Goal: Task Accomplishment & Management: Manage account settings

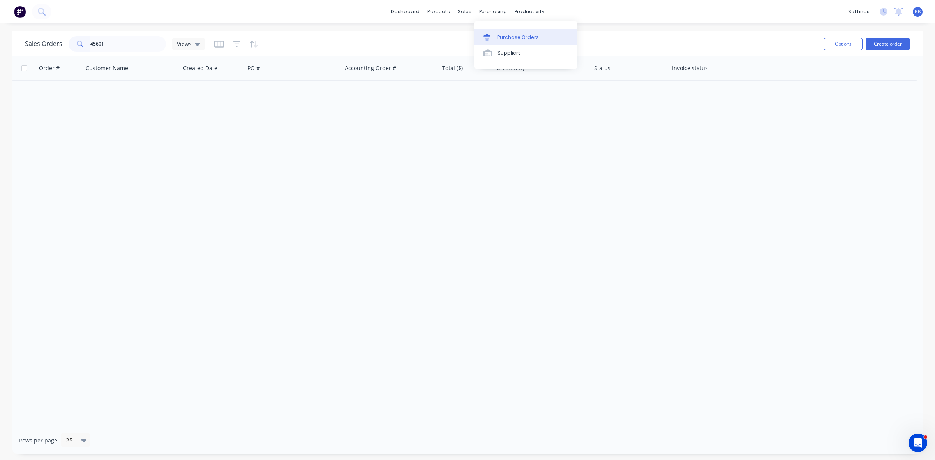
click at [511, 35] on div "Purchase Orders" at bounding box center [517, 37] width 41 height 7
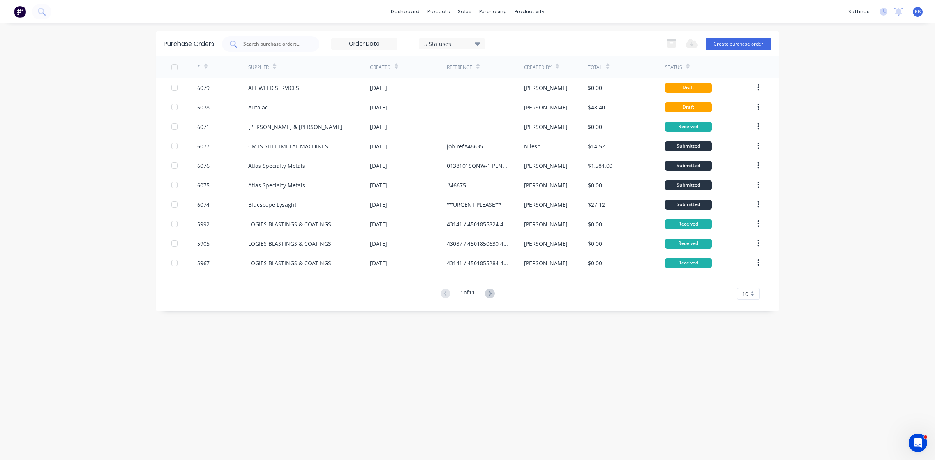
click at [289, 41] on input "text" at bounding box center [275, 44] width 65 height 8
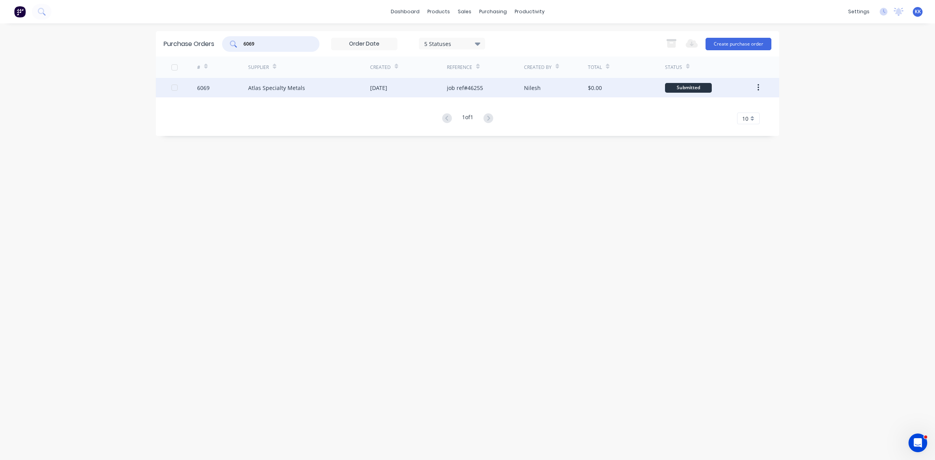
type input "6069"
click at [277, 88] on div "Atlas Specialty Metals" at bounding box center [276, 88] width 57 height 8
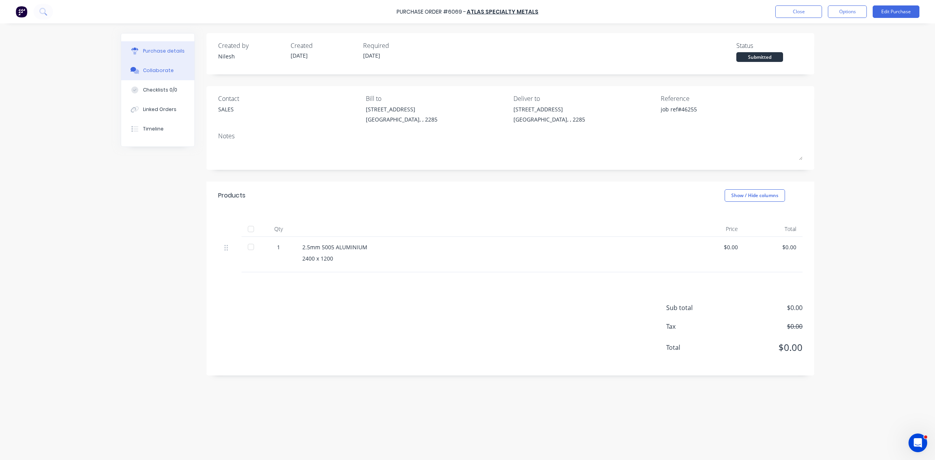
click at [164, 75] on button "Collaborate" at bounding box center [157, 70] width 73 height 19
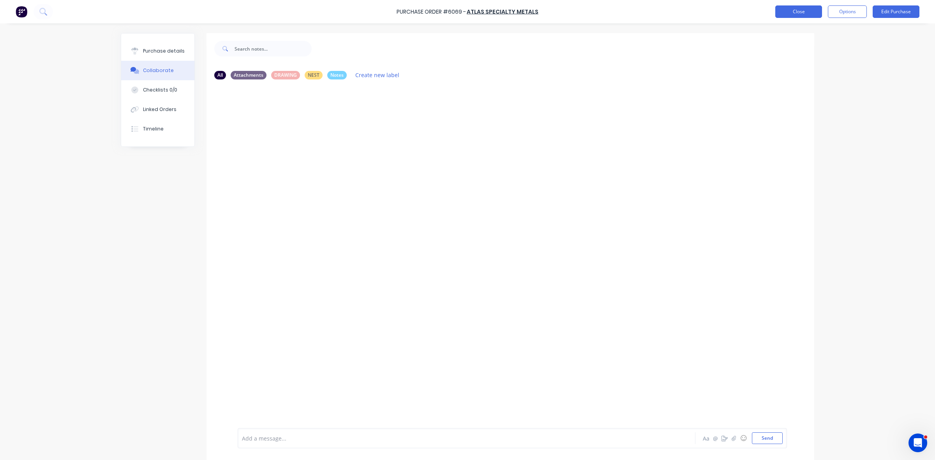
click at [785, 14] on button "Close" at bounding box center [798, 11] width 47 height 12
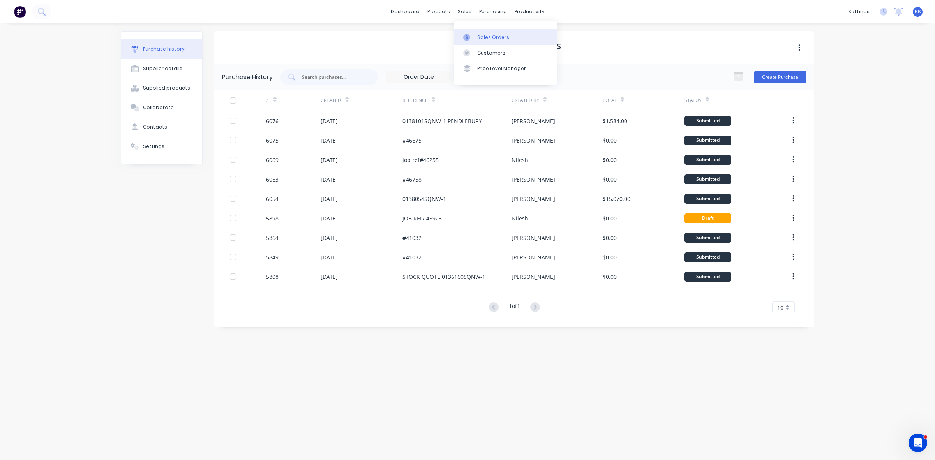
click at [487, 32] on link "Sales Orders" at bounding box center [505, 37] width 103 height 16
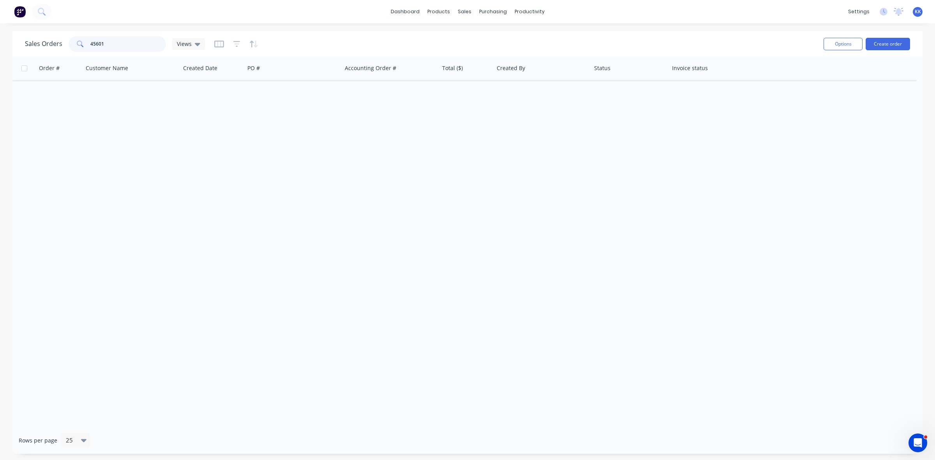
drag, startPoint x: 114, startPoint y: 44, endPoint x: 72, endPoint y: 38, distance: 41.7
click at [73, 39] on div "45601" at bounding box center [117, 44] width 97 height 16
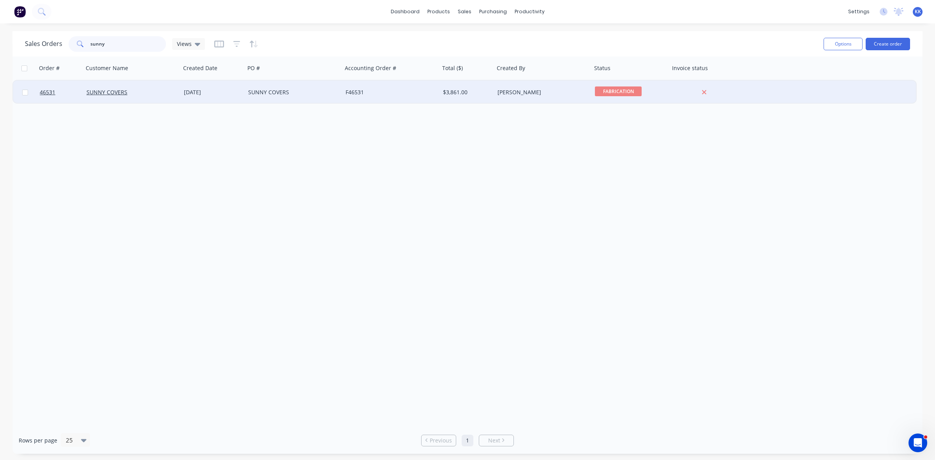
type input "sunny"
click at [166, 96] on div "SUNNY COVERS" at bounding box center [131, 92] width 97 height 23
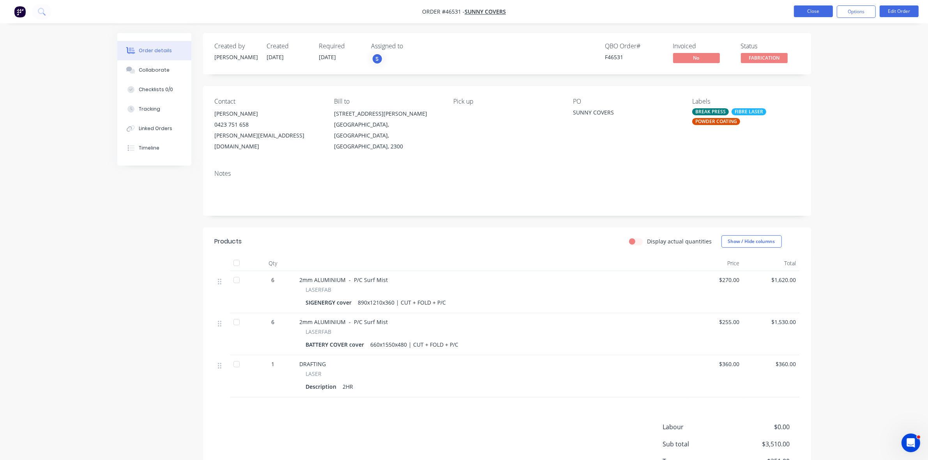
click at [818, 8] on button "Close" at bounding box center [813, 11] width 39 height 12
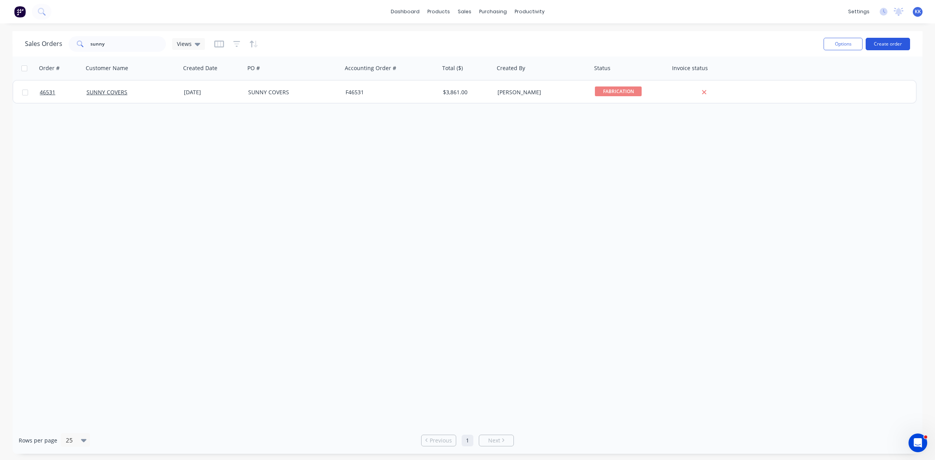
click at [894, 42] on button "Create order" at bounding box center [888, 44] width 44 height 12
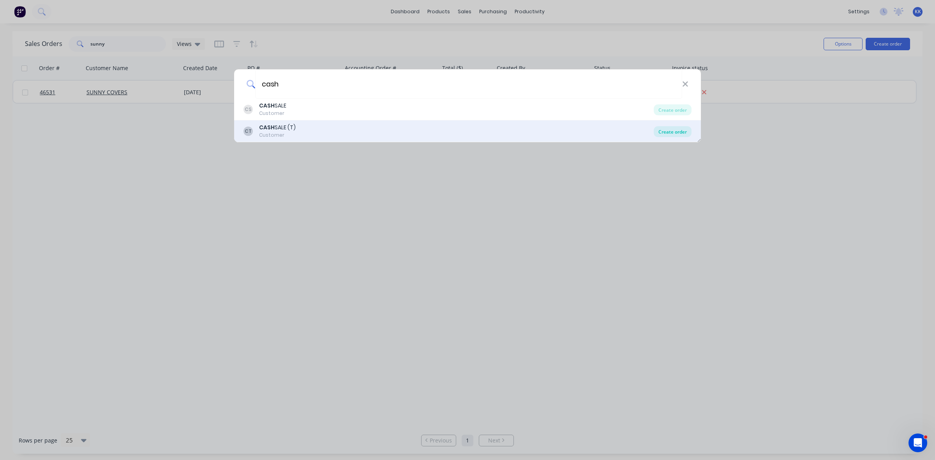
type input "cash"
click at [677, 129] on div "Create order" at bounding box center [673, 131] width 38 height 11
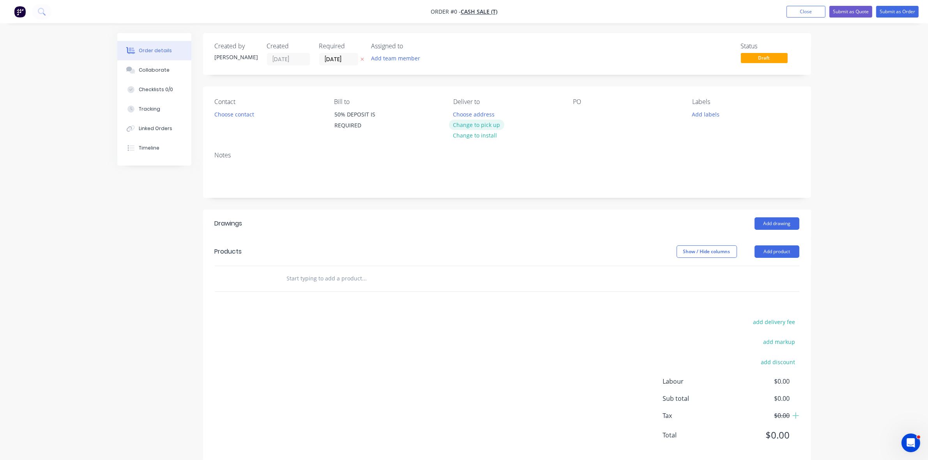
click at [501, 129] on div "Change to pick up" at bounding box center [476, 125] width 55 height 11
click at [489, 122] on button "Change to pick up" at bounding box center [476, 125] width 55 height 11
click at [247, 115] on button "Choose contact" at bounding box center [234, 114] width 48 height 11
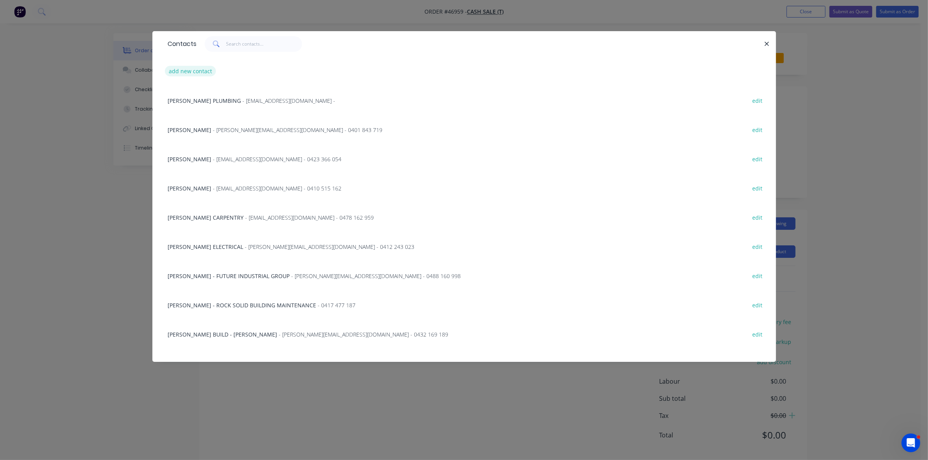
click at [195, 67] on button "add new contact" at bounding box center [190, 71] width 51 height 11
select select "AU"
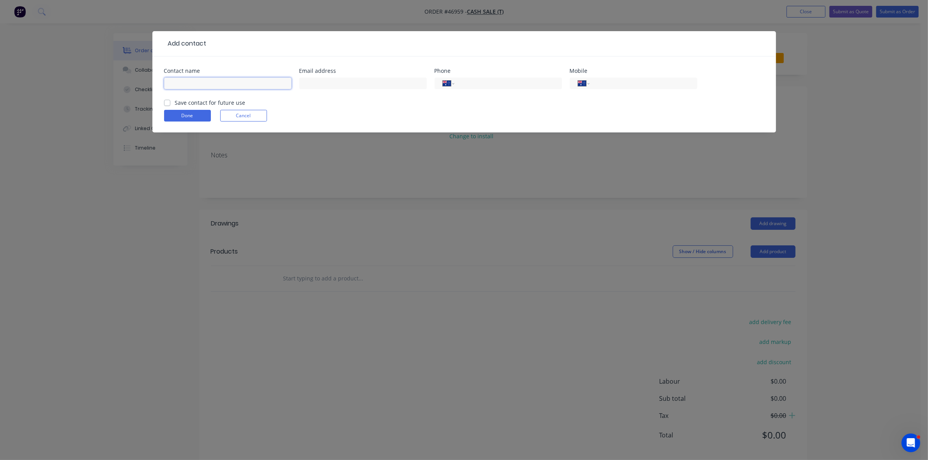
click at [198, 79] on input "text" at bounding box center [227, 84] width 127 height 12
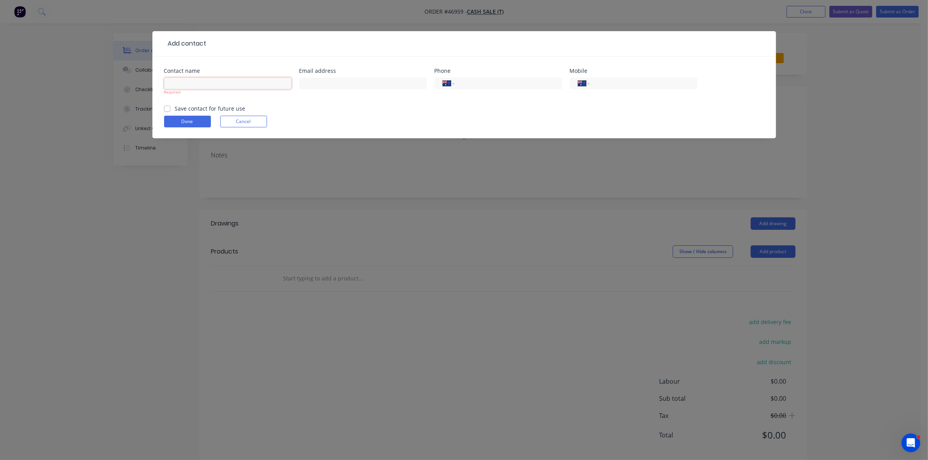
click at [185, 81] on input "text" at bounding box center [227, 84] width 127 height 12
type input "matthew logue"
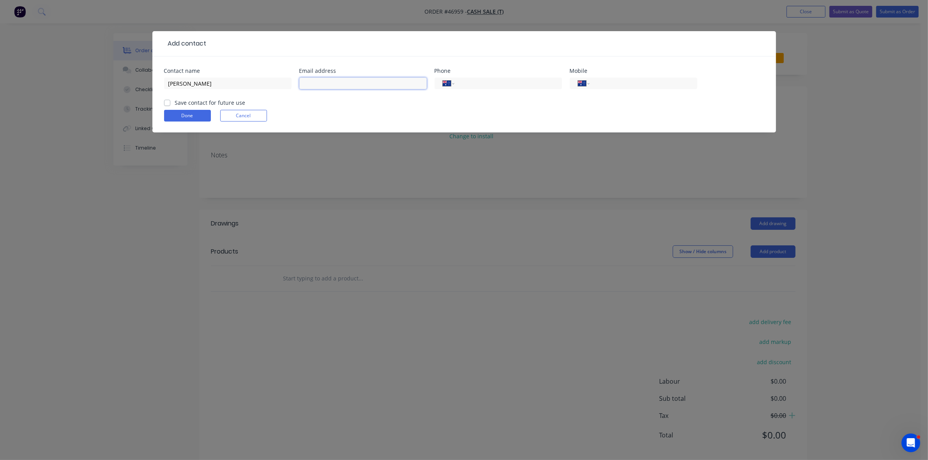
click at [325, 86] on input "text" at bounding box center [362, 84] width 127 height 12
paste input "Matthew Logue <admin@mattebuilding.com.au>"
drag, startPoint x: 345, startPoint y: 84, endPoint x: 293, endPoint y: 83, distance: 52.2
click at [293, 83] on div "Contact name matthew logue Email address Matthew Logue <admin@mattebuilding.com…" at bounding box center [464, 83] width 600 height 30
type input "admin@mattebuilding.com.au"
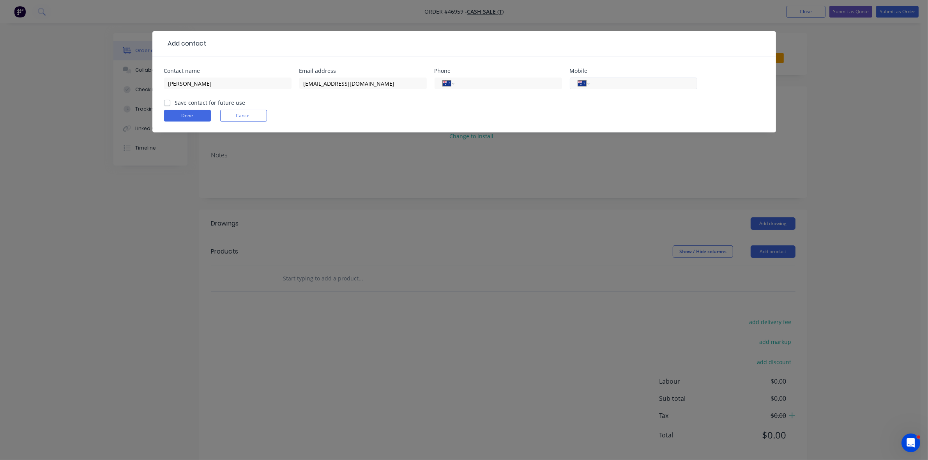
click at [607, 80] on input "tel" at bounding box center [641, 83] width 93 height 9
click at [619, 84] on input "tel" at bounding box center [641, 83] width 93 height 9
type input "0402 477 406"
drag, startPoint x: 215, startPoint y: 82, endPoint x: 168, endPoint y: 77, distance: 46.7
click at [168, 79] on input "matthew logue" at bounding box center [227, 84] width 127 height 12
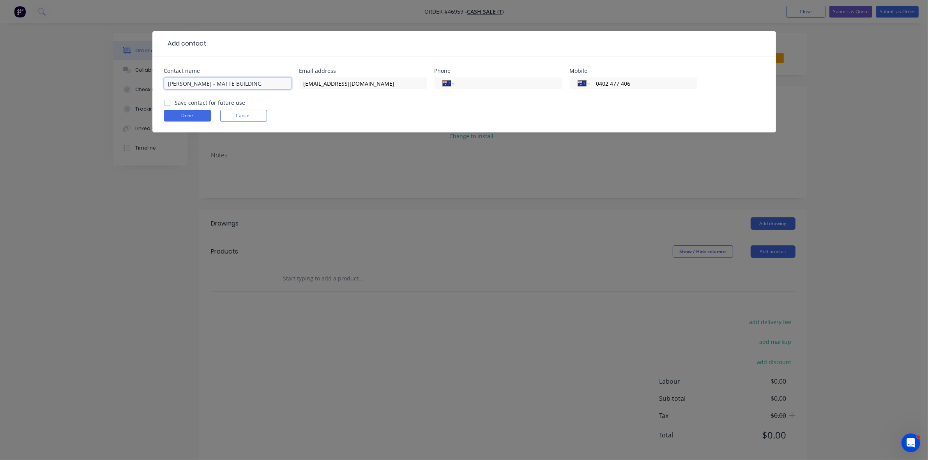
type input "MATTHEW LOGUE - MATTE BUILDING"
click at [175, 104] on label "Save contact for future use" at bounding box center [210, 103] width 71 height 8
click at [167, 104] on input "Save contact for future use" at bounding box center [167, 102] width 6 height 7
checkbox input "true"
click at [170, 117] on button "Done" at bounding box center [187, 116] width 47 height 12
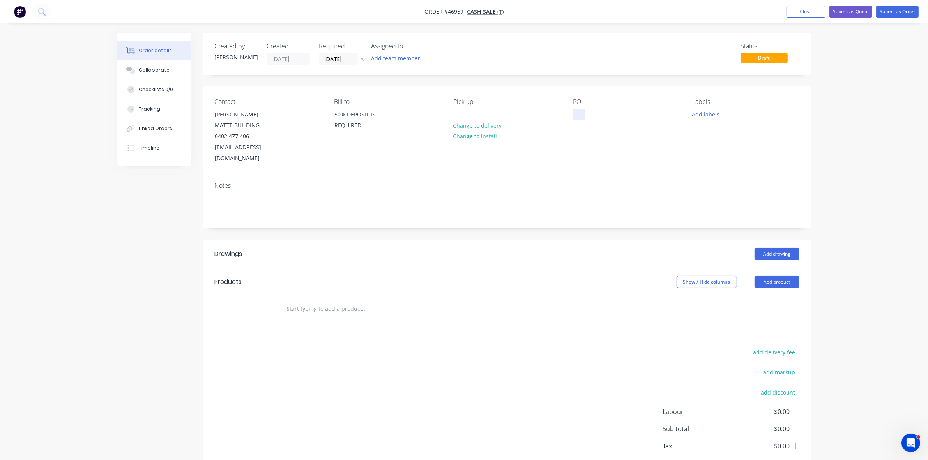
click at [582, 112] on div at bounding box center [579, 114] width 12 height 11
click at [771, 248] on button "Add drawing" at bounding box center [776, 254] width 45 height 12
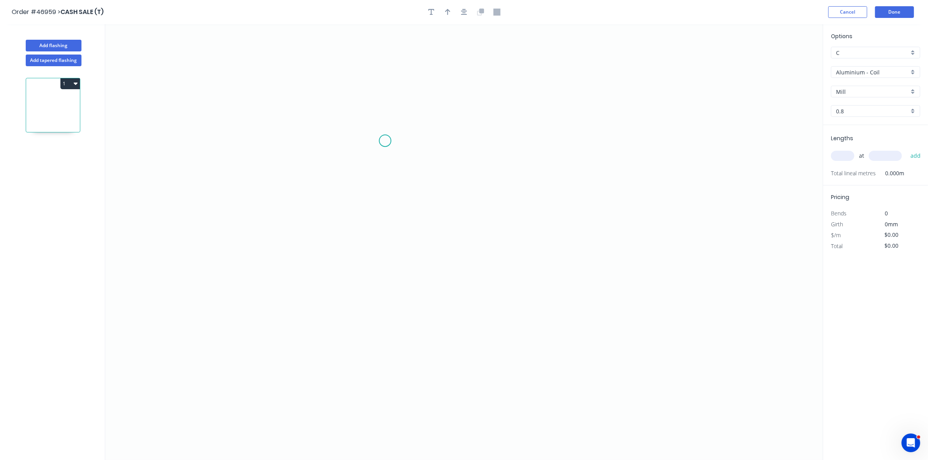
click at [388, 118] on icon "0" at bounding box center [463, 242] width 717 height 436
click at [390, 247] on icon "0" at bounding box center [463, 242] width 717 height 436
click at [443, 246] on icon "0 ?" at bounding box center [463, 242] width 717 height 436
click at [450, 259] on div "Delete point" at bounding box center [482, 256] width 78 height 16
click at [402, 129] on div "Delete point" at bounding box center [429, 127] width 78 height 16
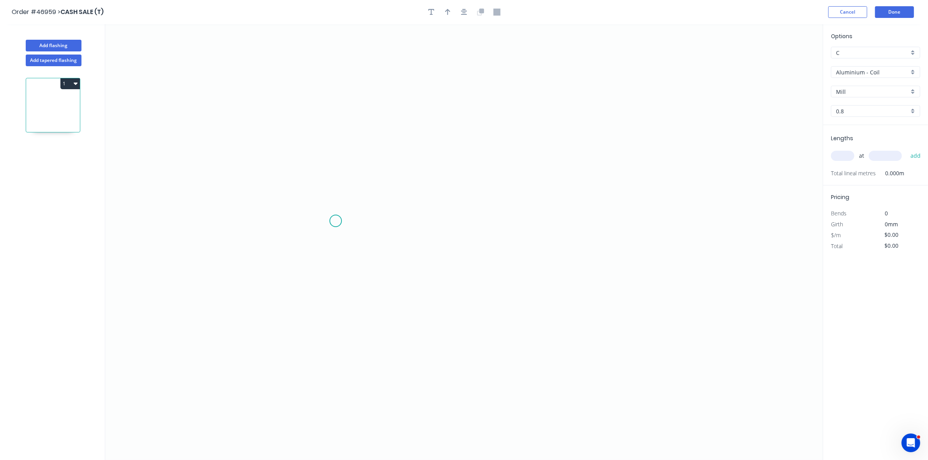
click at [336, 218] on icon "0" at bounding box center [463, 242] width 717 height 436
click at [340, 166] on icon "0" at bounding box center [463, 242] width 717 height 436
click at [593, 161] on icon "0 ?" at bounding box center [463, 242] width 717 height 436
click at [326, 190] on rect at bounding box center [324, 190] width 16 height 11
type input "$8.34"
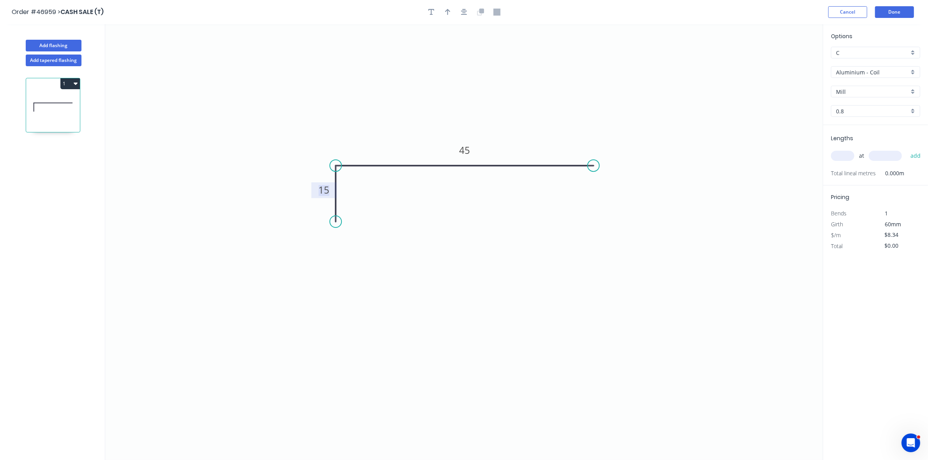
click at [838, 153] on input "text" at bounding box center [842, 156] width 23 height 10
type input "2"
type input "3000"
click at [906, 149] on button "add" at bounding box center [915, 155] width 18 height 13
type input "$50.04"
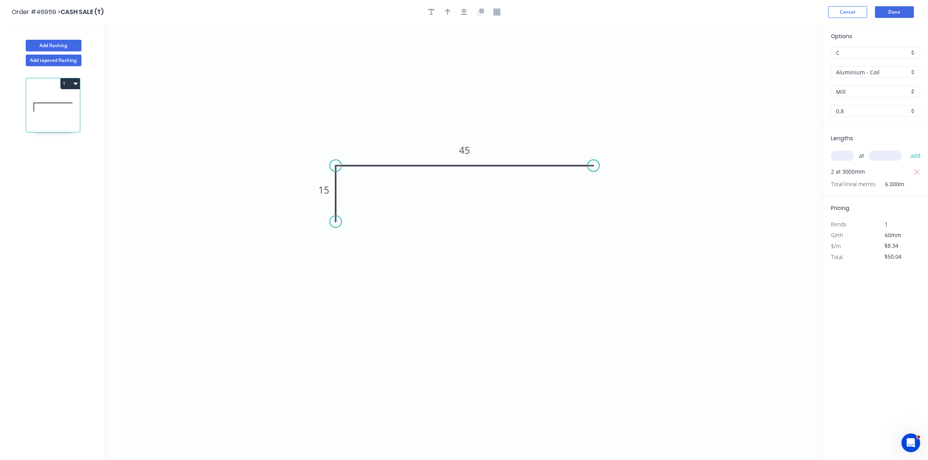
click at [863, 71] on input "Aluminium - Coil" at bounding box center [872, 72] width 73 height 8
click at [861, 102] on div "Aluminium - Sheet" at bounding box center [875, 101] width 88 height 14
type input "Aluminium - Sheet"
type input "1.2"
type input "$1.00"
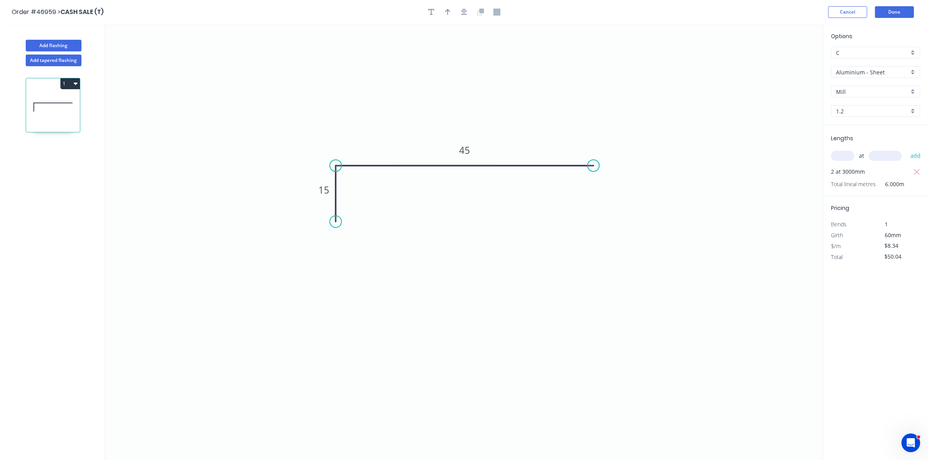
type input "$6.00"
click at [858, 112] on input "1.2" at bounding box center [872, 111] width 73 height 8
click at [852, 140] on div "1.6" at bounding box center [875, 140] width 88 height 14
type input "1.6"
click at [896, 259] on input "$6.00" at bounding box center [897, 256] width 26 height 11
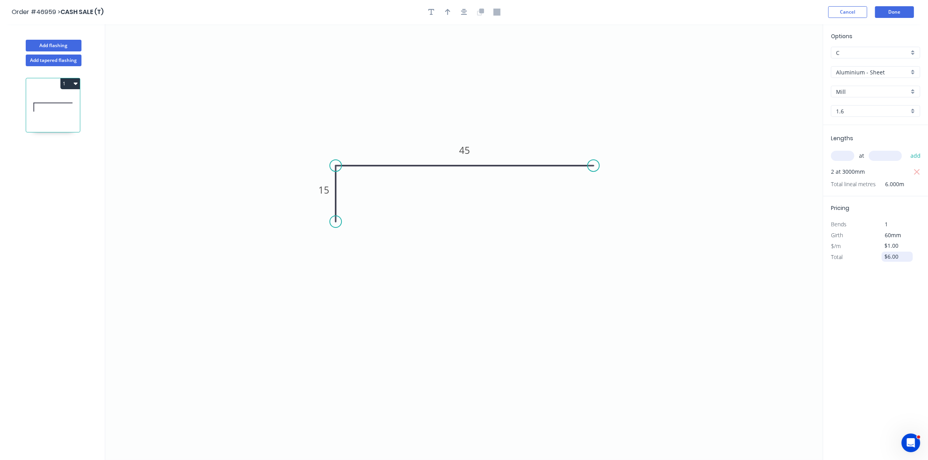
click at [896, 259] on input "$6.00" at bounding box center [897, 256] width 26 height 11
type input "$80.00"
click at [891, 14] on button "Done" at bounding box center [894, 12] width 39 height 12
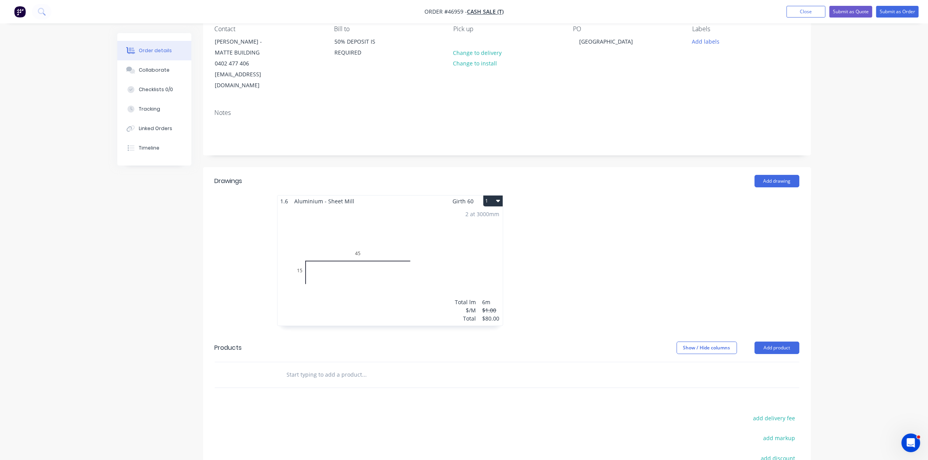
scroll to position [146, 0]
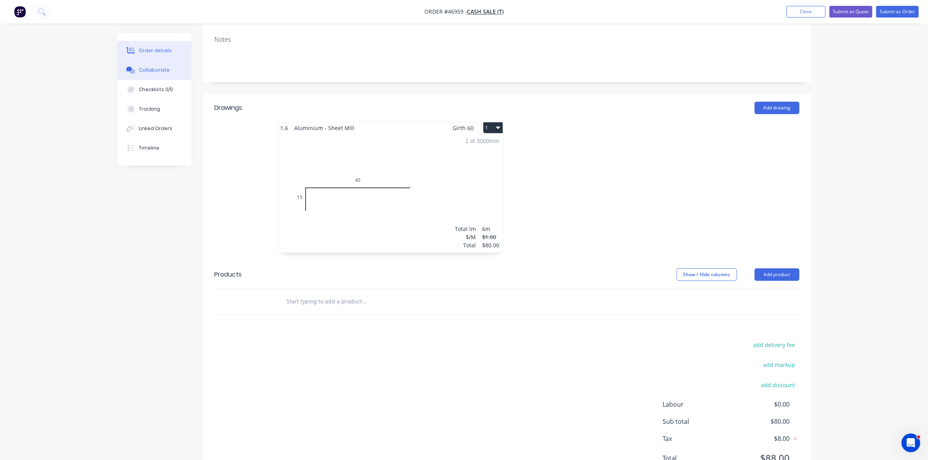
click at [162, 75] on button "Collaborate" at bounding box center [154, 69] width 74 height 19
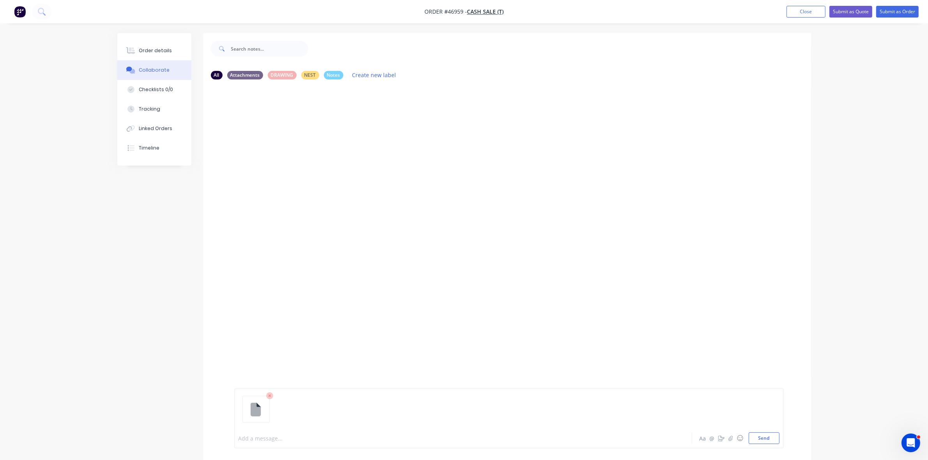
click at [271, 439] on div at bounding box center [441, 438] width 405 height 8
click at [162, 51] on div "Order details" at bounding box center [155, 50] width 33 height 7
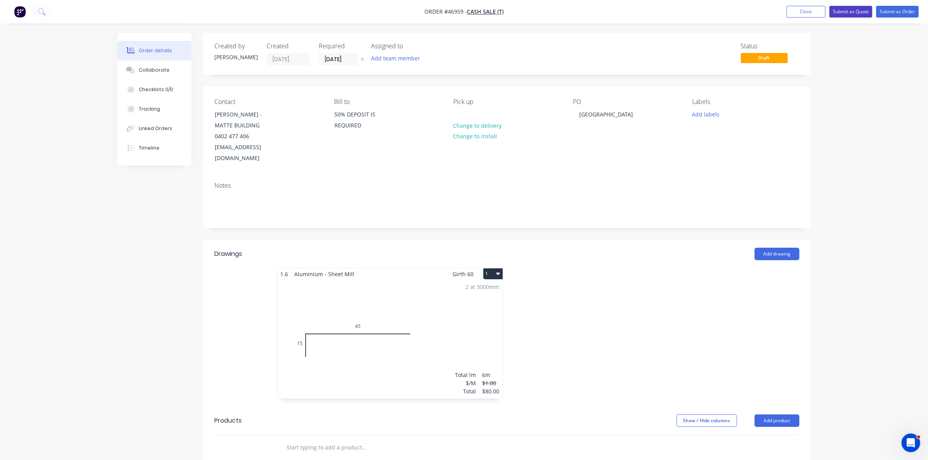
click at [856, 11] on button "Submit as Quote" at bounding box center [850, 12] width 43 height 12
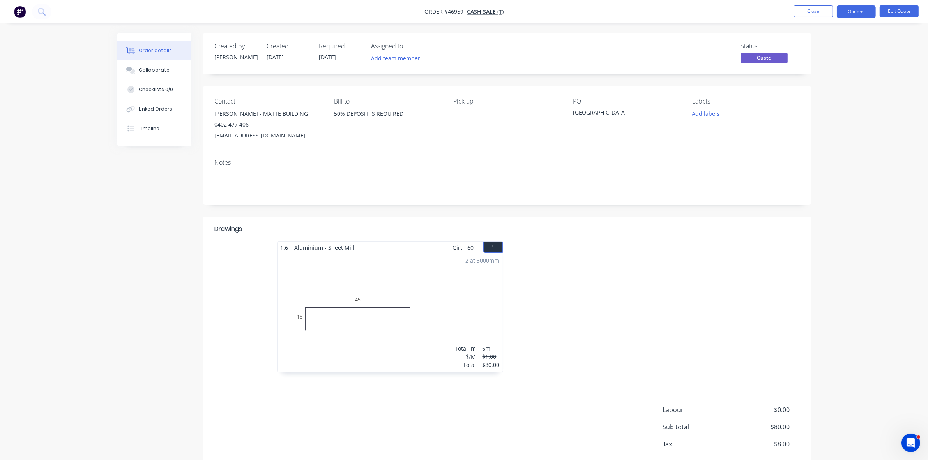
drag, startPoint x: 860, startPoint y: 11, endPoint x: 846, endPoint y: 18, distance: 15.7
click at [860, 11] on button "Options" at bounding box center [855, 11] width 39 height 12
click at [819, 45] on div "Quote" at bounding box center [833, 47] width 72 height 11
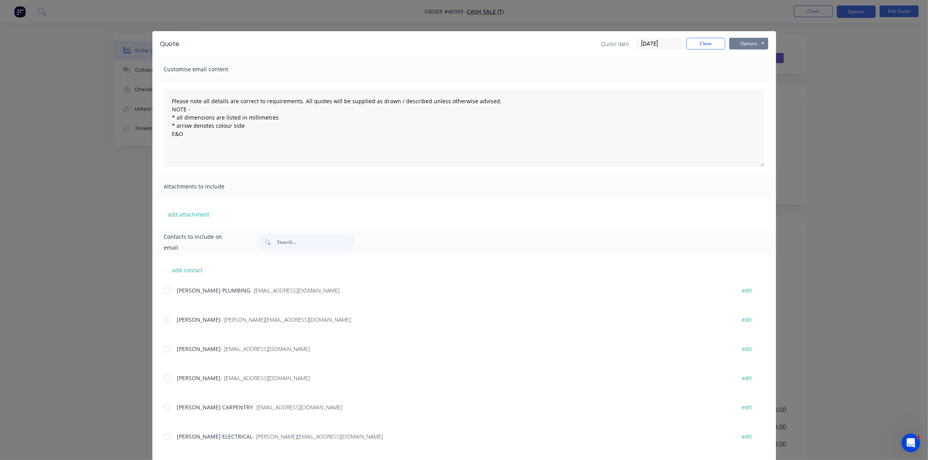
click at [729, 46] on button "Options" at bounding box center [748, 44] width 39 height 12
click at [739, 71] on button "Print" at bounding box center [754, 70] width 50 height 13
click at [700, 39] on button "Close" at bounding box center [705, 44] width 39 height 12
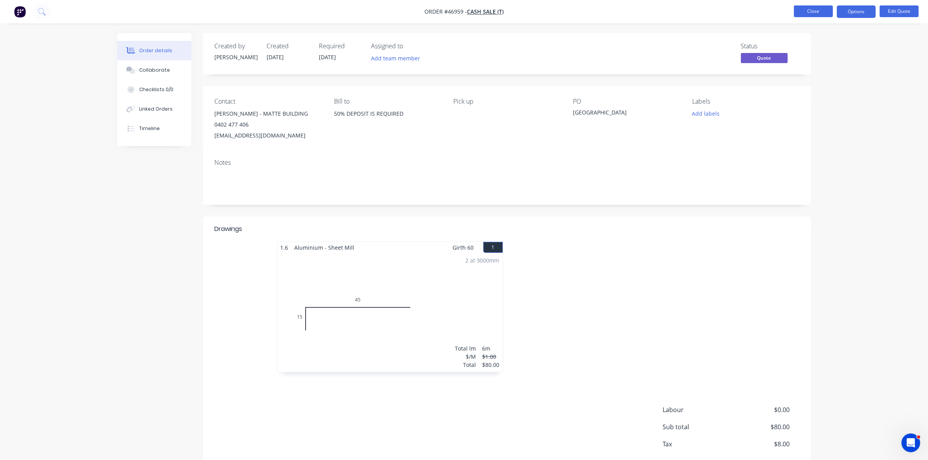
click at [819, 12] on button "Close" at bounding box center [813, 11] width 39 height 12
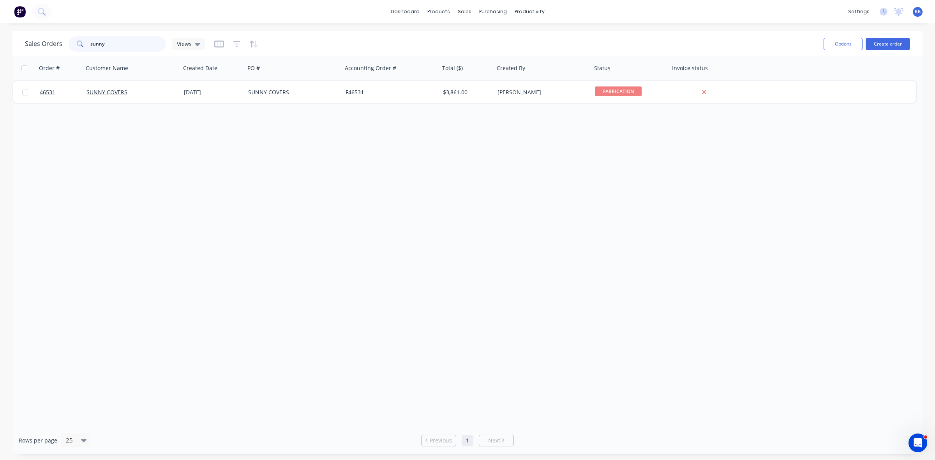
drag, startPoint x: 136, startPoint y: 47, endPoint x: 74, endPoint y: 51, distance: 61.7
click at [74, 51] on div "sunny" at bounding box center [117, 44] width 97 height 16
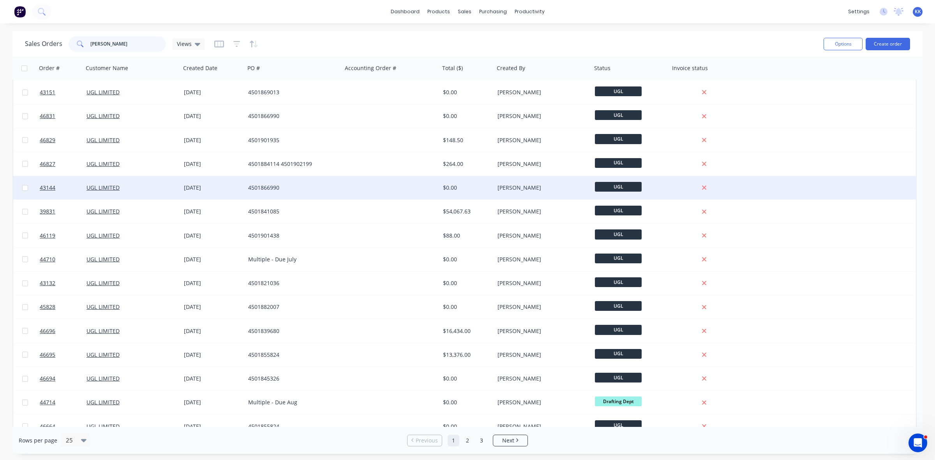
scroll to position [97, 0]
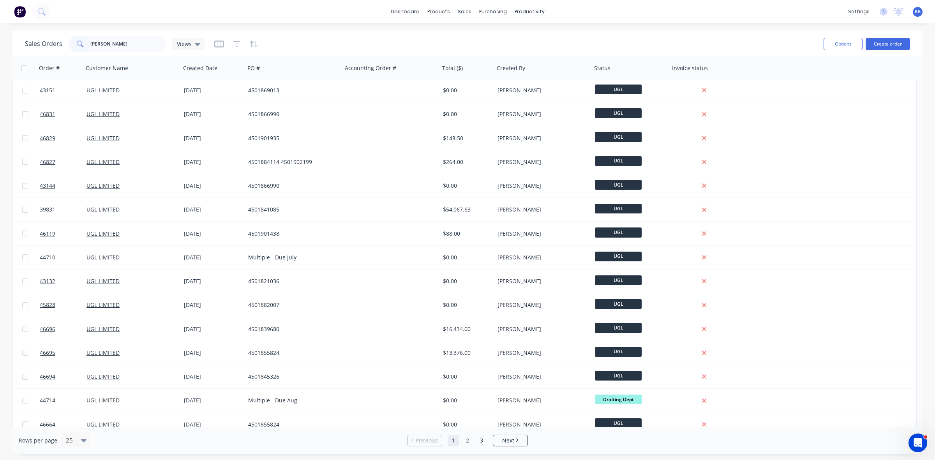
click at [89, 43] on span at bounding box center [80, 44] width 22 height 16
click at [102, 43] on input "miller" at bounding box center [128, 44] width 76 height 16
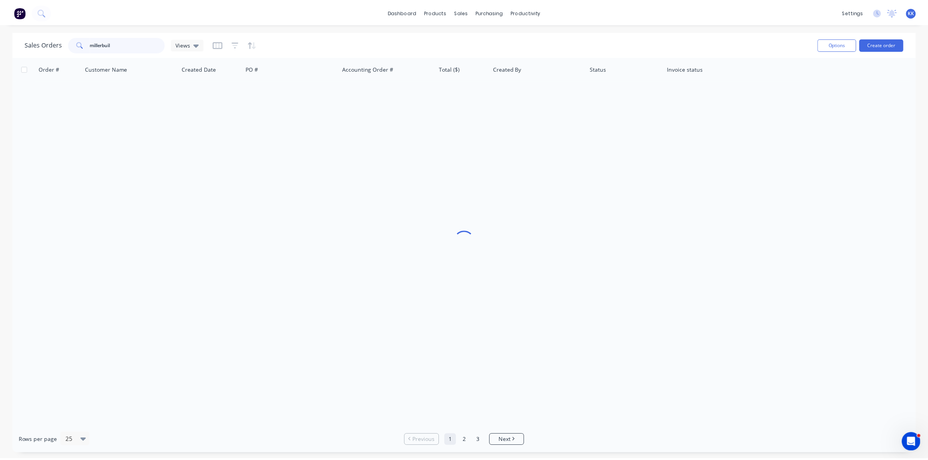
scroll to position [0, 0]
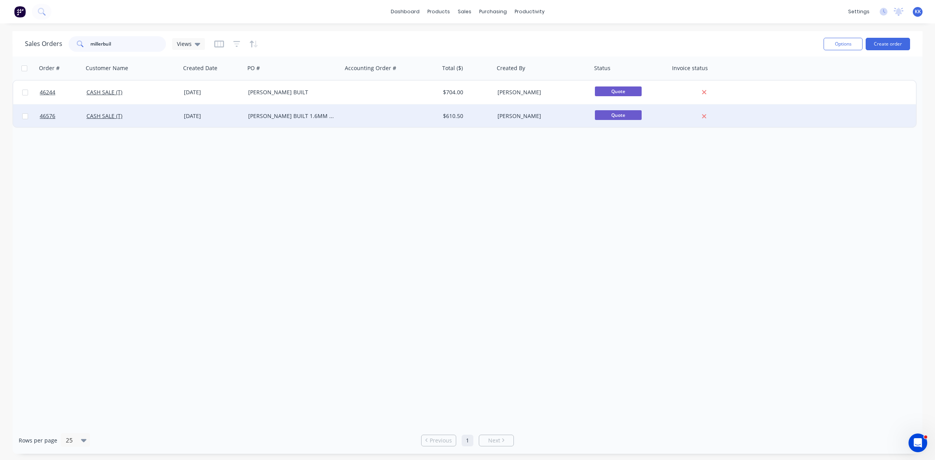
type input "millerbuil"
click at [303, 117] on div "[PERSON_NAME] BUILT 1.6MM OPTION" at bounding box center [291, 116] width 86 height 8
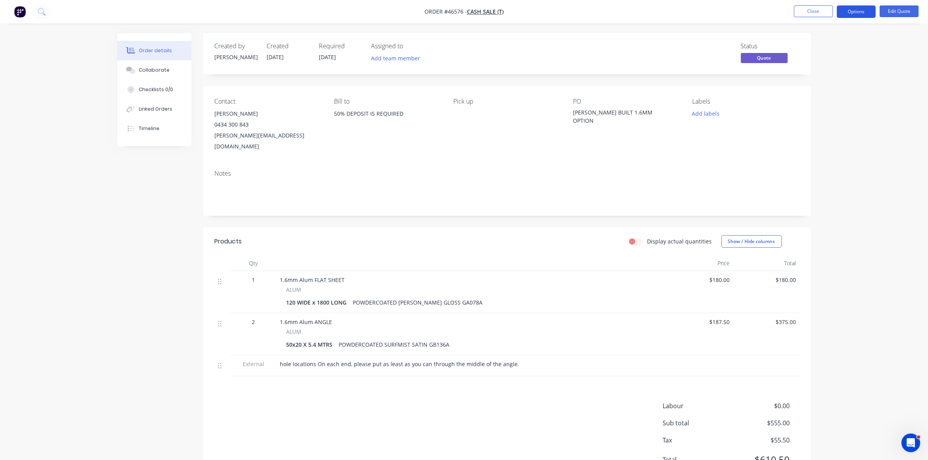
click at [857, 11] on button "Options" at bounding box center [855, 11] width 39 height 12
click at [809, 57] on div "Proforma Invoice" at bounding box center [833, 62] width 72 height 11
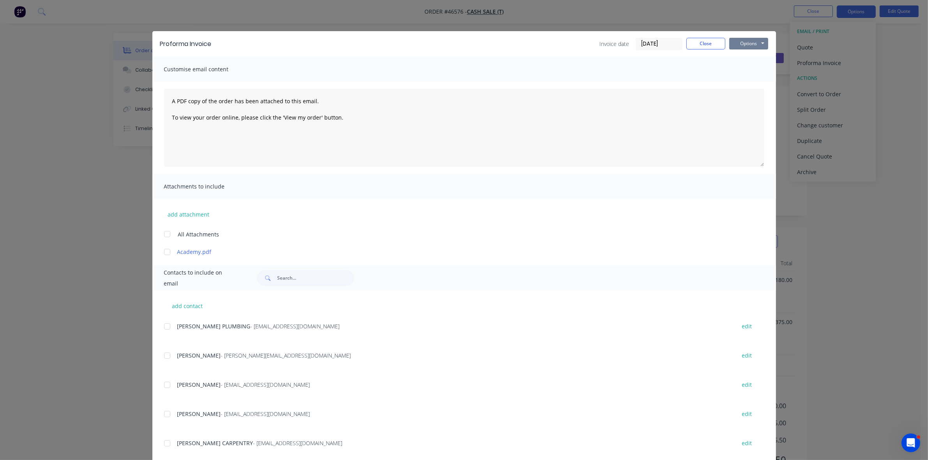
drag, startPoint x: 739, startPoint y: 44, endPoint x: 739, endPoint y: 48, distance: 4.3
click at [739, 43] on button "Options" at bounding box center [748, 44] width 39 height 12
click at [740, 57] on button "Preview" at bounding box center [754, 57] width 50 height 13
click at [697, 38] on button "Close" at bounding box center [705, 44] width 39 height 12
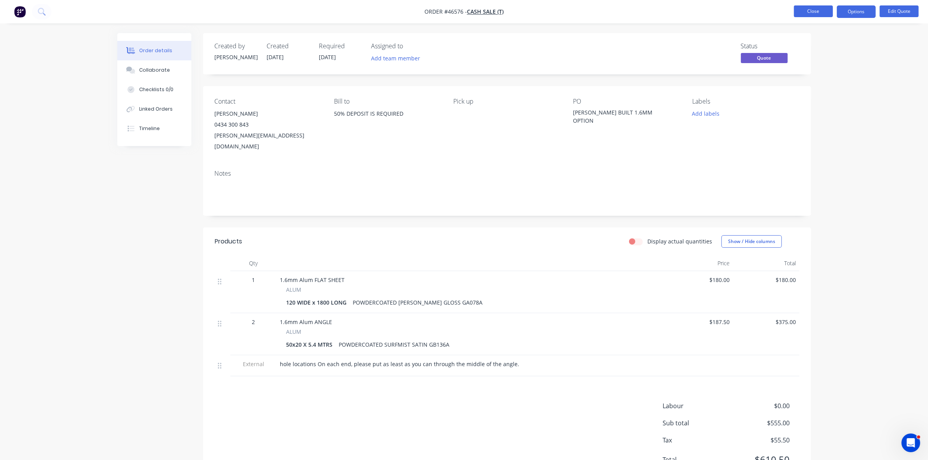
click at [809, 8] on button "Close" at bounding box center [813, 11] width 39 height 12
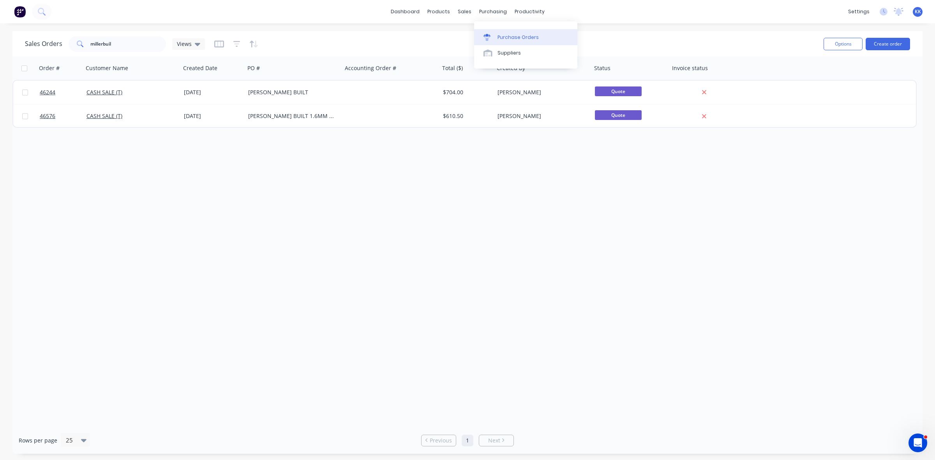
click at [511, 37] on div "Purchase Orders" at bounding box center [517, 37] width 41 height 7
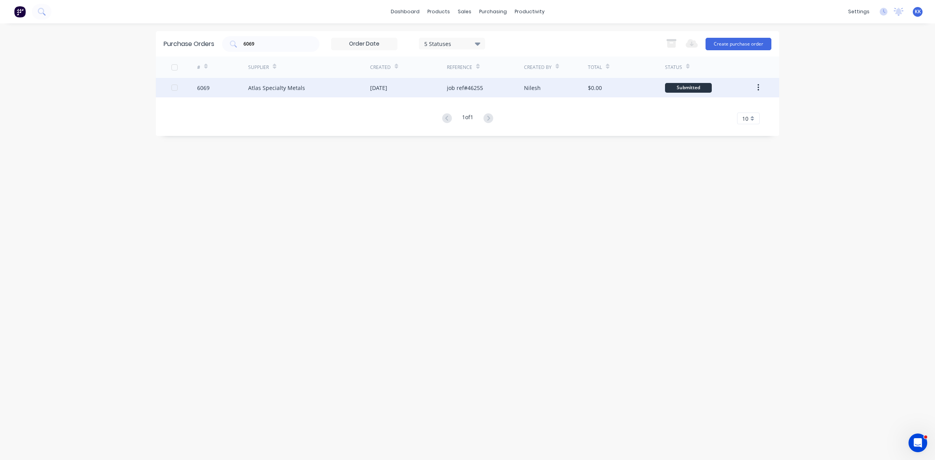
click at [295, 88] on div "Atlas Specialty Metals" at bounding box center [276, 88] width 57 height 8
type textarea "x"
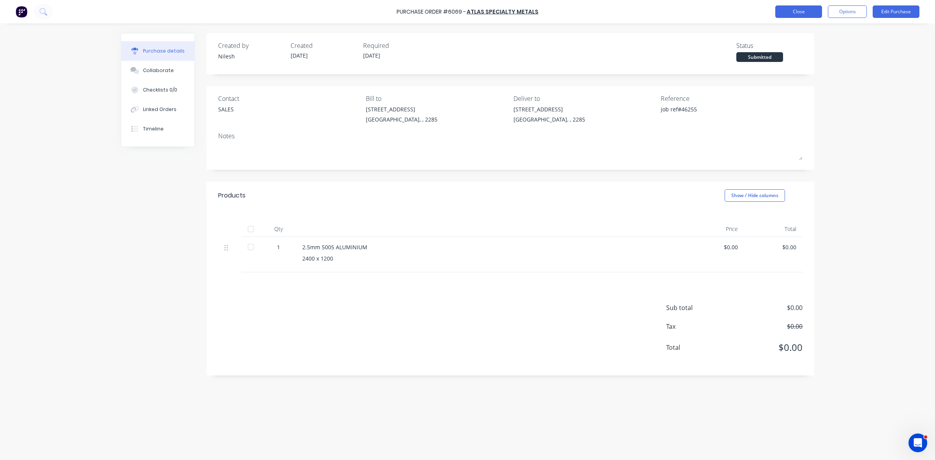
click at [804, 6] on button "Close" at bounding box center [798, 11] width 47 height 12
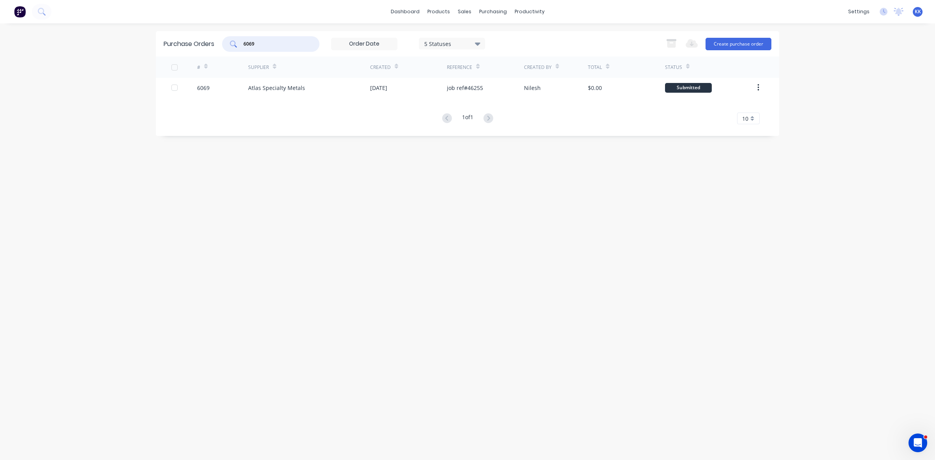
drag, startPoint x: 264, startPoint y: 48, endPoint x: 232, endPoint y: 50, distance: 31.6
click at [232, 50] on div "6069" at bounding box center [270, 44] width 97 height 16
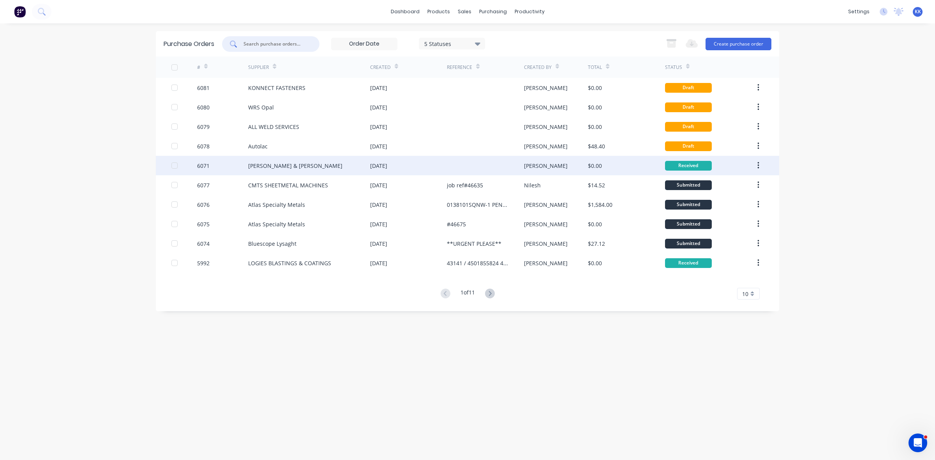
click at [174, 165] on div at bounding box center [175, 166] width 16 height 16
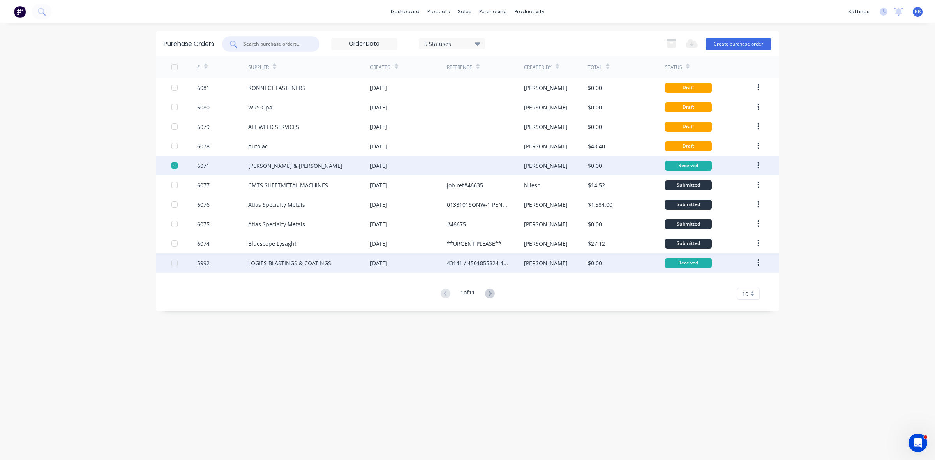
drag, startPoint x: 175, startPoint y: 265, endPoint x: 210, endPoint y: 267, distance: 35.1
click at [175, 264] on div at bounding box center [175, 263] width 16 height 16
click at [670, 42] on icon "button" at bounding box center [672, 44] width 10 height 10
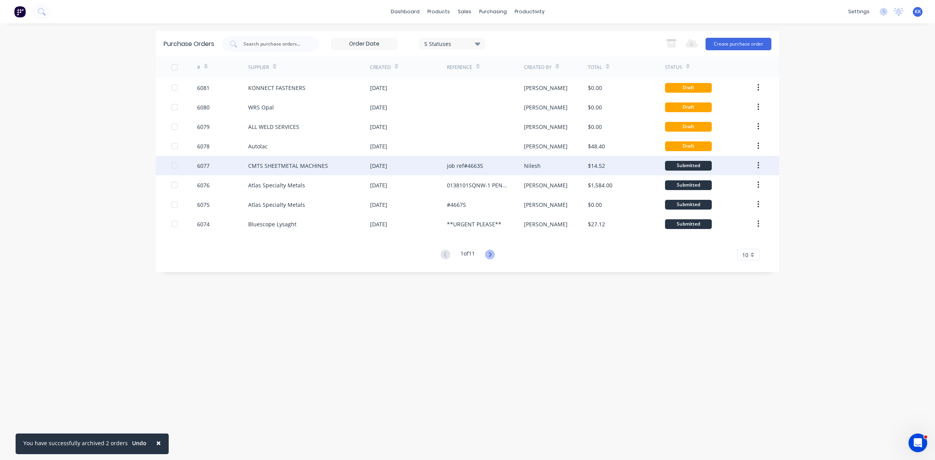
click at [495, 257] on icon at bounding box center [490, 255] width 10 height 10
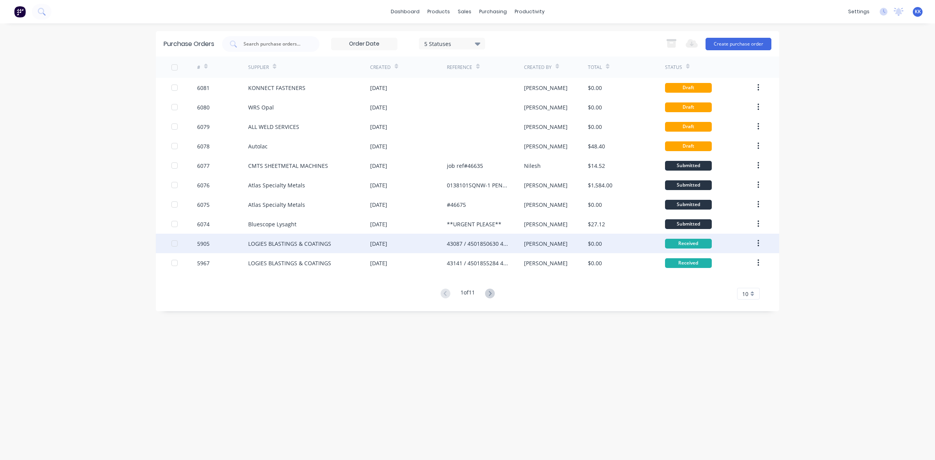
click at [174, 242] on div at bounding box center [175, 244] width 16 height 16
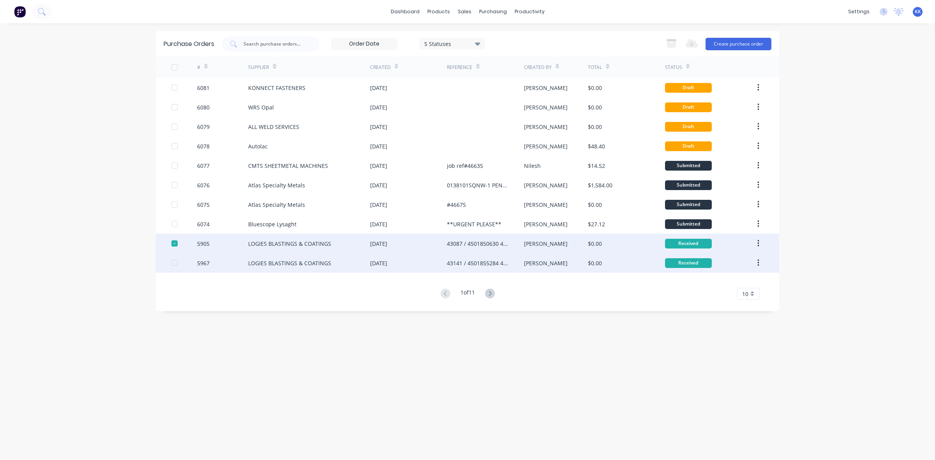
click at [175, 260] on div at bounding box center [175, 263] width 16 height 16
click at [675, 41] on icon "button" at bounding box center [671, 44] width 9 height 7
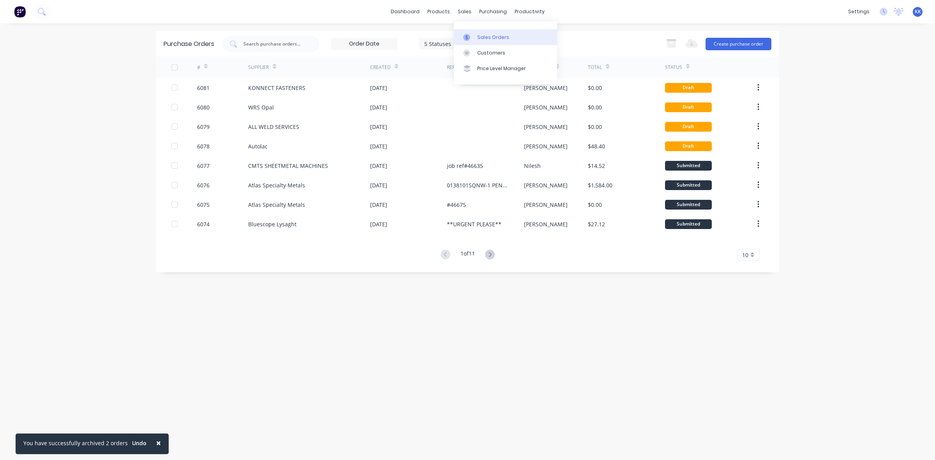
click at [478, 39] on div "Sales Orders" at bounding box center [493, 37] width 32 height 7
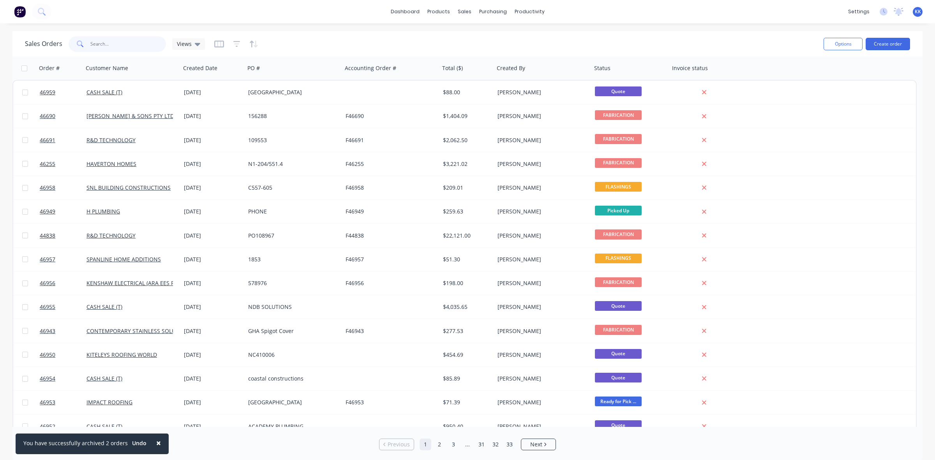
click at [134, 49] on input "text" at bounding box center [128, 44] width 76 height 16
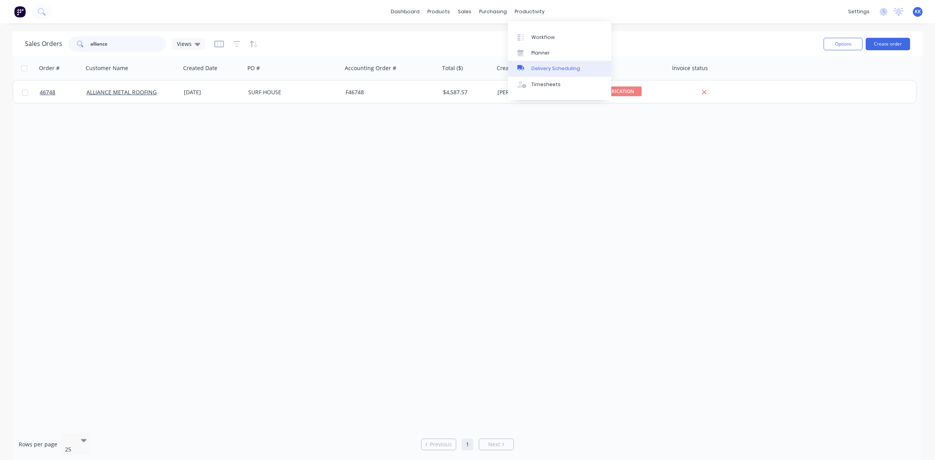
type input "alliance"
click at [542, 65] on div "Delivery Scheduling" at bounding box center [555, 68] width 49 height 7
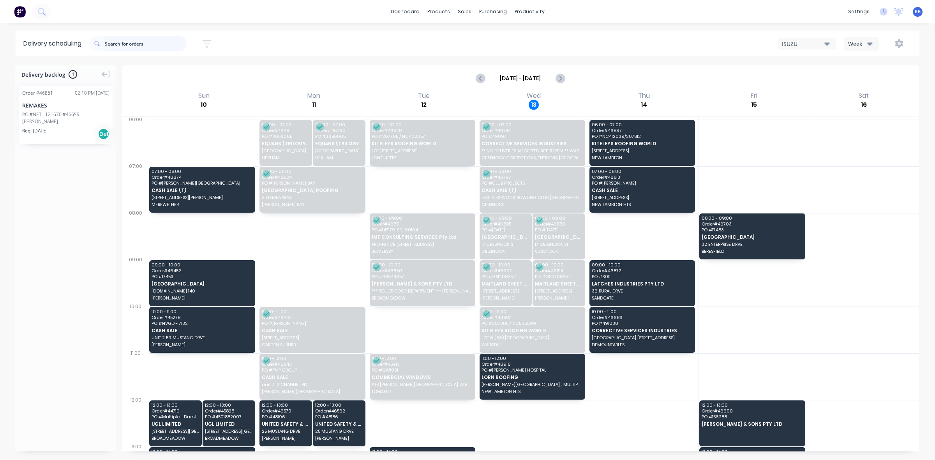
click at [139, 44] on input "text" at bounding box center [146, 44] width 82 height 16
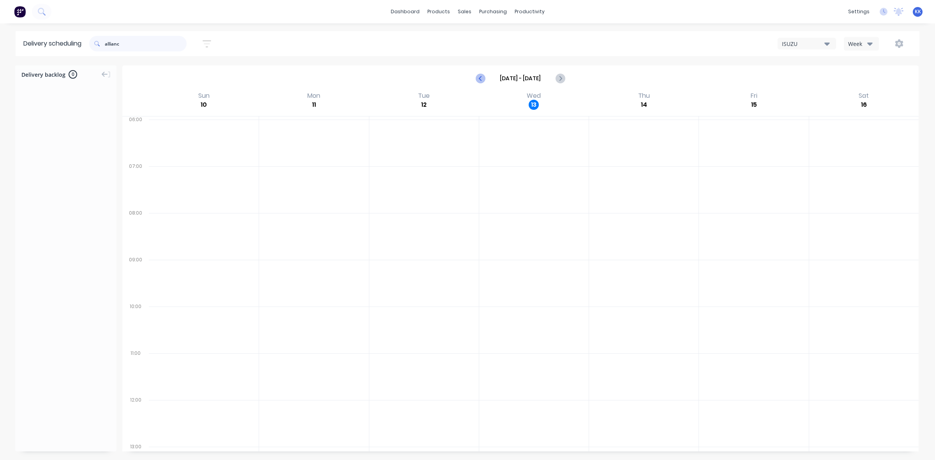
type input "allianc"
click at [478, 78] on icon "Previous page" at bounding box center [480, 78] width 9 height 9
click at [560, 77] on icon "Next page" at bounding box center [559, 78] width 9 height 9
click at [560, 78] on icon "Next page" at bounding box center [559, 78] width 9 height 9
type input "Aug 17 - Aug 23"
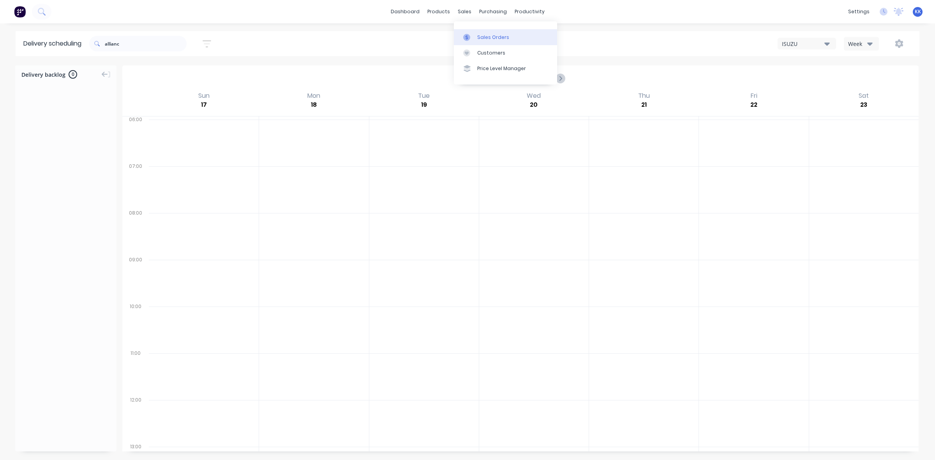
click at [482, 32] on link "Sales Orders" at bounding box center [505, 37] width 103 height 16
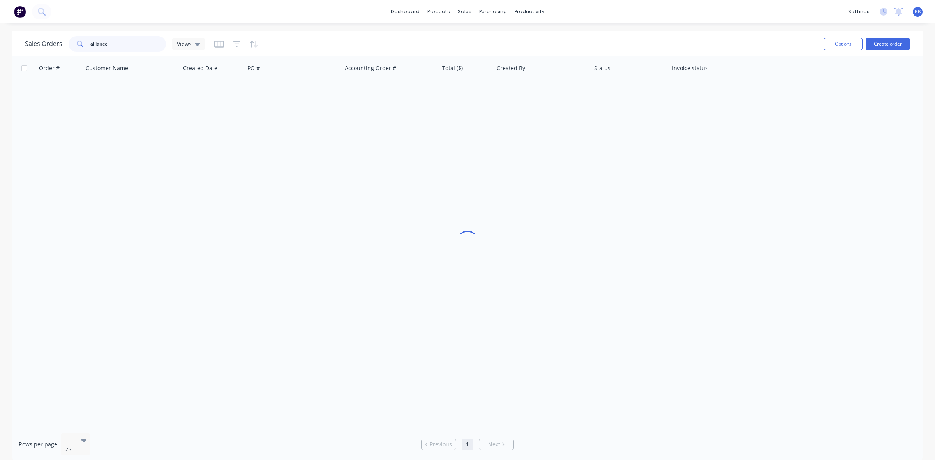
click at [140, 41] on input "alliance" at bounding box center [128, 44] width 76 height 16
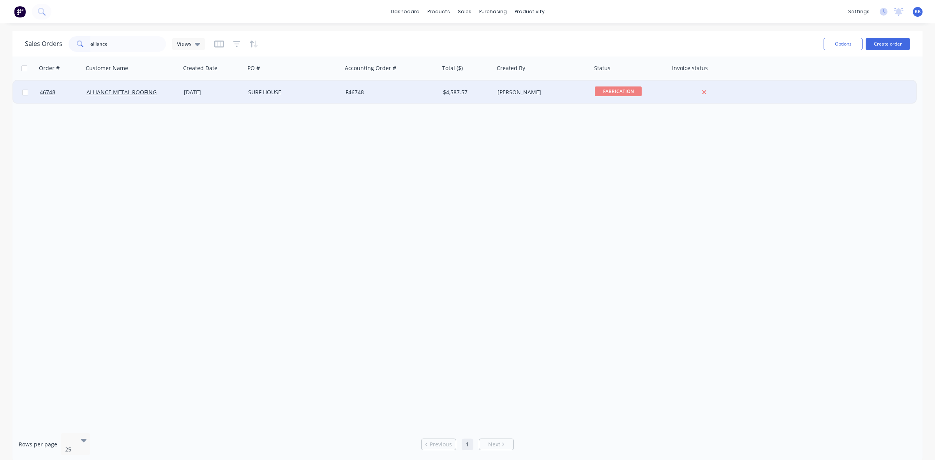
click at [430, 93] on div "F46748" at bounding box center [389, 92] width 86 height 8
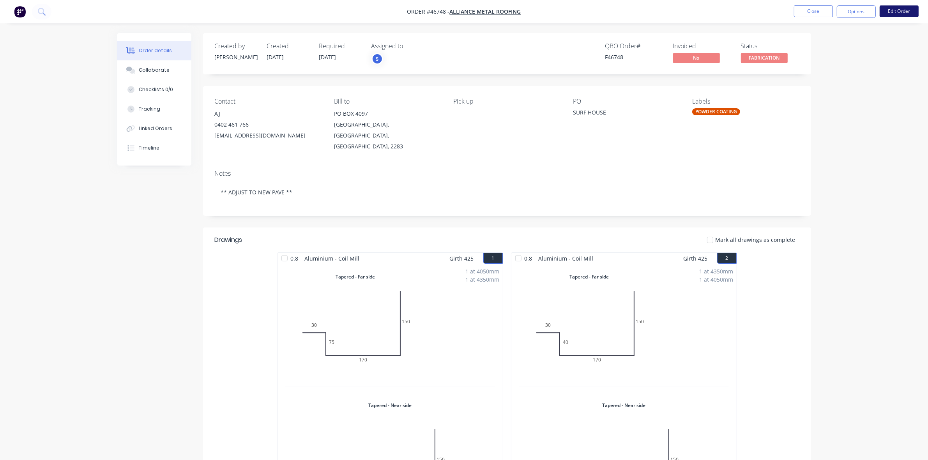
click at [910, 12] on button "Edit Order" at bounding box center [898, 11] width 39 height 12
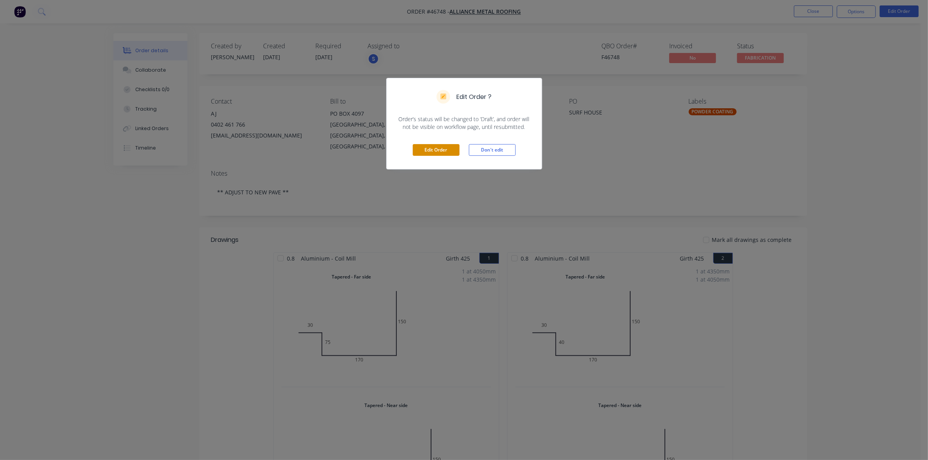
click at [446, 147] on button "Edit Order" at bounding box center [436, 150] width 47 height 12
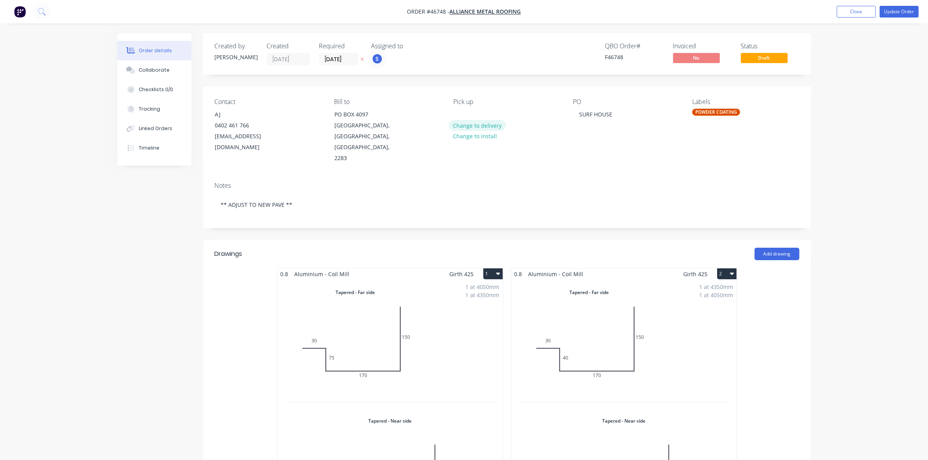
click at [480, 125] on button "Change to delivery" at bounding box center [477, 125] width 57 height 11
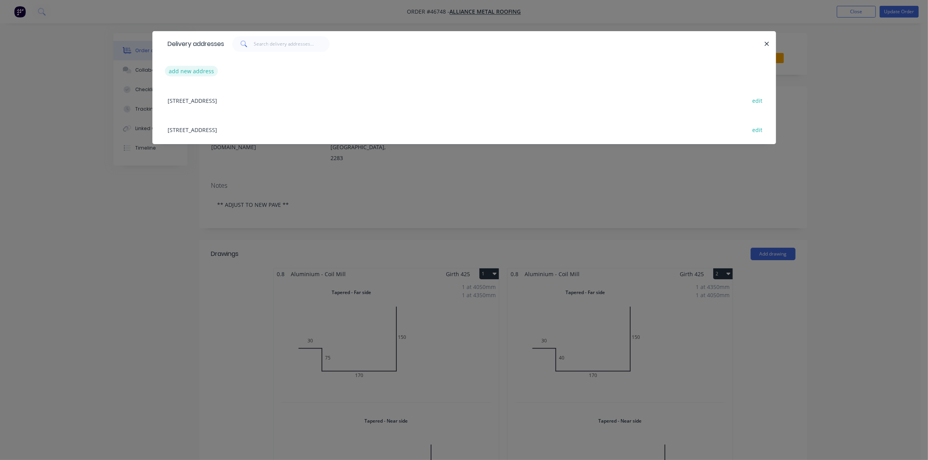
click at [197, 71] on button "add new address" at bounding box center [191, 71] width 53 height 11
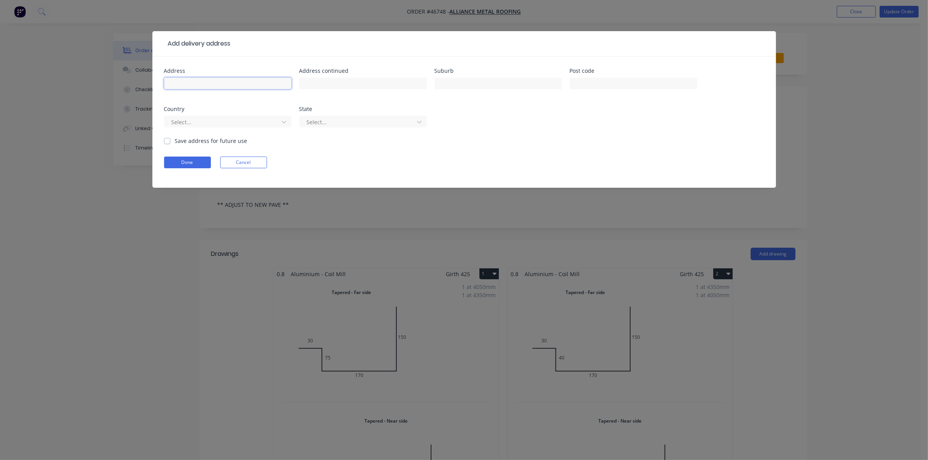
drag, startPoint x: 197, startPoint y: 71, endPoint x: 207, endPoint y: 83, distance: 15.8
click at [207, 83] on input "text" at bounding box center [227, 84] width 127 height 12
type input "MEREWETHER SURFHOUSE"
type input "5 HENDERSON PDE"
type input "MEREWETHER"
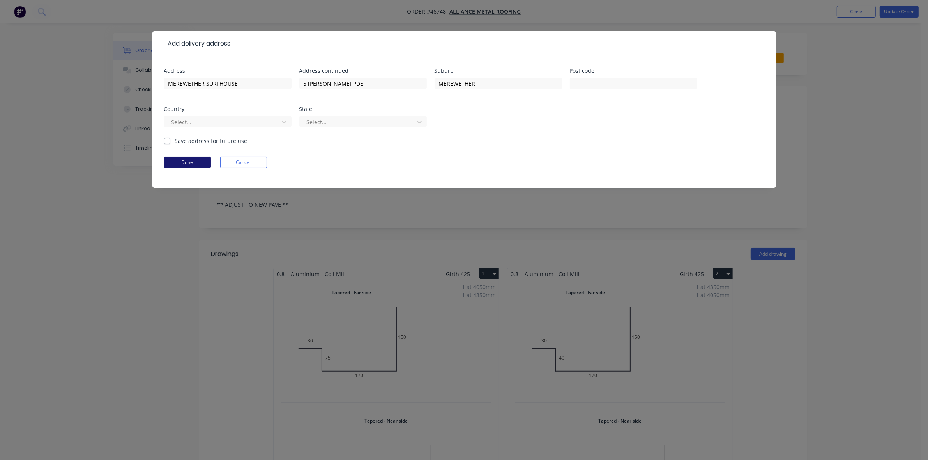
click at [192, 159] on button "Done" at bounding box center [187, 163] width 47 height 12
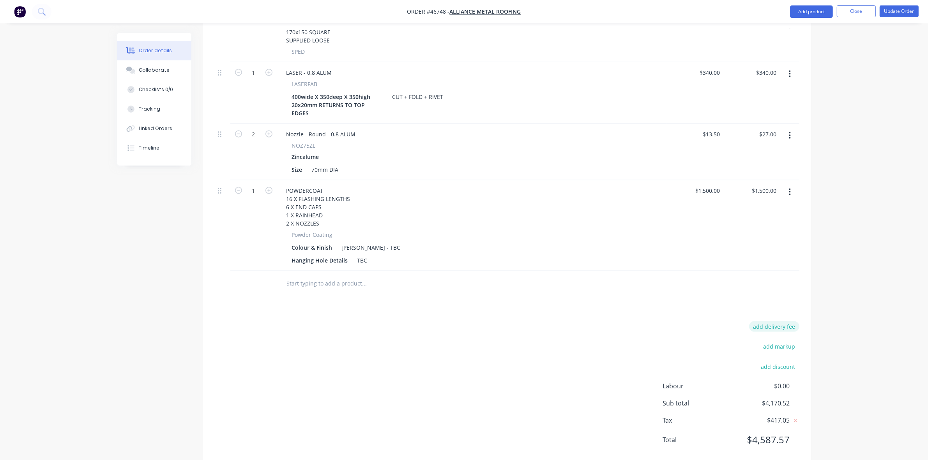
click at [765, 321] on button "add delivery fee" at bounding box center [774, 326] width 50 height 11
type input "90"
click input "submit" at bounding box center [0, 0] width 0 height 0
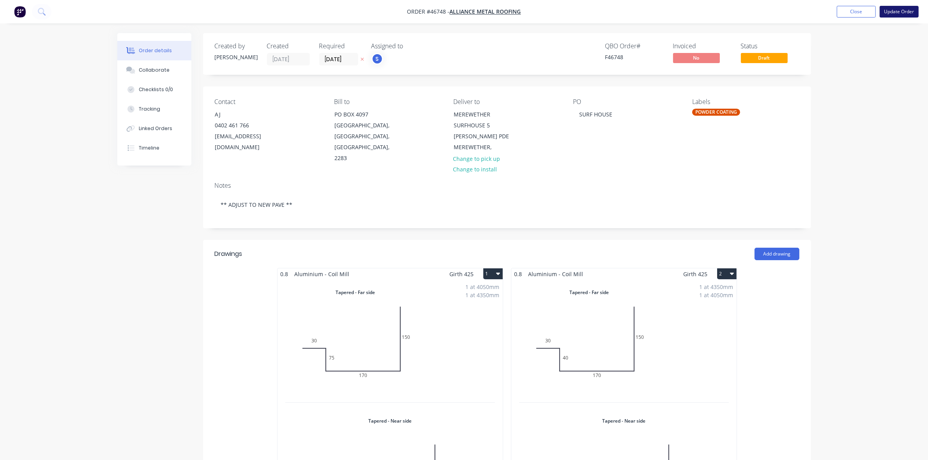
click at [892, 12] on button "Update Order" at bounding box center [898, 12] width 39 height 12
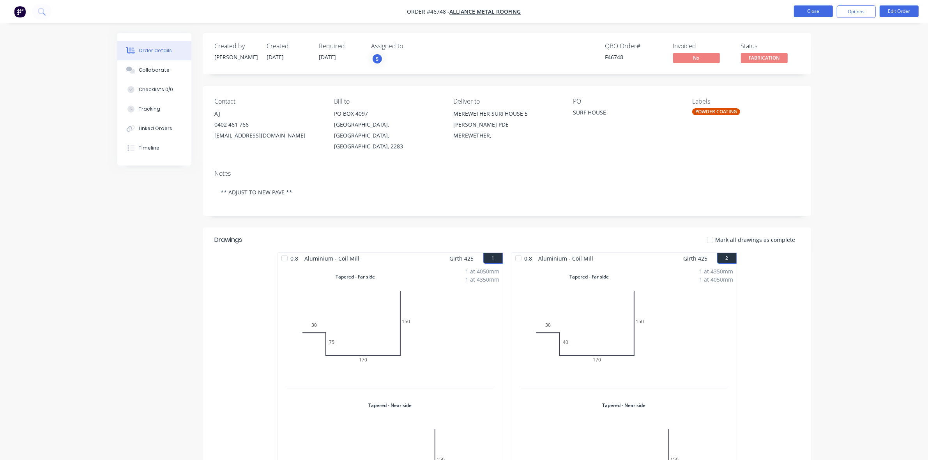
click at [811, 7] on button "Close" at bounding box center [813, 11] width 39 height 12
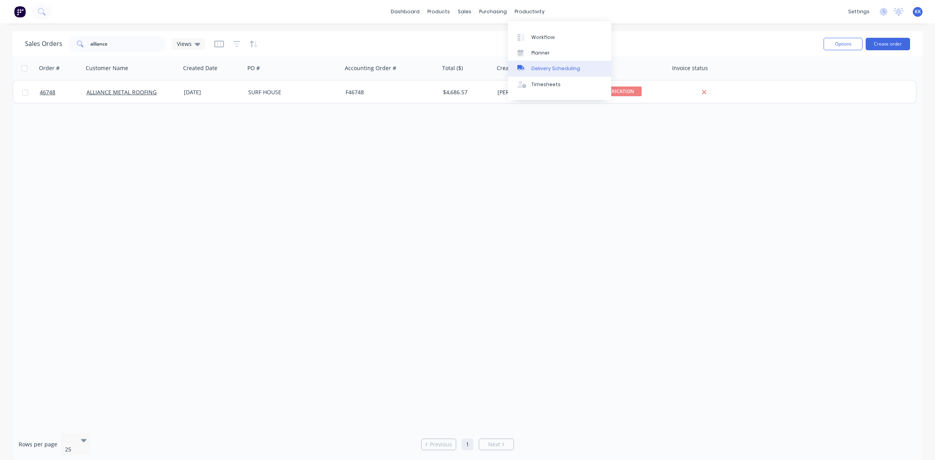
click at [562, 67] on div "Delivery Scheduling" at bounding box center [555, 68] width 49 height 7
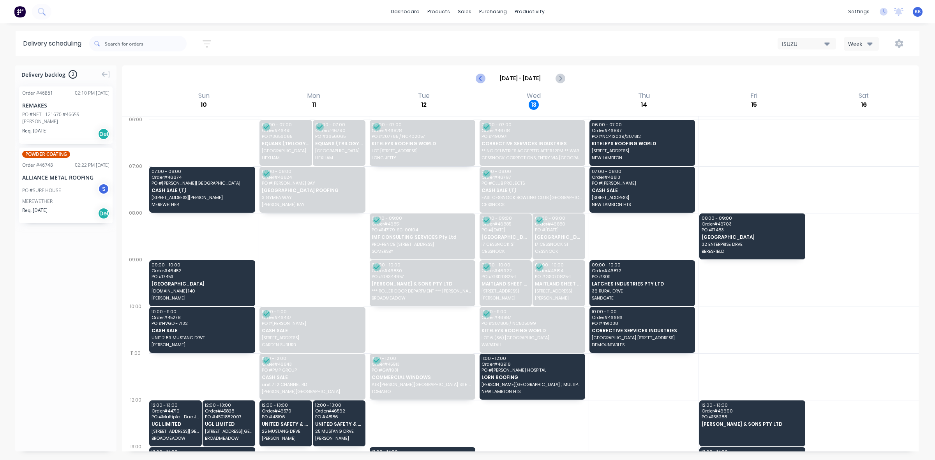
click at [481, 76] on icon "Previous page" at bounding box center [481, 78] width 4 height 6
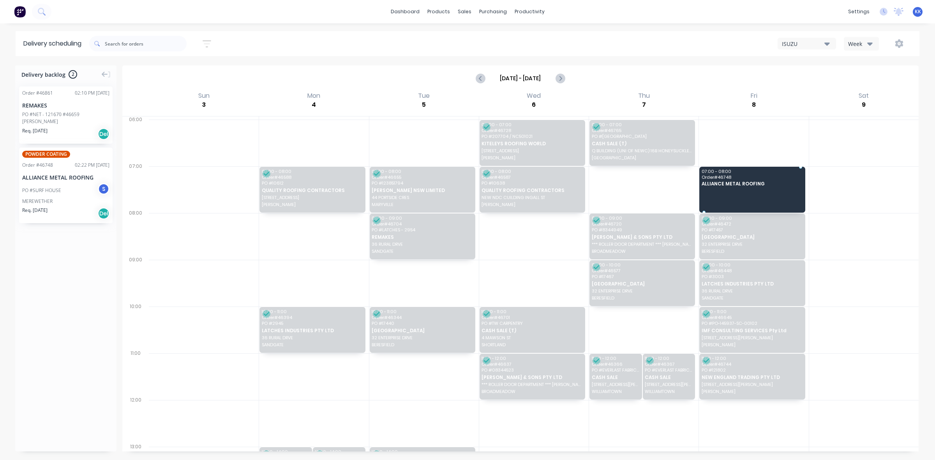
drag, startPoint x: 53, startPoint y: 202, endPoint x: 712, endPoint y: 186, distance: 658.9
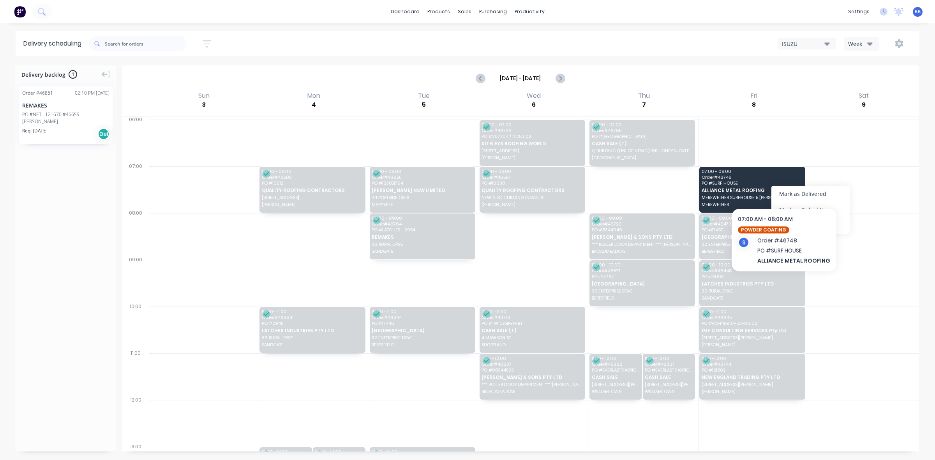
click at [789, 189] on div "Mark as Delivered" at bounding box center [810, 194] width 78 height 16
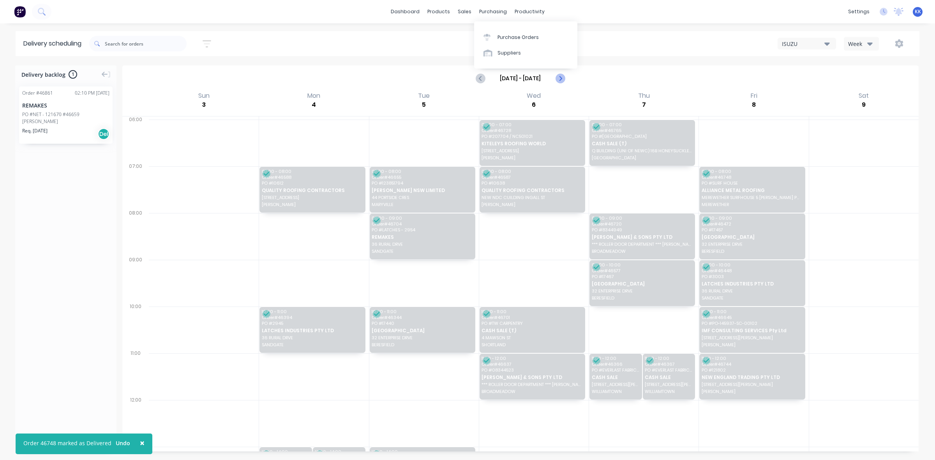
click at [561, 78] on icon "Next page" at bounding box center [560, 78] width 4 height 6
type input "Aug 10 - Aug 16"
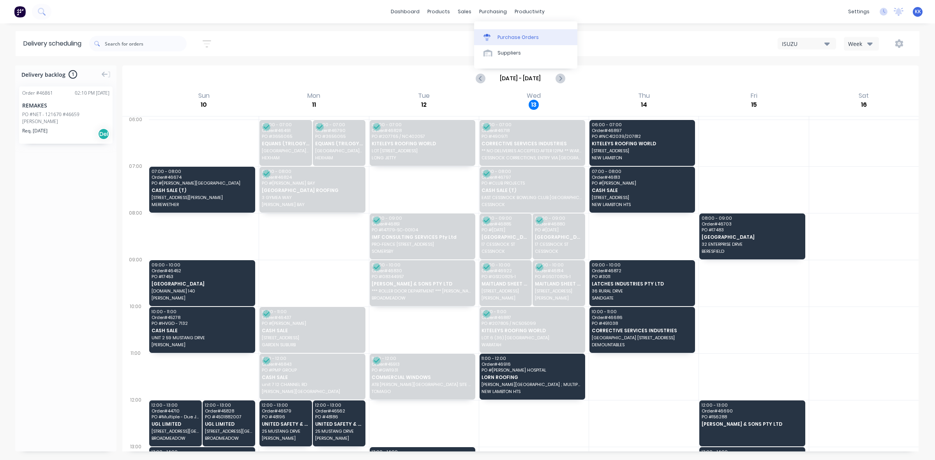
click at [511, 40] on div "Purchase Orders" at bounding box center [517, 37] width 41 height 7
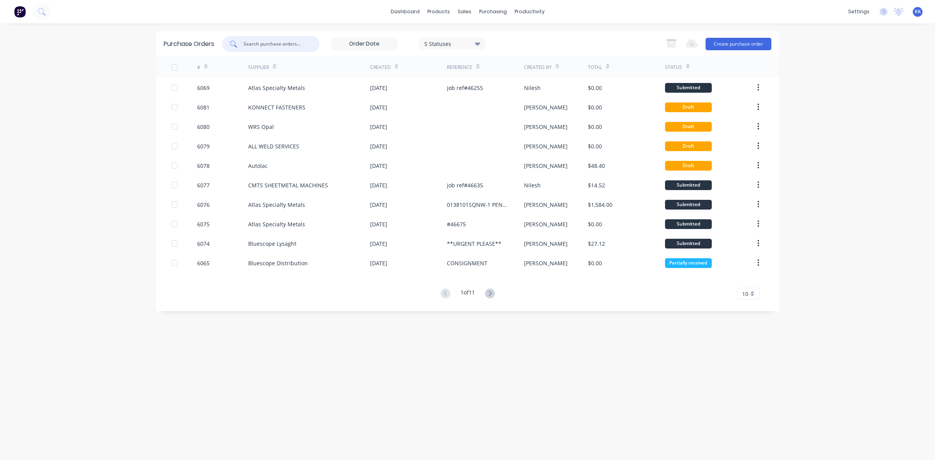
click at [272, 45] on input "text" at bounding box center [275, 44] width 65 height 8
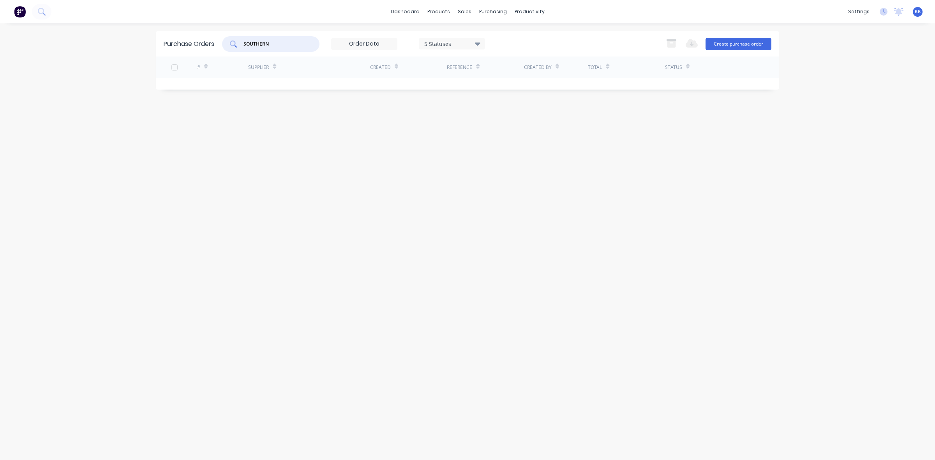
type input "SOUTHERN"
click at [446, 41] on div "5 Statuses" at bounding box center [452, 43] width 56 height 8
click at [503, 79] on div at bounding box center [505, 80] width 16 height 16
click at [252, 194] on div "Purchase Orders SOUTHERN 7 Statuses 7 Statuses Export to Excel (XLSX) Create pu…" at bounding box center [467, 241] width 623 height 421
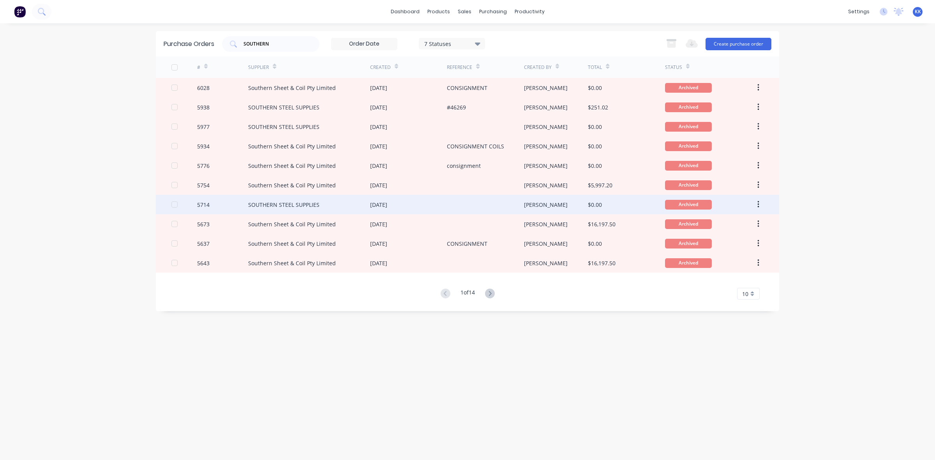
click at [298, 210] on div "SOUTHERN STEEL SUPPLIES" at bounding box center [309, 204] width 122 height 19
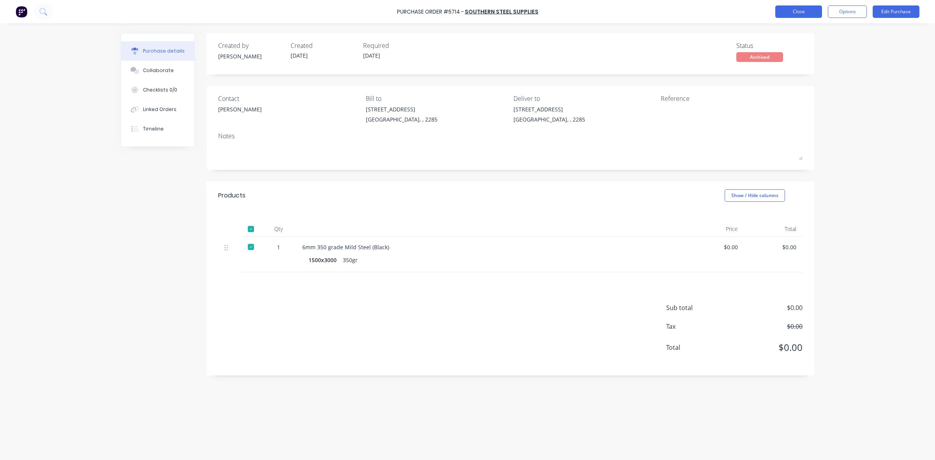
click at [804, 13] on button "Close" at bounding box center [798, 11] width 47 height 12
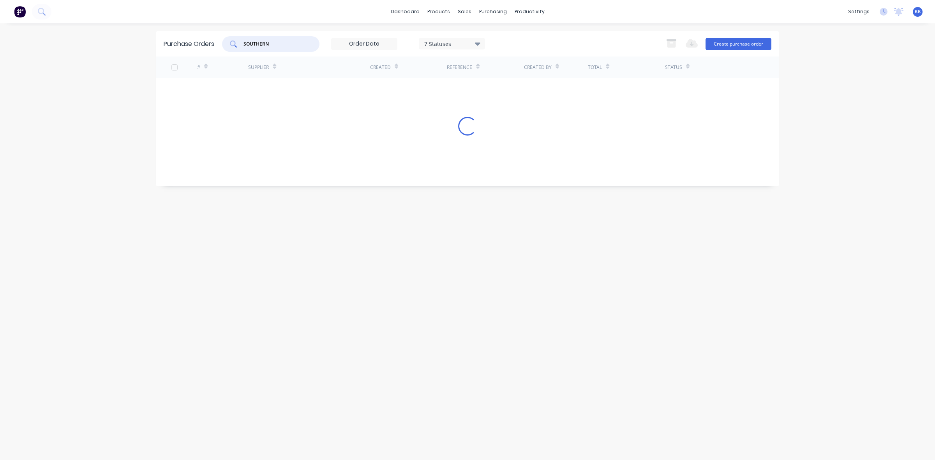
click at [284, 41] on input "SOUTHERN" at bounding box center [275, 44] width 65 height 8
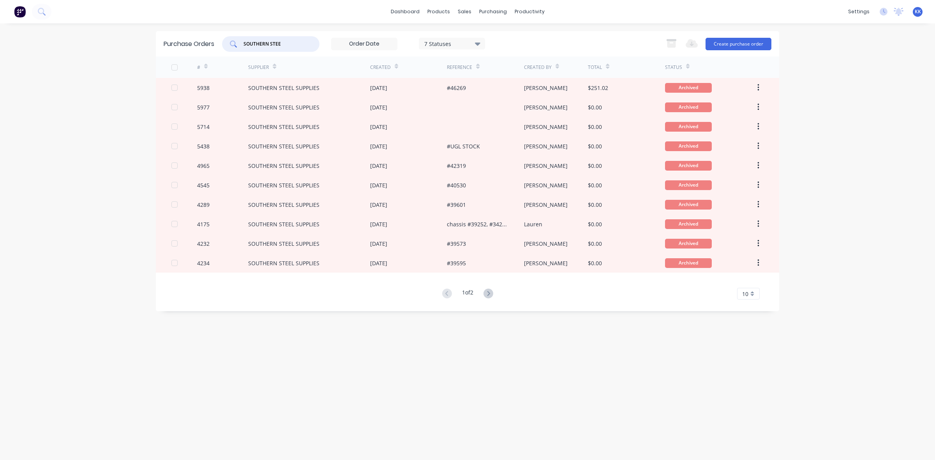
drag, startPoint x: 287, startPoint y: 41, endPoint x: 227, endPoint y: 38, distance: 60.1
click at [227, 38] on div "SOUTHERN STEE" at bounding box center [270, 44] width 97 height 16
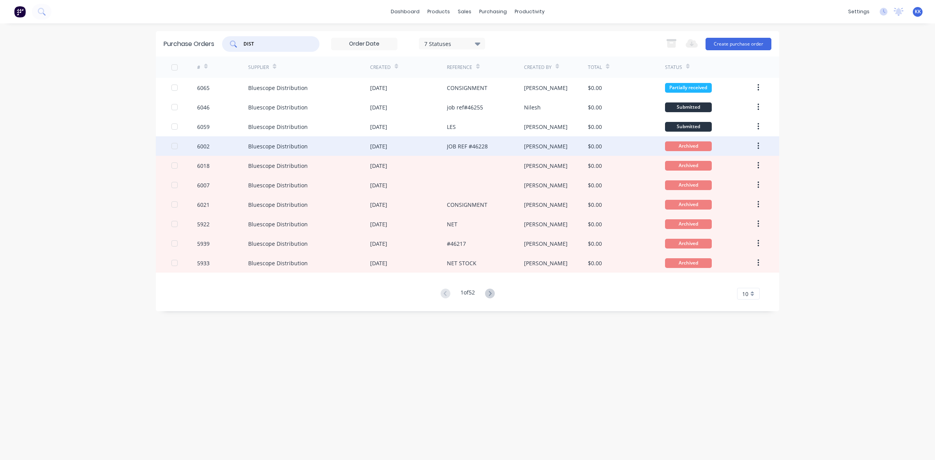
type input "DIST"
click at [310, 143] on div "Bluescope Distribution" at bounding box center [309, 145] width 122 height 19
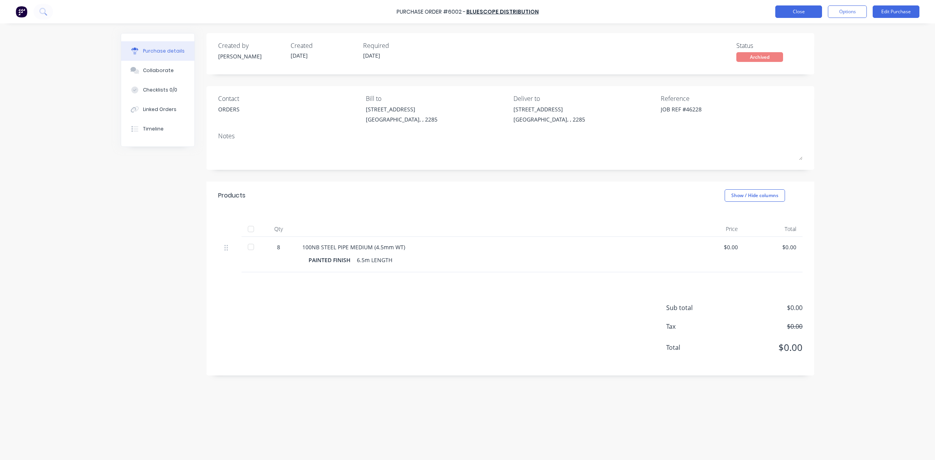
click at [791, 7] on button "Close" at bounding box center [798, 11] width 47 height 12
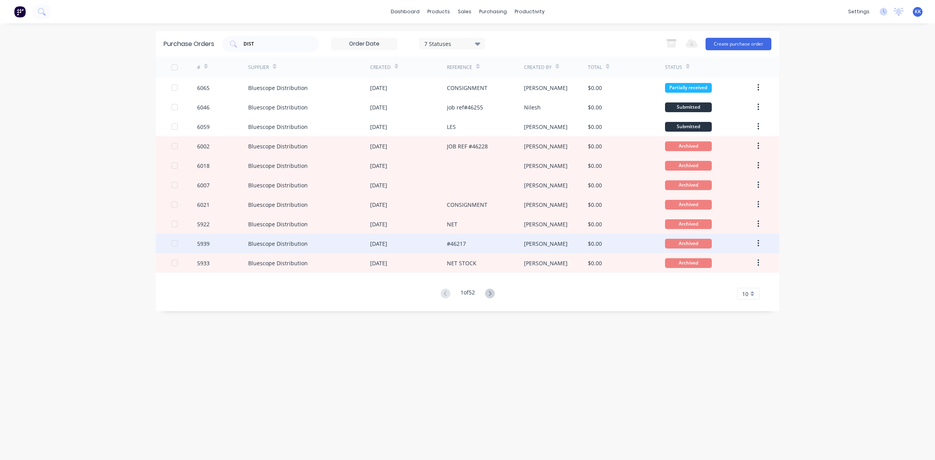
click at [470, 241] on div "#46217" at bounding box center [485, 243] width 77 height 19
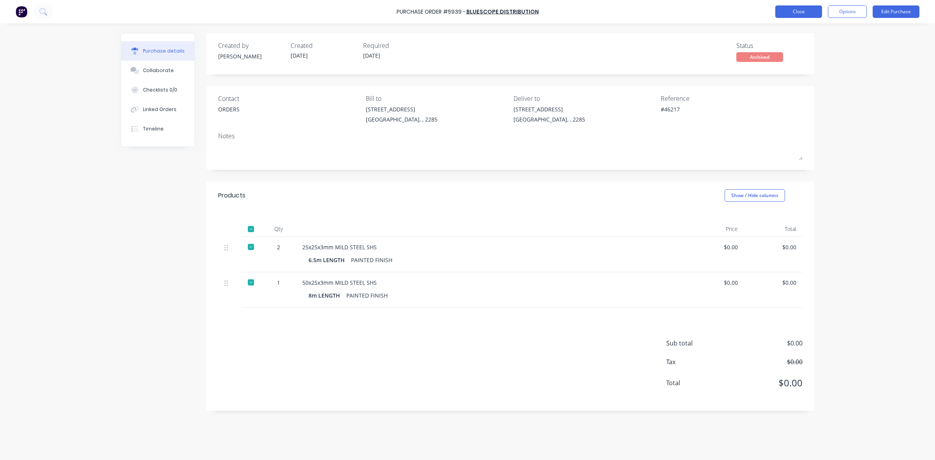
click at [809, 12] on button "Close" at bounding box center [798, 11] width 47 height 12
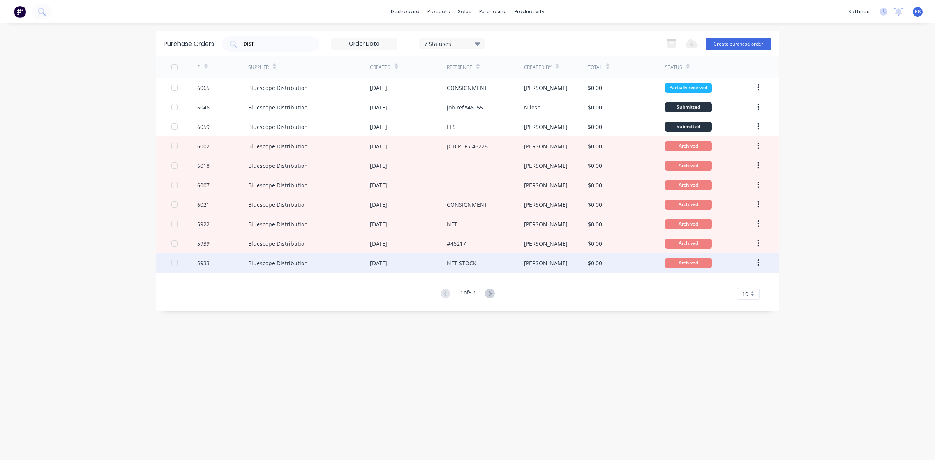
click at [464, 264] on div "NET STOCK" at bounding box center [462, 263] width 30 height 8
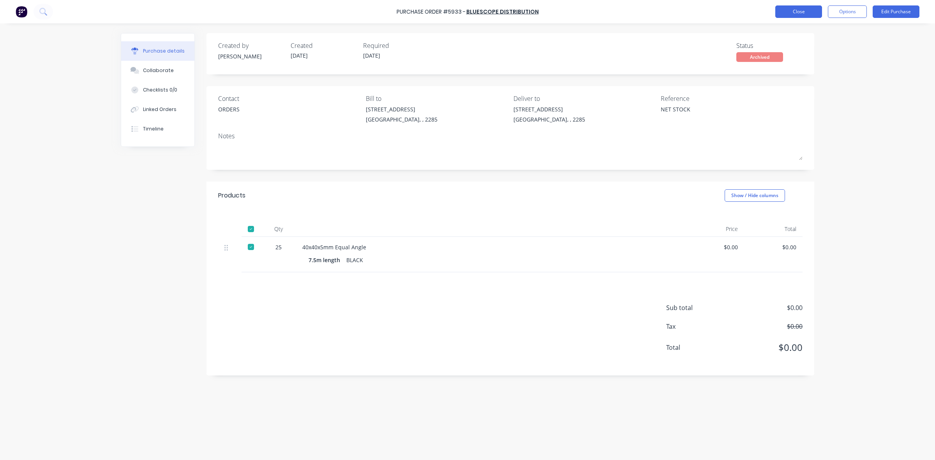
click at [784, 9] on button "Close" at bounding box center [798, 11] width 47 height 12
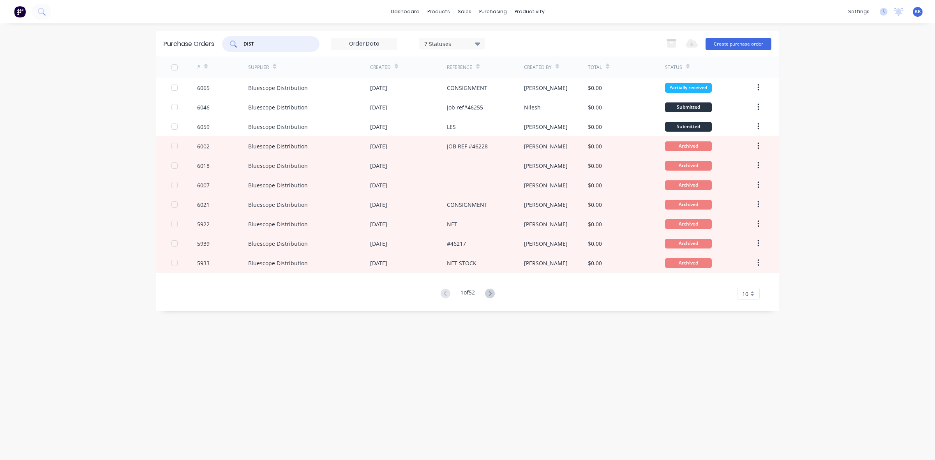
drag, startPoint x: 261, startPoint y: 43, endPoint x: 231, endPoint y: 43, distance: 30.4
click at [231, 43] on div "DIST" at bounding box center [270, 44] width 97 height 16
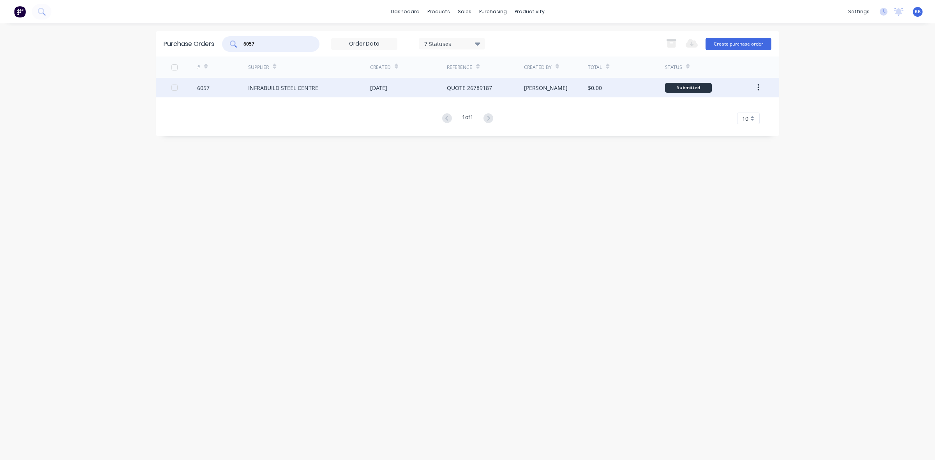
type input "6057"
click at [283, 90] on div "INFRABUILD STEEL CENTRE" at bounding box center [283, 88] width 70 height 8
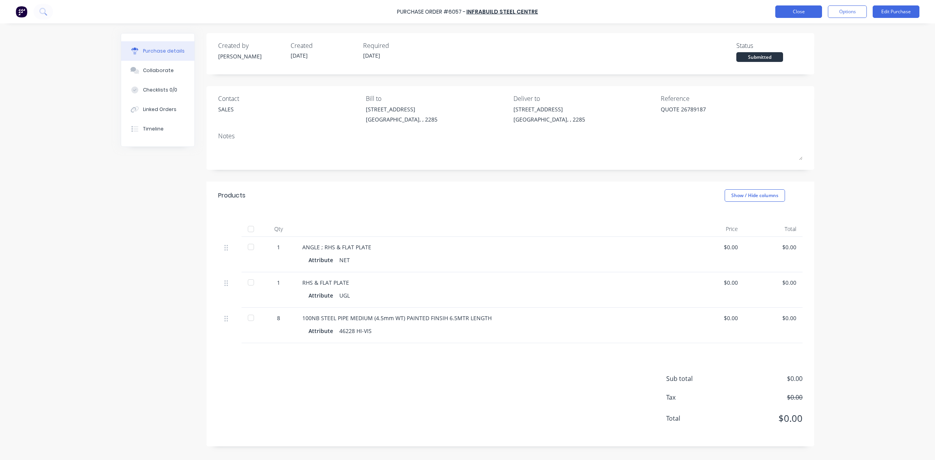
click at [803, 12] on button "Close" at bounding box center [798, 11] width 47 height 12
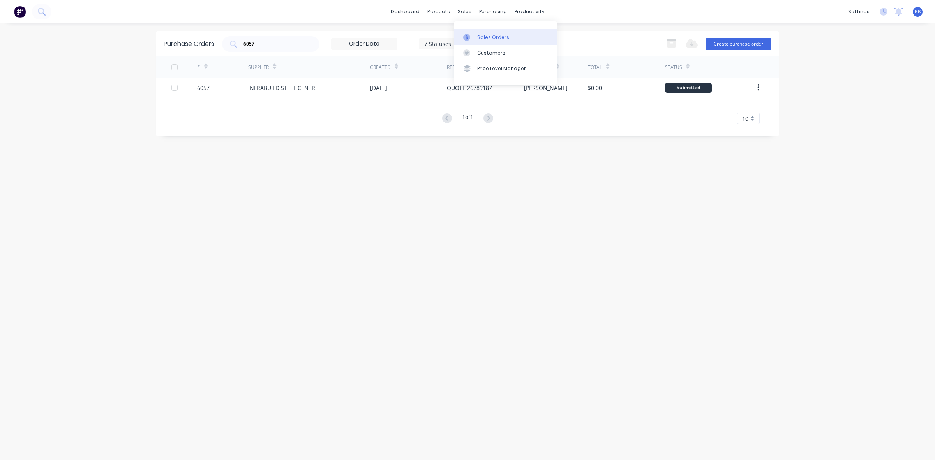
click at [484, 36] on div "Sales Orders" at bounding box center [493, 37] width 32 height 7
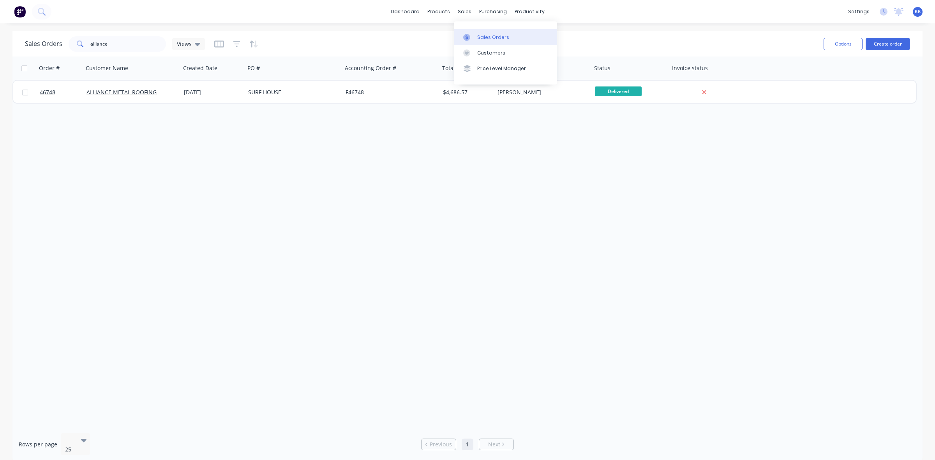
click at [469, 32] on link "Sales Orders" at bounding box center [505, 37] width 103 height 16
drag, startPoint x: 116, startPoint y: 41, endPoint x: 72, endPoint y: 42, distance: 43.2
click at [72, 42] on div "alliance" at bounding box center [117, 44] width 97 height 16
type input "43326"
click at [234, 41] on icon "button" at bounding box center [236, 44] width 7 height 6
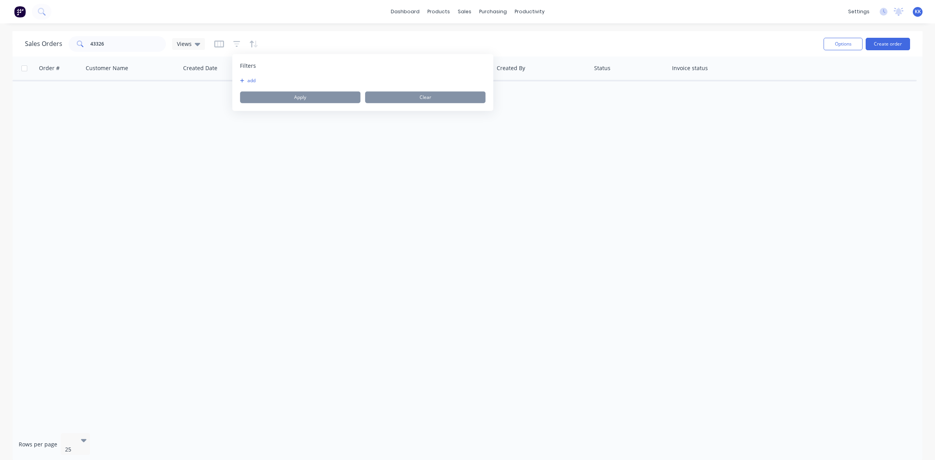
click at [251, 83] on button "add" at bounding box center [249, 81] width 19 height 6
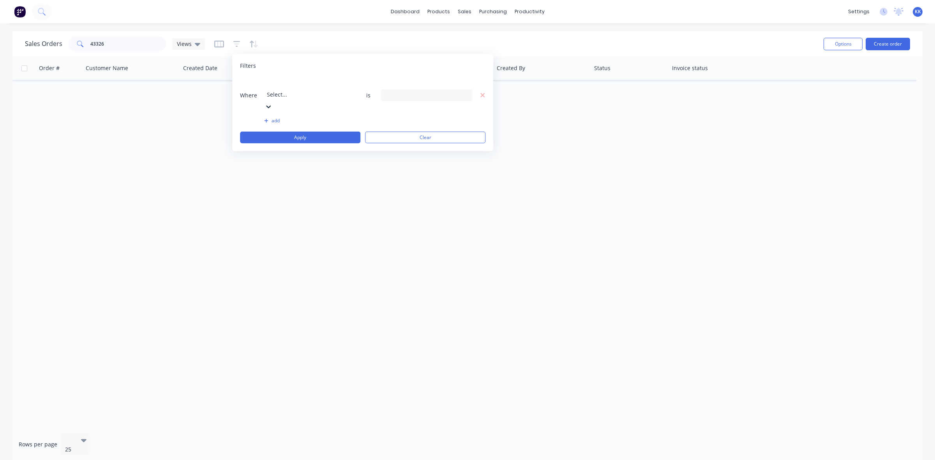
click at [280, 86] on div at bounding box center [323, 84] width 112 height 10
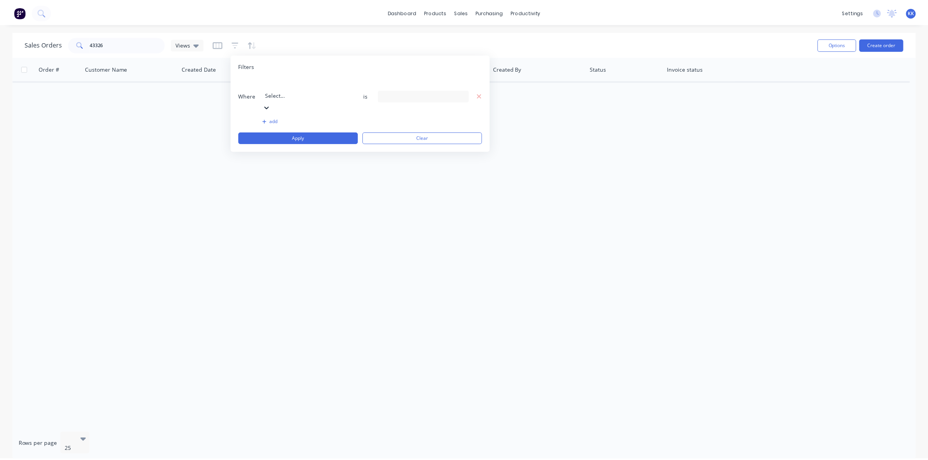
scroll to position [188, 0]
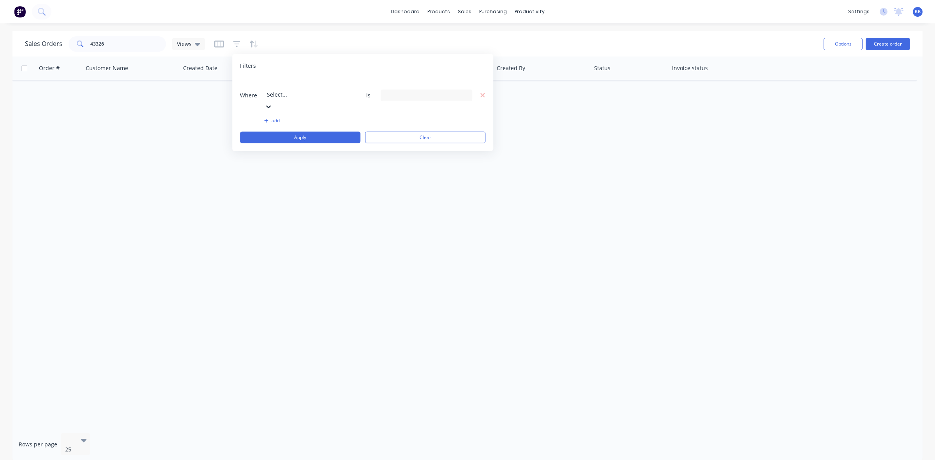
click at [407, 91] on div "13 Status selected" at bounding box center [420, 95] width 71 height 8
click at [406, 128] on div "All" at bounding box center [451, 127] width 93 height 8
click at [320, 132] on button "Apply" at bounding box center [300, 138] width 120 height 12
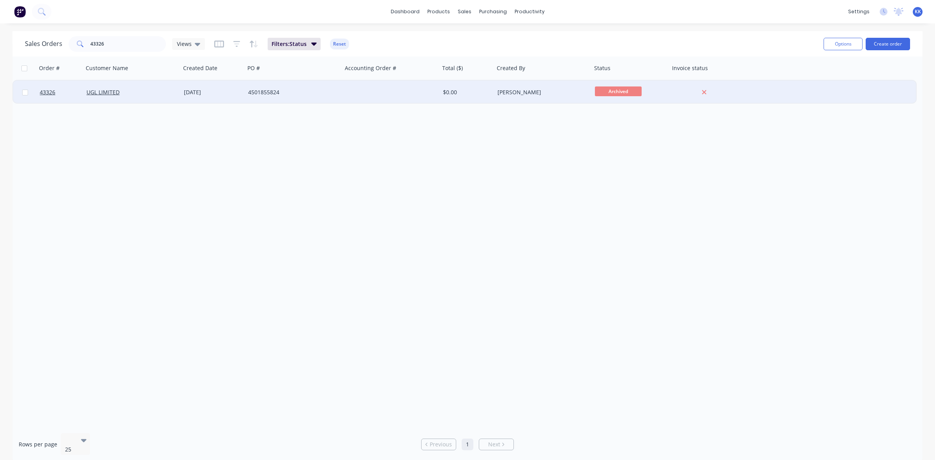
click at [267, 90] on div "4501855824" at bounding box center [291, 92] width 86 height 8
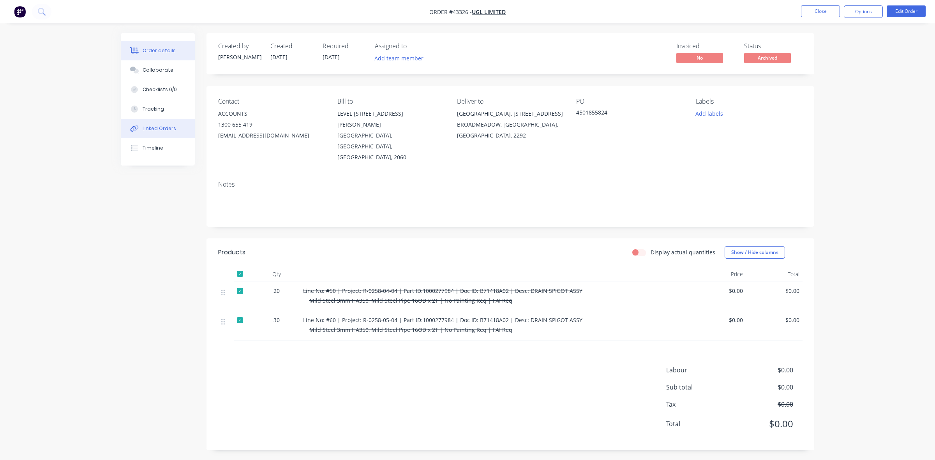
click at [149, 127] on div "Linked Orders" at bounding box center [160, 128] width 34 height 7
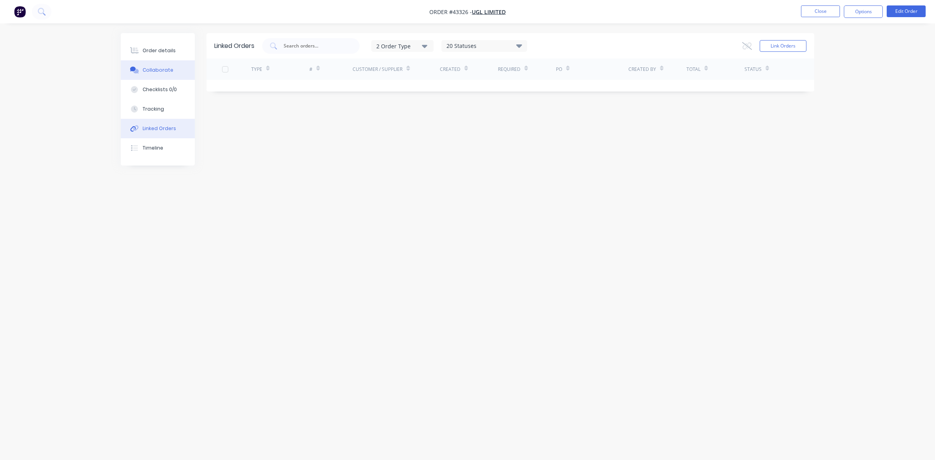
click at [166, 68] on div "Collaborate" at bounding box center [158, 70] width 31 height 7
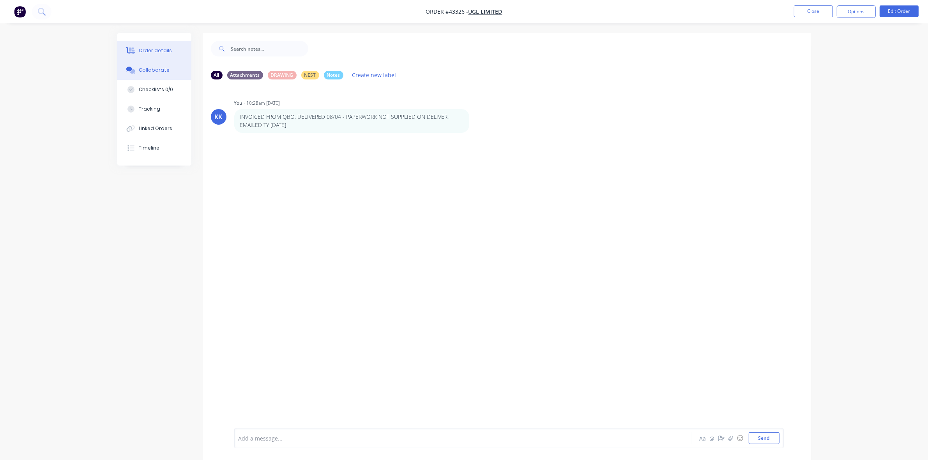
click at [157, 49] on div "Order details" at bounding box center [155, 50] width 33 height 7
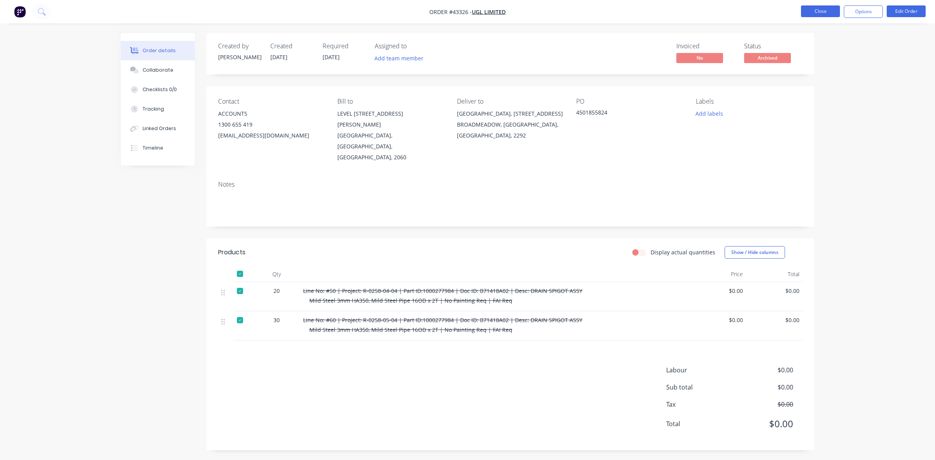
click at [825, 12] on button "Close" at bounding box center [820, 11] width 39 height 12
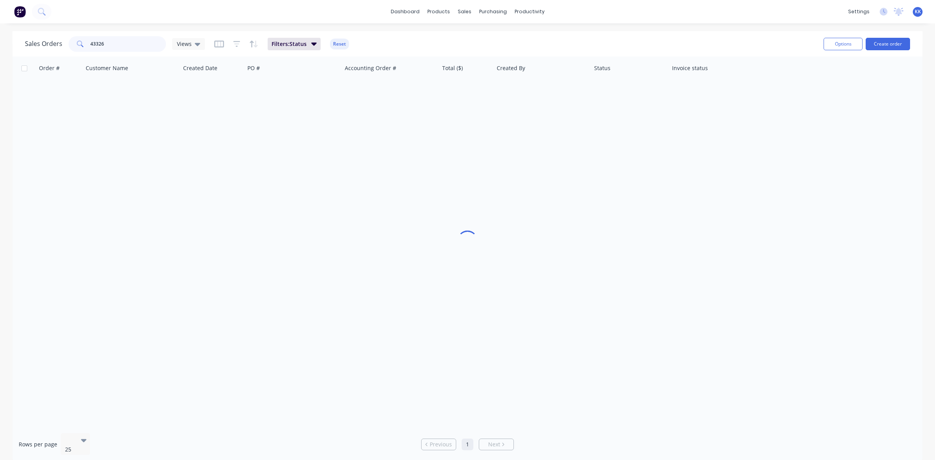
drag, startPoint x: 125, startPoint y: 45, endPoint x: 59, endPoint y: 44, distance: 66.2
click at [59, 44] on div "Sales Orders 43326 Views" at bounding box center [115, 44] width 180 height 16
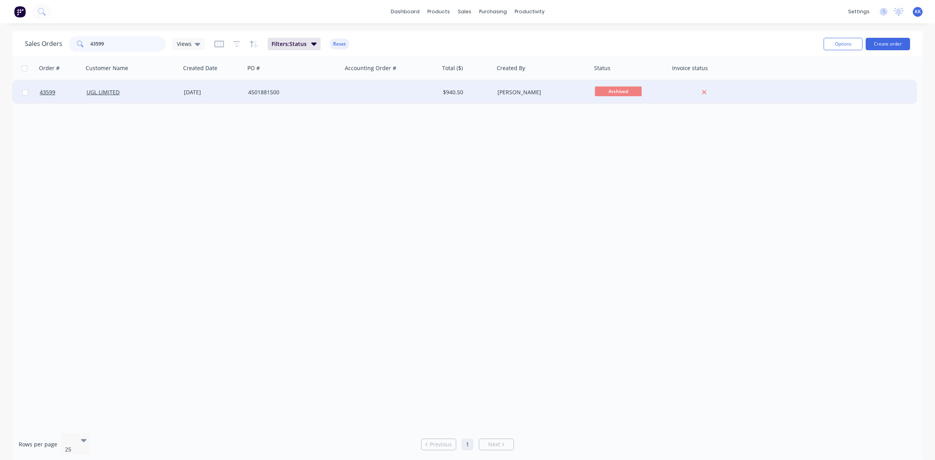
type input "43599"
click at [270, 94] on div "4501881500" at bounding box center [291, 92] width 86 height 8
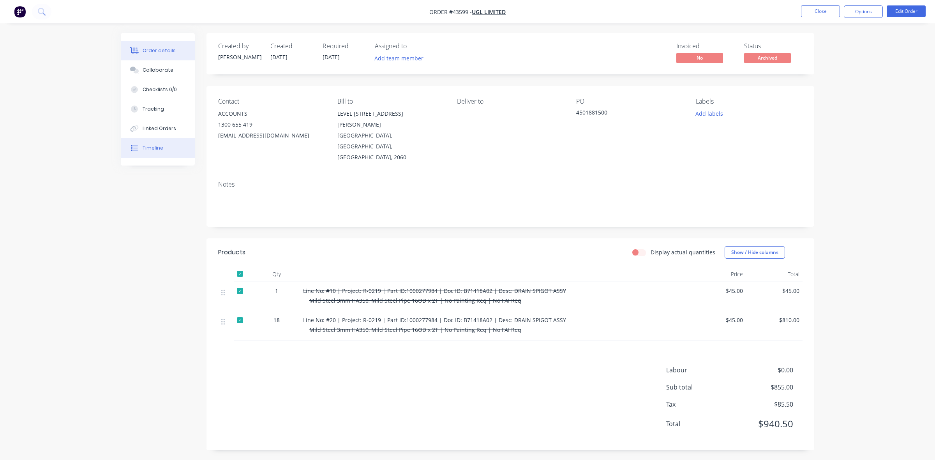
click at [153, 147] on div "Timeline" at bounding box center [153, 148] width 21 height 7
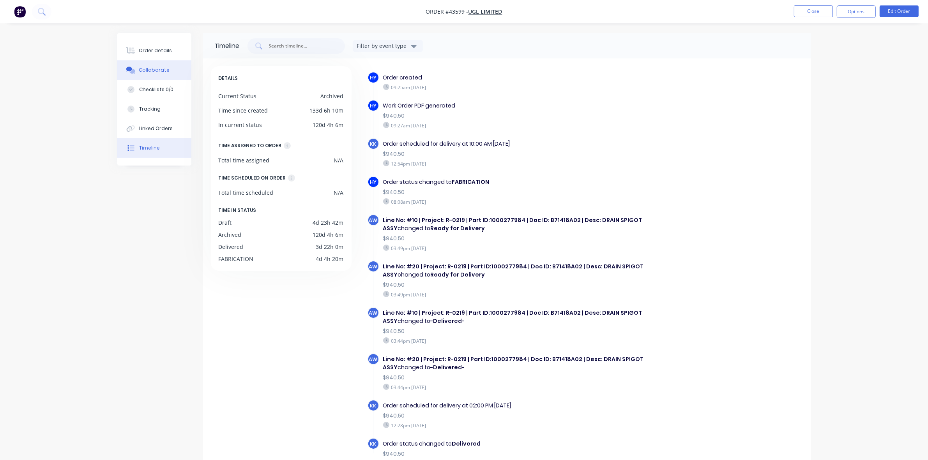
click at [153, 64] on button "Collaborate" at bounding box center [154, 69] width 74 height 19
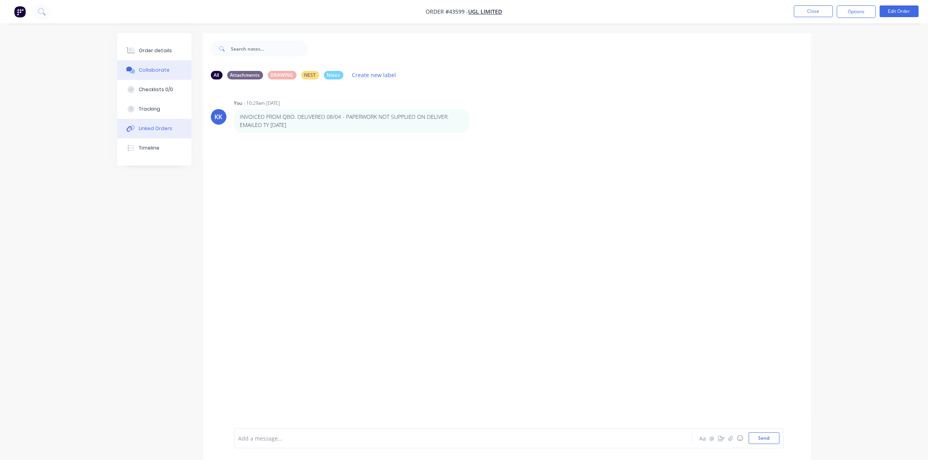
click at [163, 125] on div "Linked Orders" at bounding box center [156, 128] width 34 height 7
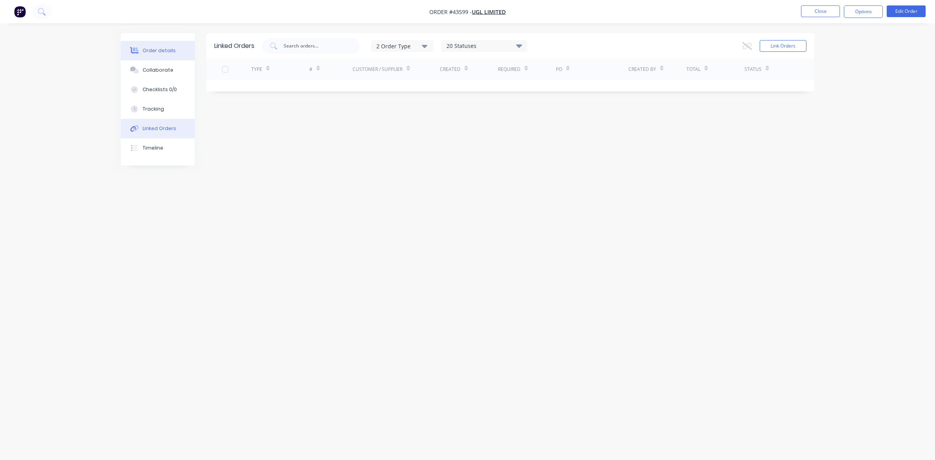
click at [166, 53] on div "Order details" at bounding box center [159, 50] width 33 height 7
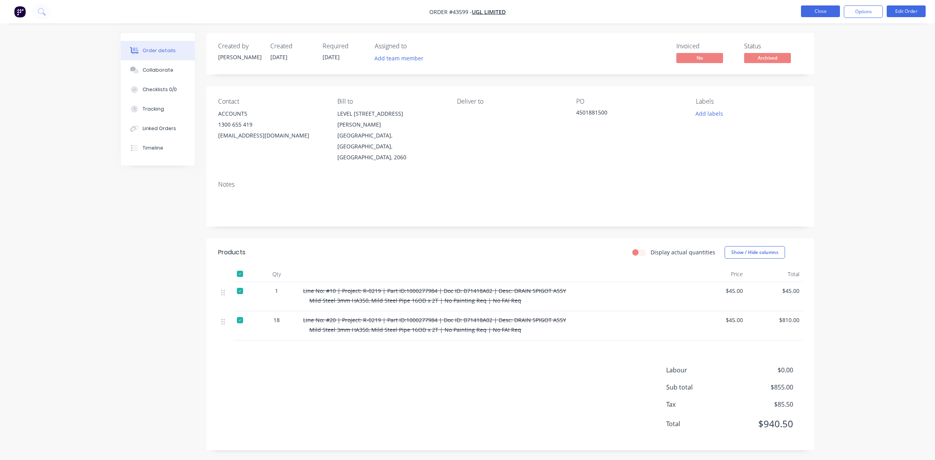
click at [818, 12] on button "Close" at bounding box center [820, 11] width 39 height 12
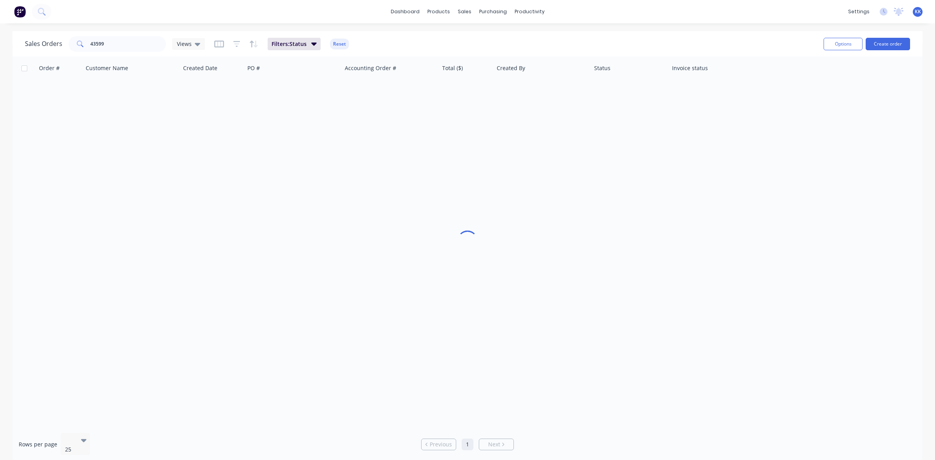
drag, startPoint x: 150, startPoint y: 34, endPoint x: 88, endPoint y: 42, distance: 62.4
click at [88, 42] on div "Sales Orders 43599 Views Filters: Status Reset" at bounding box center [421, 43] width 792 height 19
click at [101, 46] on input "43599" at bounding box center [128, 44] width 76 height 16
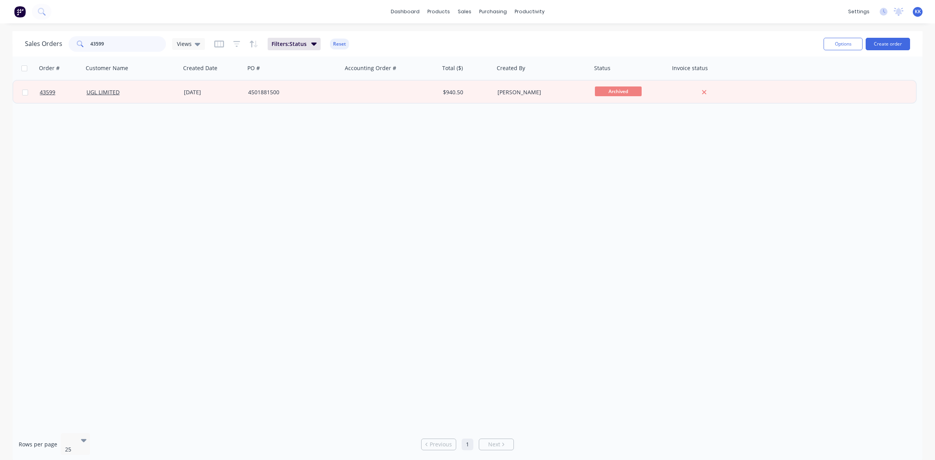
drag, startPoint x: 106, startPoint y: 47, endPoint x: 76, endPoint y: 55, distance: 31.4
click at [76, 45] on div "43599" at bounding box center [117, 44] width 97 height 16
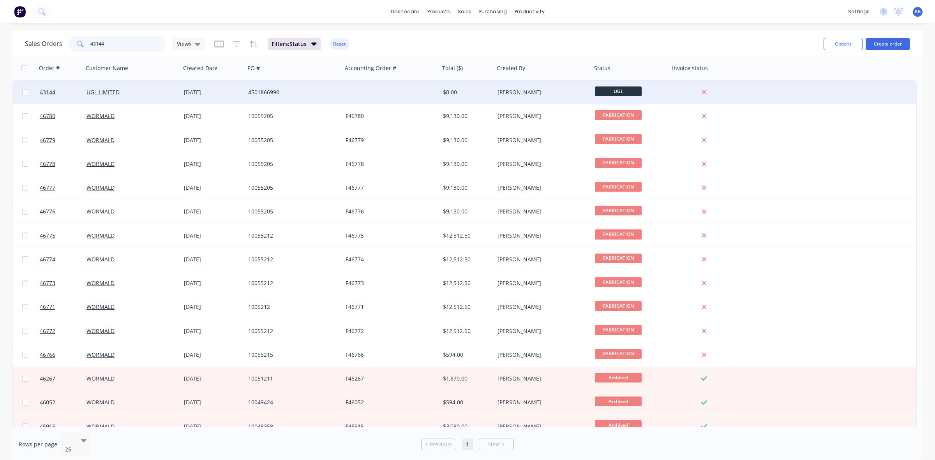
type input "43144"
click at [306, 93] on div "4501866990" at bounding box center [291, 92] width 86 height 8
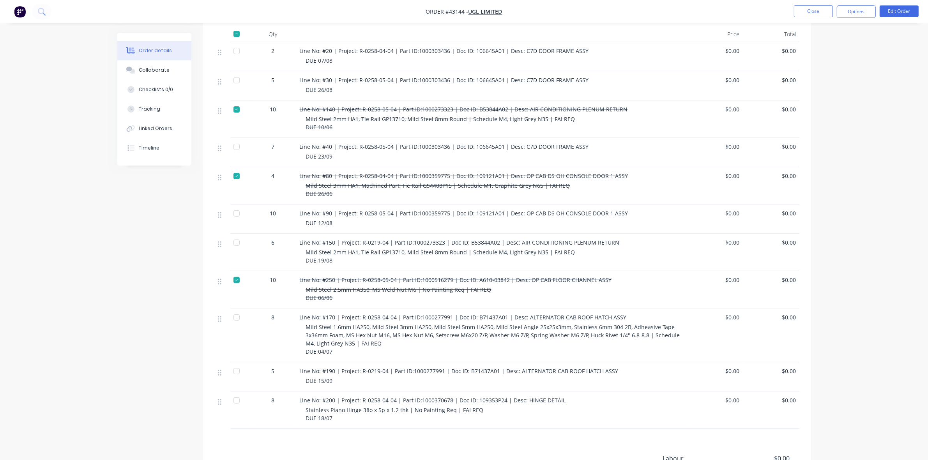
scroll to position [243, 0]
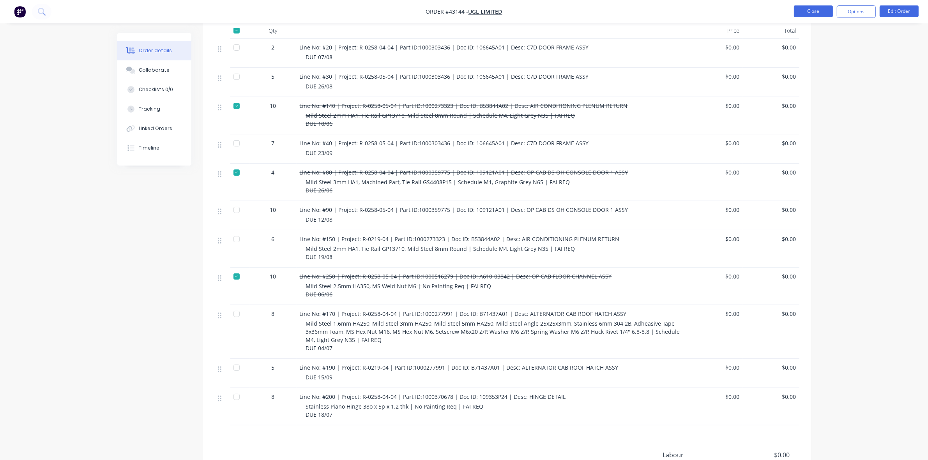
click at [811, 8] on button "Close" at bounding box center [813, 11] width 39 height 12
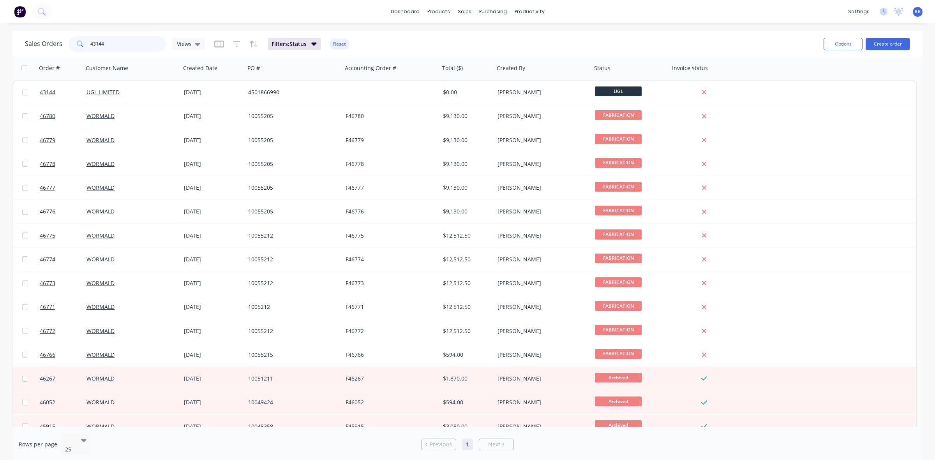
drag, startPoint x: 108, startPoint y: 43, endPoint x: 82, endPoint y: 45, distance: 26.2
click at [82, 45] on div "43144" at bounding box center [117, 44] width 97 height 16
type input "7"
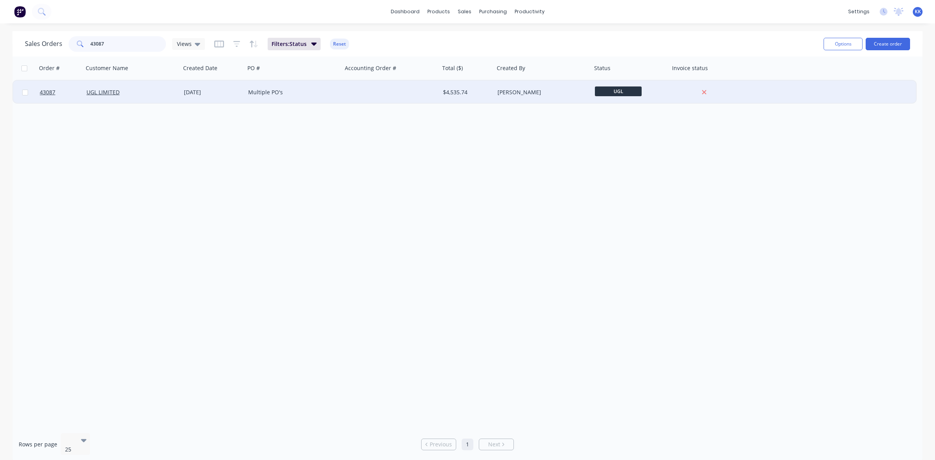
type input "43087"
click at [289, 97] on div "Multiple PO's" at bounding box center [293, 92] width 97 height 23
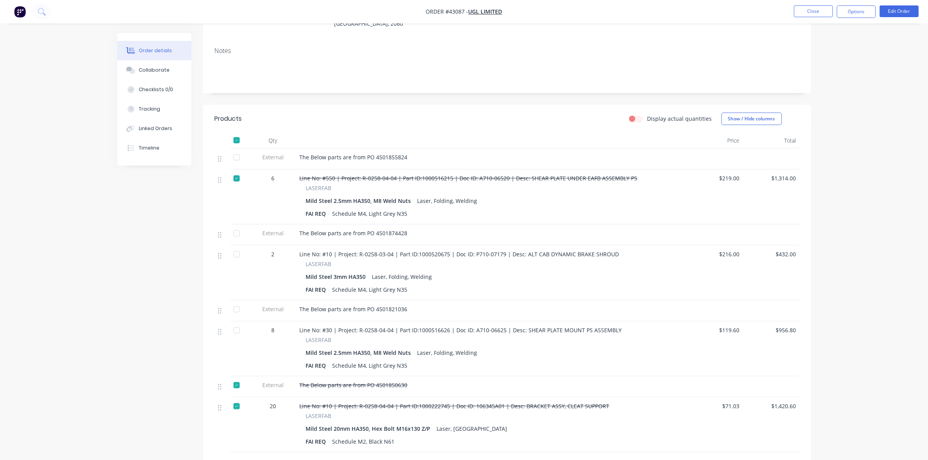
scroll to position [226, 0]
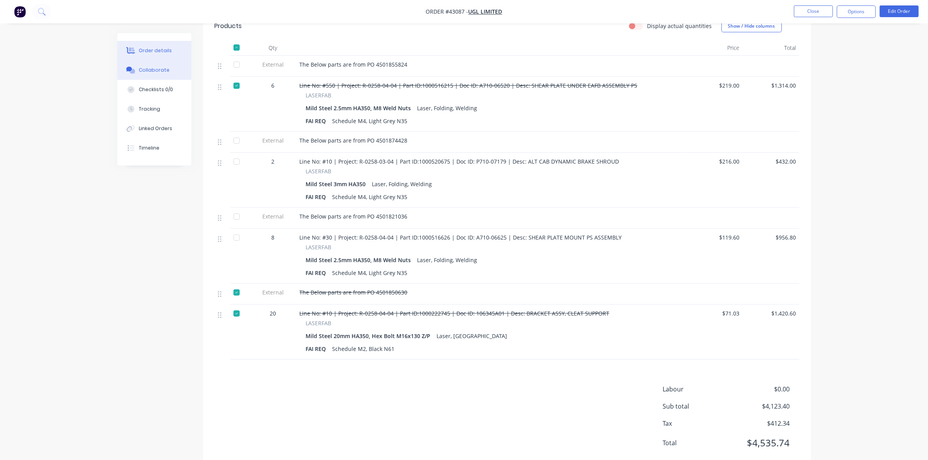
click at [150, 65] on button "Collaborate" at bounding box center [154, 69] width 74 height 19
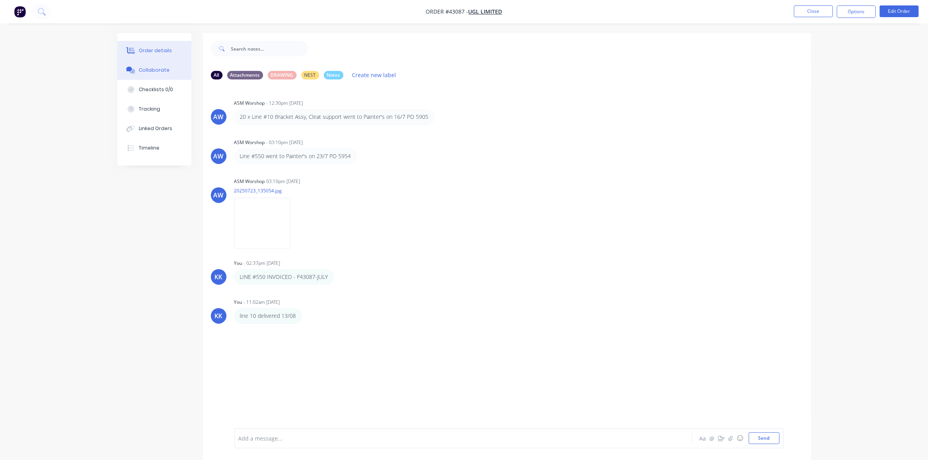
click at [166, 52] on div "Order details" at bounding box center [155, 50] width 33 height 7
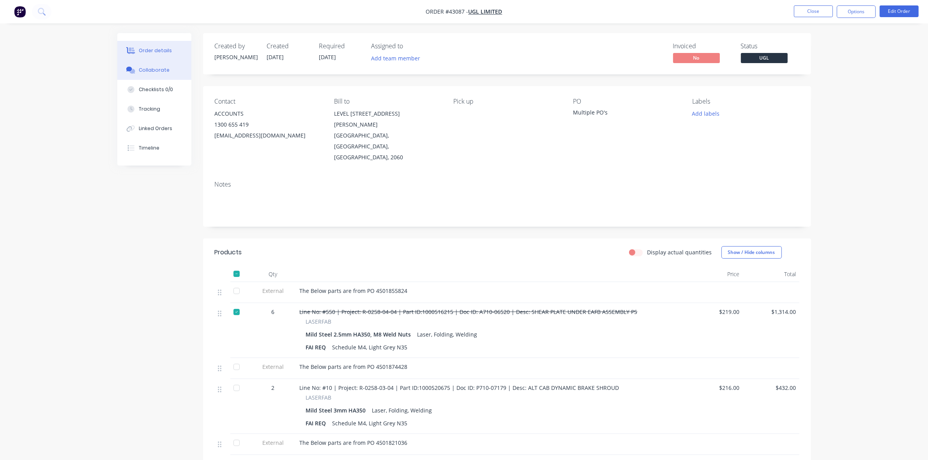
click at [158, 75] on button "Collaborate" at bounding box center [154, 69] width 74 height 19
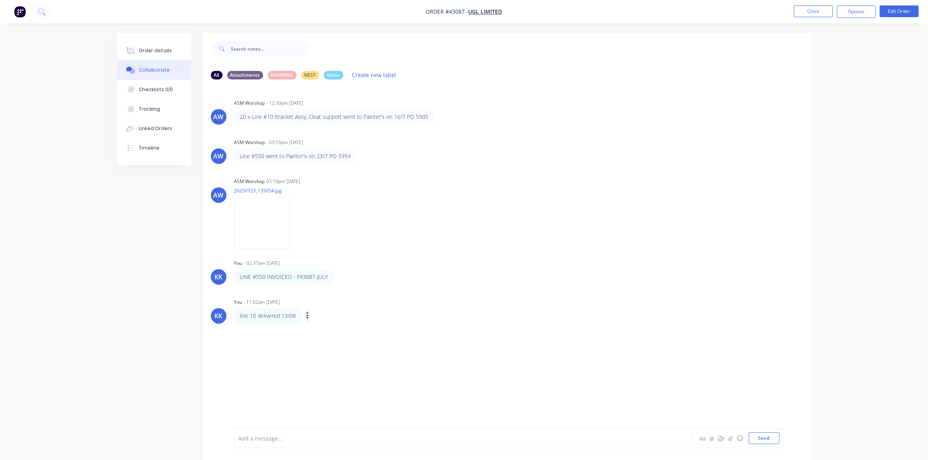
click at [307, 316] on icon "button" at bounding box center [307, 315] width 2 height 7
click at [321, 328] on button "Edit" at bounding box center [335, 330] width 49 height 13
click at [168, 53] on div "Order details" at bounding box center [155, 50] width 33 height 7
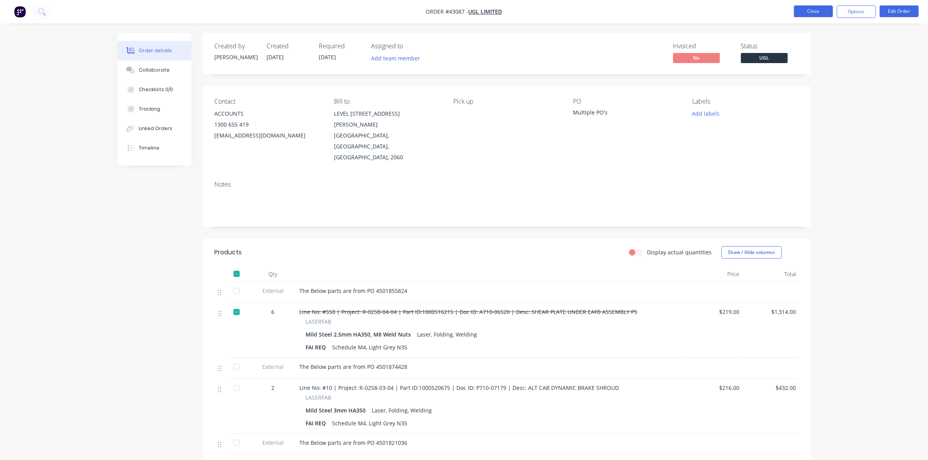
click at [815, 11] on button "Close" at bounding box center [813, 11] width 39 height 12
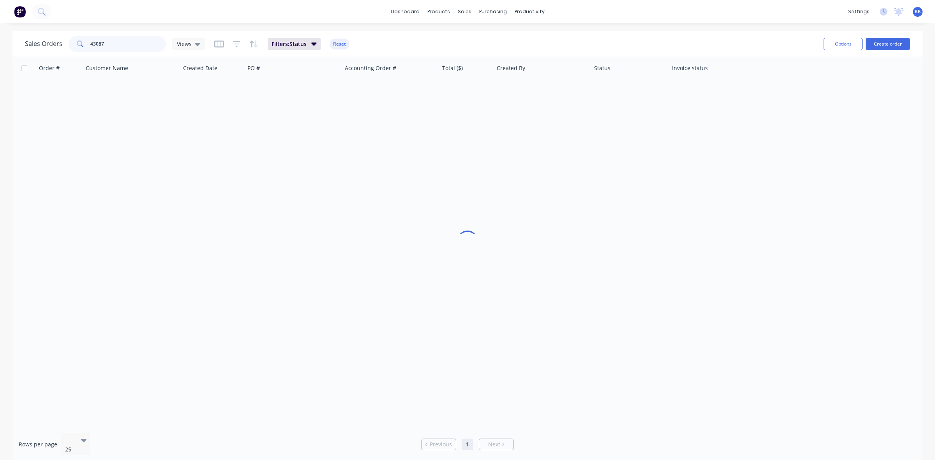
drag, startPoint x: 115, startPoint y: 42, endPoint x: 76, endPoint y: 40, distance: 39.4
click at [76, 40] on div "43087" at bounding box center [117, 44] width 97 height 16
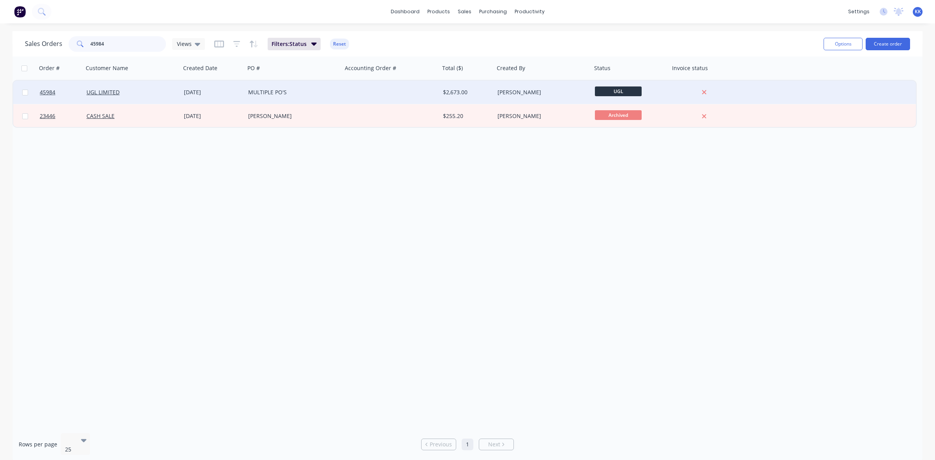
type input "45984"
click at [222, 92] on div "04 Jul 2025" at bounding box center [213, 92] width 58 height 8
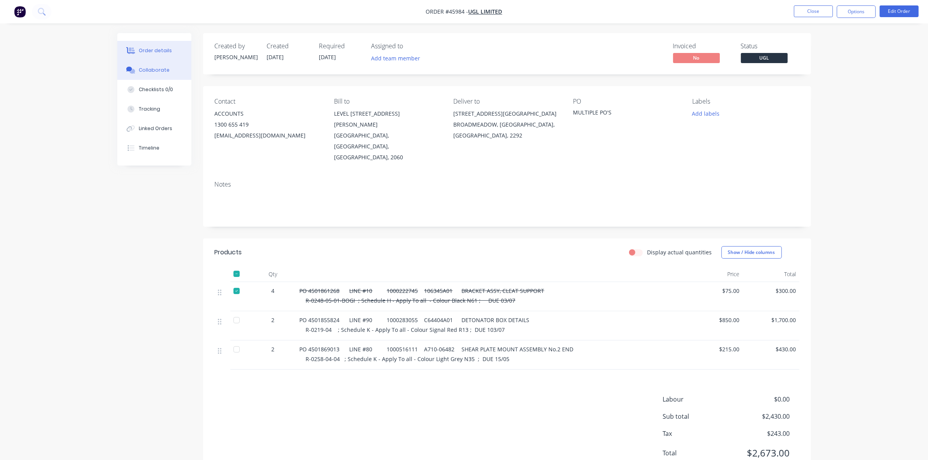
click at [161, 69] on div "Collaborate" at bounding box center [154, 70] width 31 height 7
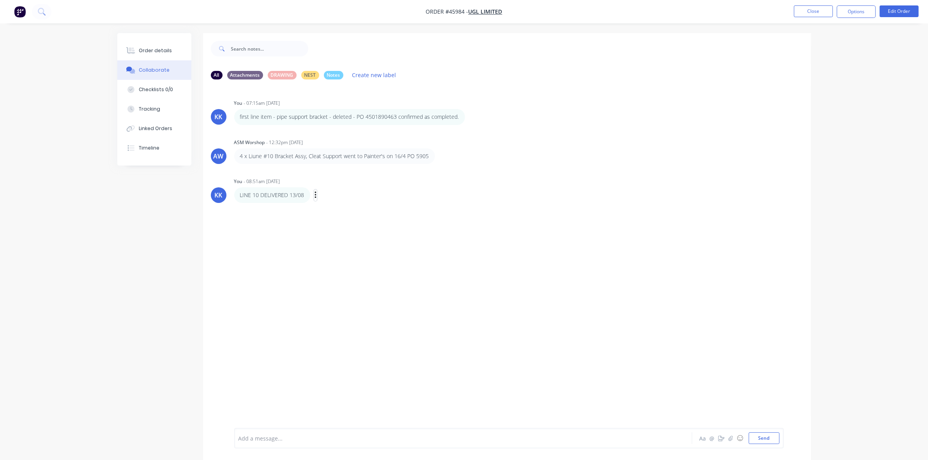
click at [315, 194] on icon "button" at bounding box center [315, 195] width 2 height 9
click at [328, 207] on button "Edit" at bounding box center [343, 209] width 49 height 13
click at [153, 104] on button "Tracking" at bounding box center [154, 108] width 74 height 19
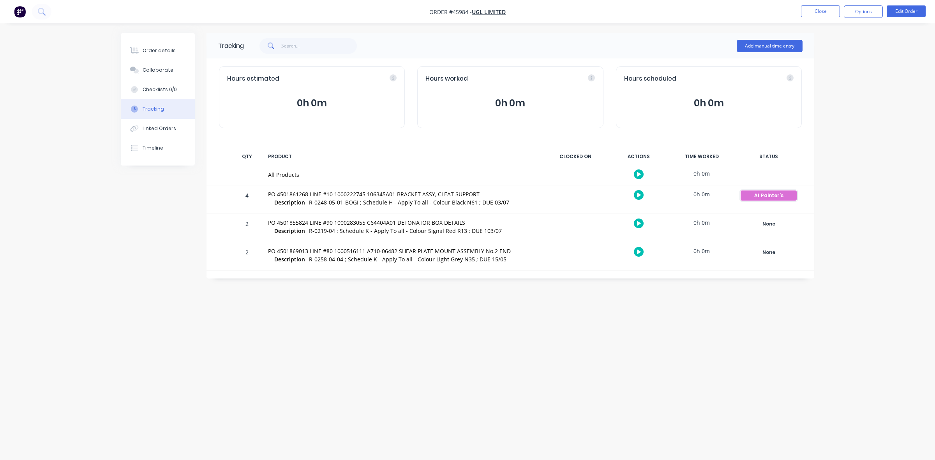
click at [784, 197] on div "At Painter's" at bounding box center [769, 195] width 56 height 10
click at [827, 257] on button "-Delivered-" at bounding box center [827, 257] width 37 height 10
click at [821, 15] on button "Close" at bounding box center [820, 11] width 39 height 12
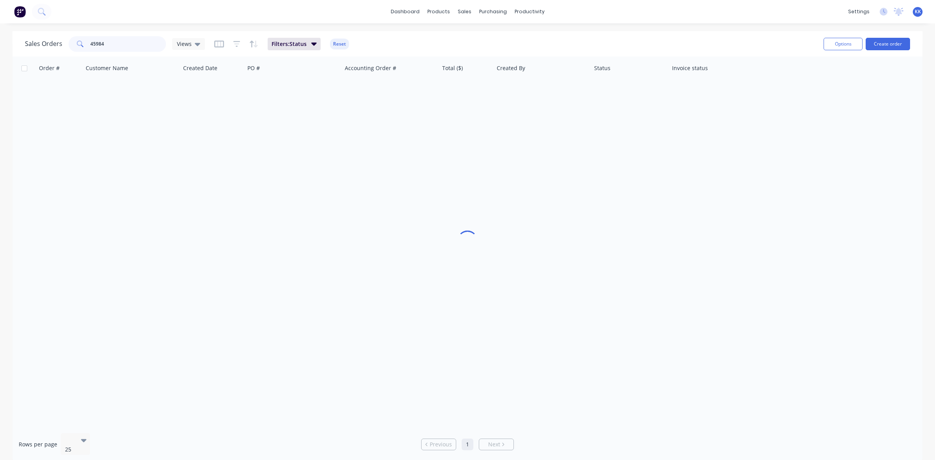
drag, startPoint x: 122, startPoint y: 46, endPoint x: 66, endPoint y: 47, distance: 55.3
click at [69, 44] on div "45984" at bounding box center [117, 44] width 97 height 16
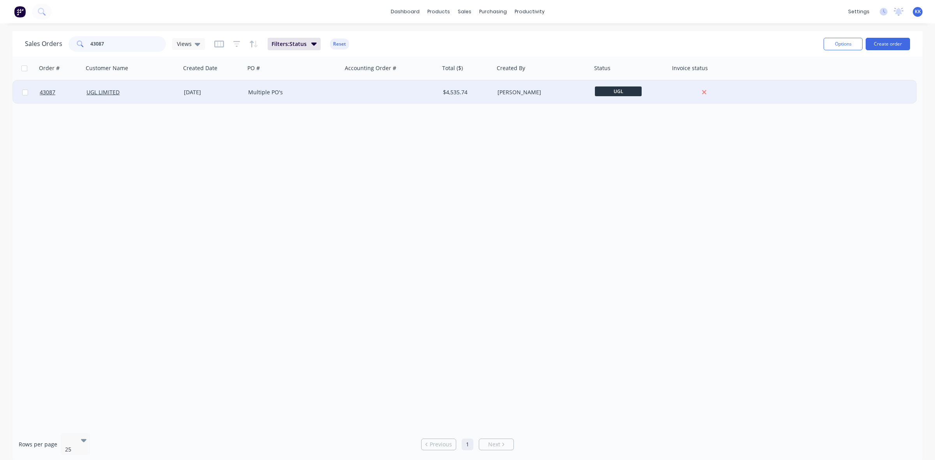
type input "43087"
click at [156, 93] on div "UGL LIMITED" at bounding box center [129, 92] width 86 height 8
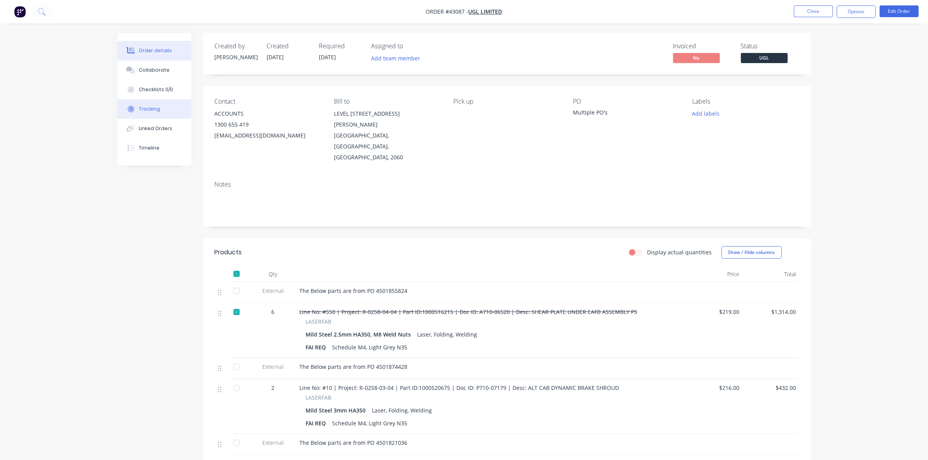
click at [151, 109] on div "Tracking" at bounding box center [149, 109] width 21 height 7
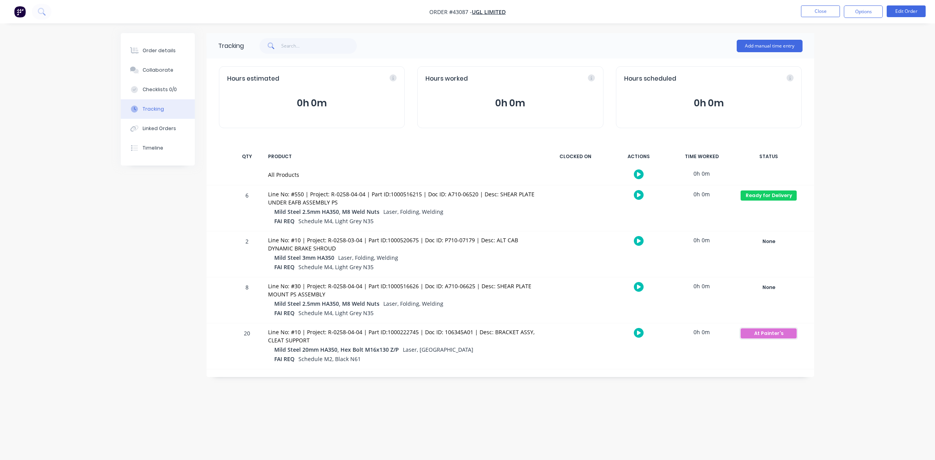
click at [763, 333] on div "At Painter's" at bounding box center [769, 333] width 56 height 10
click at [827, 395] on button "-Delivered-" at bounding box center [827, 395] width 37 height 10
click at [182, 45] on button "Order details" at bounding box center [158, 50] width 74 height 19
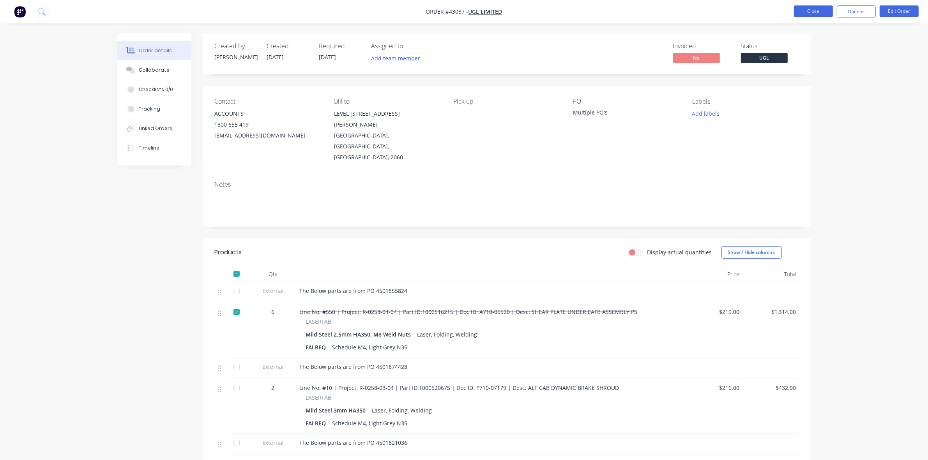
click at [813, 14] on button "Close" at bounding box center [813, 11] width 39 height 12
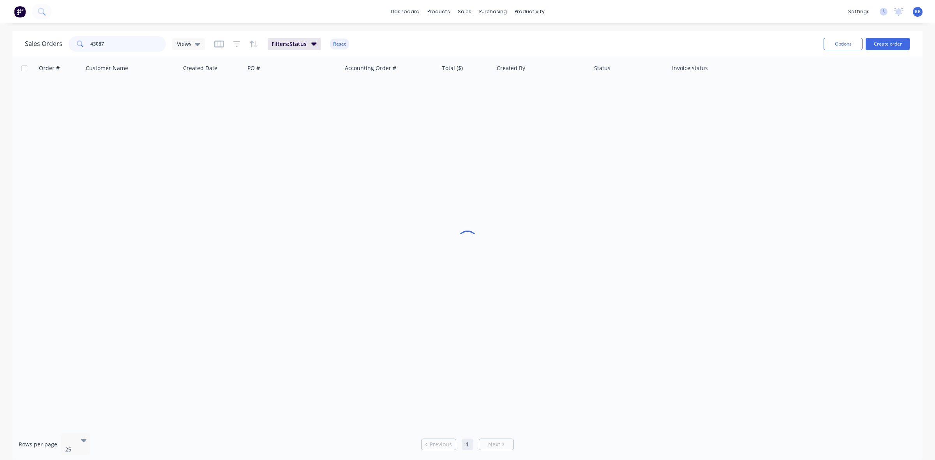
drag, startPoint x: 80, startPoint y: 43, endPoint x: 63, endPoint y: 43, distance: 16.4
click at [65, 43] on div "Sales Orders 43087 Views" at bounding box center [115, 44] width 180 height 16
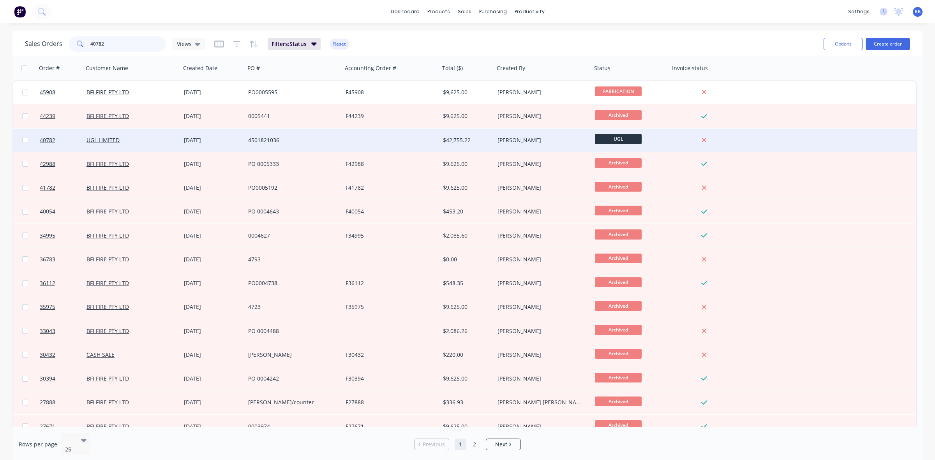
type input "40782"
click at [308, 137] on div "4501821036" at bounding box center [291, 140] width 86 height 8
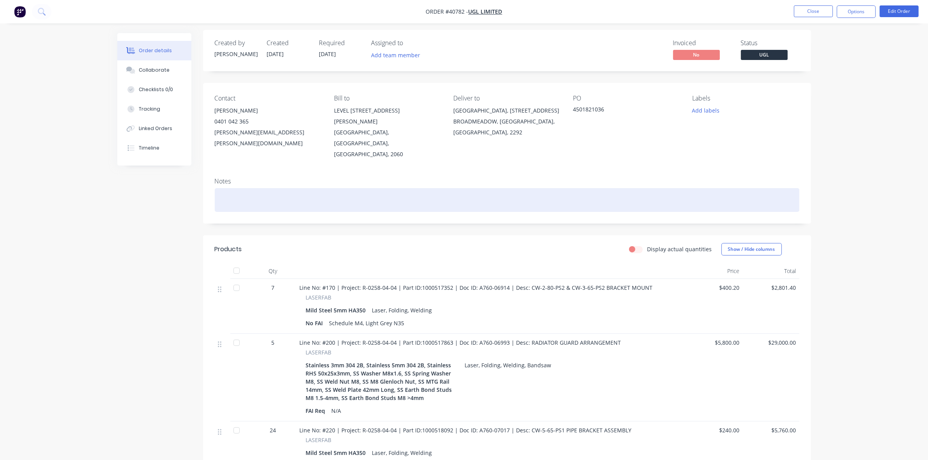
scroll to position [97, 0]
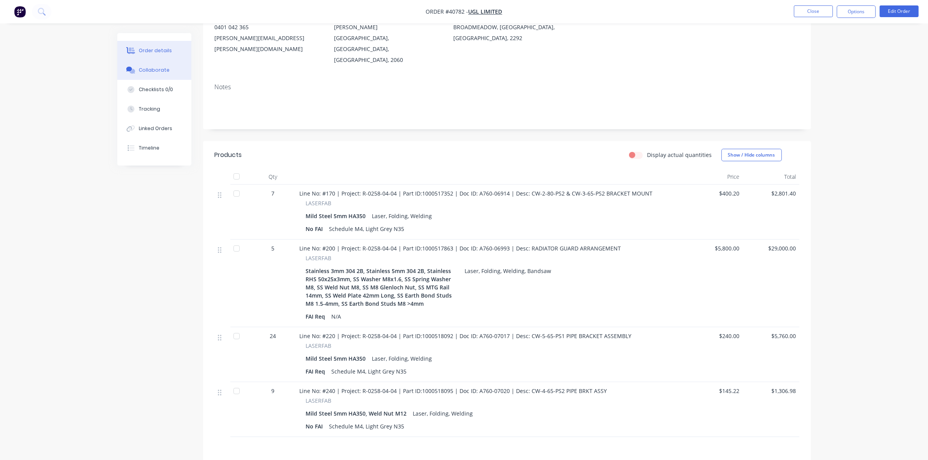
click at [155, 69] on div "Collaborate" at bounding box center [154, 70] width 31 height 7
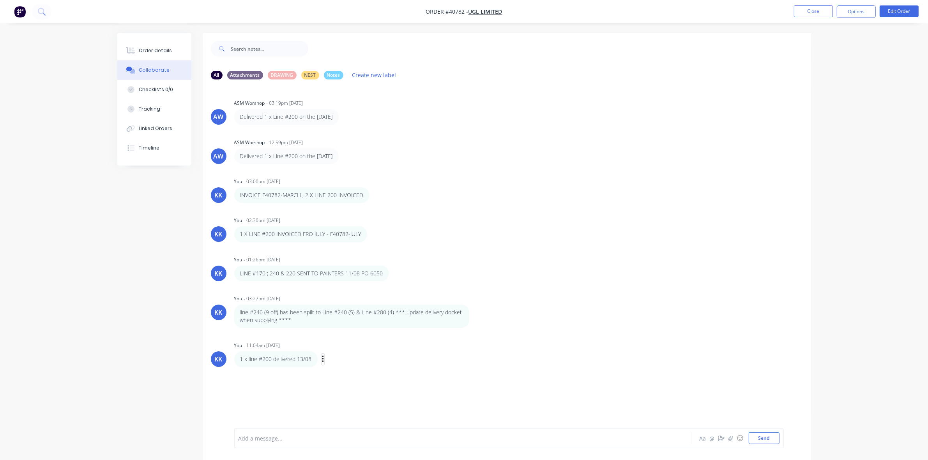
click at [322, 359] on icon "button" at bounding box center [323, 359] width 2 height 9
click at [337, 371] on button "Edit" at bounding box center [351, 373] width 49 height 13
click at [347, 358] on icon "button" at bounding box center [347, 359] width 2 height 9
drag, startPoint x: 361, startPoint y: 374, endPoint x: 350, endPoint y: 381, distance: 13.1
click at [0, 0] on button "Edit" at bounding box center [0, 0] width 0 height 0
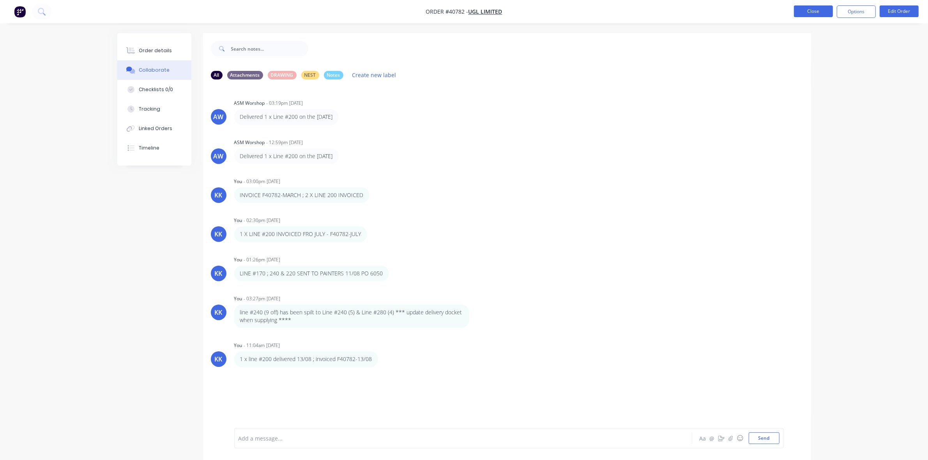
click at [823, 12] on button "Close" at bounding box center [813, 11] width 39 height 12
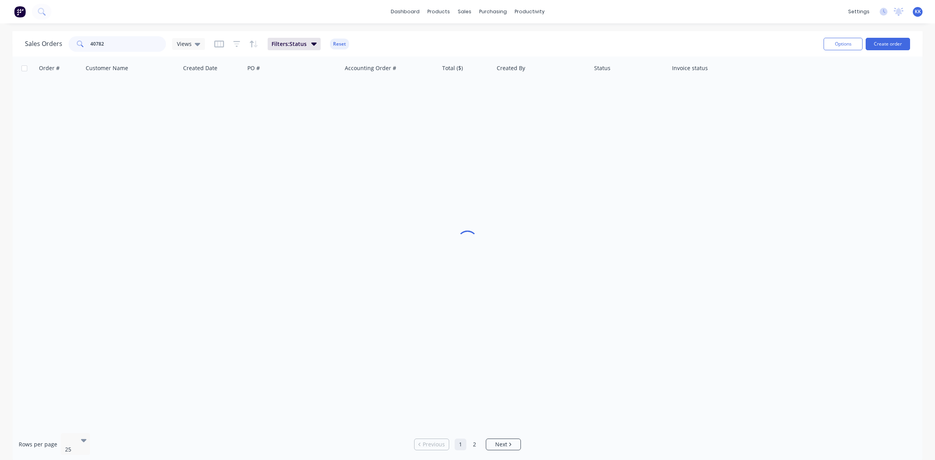
drag, startPoint x: 128, startPoint y: 40, endPoint x: 69, endPoint y: 53, distance: 60.3
click at [69, 49] on div "40782" at bounding box center [117, 44] width 97 height 16
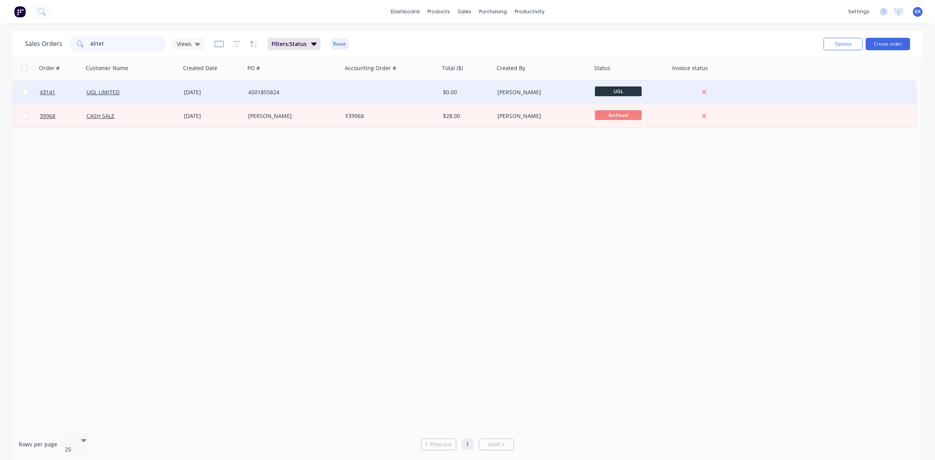
type input "43141"
click at [353, 92] on div at bounding box center [390, 92] width 97 height 23
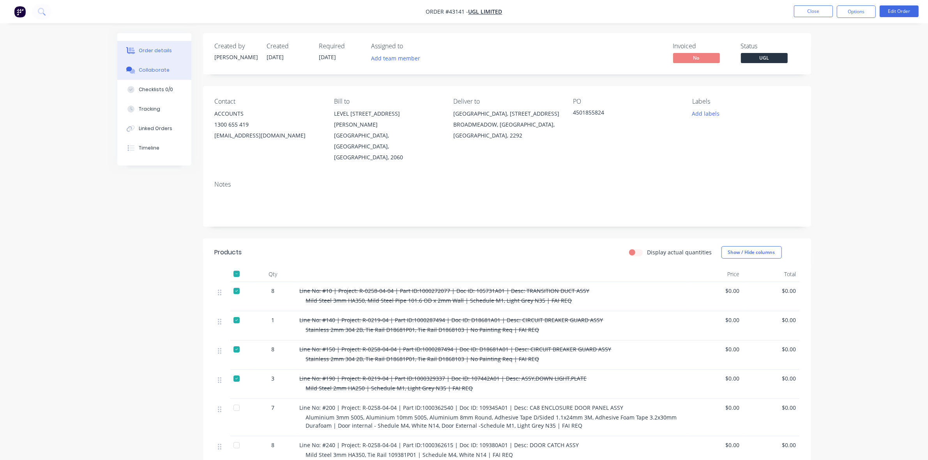
click at [157, 71] on div "Collaborate" at bounding box center [154, 70] width 31 height 7
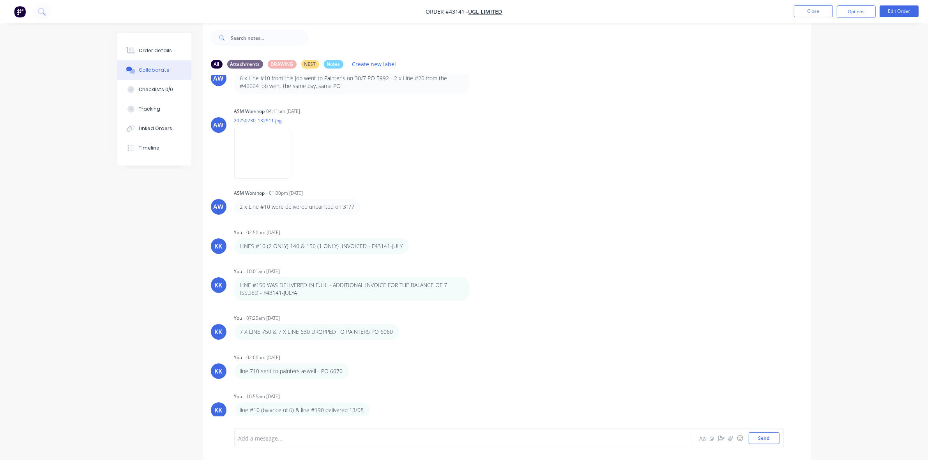
scroll to position [12, 0]
click at [374, 406] on icon "button" at bounding box center [375, 409] width 2 height 9
click at [392, 398] on button "Edit" at bounding box center [403, 395] width 49 height 13
click at [161, 109] on button "Tracking" at bounding box center [154, 108] width 74 height 19
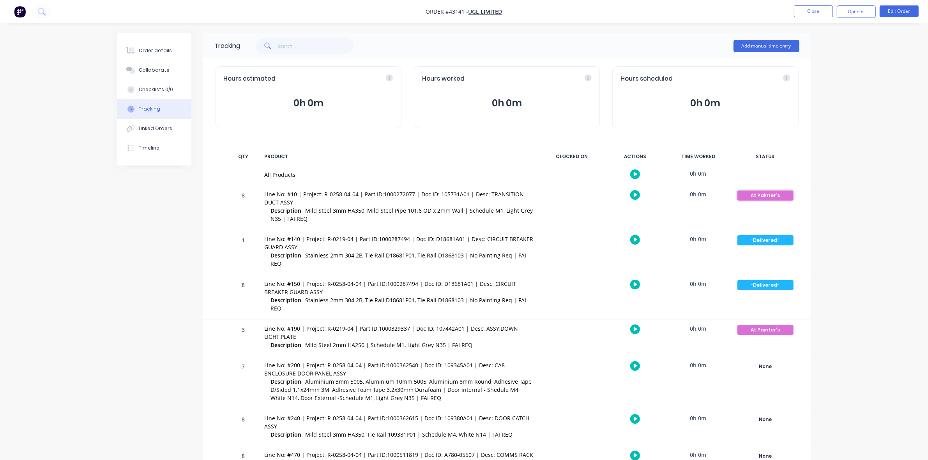
click at [755, 201] on button "At Painter's" at bounding box center [765, 195] width 57 height 11
click at [819, 256] on button "-Delivered-" at bounding box center [823, 257] width 37 height 10
click at [758, 325] on div "At Painter's" at bounding box center [765, 330] width 56 height 10
click at [822, 387] on button "-Delivered-" at bounding box center [823, 392] width 37 height 10
click at [813, 12] on button "Close" at bounding box center [813, 11] width 39 height 12
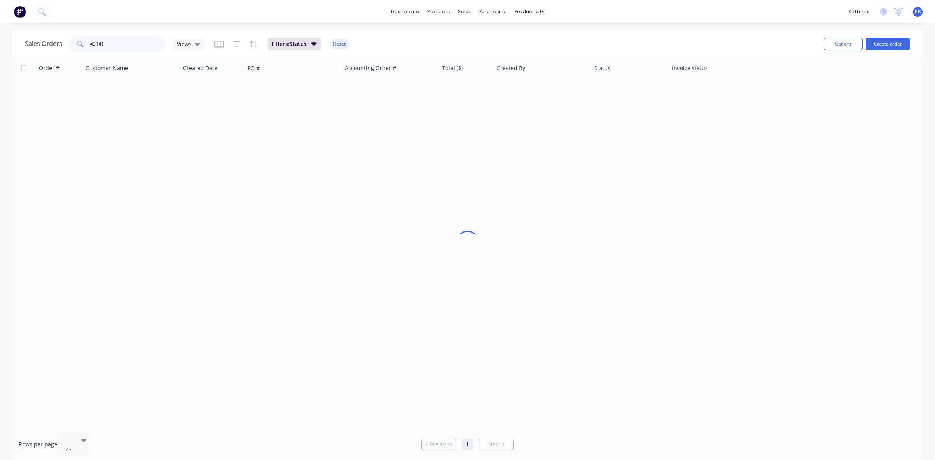
drag, startPoint x: 133, startPoint y: 42, endPoint x: 73, endPoint y: 49, distance: 60.1
click at [73, 49] on div "43141" at bounding box center [117, 44] width 97 height 16
drag, startPoint x: 108, startPoint y: 45, endPoint x: 67, endPoint y: 41, distance: 41.1
click at [69, 41] on div "40782" at bounding box center [117, 44] width 97 height 16
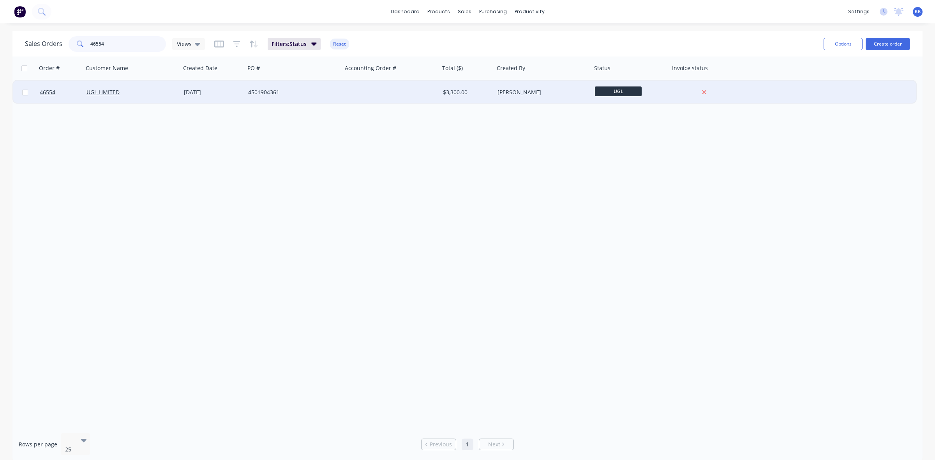
type input "46554"
click at [270, 99] on div "4501904361" at bounding box center [293, 92] width 97 height 23
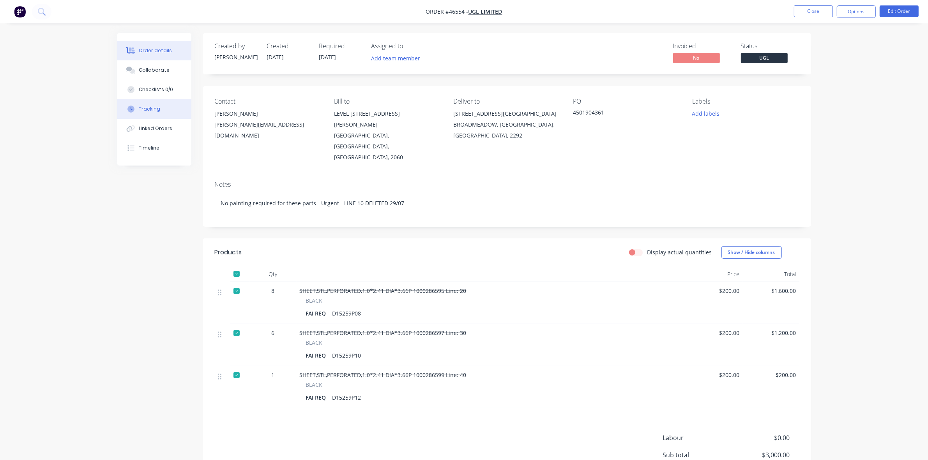
click at [153, 108] on div "Tracking" at bounding box center [149, 109] width 21 height 7
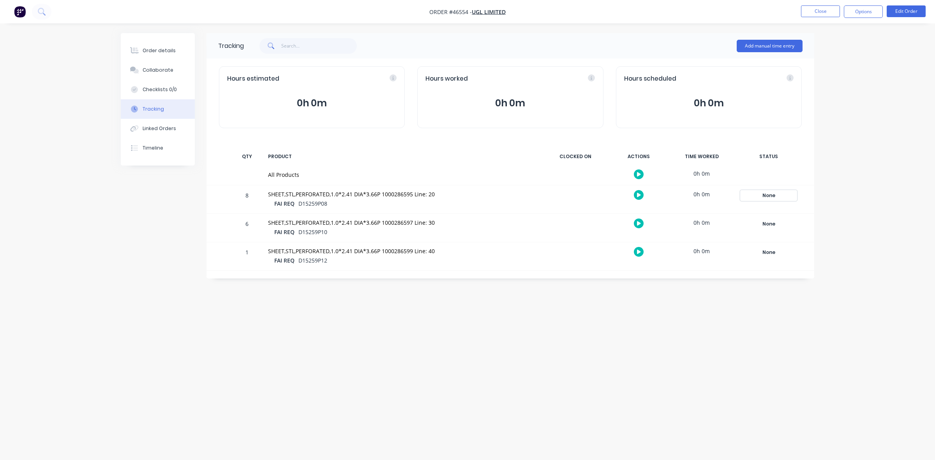
click at [768, 193] on div "None" at bounding box center [769, 195] width 56 height 10
drag, startPoint x: 825, startPoint y: 262, endPoint x: 810, endPoint y: 246, distance: 21.5
click at [825, 261] on button "-Delivered-" at bounding box center [827, 257] width 37 height 10
click at [776, 227] on div "None" at bounding box center [769, 224] width 56 height 10
click at [817, 285] on button "-Delivered-" at bounding box center [827, 286] width 37 height 10
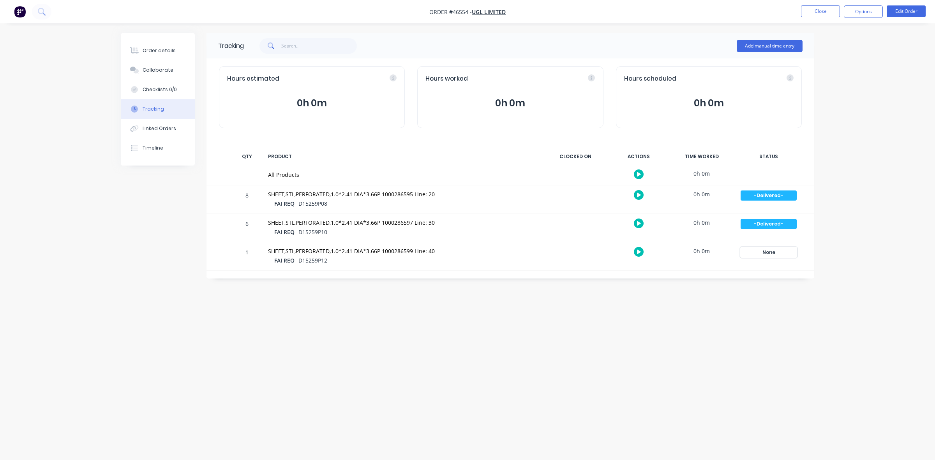
click at [772, 256] on div "None" at bounding box center [769, 252] width 56 height 10
click at [814, 314] on button "-Delivered-" at bounding box center [827, 314] width 37 height 10
drag, startPoint x: 165, startPoint y: 56, endPoint x: 190, endPoint y: 133, distance: 80.3
click at [165, 56] on button "Order details" at bounding box center [158, 50] width 74 height 19
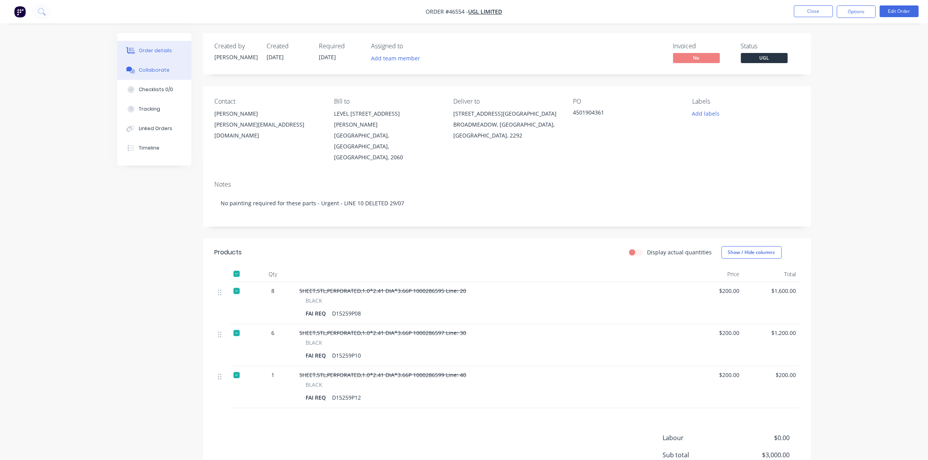
click at [162, 69] on div "Collaborate" at bounding box center [154, 70] width 31 height 7
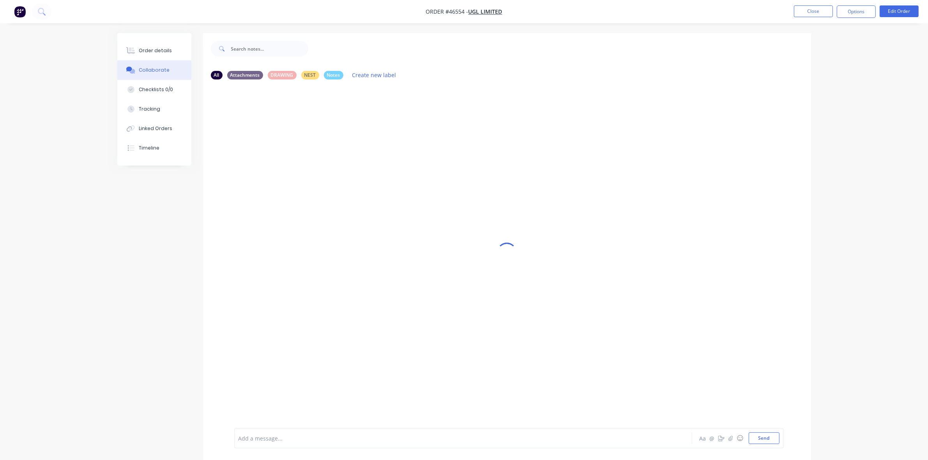
click at [267, 439] on div at bounding box center [441, 438] width 405 height 8
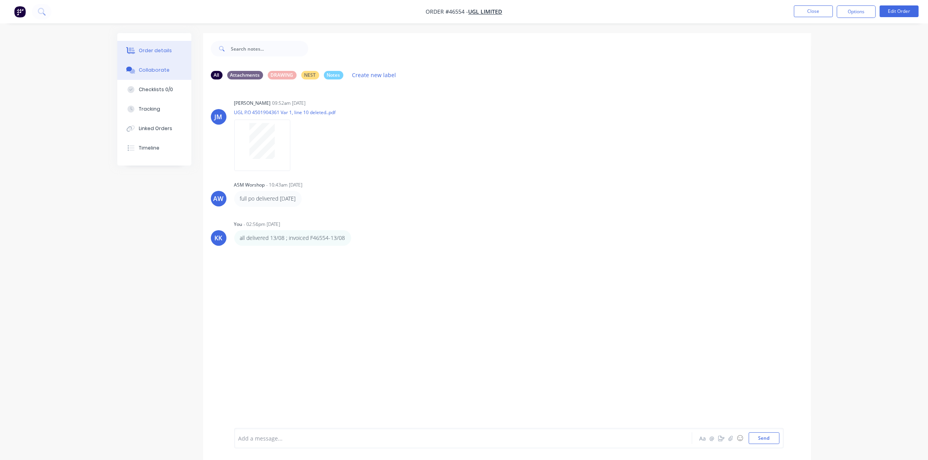
click at [145, 51] on div "Order details" at bounding box center [155, 50] width 33 height 7
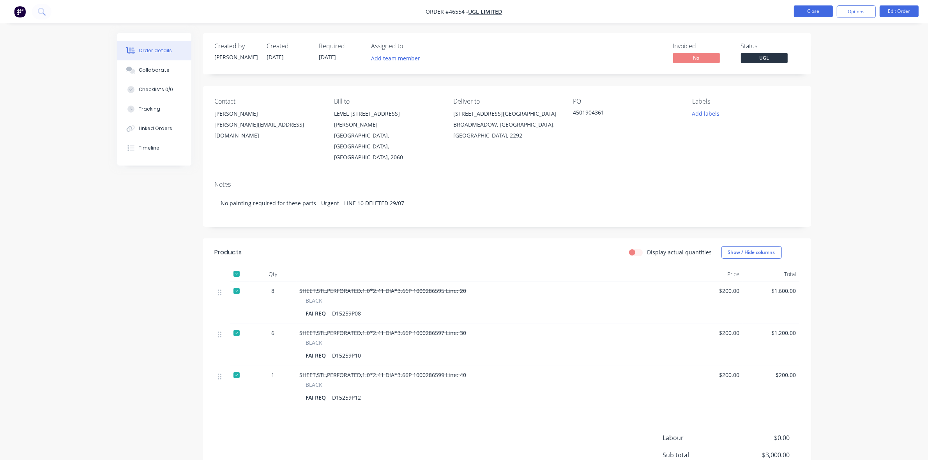
click at [808, 12] on button "Close" at bounding box center [813, 11] width 39 height 12
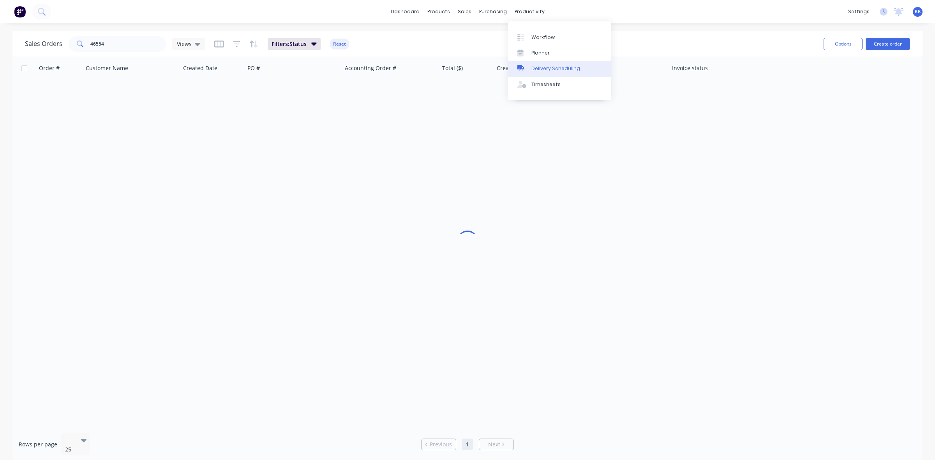
click at [555, 66] on div "Delivery Scheduling" at bounding box center [555, 68] width 49 height 7
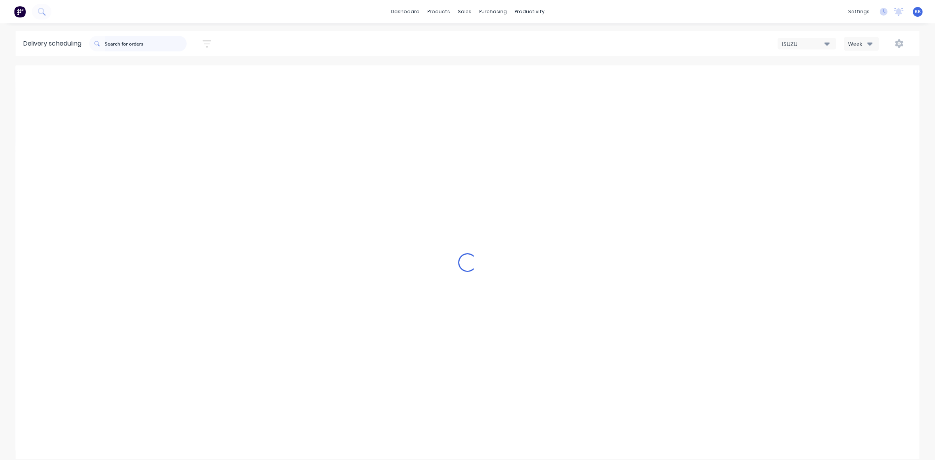
click at [143, 37] on input "text" at bounding box center [146, 44] width 82 height 16
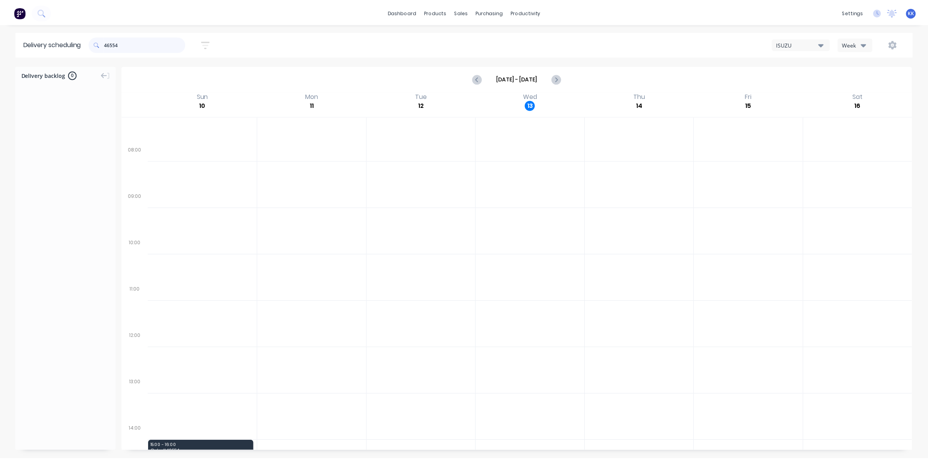
scroll to position [185, 0]
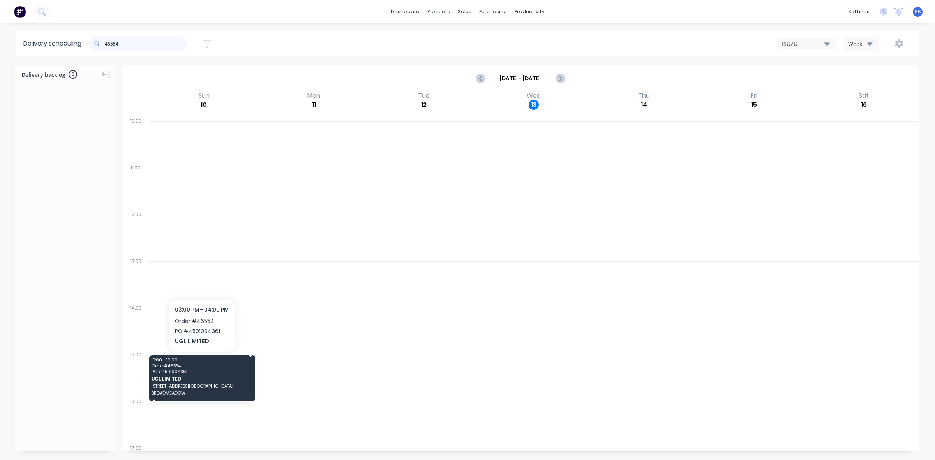
type input "46554"
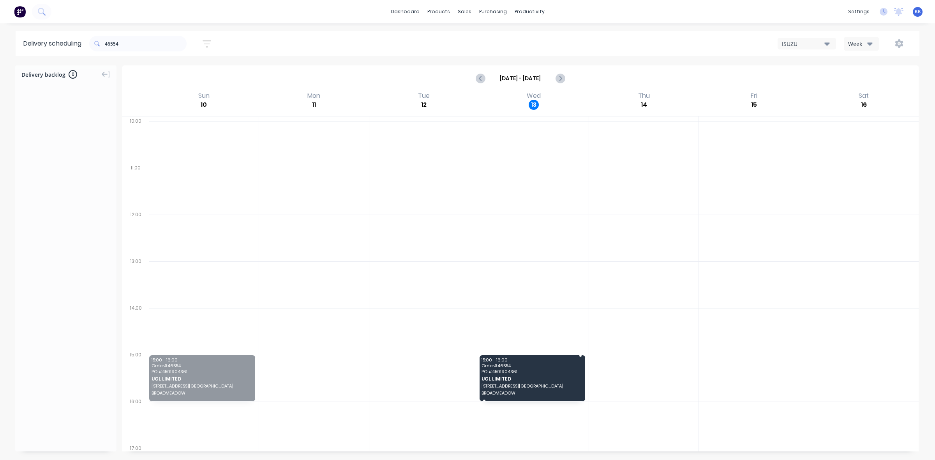
drag, startPoint x: 191, startPoint y: 373, endPoint x: 516, endPoint y: 374, distance: 324.9
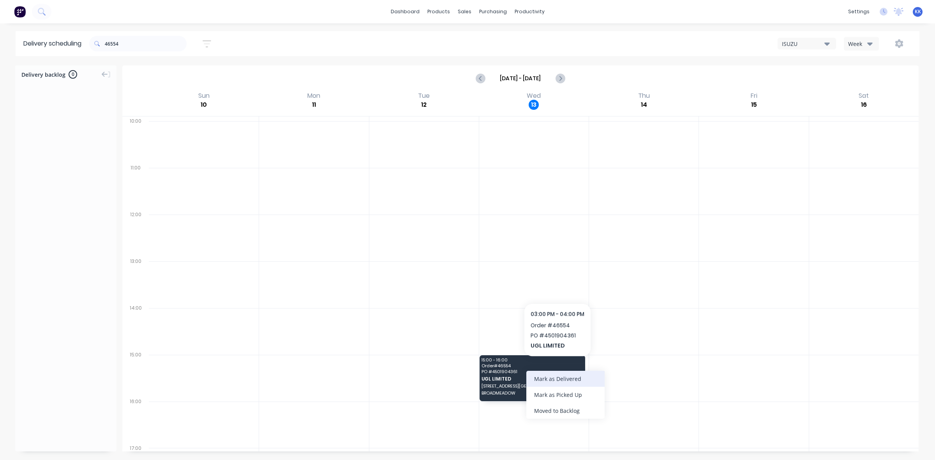
click at [561, 377] on div "Mark as Delivered" at bounding box center [565, 379] width 78 height 16
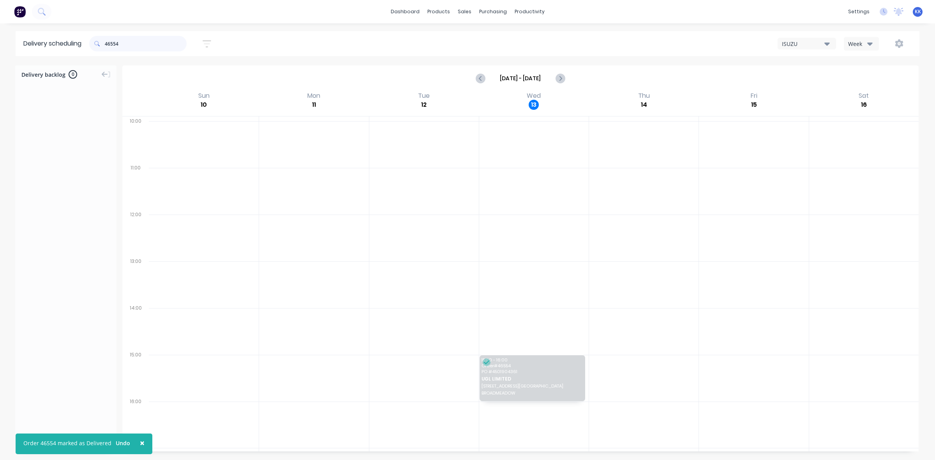
drag, startPoint x: 131, startPoint y: 45, endPoint x: 98, endPoint y: 45, distance: 33.1
click at [98, 44] on div "46554" at bounding box center [137, 44] width 97 height 16
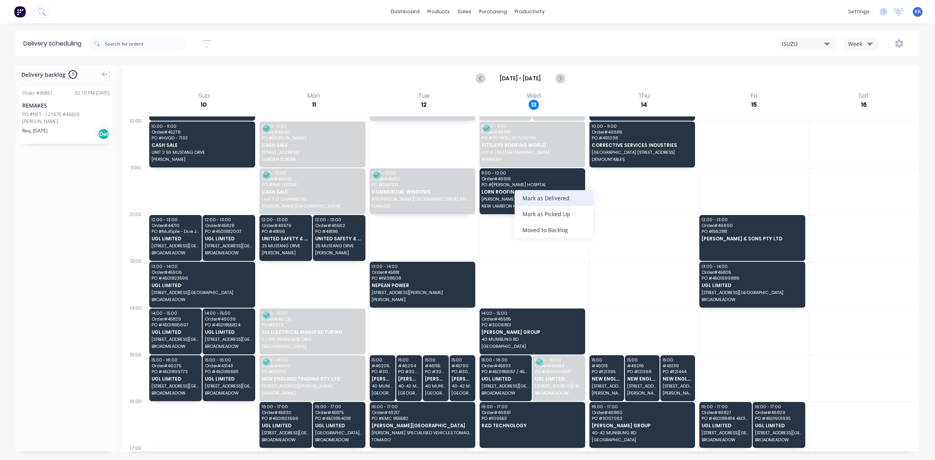
click at [539, 199] on div "Mark as Delivered" at bounding box center [554, 198] width 78 height 16
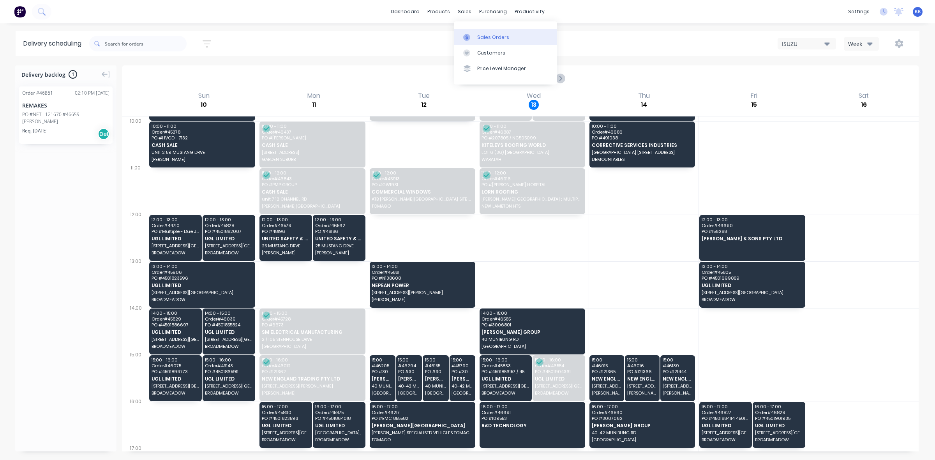
click at [478, 37] on div "Sales Orders" at bounding box center [493, 37] width 32 height 7
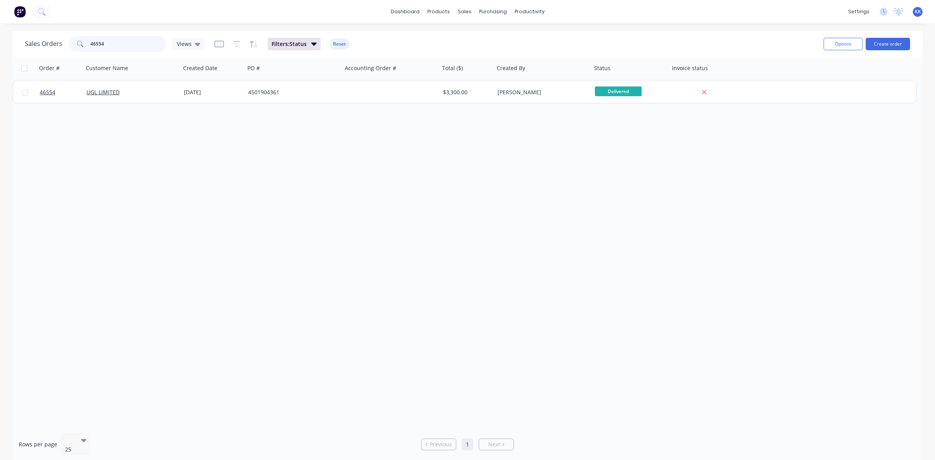
drag, startPoint x: 137, startPoint y: 38, endPoint x: 72, endPoint y: 41, distance: 64.7
click at [73, 42] on div "46554" at bounding box center [117, 44] width 97 height 16
type input "43087"
click at [337, 39] on button "Reset" at bounding box center [339, 44] width 19 height 11
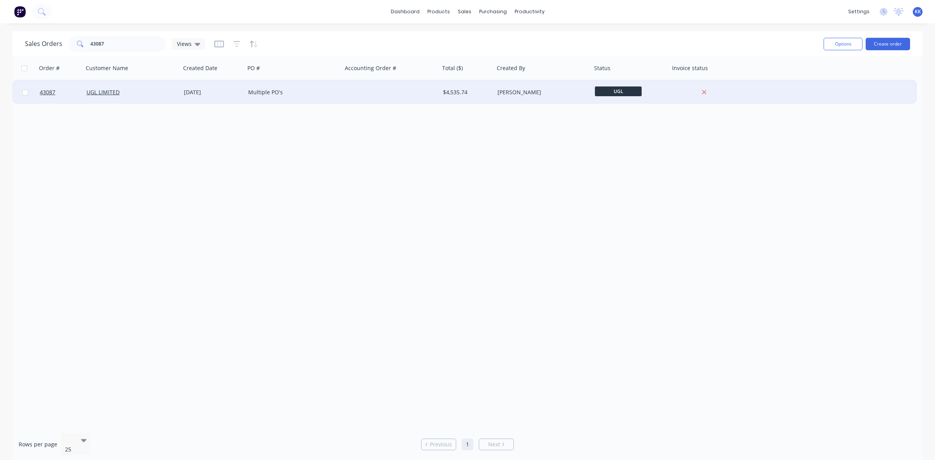
click at [142, 85] on div "UGL LIMITED" at bounding box center [131, 92] width 97 height 23
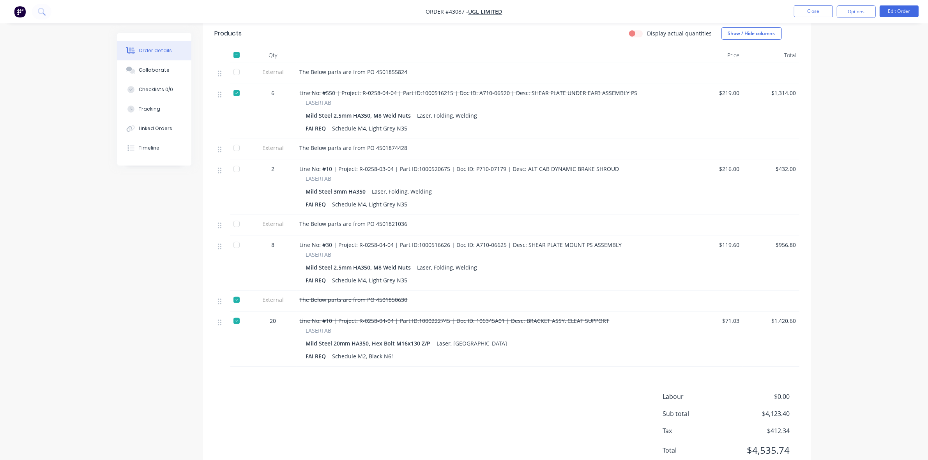
scroll to position [226, 0]
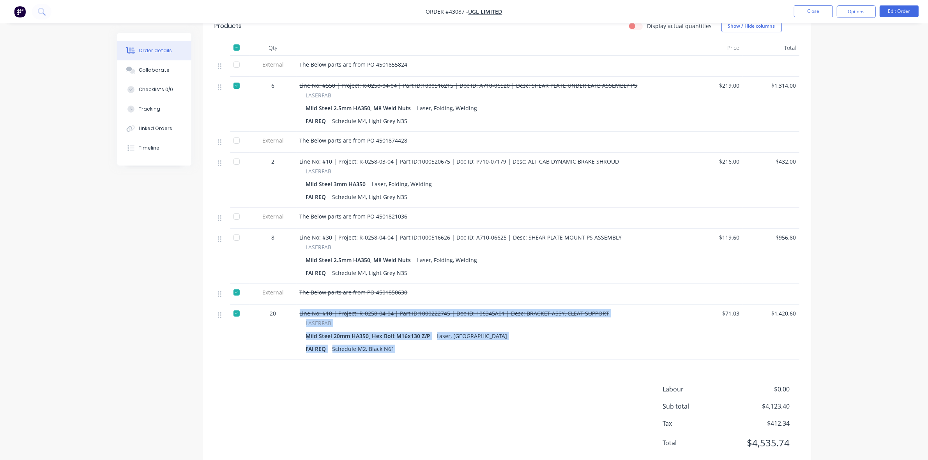
drag, startPoint x: 393, startPoint y: 328, endPoint x: 299, endPoint y: 294, distance: 100.4
click at [299, 305] on div "Line No: #10 | Project: R-0258-04-04 | Part ID:1000222745 | Doc ID: 106345A01 |…" at bounding box center [491, 332] width 390 height 55
copy div "Line No: #10 | Project: R-0258-04-04 | Part ID:1000222745 | Doc ID: 106345A01 |…"
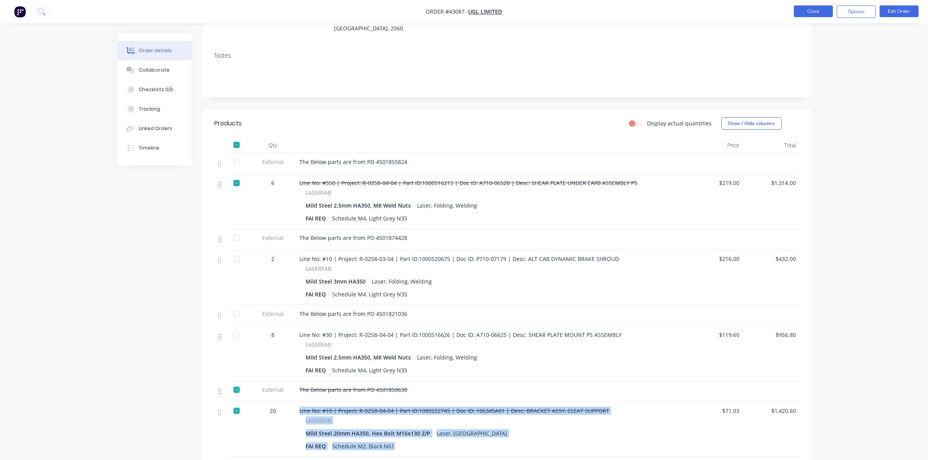
click at [822, 7] on button "Close" at bounding box center [813, 11] width 39 height 12
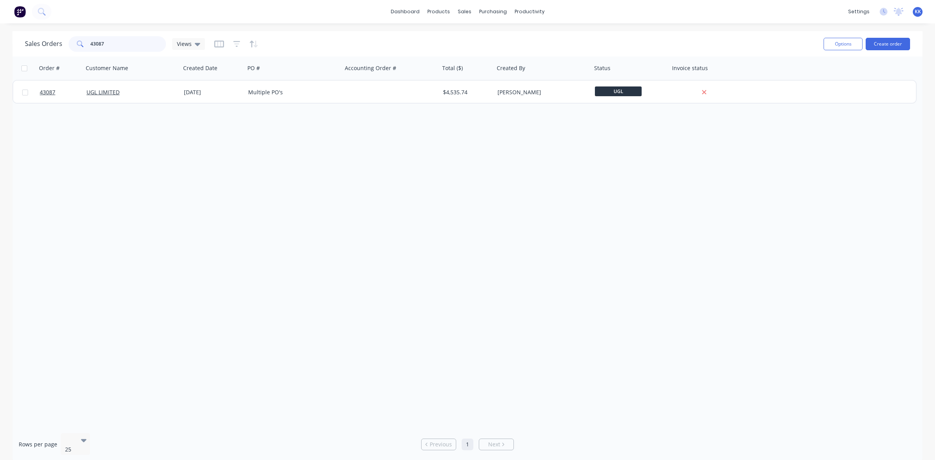
drag, startPoint x: 123, startPoint y: 46, endPoint x: 86, endPoint y: 46, distance: 37.0
click at [86, 46] on div "43087" at bounding box center [117, 44] width 97 height 16
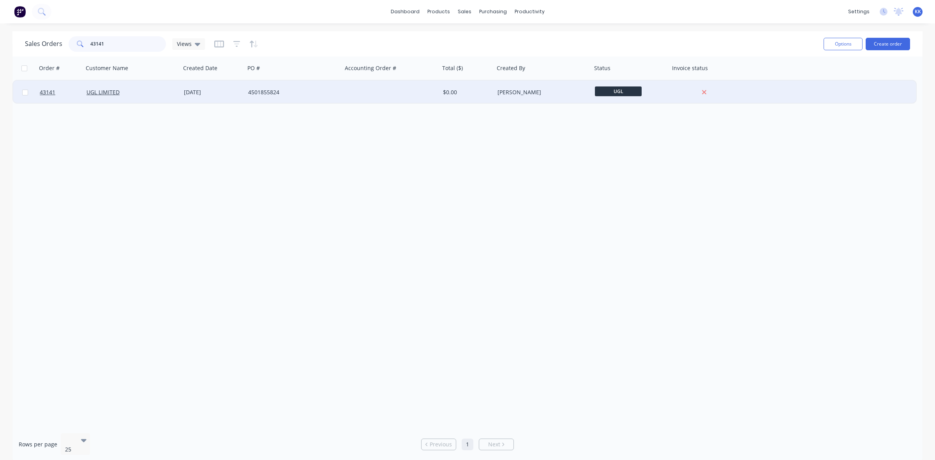
type input "43141"
click at [183, 96] on div "14 Mar 2025" at bounding box center [213, 92] width 64 height 23
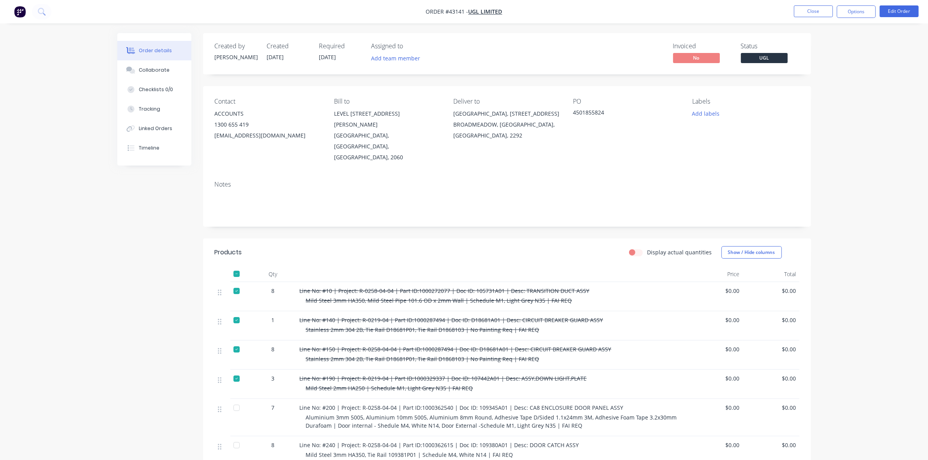
scroll to position [146, 0]
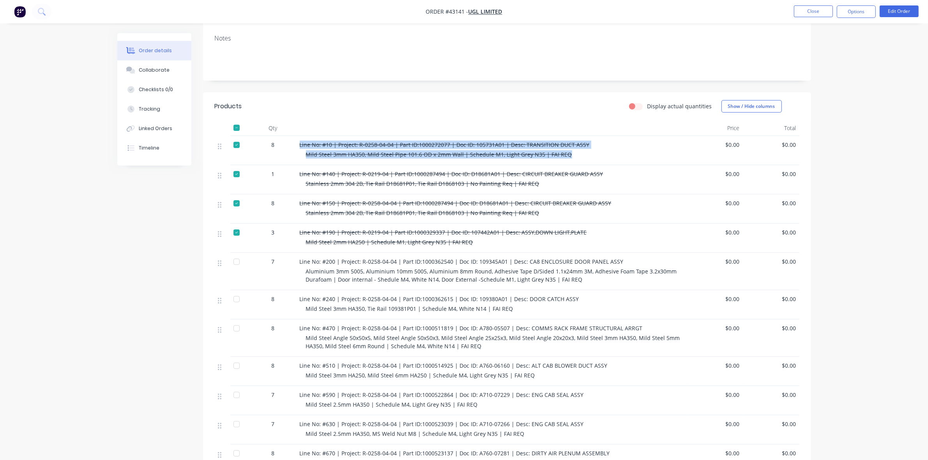
drag, startPoint x: 569, startPoint y: 134, endPoint x: 294, endPoint y: 123, distance: 275.3
click at [294, 136] on div "8 Line No: #10 | Project: R-0258-04-04 | Part ID:1000272077 | Doc ID: 105731A01…" at bounding box center [507, 150] width 584 height 29
copy div "Line No: #10 | Project: R-0258-04-04 | Part ID:1000272077 | Doc ID: 105731A01 |…"
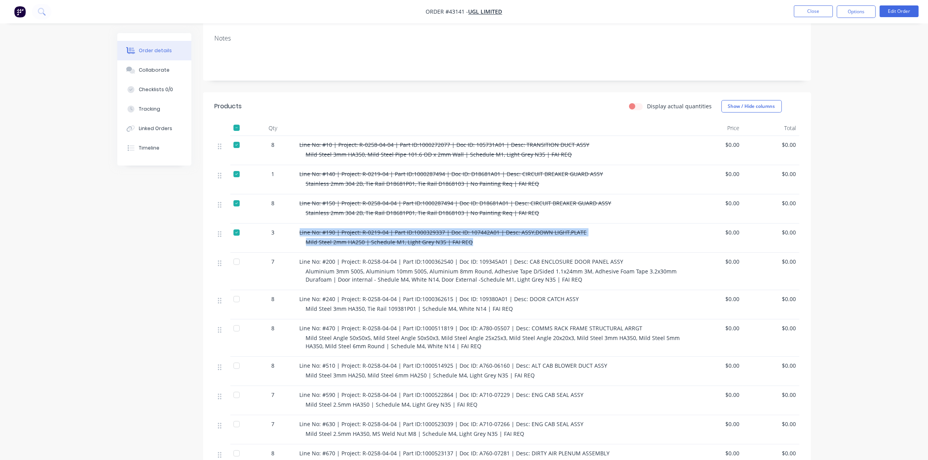
drag, startPoint x: 478, startPoint y: 224, endPoint x: 287, endPoint y: 203, distance: 191.2
click at [287, 224] on div "3 Line No: #190 | Project: R-0219-04 | Part ID:1000329337 | Doc ID: 107442A01 |…" at bounding box center [507, 238] width 584 height 29
copy div "Line No: #190 | Project: R-0219-04 | Part ID:1000329337 | Doc ID: 107442A01 | D…"
click at [807, 10] on button "Close" at bounding box center [813, 11] width 39 height 12
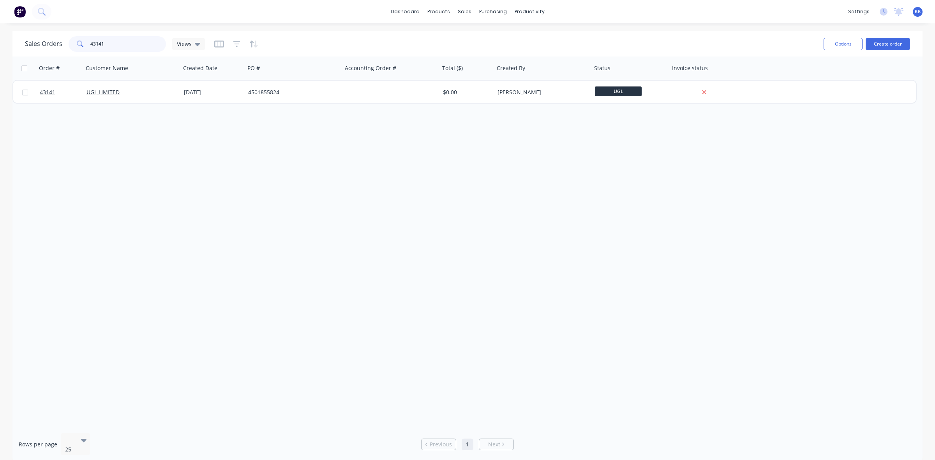
drag, startPoint x: 139, startPoint y: 45, endPoint x: 89, endPoint y: 44, distance: 50.7
click at [89, 44] on div "43141" at bounding box center [117, 44] width 97 height 16
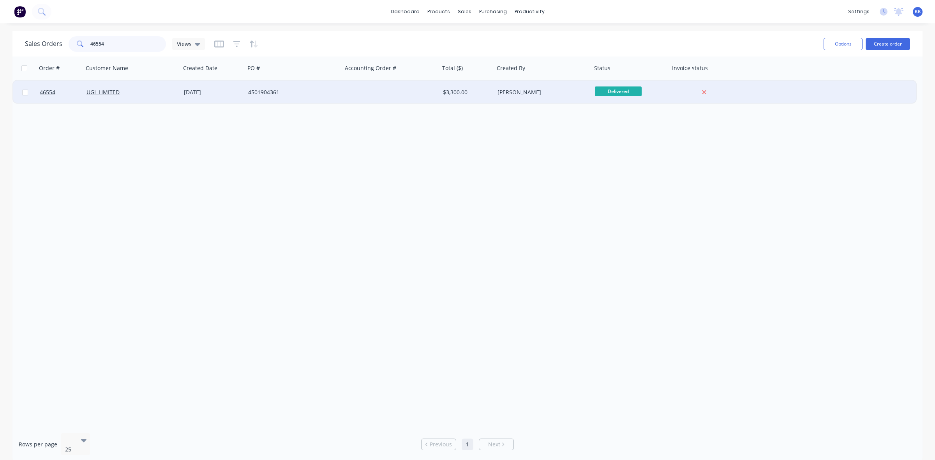
type input "46554"
click at [271, 95] on div "4501904361" at bounding box center [291, 92] width 86 height 8
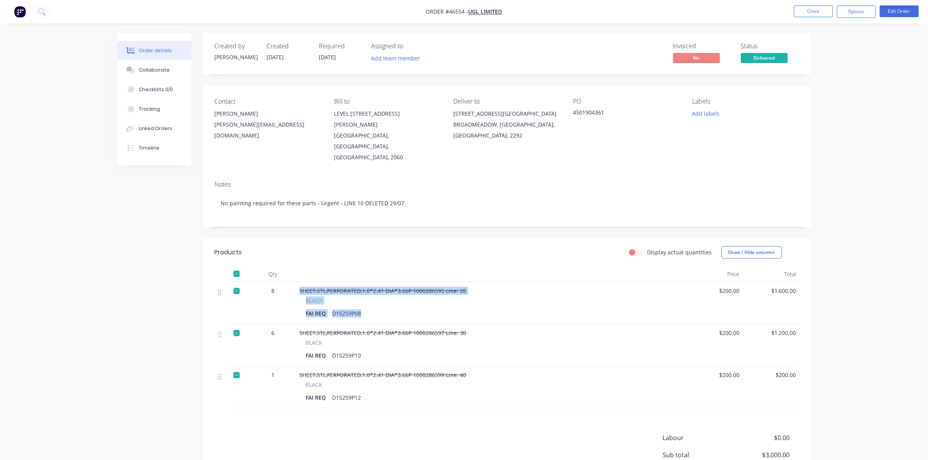
drag, startPoint x: 364, startPoint y: 295, endPoint x: 293, endPoint y: 275, distance: 74.4
click at [293, 282] on div "8 SHEET,STL,PERFORATED,1.0*2.41 DIA*3.66P 1000286595 Line: 20 BLACK FAI REQ D15…" at bounding box center [507, 303] width 584 height 42
copy div "SHEET,STL,PERFORATED,1.0*2.41 DIA*3.66P 1000286595 Line: 20 BLACK FAI REQ D1525…"
click at [367, 341] on div "SHEET,STL,PERFORATED,1.0*2.41 DIA*3.66P 1000286597 Line: 30 BLACK FAI REQ D1525…" at bounding box center [491, 345] width 390 height 42
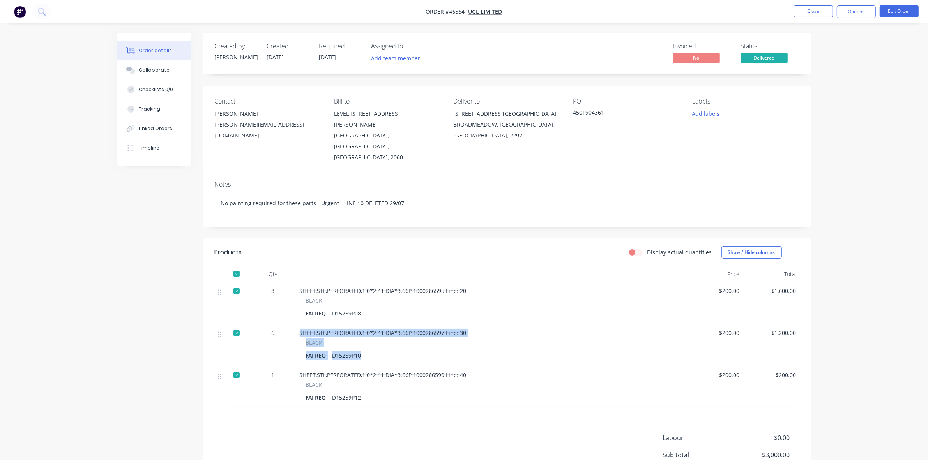
drag, startPoint x: 365, startPoint y: 336, endPoint x: 291, endPoint y: 310, distance: 79.2
click at [291, 324] on div "6 SHEET,STL,PERFORATED,1.0*2.41 DIA*3.66P 1000286597 Line: 30 BLACK FAI REQ D15…" at bounding box center [507, 345] width 584 height 42
copy div "SHEET,STL,PERFORATED,1.0*2.41 DIA*3.66P 1000286597 Line: 30 BLACK FAI REQ D1525…"
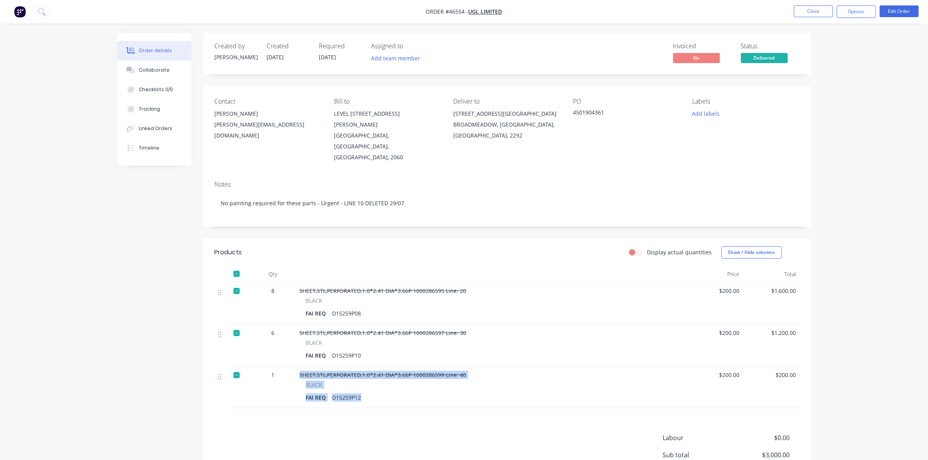
drag, startPoint x: 366, startPoint y: 376, endPoint x: 281, endPoint y: 354, distance: 87.6
click at [281, 366] on div "1 SHEET,STL,PERFORATED,1.0*2.41 DIA*3.66P 1000286599 Line: 40 BLACK FAI REQ D15…" at bounding box center [507, 387] width 584 height 42
copy div "SHEET,STL,PERFORATED,1.0*2.41 DIA*3.66P 1000286599 Line: 40 BLACK FAI REQ D1525…"
click at [816, 14] on button "Close" at bounding box center [813, 11] width 39 height 12
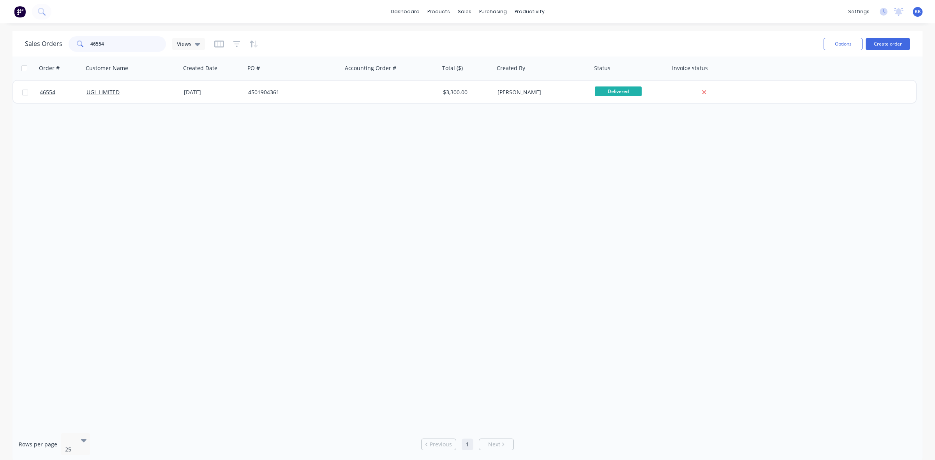
drag, startPoint x: 123, startPoint y: 43, endPoint x: 62, endPoint y: 55, distance: 61.9
click at [69, 47] on div "46554" at bounding box center [117, 44] width 97 height 16
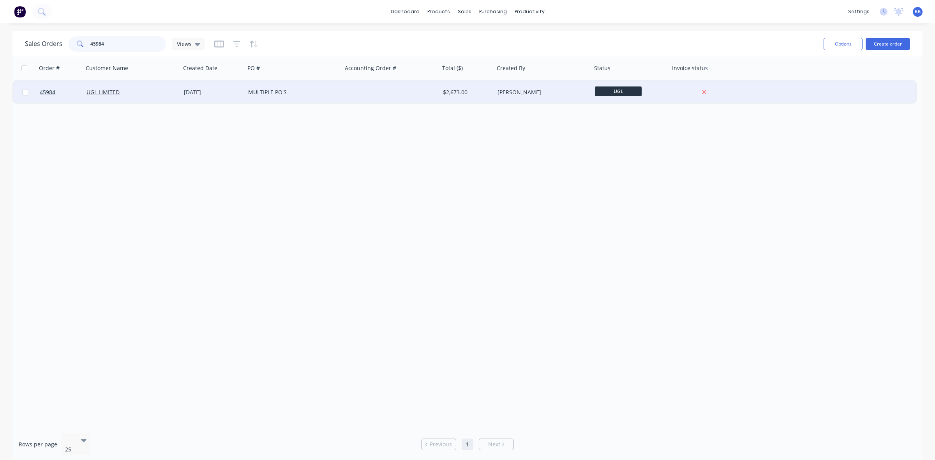
type input "45984"
click at [164, 100] on div "UGL LIMITED" at bounding box center [131, 92] width 97 height 23
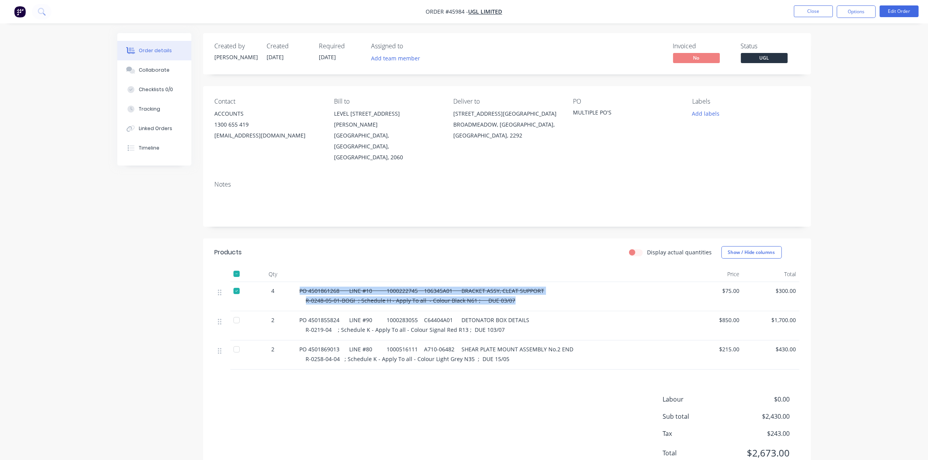
drag, startPoint x: 489, startPoint y: 280, endPoint x: 295, endPoint y: 269, distance: 194.3
click at [295, 282] on div "4 PO 4501861268 LINE #10 1000222745 106345A01 BRACKET ASSY, CLEAT SUPPORT R-024…" at bounding box center [507, 296] width 584 height 29
copy div "PO 4501861268 LINE #10 1000222745 106345A01 BRACKET ASSY, CLEAT SUPPORT R-0248-…"
click at [818, 15] on button "Close" at bounding box center [813, 11] width 39 height 12
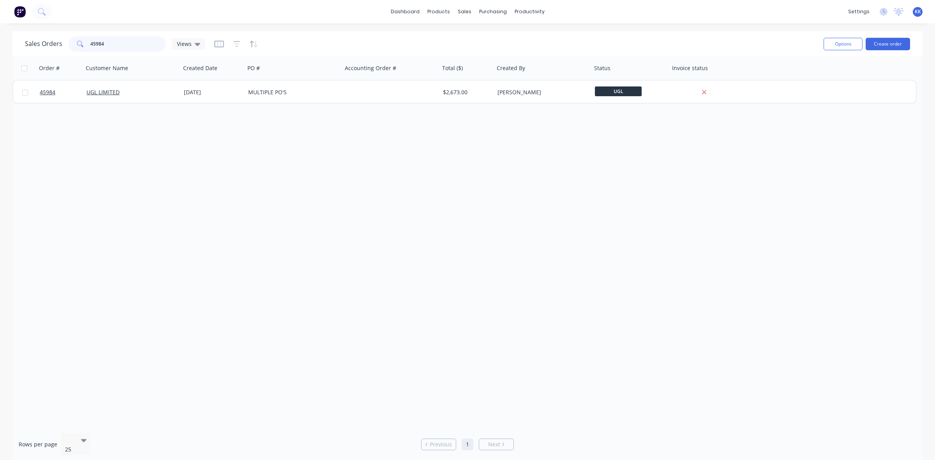
drag, startPoint x: 127, startPoint y: 43, endPoint x: 85, endPoint y: 44, distance: 42.5
click at [85, 44] on div "45984" at bounding box center [117, 44] width 97 height 16
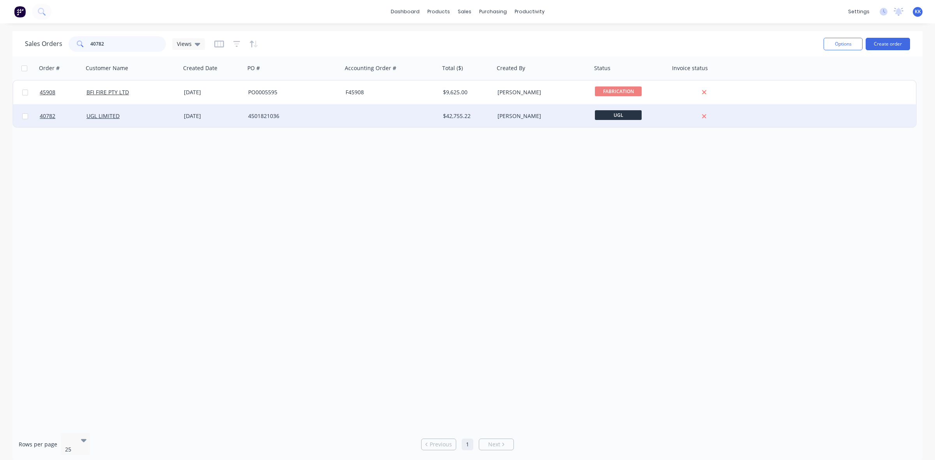
type input "40782"
click at [277, 111] on div "4501821036" at bounding box center [293, 115] width 97 height 23
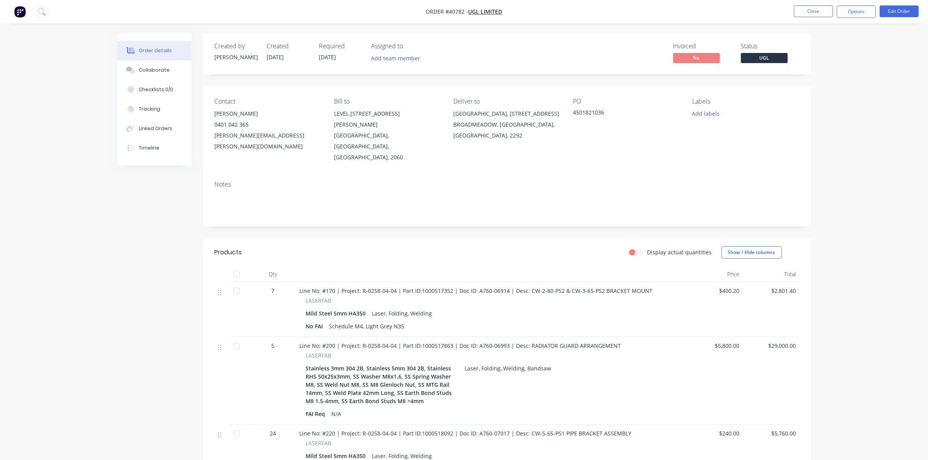
scroll to position [49, 0]
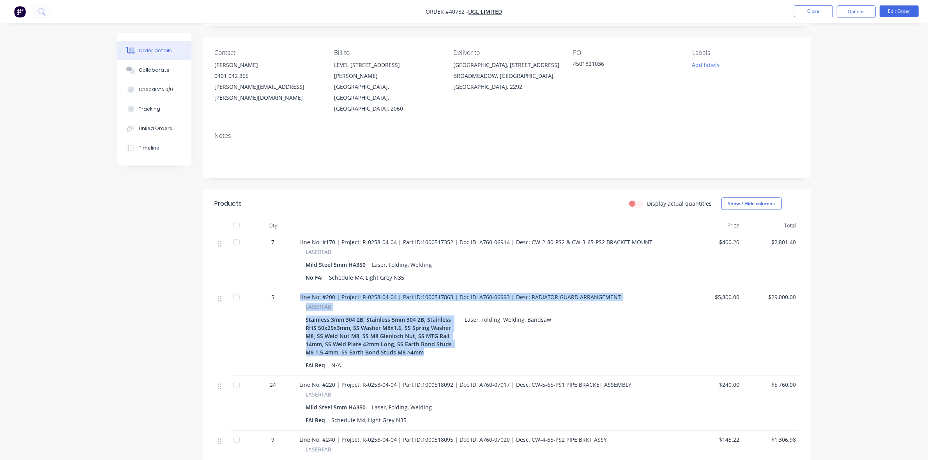
drag, startPoint x: 415, startPoint y: 330, endPoint x: 296, endPoint y: 270, distance: 132.9
click at [296, 288] on div "Line No: #200 | Project: R-0258-04-04 | Part ID:1000517863 | Doc ID: A760-06993…" at bounding box center [491, 332] width 390 height 88
copy div "Line No: #200 | Project: R-0258-04-04 | Part ID:1000517863 | Doc ID: A760-06993…"
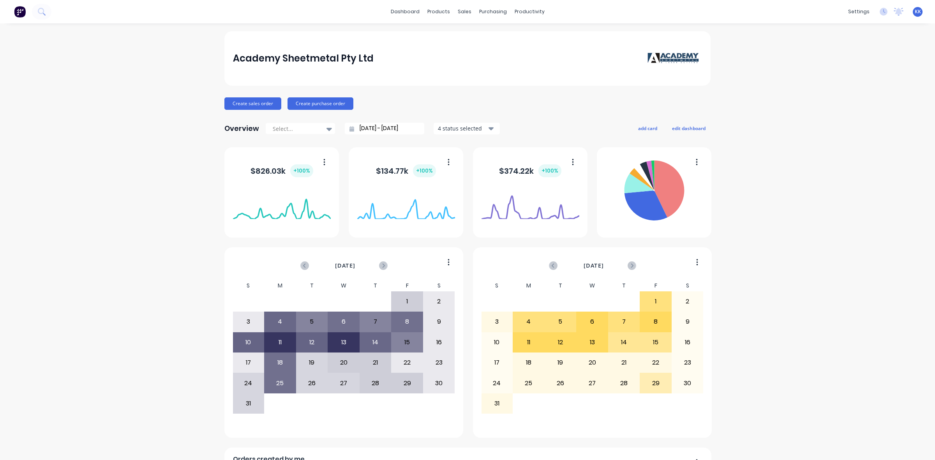
click at [496, 12] on div "purchasing" at bounding box center [492, 12] width 35 height 12
click at [497, 34] on div "Purchase Orders" at bounding box center [514, 37] width 41 height 7
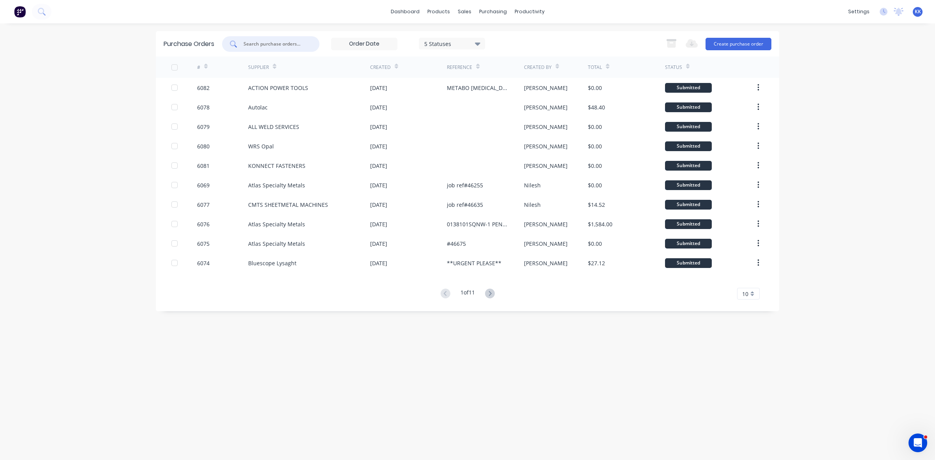
click at [274, 40] on input "text" at bounding box center [275, 44] width 65 height 8
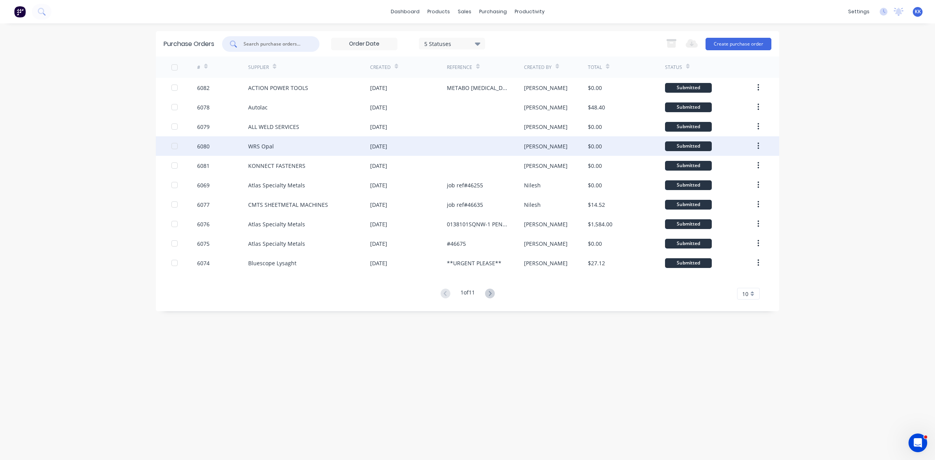
click at [277, 152] on div "WRS Opal" at bounding box center [309, 145] width 122 height 19
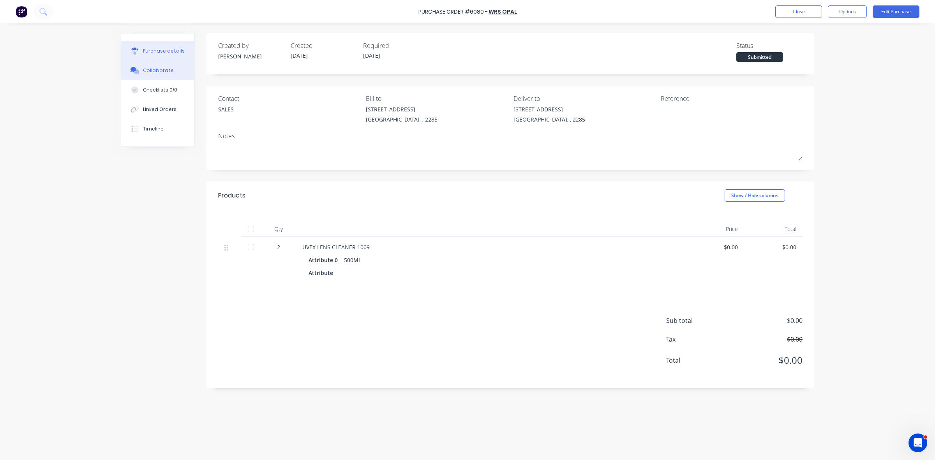
click at [158, 72] on div "Collaborate" at bounding box center [158, 70] width 31 height 7
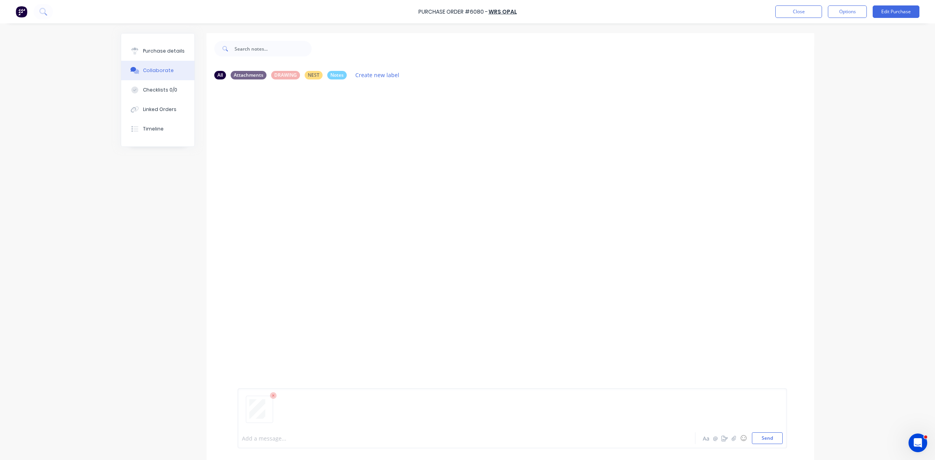
click at [258, 438] on div at bounding box center [444, 438] width 405 height 8
click at [795, 14] on button "Close" at bounding box center [798, 11] width 47 height 12
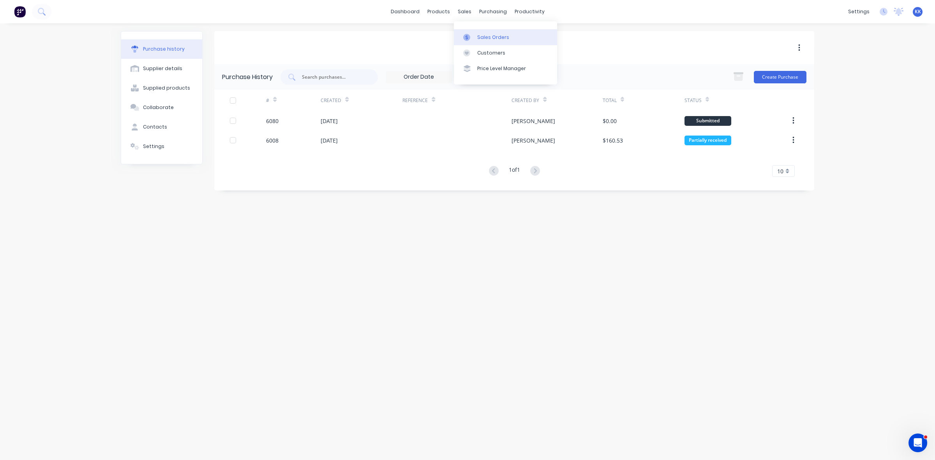
click at [476, 30] on link "Sales Orders" at bounding box center [505, 37] width 103 height 16
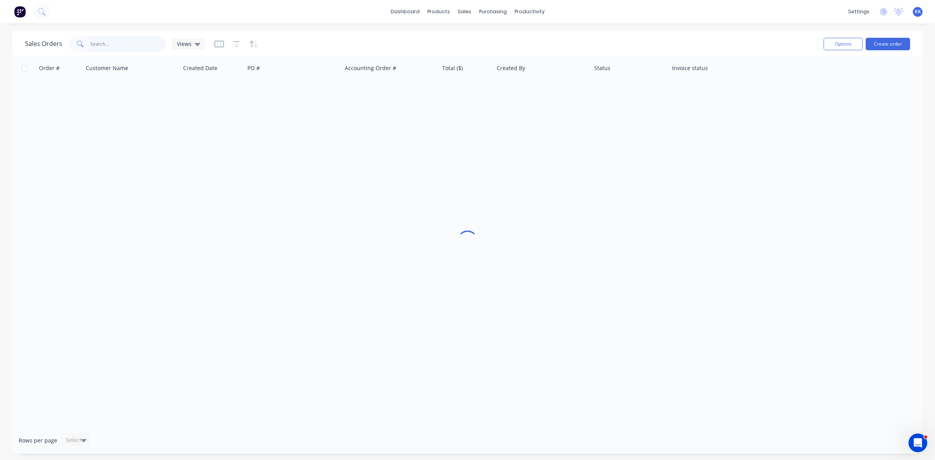
click at [138, 42] on input "text" at bounding box center [128, 44] width 76 height 16
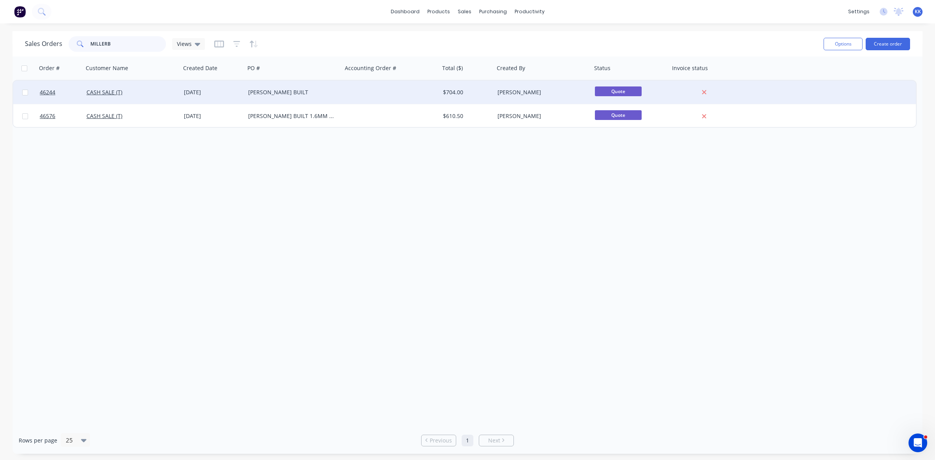
type input "MILLERB"
click at [277, 93] on div "[PERSON_NAME] BUILT" at bounding box center [291, 92] width 86 height 8
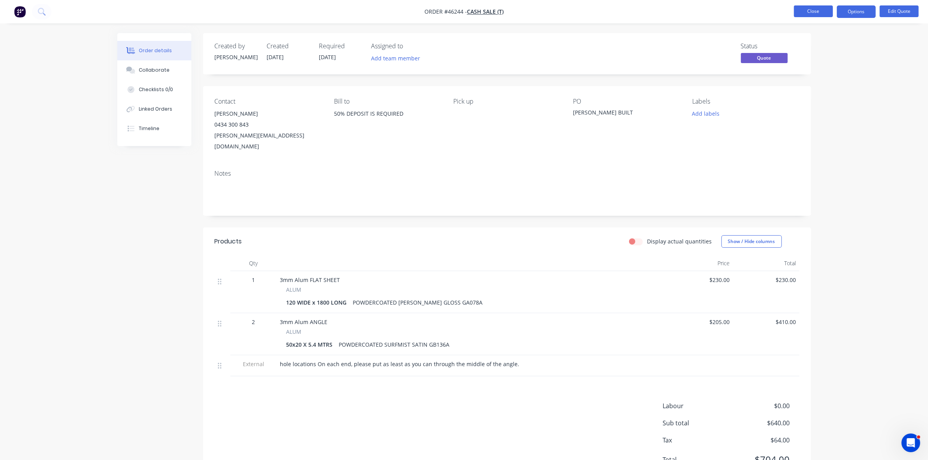
click at [816, 12] on button "Close" at bounding box center [813, 11] width 39 height 12
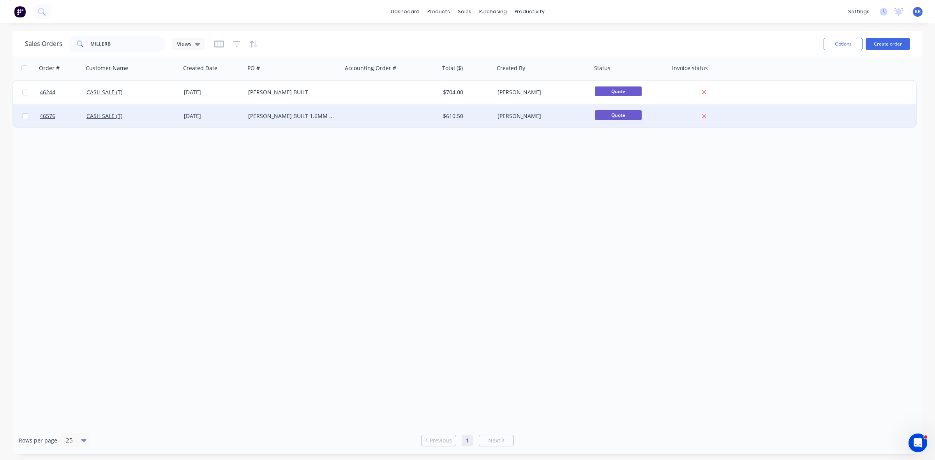
click at [342, 121] on div at bounding box center [390, 115] width 97 height 23
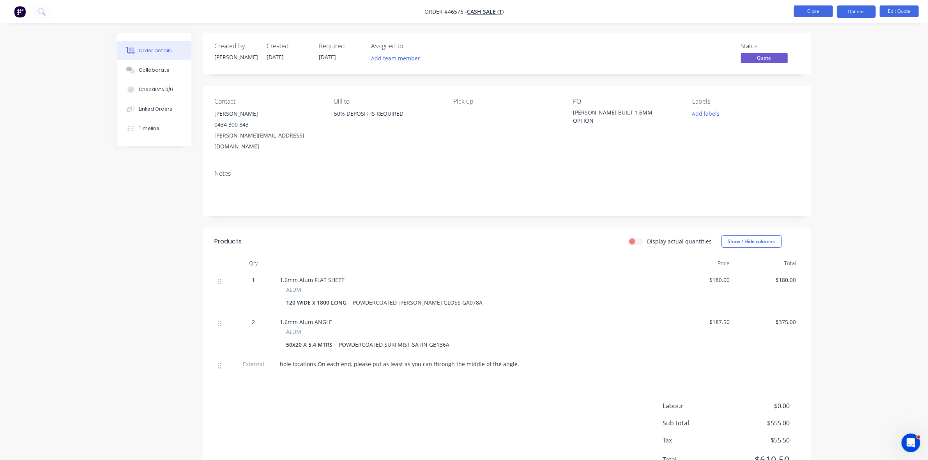
click at [824, 8] on button "Close" at bounding box center [813, 11] width 39 height 12
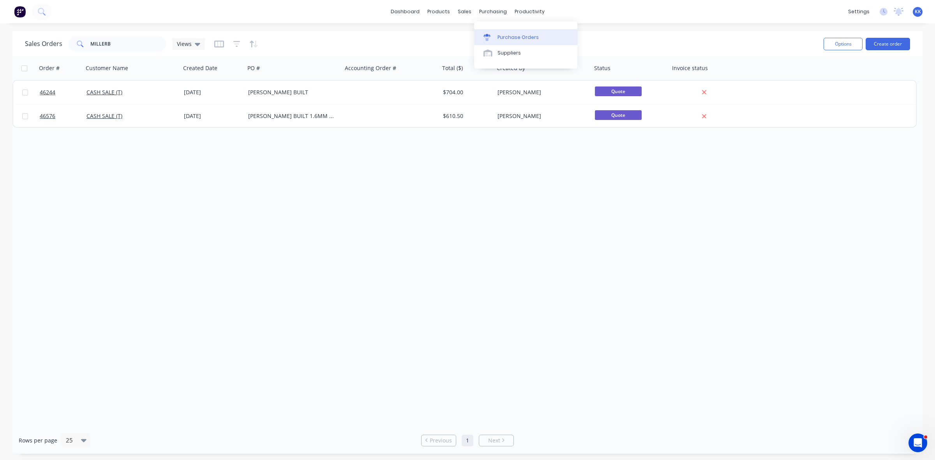
click at [506, 30] on link "Purchase Orders" at bounding box center [525, 37] width 103 height 16
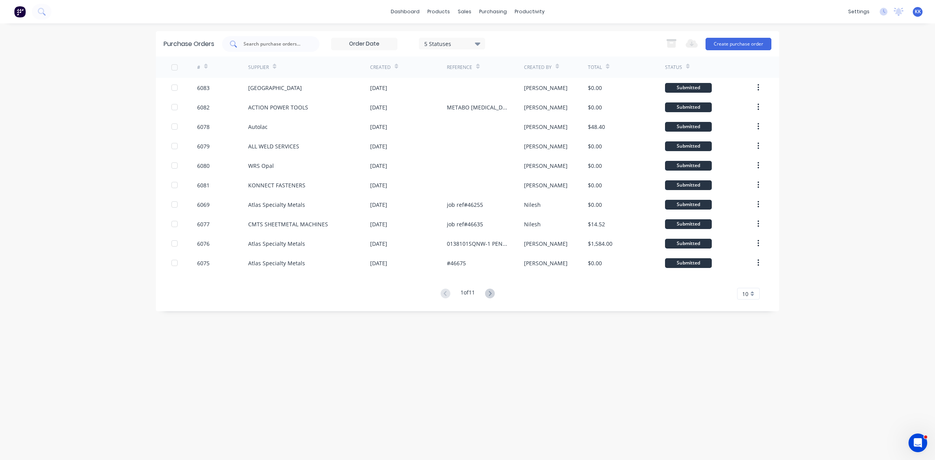
click at [263, 43] on input "text" at bounding box center [275, 44] width 65 height 8
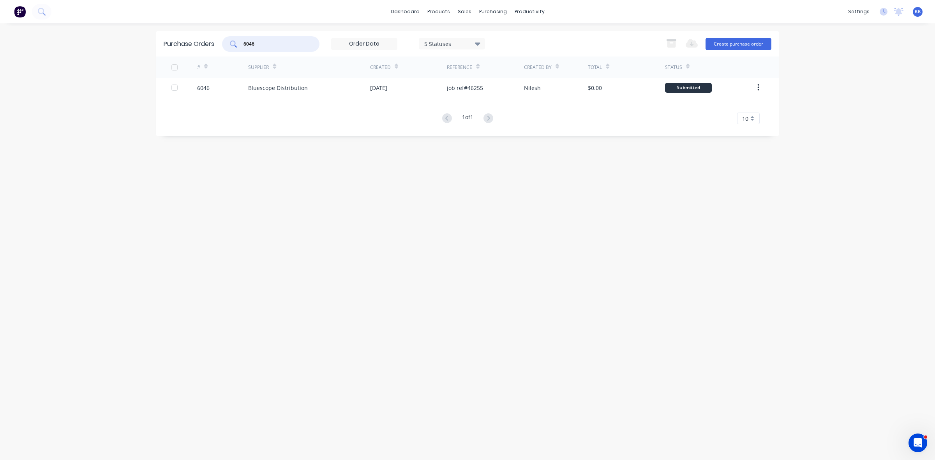
type input "6046"
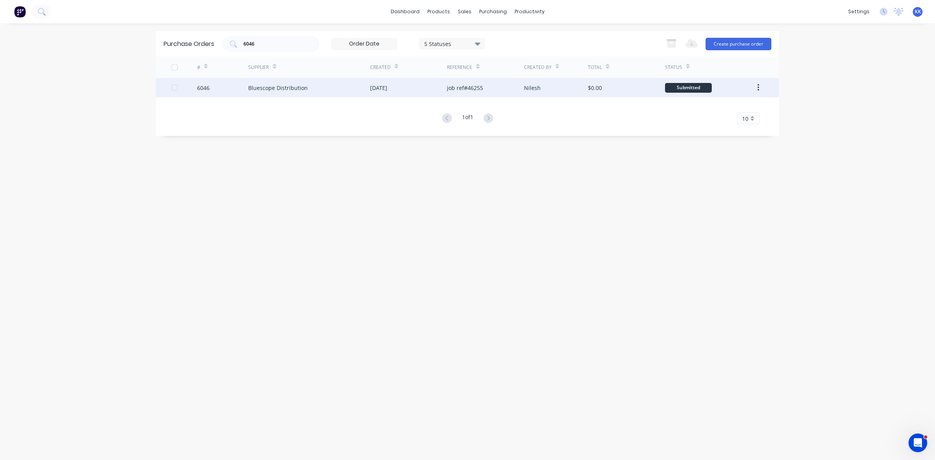
click at [354, 88] on div "Bluescope Distribution" at bounding box center [309, 87] width 122 height 19
type textarea "x"
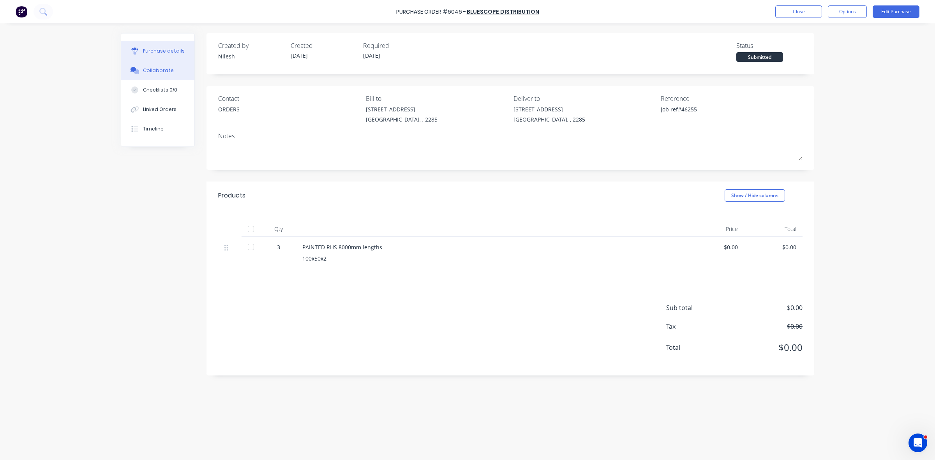
click at [170, 73] on div "Collaborate" at bounding box center [158, 70] width 31 height 7
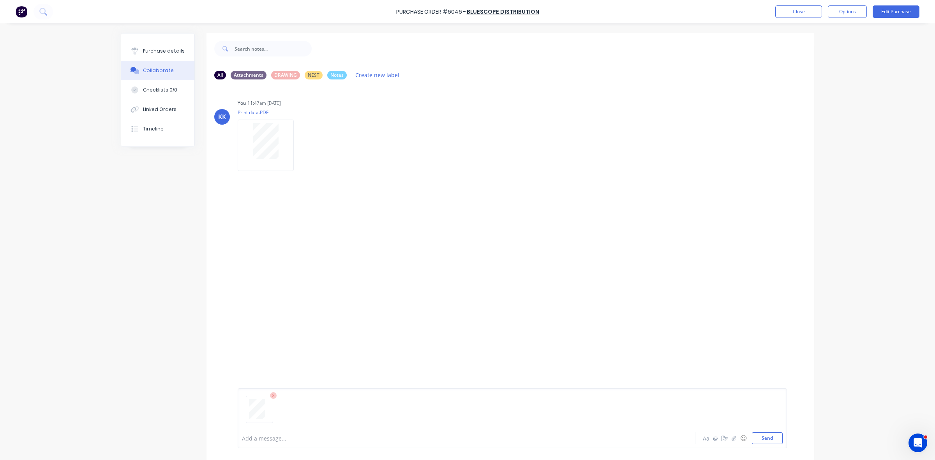
click at [238, 433] on div "Add a message... Aa @ ☺ Send" at bounding box center [512, 418] width 549 height 60
click at [250, 438] on div at bounding box center [444, 438] width 405 height 8
click at [787, 12] on button "Close" at bounding box center [798, 11] width 47 height 12
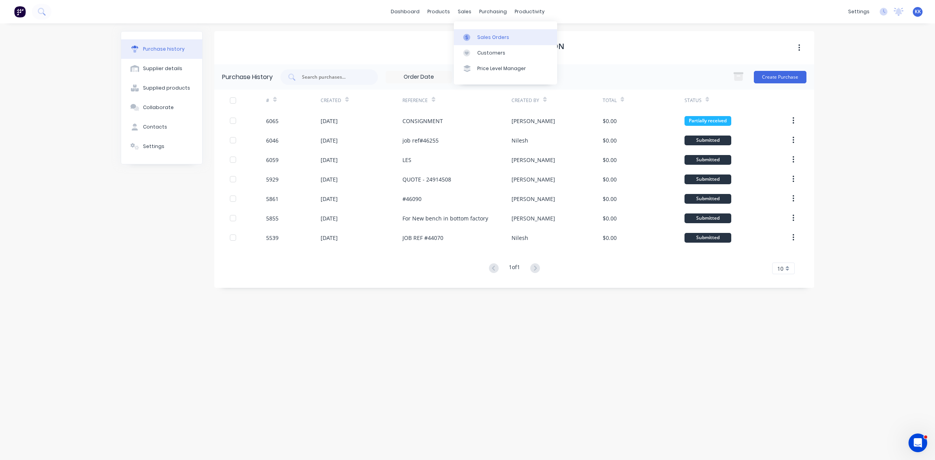
click at [482, 42] on link "Sales Orders" at bounding box center [505, 37] width 103 height 16
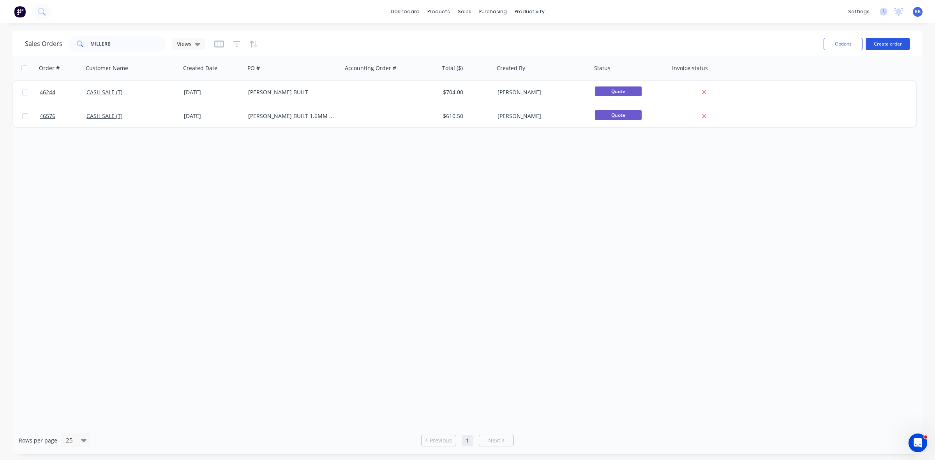
click at [882, 48] on button "Create order" at bounding box center [888, 44] width 44 height 12
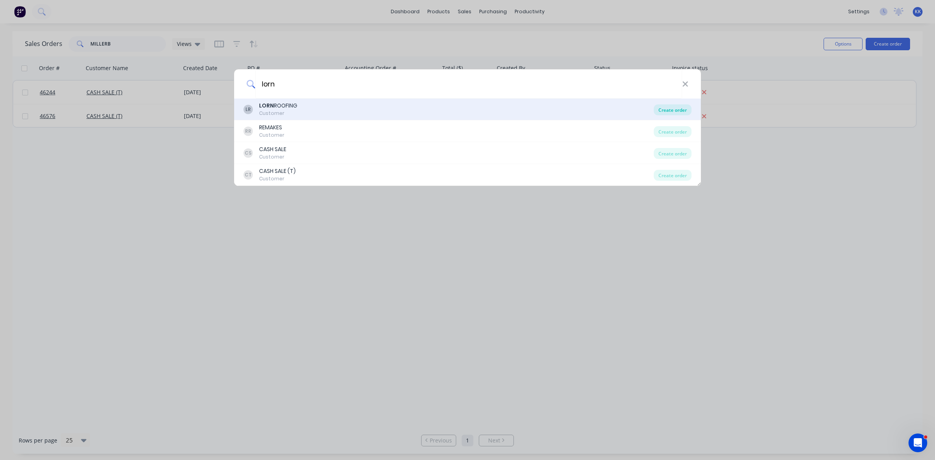
type input "lorn"
click at [680, 110] on div "Create order" at bounding box center [673, 109] width 38 height 11
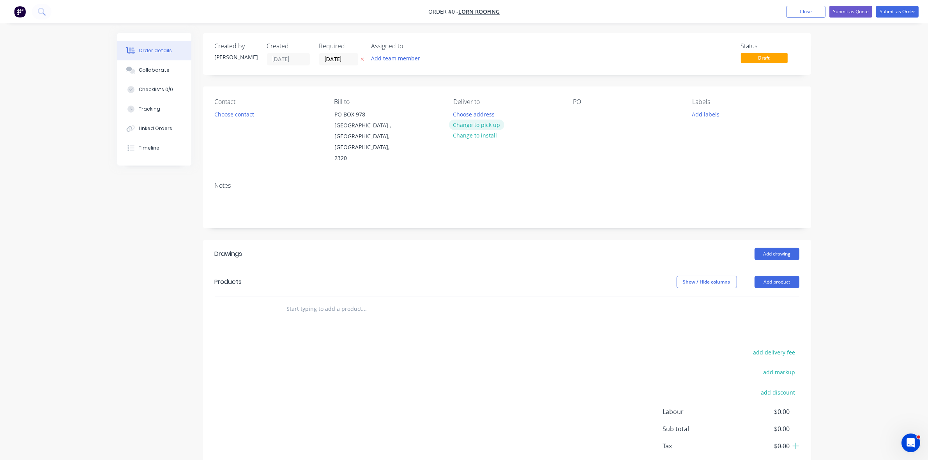
click at [458, 126] on button "Change to pick up" at bounding box center [476, 125] width 55 height 11
click at [248, 116] on button "Choose contact" at bounding box center [234, 114] width 48 height 11
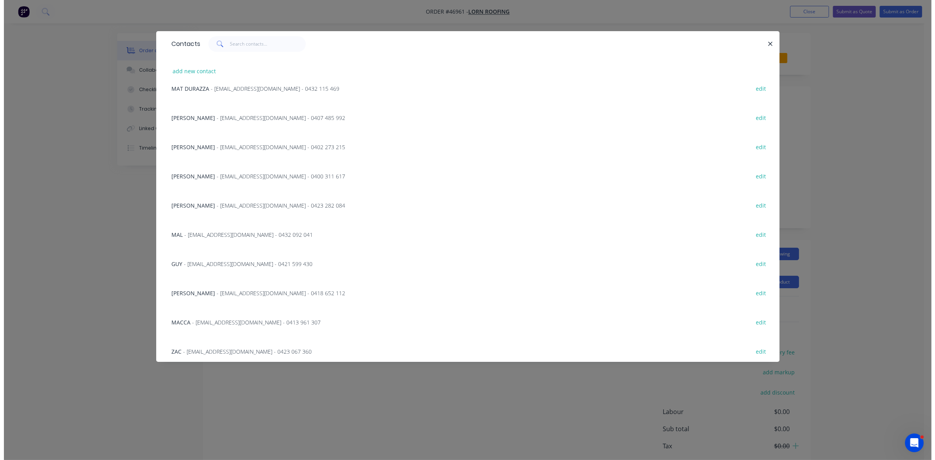
scroll to position [308, 0]
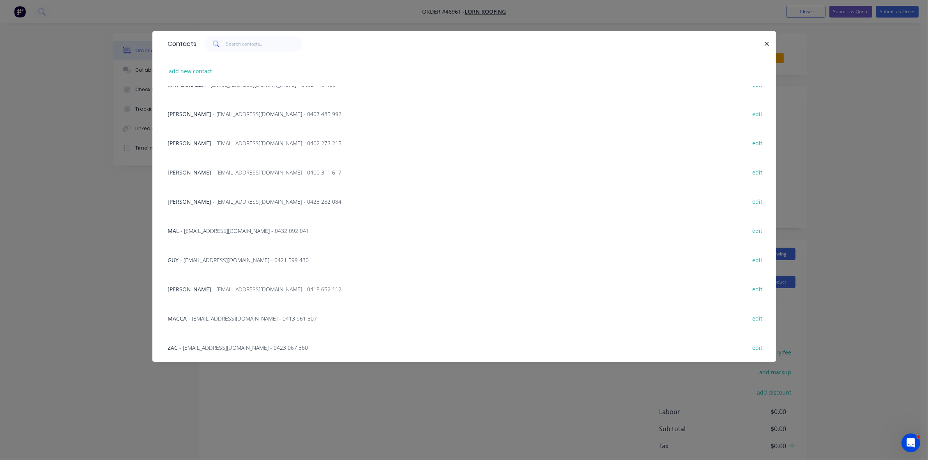
click at [188, 257] on span "- admin@lornroofing.com.au - 0421 599 430" at bounding box center [244, 259] width 129 height 7
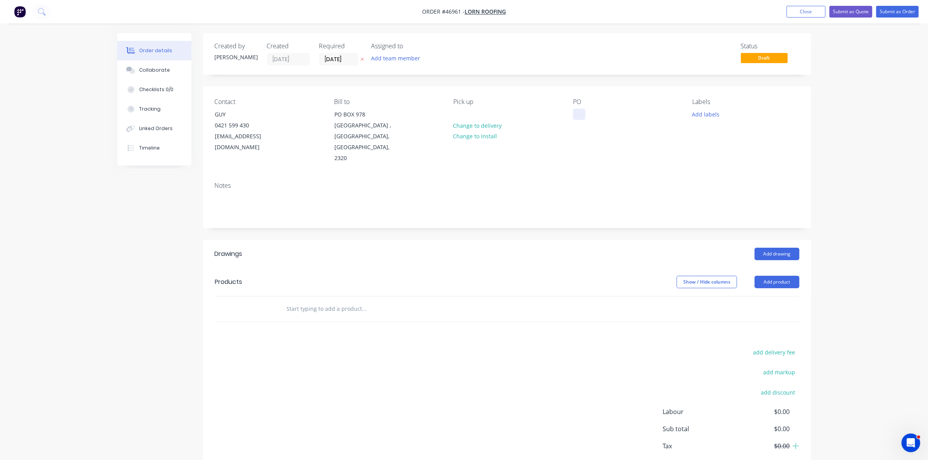
click at [581, 116] on div at bounding box center [579, 114] width 12 height 11
click at [337, 60] on input "[DATE]" at bounding box center [338, 59] width 38 height 12
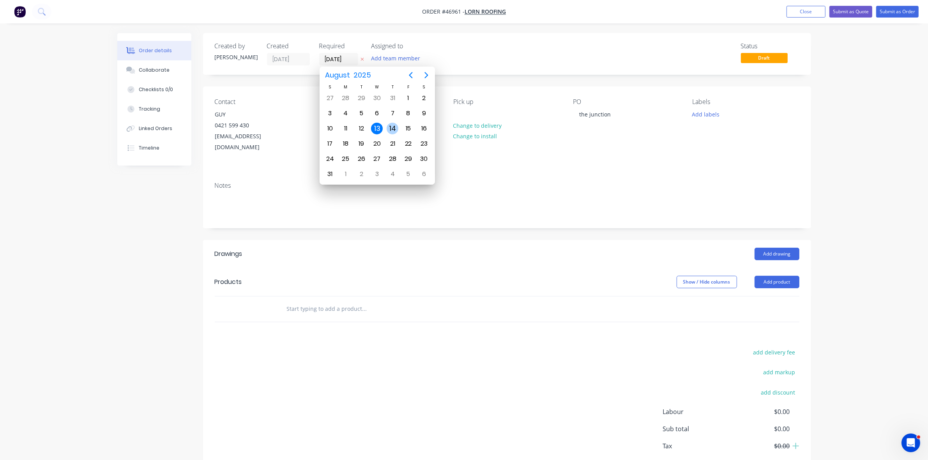
click at [388, 132] on div "14" at bounding box center [392, 128] width 16 height 15
type input "[DATE]"
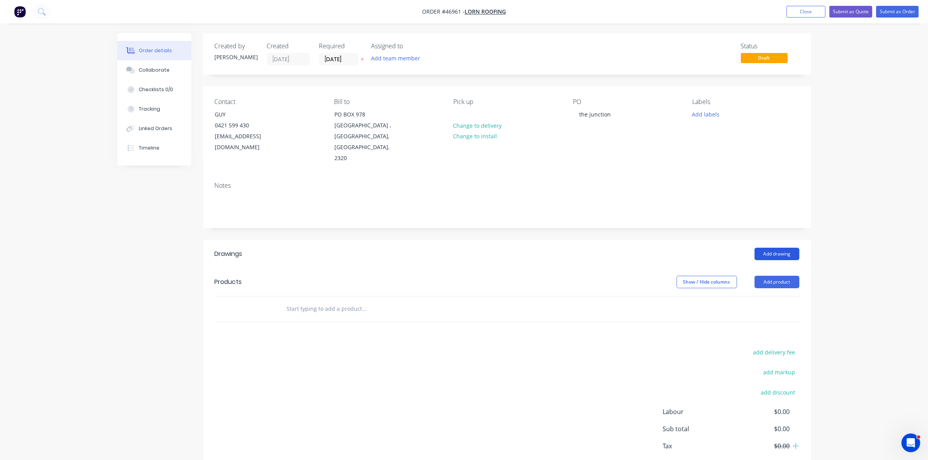
click at [782, 248] on button "Add drawing" at bounding box center [776, 254] width 45 height 12
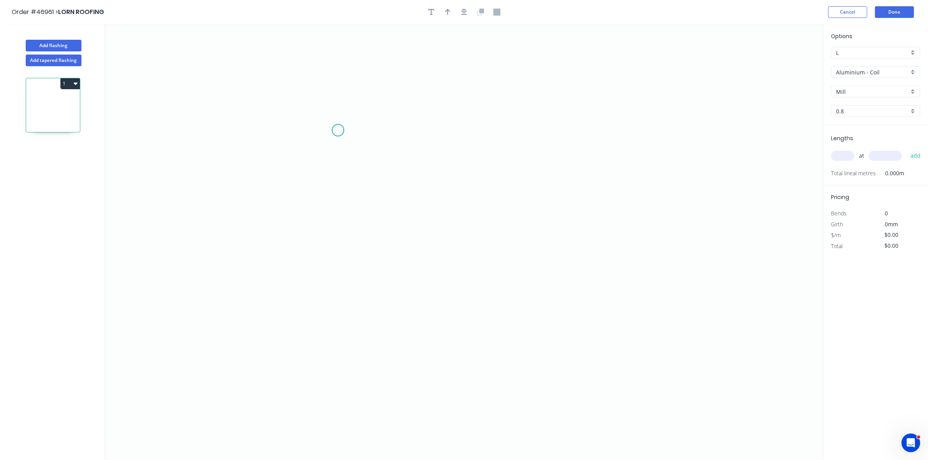
click at [342, 130] on icon "0" at bounding box center [463, 242] width 717 height 436
click at [515, 165] on icon "0" at bounding box center [463, 242] width 717 height 436
click at [513, 256] on icon "0 ?" at bounding box center [463, 242] width 717 height 436
click at [534, 283] on div "Crush & Fold" at bounding box center [552, 282] width 78 height 16
click at [529, 285] on div "Flip bend" at bounding box center [556, 284] width 78 height 16
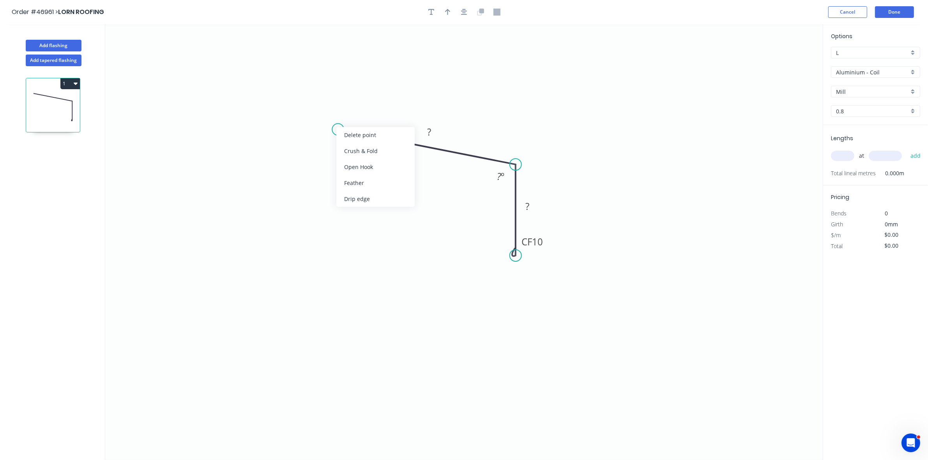
click at [353, 149] on div "Crush & Fold" at bounding box center [375, 151] width 78 height 16
drag, startPoint x: 351, startPoint y: 153, endPoint x: 357, endPoint y: 138, distance: 15.9
click at [351, 153] on div "Flip bend" at bounding box center [380, 158] width 78 height 16
click at [351, 145] on tspan "10" at bounding box center [349, 144] width 11 height 13
type input "$13.40"
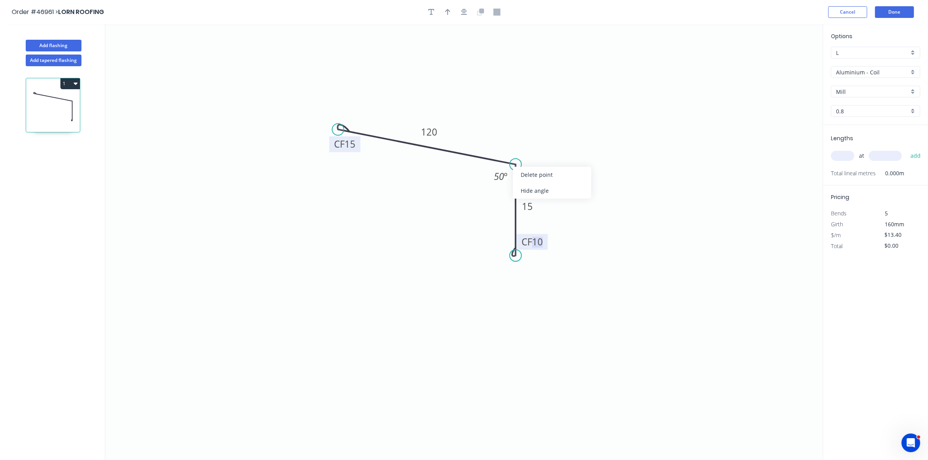
click at [526, 187] on div "Hide angle" at bounding box center [552, 191] width 78 height 16
click at [523, 206] on tspan "15" at bounding box center [527, 206] width 11 height 13
click at [445, 11] on icon "button" at bounding box center [447, 12] width 5 height 6
drag, startPoint x: 782, startPoint y: 59, endPoint x: 503, endPoint y: 126, distance: 286.4
click at [495, 127] on icon "0 CF 15 120 CF 15 50" at bounding box center [463, 242] width 717 height 436
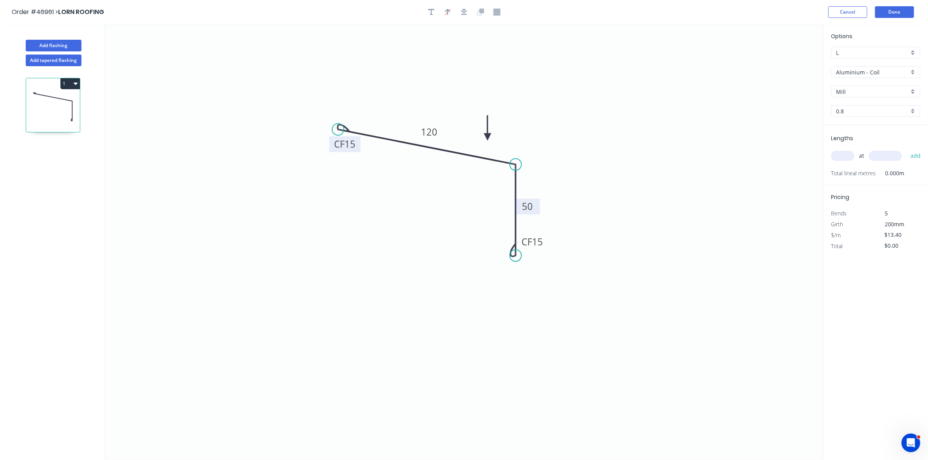
drag, startPoint x: 784, startPoint y: 62, endPoint x: 486, endPoint y: 139, distance: 307.8
click at [486, 139] on icon at bounding box center [487, 127] width 7 height 25
click at [863, 71] on input "Aluminium - Coil" at bounding box center [872, 72] width 73 height 8
click at [868, 123] on div "Colorbond" at bounding box center [875, 129] width 88 height 14
type input "Colorbond"
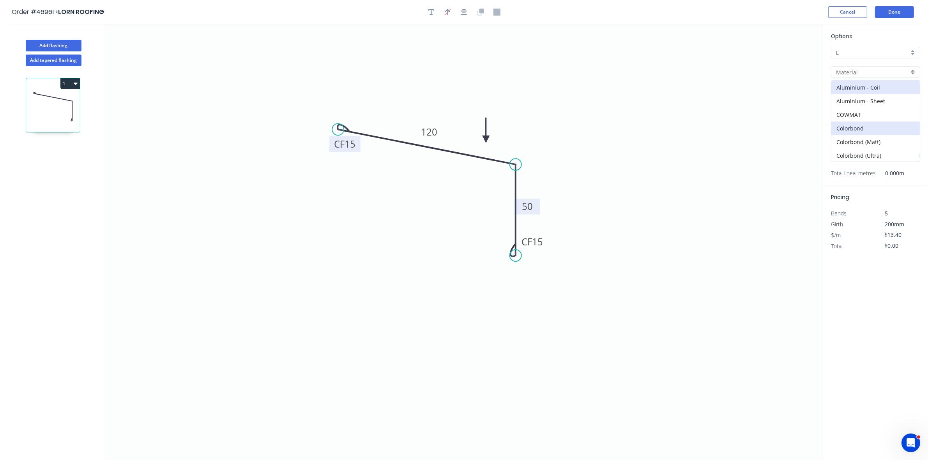
type input "Basalt"
type input "0.55"
type input "$9.82"
click at [865, 91] on input "Basalt" at bounding box center [872, 92] width 73 height 8
click at [853, 106] on div "Surfmist" at bounding box center [875, 107] width 88 height 14
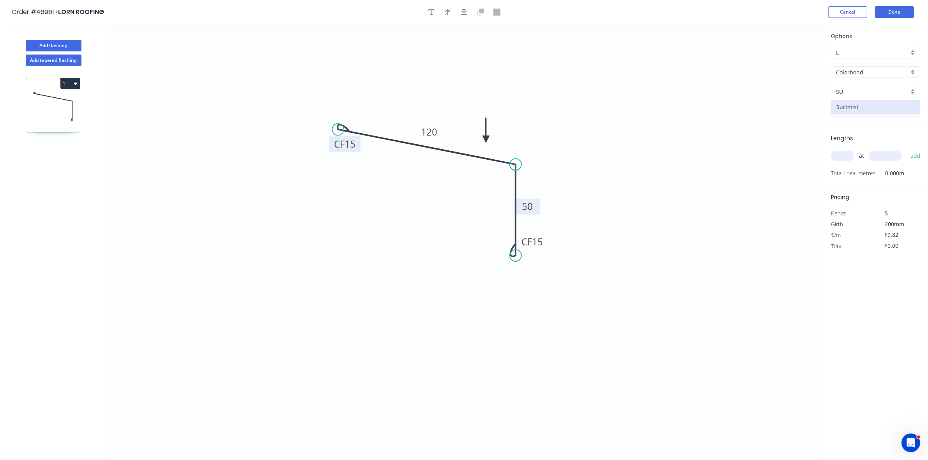
type input "Surfmist"
click at [843, 161] on div "at add" at bounding box center [876, 155] width 91 height 13
click at [842, 156] on input "text" at bounding box center [842, 156] width 23 height 10
type input "4"
type input "5500"
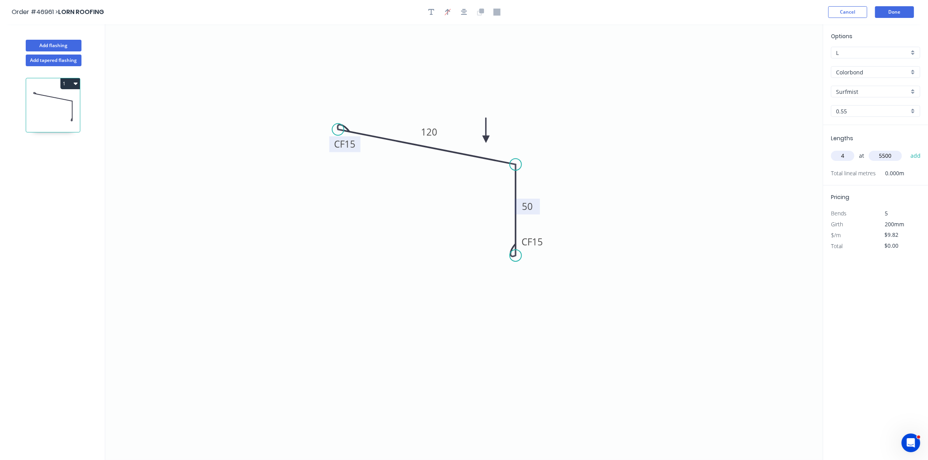
click at [906, 149] on button "add" at bounding box center [915, 155] width 18 height 13
type input "$216.04"
click at [895, 11] on button "Done" at bounding box center [894, 12] width 39 height 12
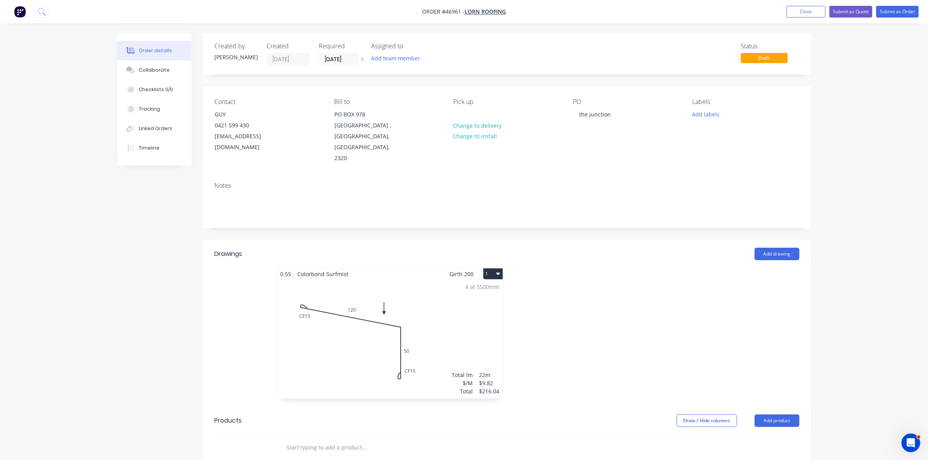
click at [467, 115] on div "Pick up Change to delivery Change to install" at bounding box center [506, 131] width 107 height 66
click at [461, 113] on div at bounding box center [459, 114] width 12 height 11
click at [896, 11] on button "Submit as Order" at bounding box center [897, 12] width 42 height 12
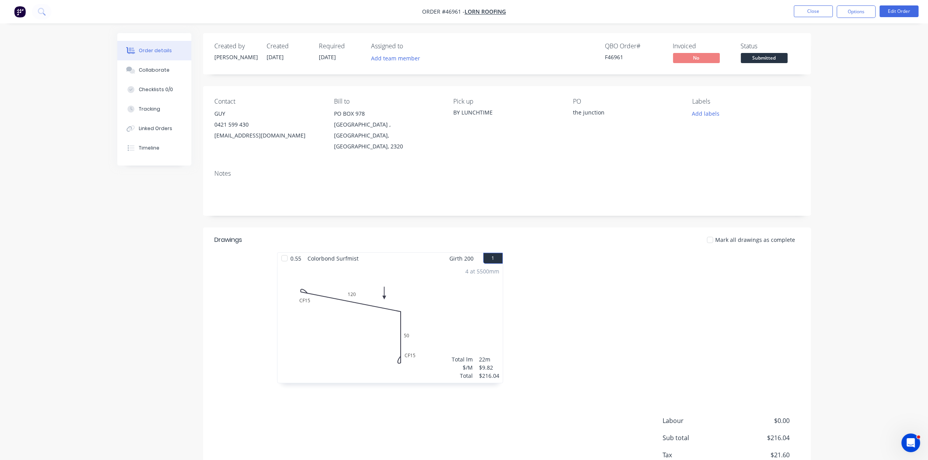
click at [858, 12] on button "Options" at bounding box center [855, 11] width 39 height 12
click at [821, 94] on div "Work Order" at bounding box center [833, 93] width 72 height 11
click at [820, 80] on div "Without pricing" at bounding box center [833, 78] width 72 height 11
click at [775, 57] on span "Submitted" at bounding box center [764, 58] width 47 height 10
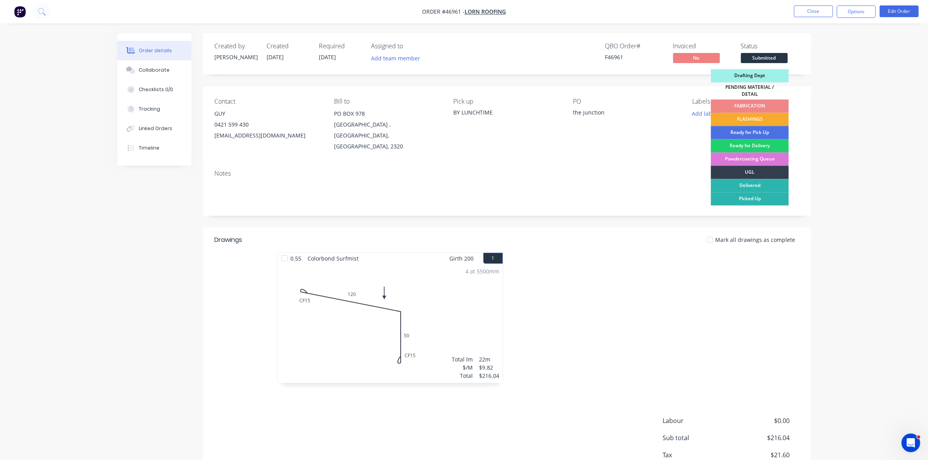
click at [764, 114] on div "FLASHINGS" at bounding box center [750, 119] width 78 height 13
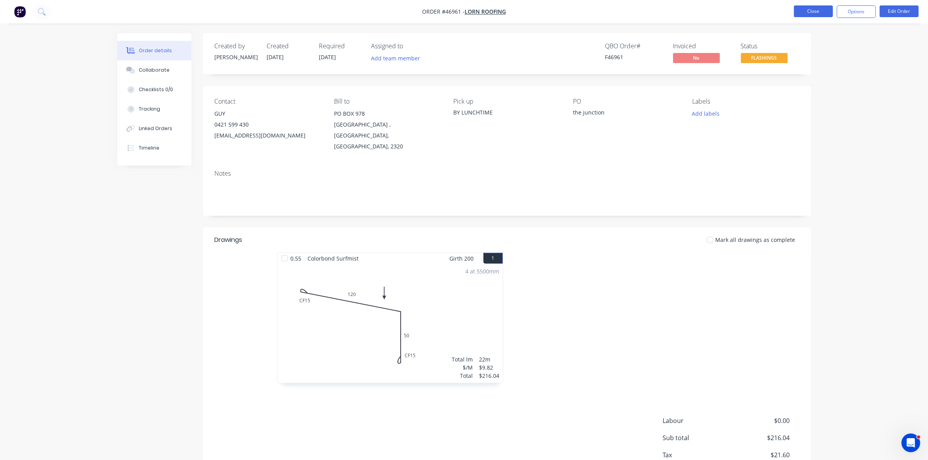
click at [807, 16] on button "Close" at bounding box center [813, 11] width 39 height 12
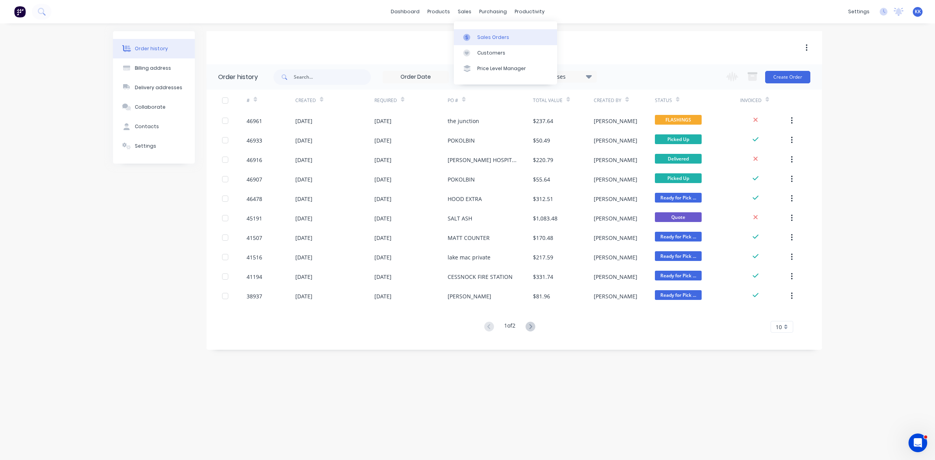
click at [485, 34] on div "Sales Orders" at bounding box center [493, 37] width 32 height 7
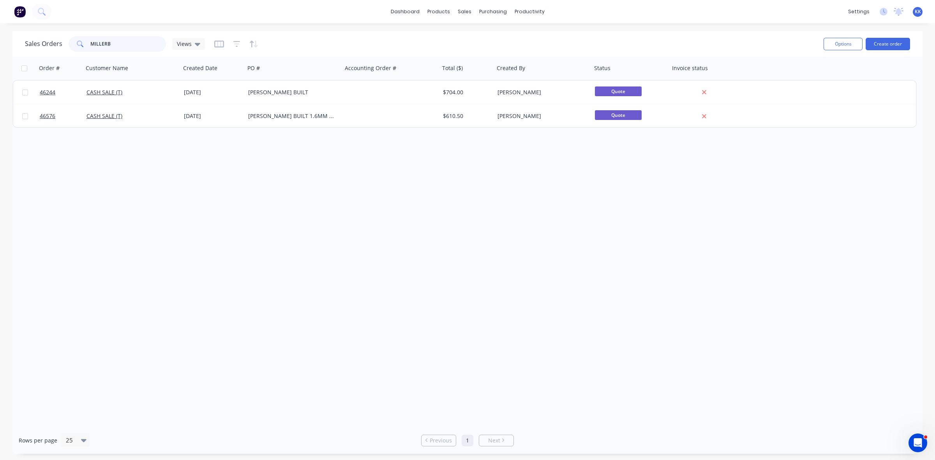
drag, startPoint x: 117, startPoint y: 41, endPoint x: 91, endPoint y: 43, distance: 26.5
click at [91, 43] on input "MILLERB" at bounding box center [128, 44] width 76 height 16
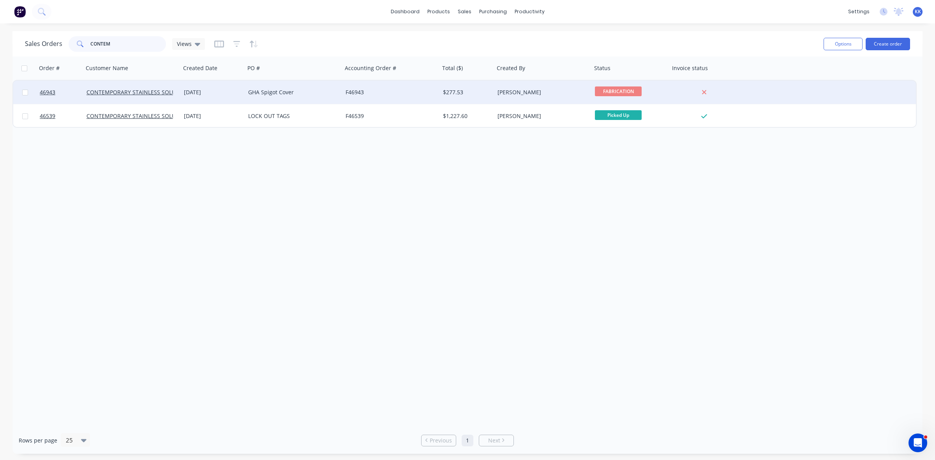
type input "CONTEM"
click at [280, 98] on div "GHA Spigot Cover" at bounding box center [293, 92] width 97 height 23
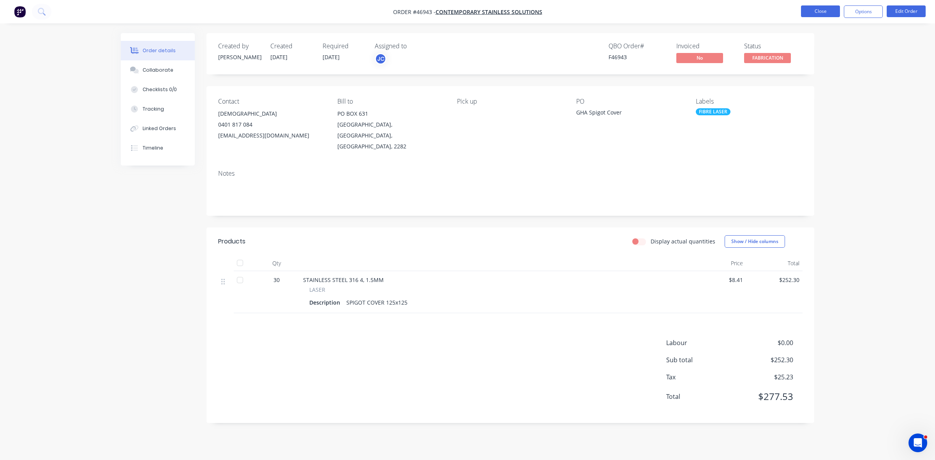
click at [819, 16] on button "Close" at bounding box center [820, 11] width 39 height 12
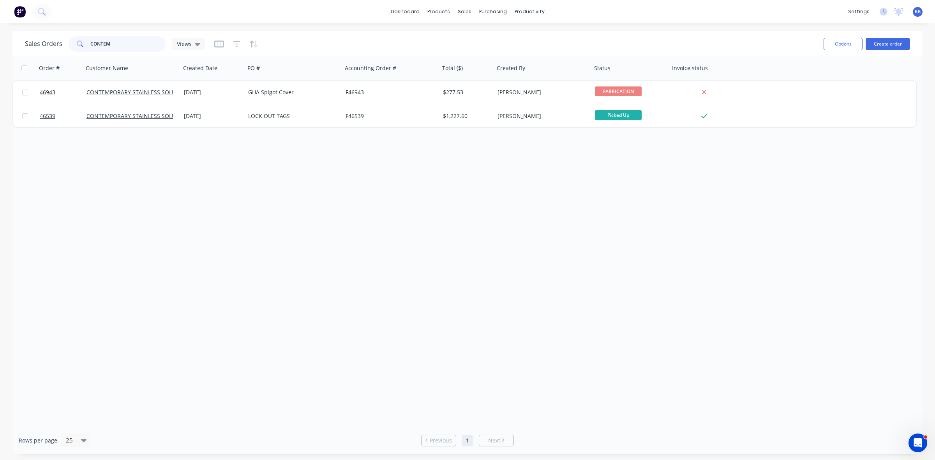
drag, startPoint x: 122, startPoint y: 45, endPoint x: 77, endPoint y: 45, distance: 44.4
click at [77, 45] on div "CONTEM" at bounding box center [117, 44] width 97 height 16
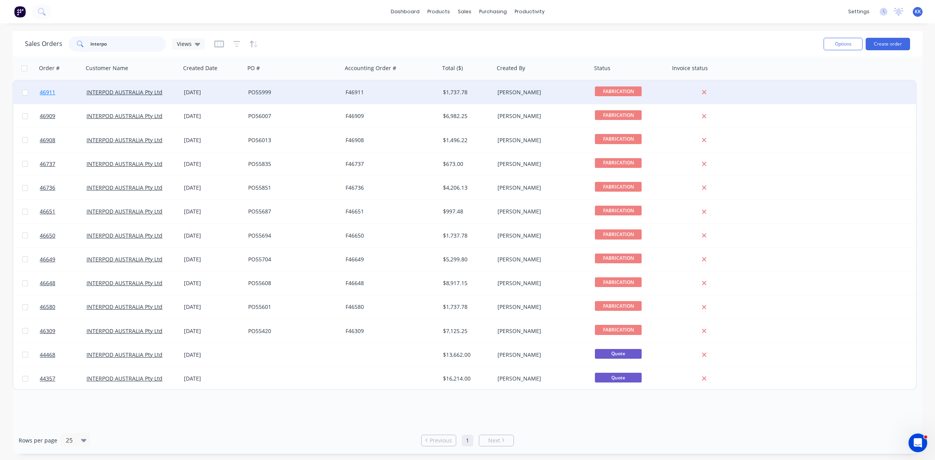
type input "interpo"
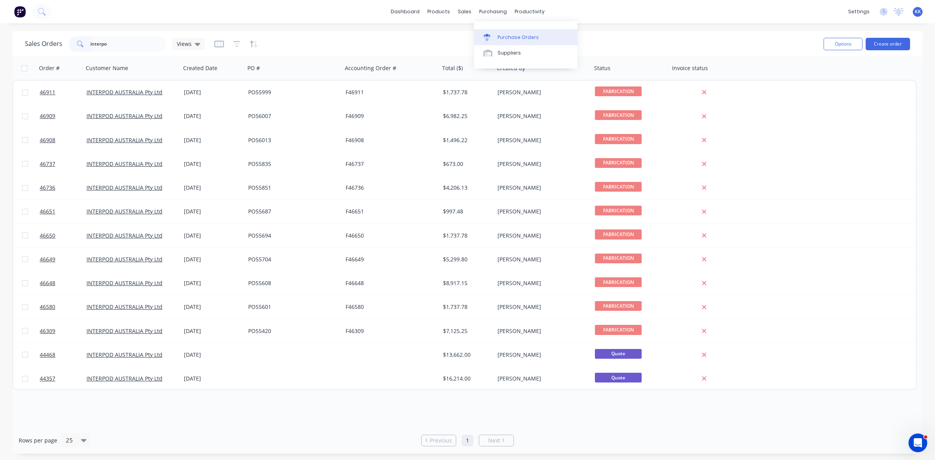
click at [511, 36] on div "Purchase Orders" at bounding box center [517, 37] width 41 height 7
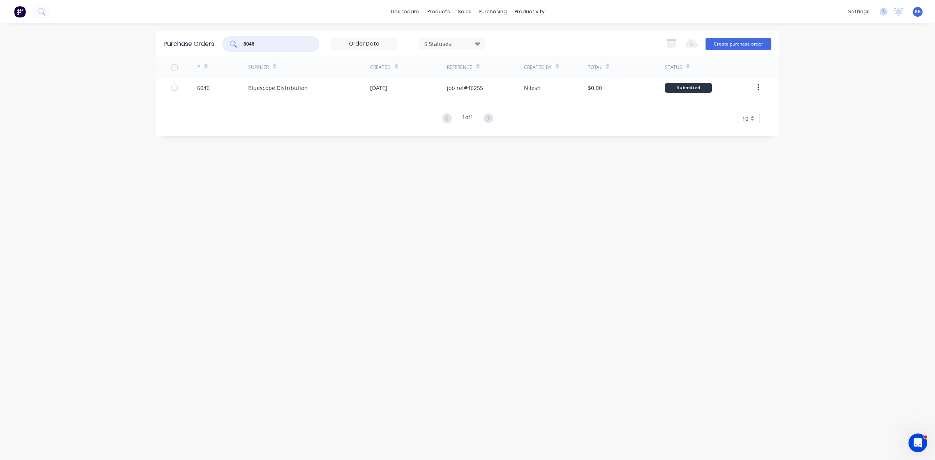
drag, startPoint x: 254, startPoint y: 46, endPoint x: 234, endPoint y: 49, distance: 20.1
click at [235, 49] on div "6046" at bounding box center [270, 44] width 97 height 16
type input "5949"
click at [447, 40] on div "5 Statuses" at bounding box center [452, 43] width 56 height 8
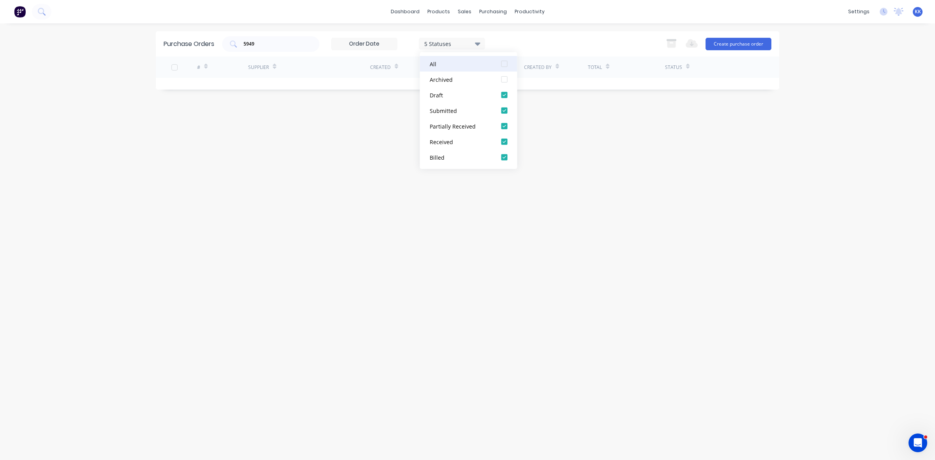
click at [505, 64] on div at bounding box center [505, 64] width 16 height 16
click at [531, 33] on div "Purchase Orders 5949 7 Statuses 7 Statuses Export to Excel (XLSX) Create purcha…" at bounding box center [467, 43] width 623 height 25
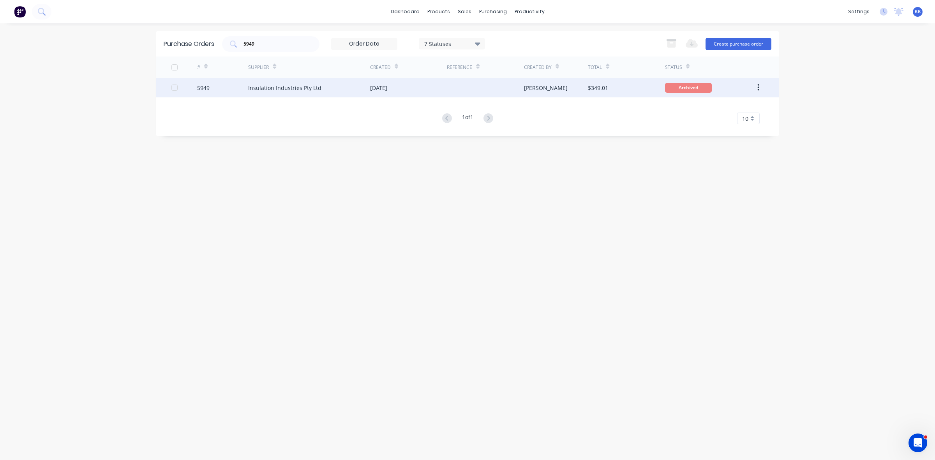
click at [321, 86] on div "Insulation Industries Pty Ltd" at bounding box center [309, 87] width 122 height 19
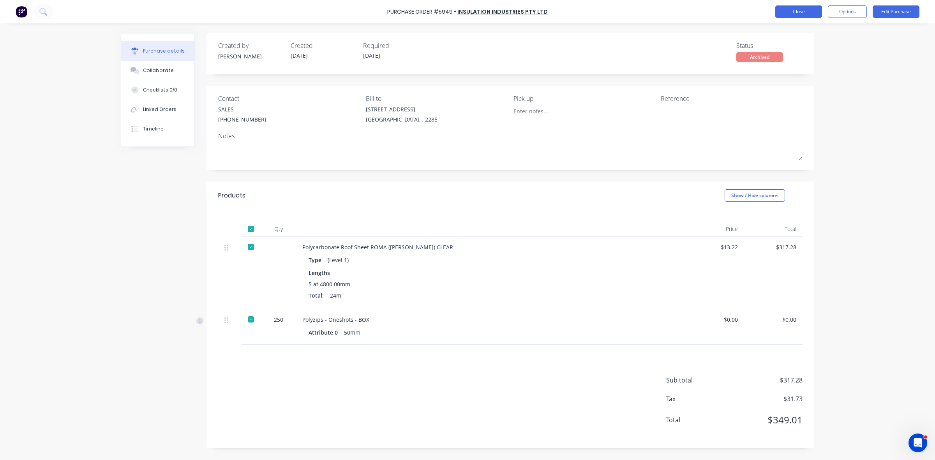
click at [785, 10] on button "Close" at bounding box center [798, 11] width 47 height 12
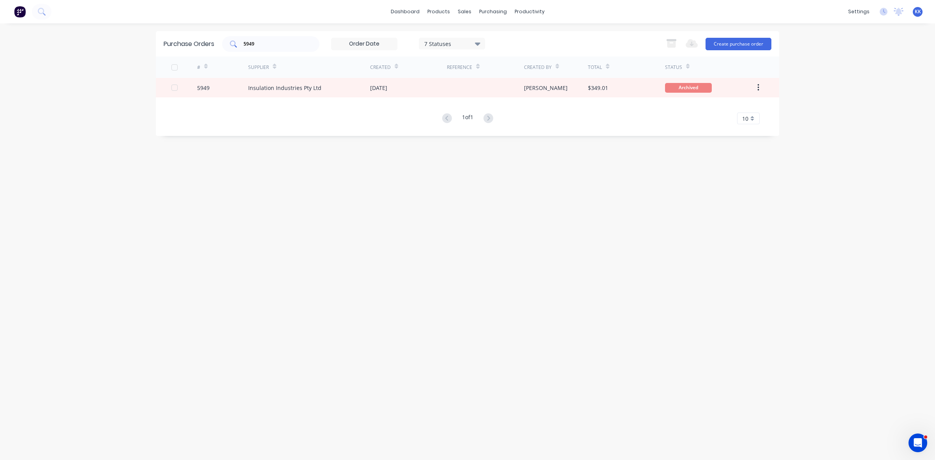
click at [256, 41] on div "5949" at bounding box center [270, 44] width 97 height 16
click at [257, 42] on input "5949" at bounding box center [275, 44] width 65 height 8
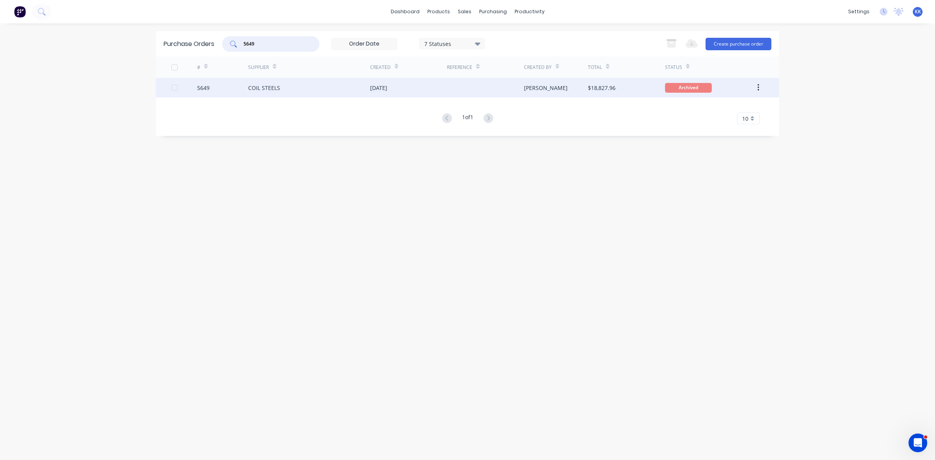
type input "5649"
click at [317, 85] on div "COIL STEELS" at bounding box center [309, 87] width 122 height 19
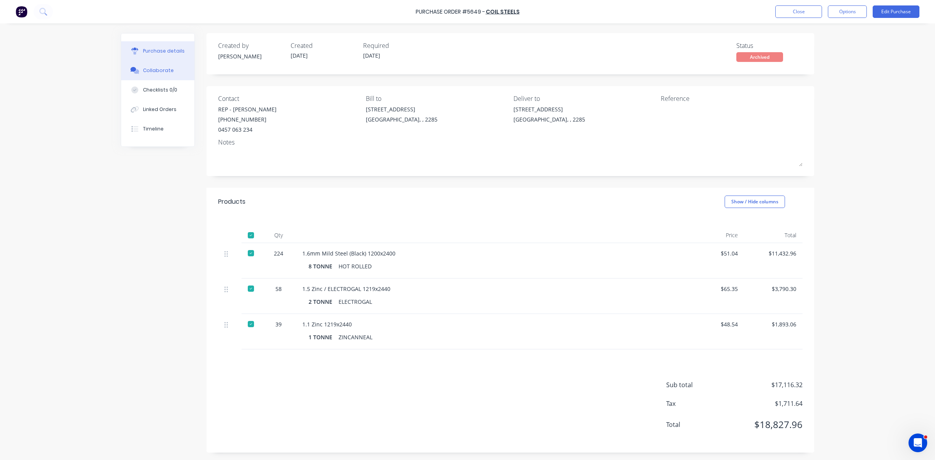
click at [169, 74] on button "Collaborate" at bounding box center [157, 70] width 73 height 19
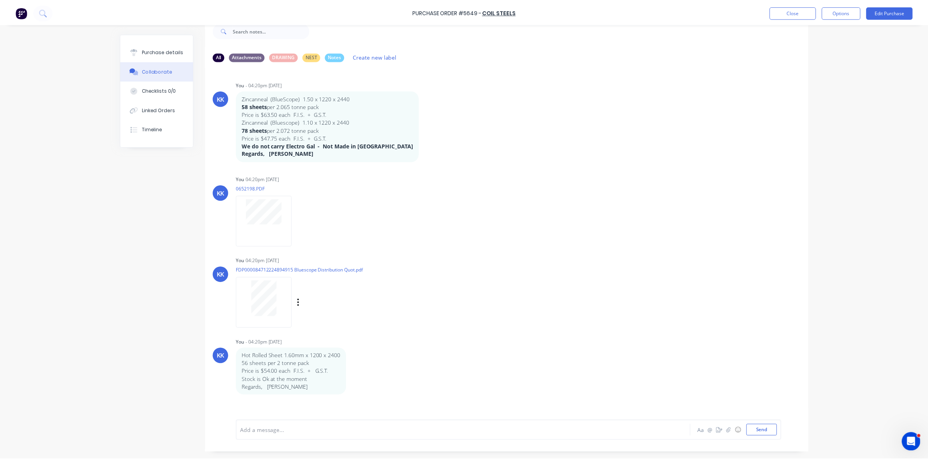
scroll to position [20, 0]
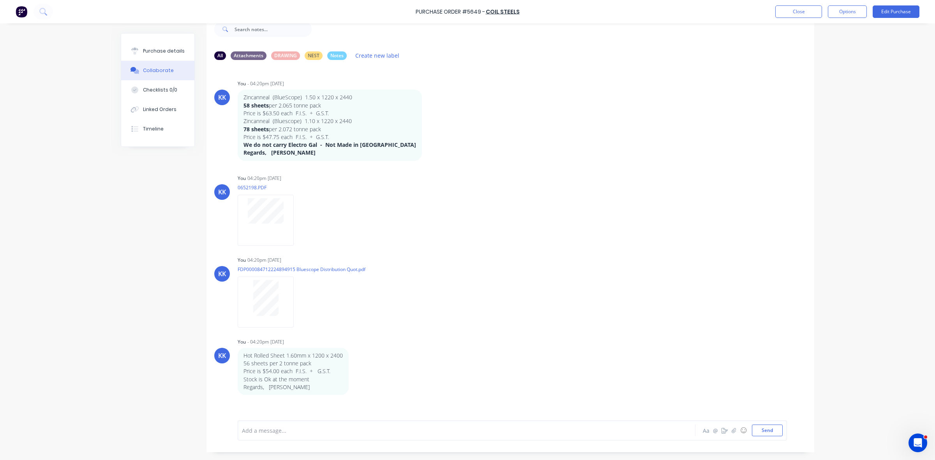
drag, startPoint x: 65, startPoint y: 130, endPoint x: 455, endPoint y: 16, distance: 406.6
click at [65, 130] on div "Purchase Order #5649 - COIL STEELS Close Options Edit Purchase Purchase details…" at bounding box center [467, 230] width 935 height 460
click at [791, 13] on button "Close" at bounding box center [798, 11] width 47 height 12
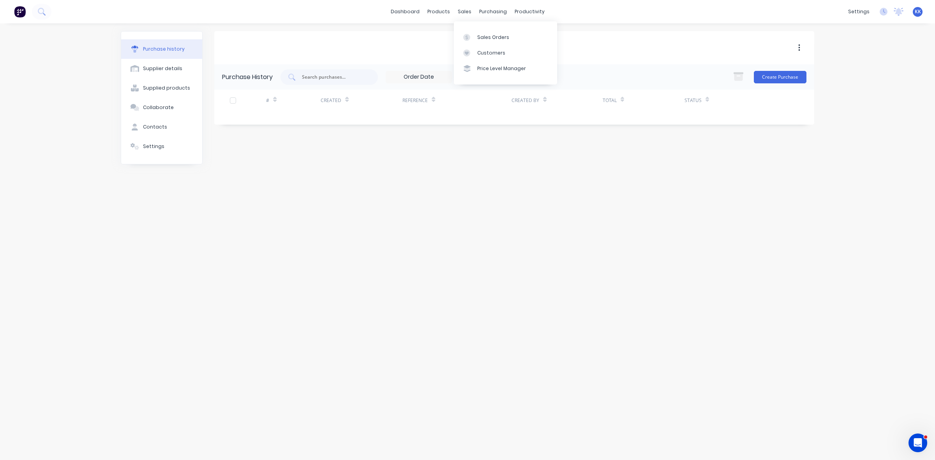
click at [473, 25] on div "Sales Orders Customers Price Level Manager" at bounding box center [505, 52] width 103 height 63
click at [476, 33] on link "Sales Orders" at bounding box center [505, 37] width 103 height 16
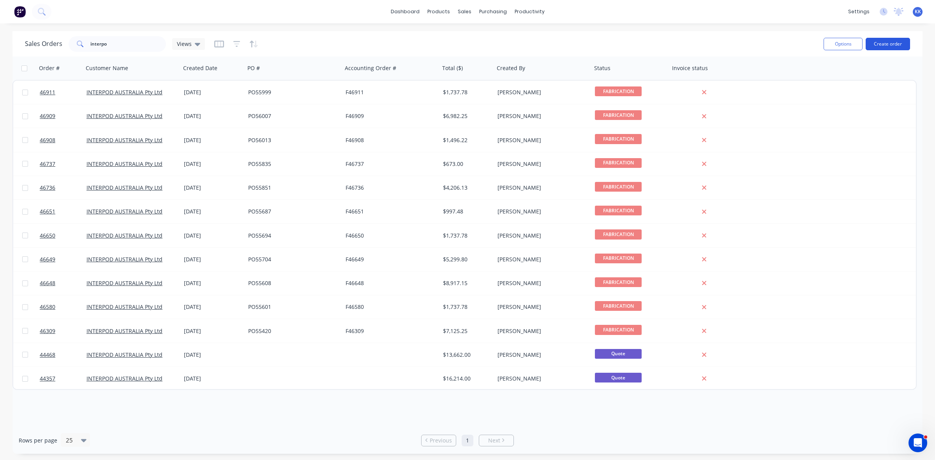
click at [882, 42] on button "Create order" at bounding box center [888, 44] width 44 height 12
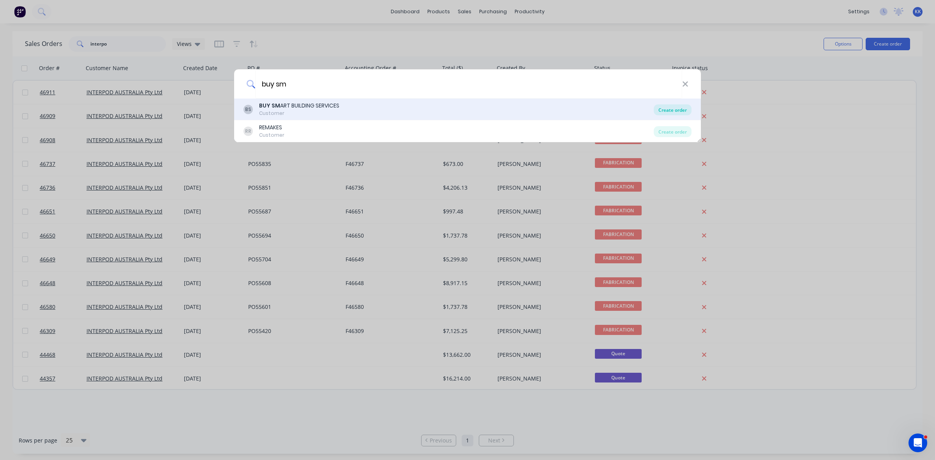
type input "buy sm"
click at [672, 109] on div "Create order" at bounding box center [673, 109] width 38 height 11
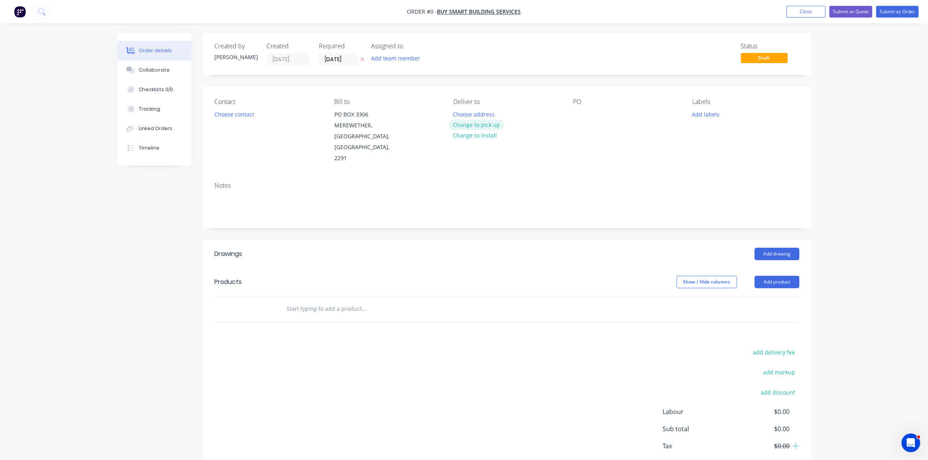
click at [486, 127] on button "Change to pick up" at bounding box center [476, 125] width 55 height 11
click at [239, 113] on button "Choose contact" at bounding box center [234, 114] width 48 height 11
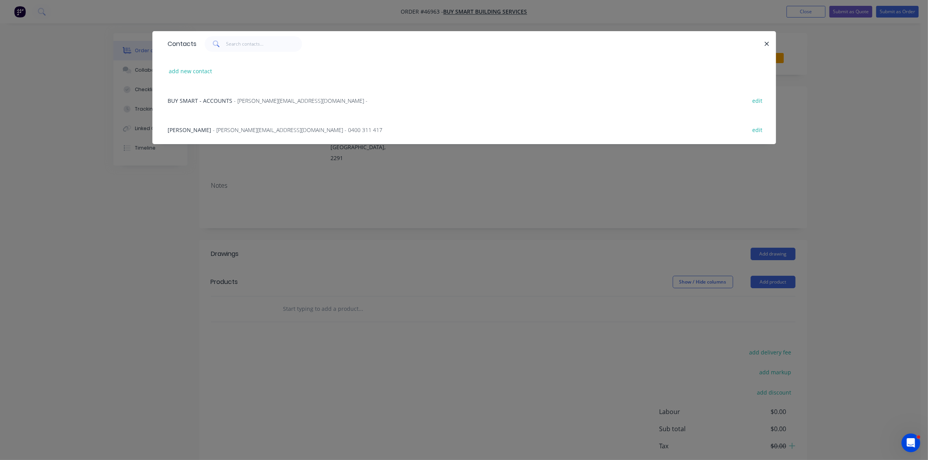
click at [230, 136] on div "BRETT CLEMENTS - brett.bsbs@gmail.com - 0400 311 417 edit" at bounding box center [464, 129] width 600 height 29
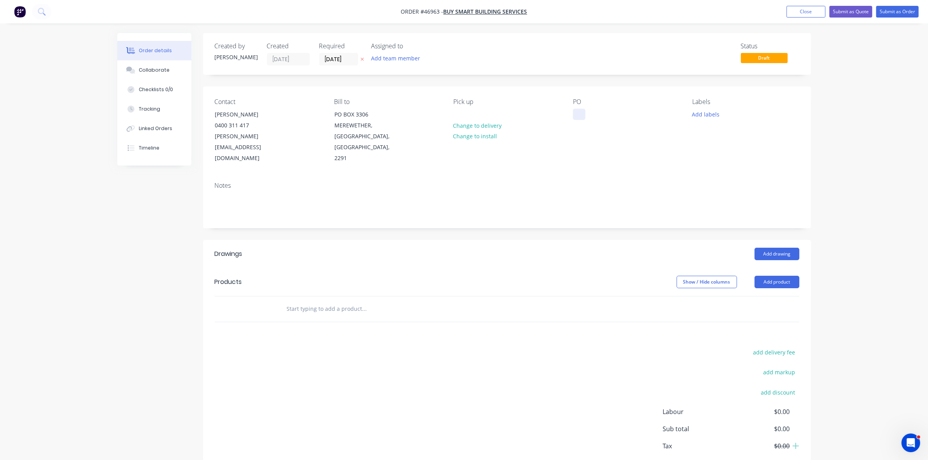
click at [574, 112] on div at bounding box center [579, 114] width 12 height 11
click at [585, 116] on div "GL;EBE RD" at bounding box center [592, 114] width 39 height 11
click at [324, 61] on input "13/08/25" at bounding box center [338, 59] width 38 height 12
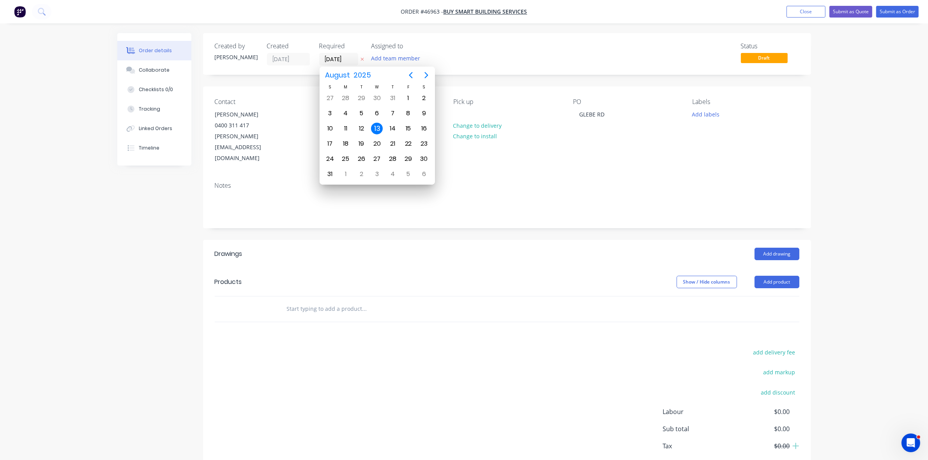
click at [541, 182] on div "Notes" at bounding box center [507, 185] width 584 height 7
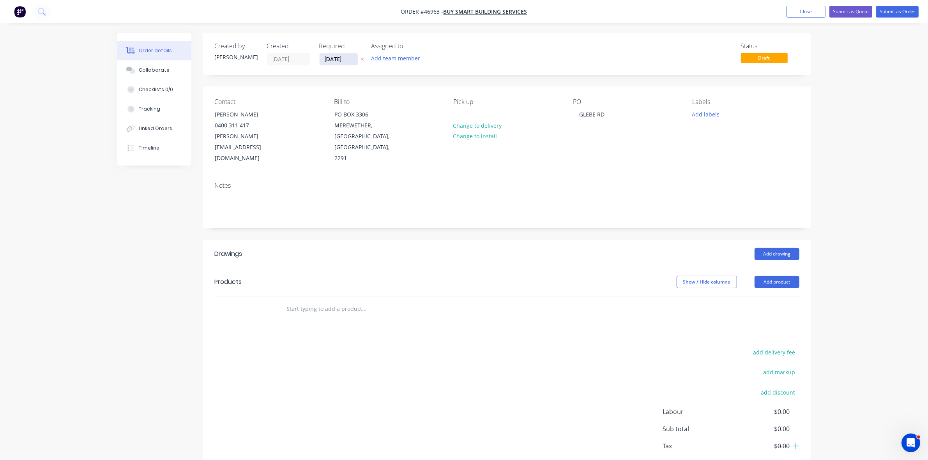
click at [342, 59] on input "13/08/25" at bounding box center [338, 59] width 38 height 12
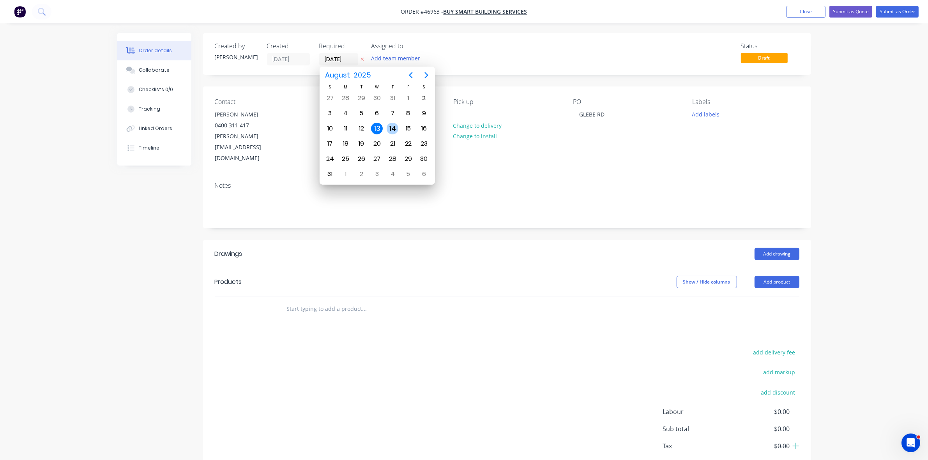
click at [391, 129] on div "14" at bounding box center [392, 129] width 12 height 12
type input "14/08/25"
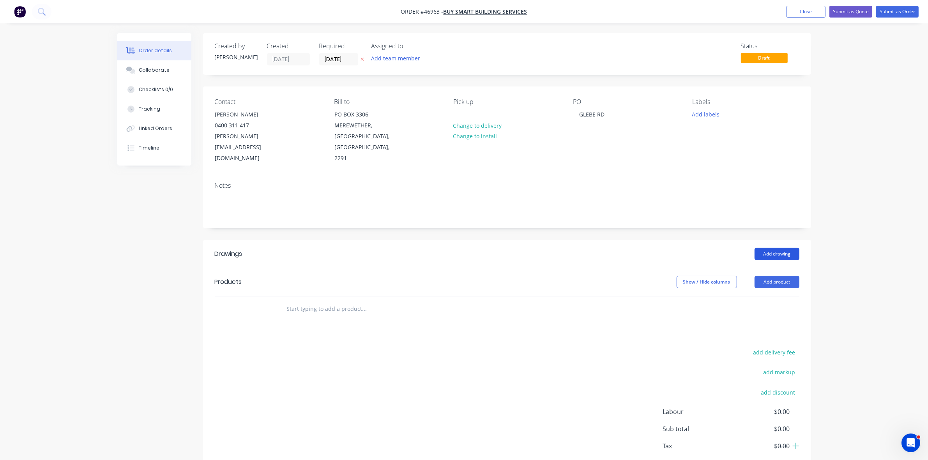
click at [782, 248] on button "Add drawing" at bounding box center [776, 254] width 45 height 12
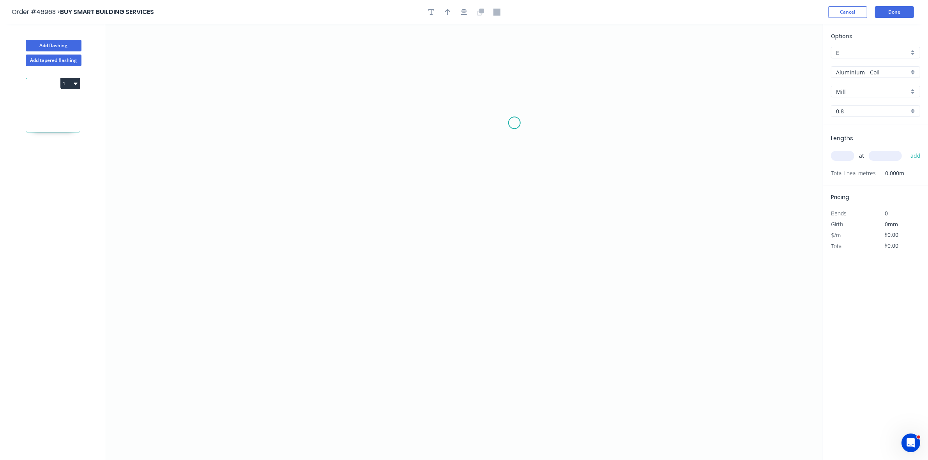
click at [513, 123] on icon "0" at bounding box center [463, 242] width 717 height 436
click at [498, 104] on icon "0" at bounding box center [463, 242] width 717 height 436
click at [341, 118] on icon "0 ?" at bounding box center [463, 242] width 717 height 436
click at [348, 247] on icon "0 ? ? ? º" at bounding box center [463, 242] width 717 height 436
click at [357, 230] on icon "0 ? ? ? ? º ? º" at bounding box center [463, 242] width 717 height 436
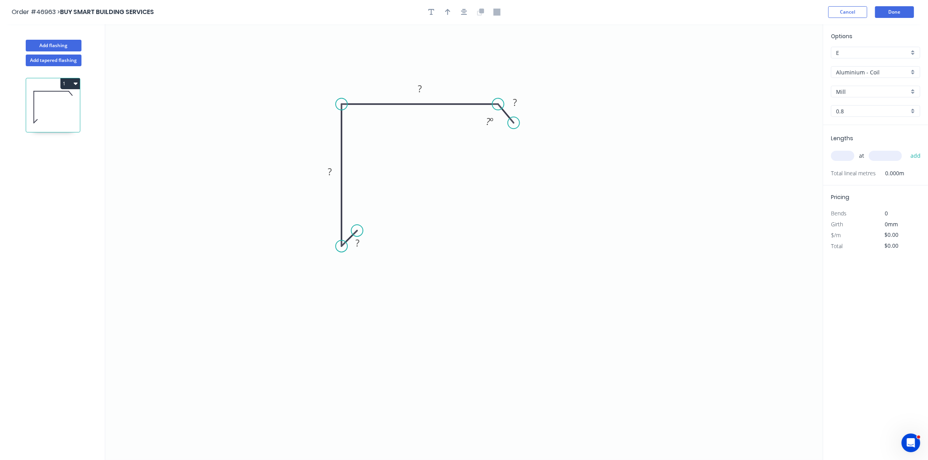
drag, startPoint x: 342, startPoint y: 118, endPoint x: 340, endPoint y: 111, distance: 6.9
click at [340, 111] on icon "0 ? ? ? ? ? º" at bounding box center [463, 242] width 717 height 436
drag, startPoint x: 507, startPoint y: 125, endPoint x: 455, endPoint y: 173, distance: 70.6
click at [507, 126] on div "Hide angle" at bounding box center [536, 131] width 78 height 16
click at [357, 243] on tspan "?" at bounding box center [357, 242] width 4 height 13
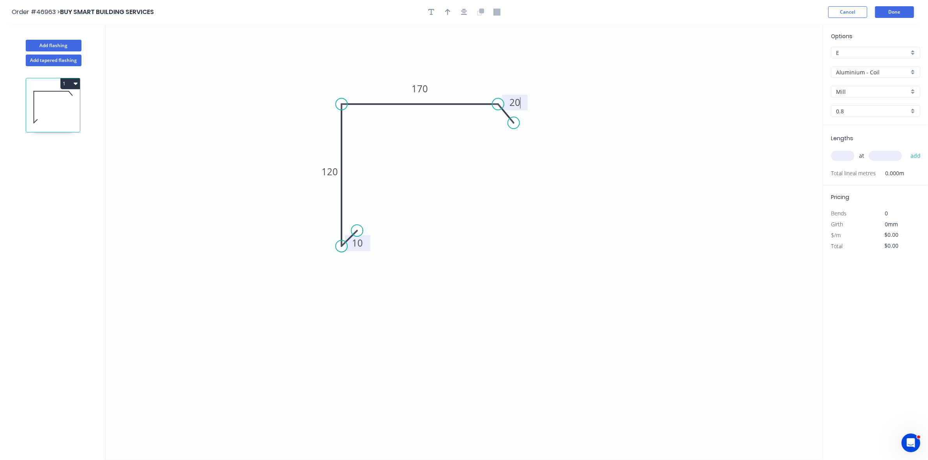
type input "$25.82"
click at [449, 12] on icon "button" at bounding box center [447, 12] width 5 height 7
drag, startPoint x: 783, startPoint y: 60, endPoint x: 390, endPoint y: 92, distance: 394.7
click at [390, 92] on icon at bounding box center [390, 81] width 7 height 25
click at [875, 73] on input "Aluminium - Coil" at bounding box center [872, 72] width 73 height 8
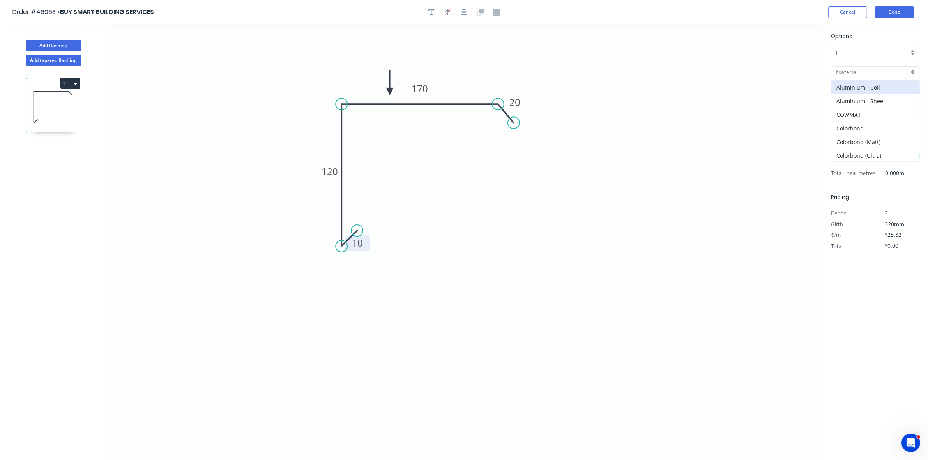
click at [870, 127] on div "Colorbond" at bounding box center [875, 129] width 88 height 14
type input "Colorbond"
type input "Basalt"
type input "0.55"
type input "$17.34"
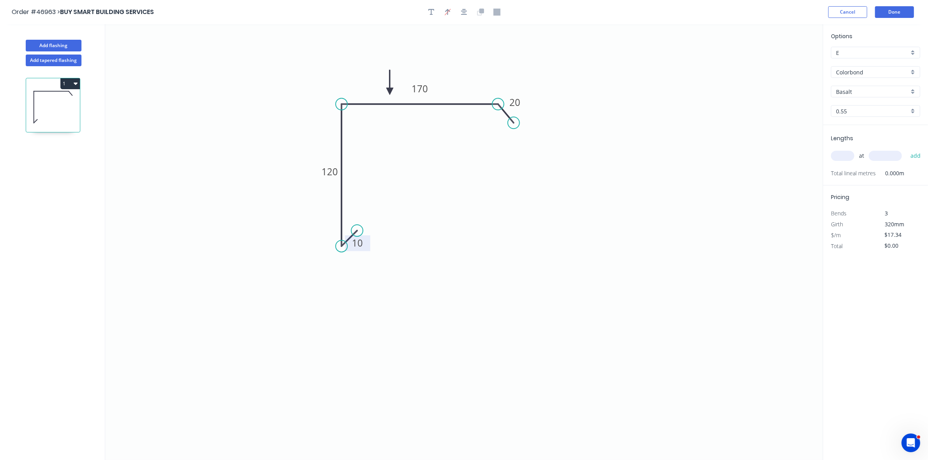
click at [864, 90] on input "Basalt" at bounding box center [872, 92] width 73 height 8
click at [862, 103] on div "Surfmist" at bounding box center [875, 107] width 88 height 14
type input "Surfmist"
click at [845, 154] on input "text" at bounding box center [842, 156] width 23 height 10
type input "1"
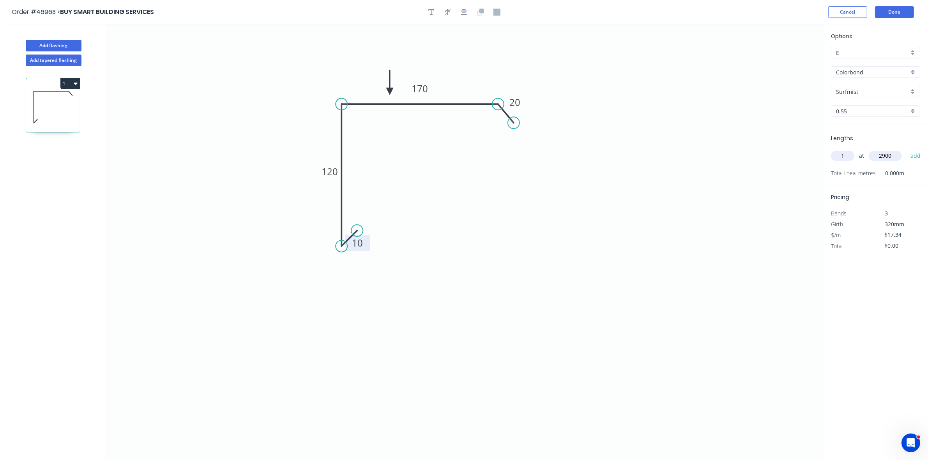
type input "2900"
click at [906, 149] on button "add" at bounding box center [915, 155] width 18 height 13
drag, startPoint x: 75, startPoint y: 86, endPoint x: 73, endPoint y: 92, distance: 6.0
click at [74, 86] on icon "button" at bounding box center [76, 83] width 4 height 6
drag, startPoint x: 73, startPoint y: 97, endPoint x: 85, endPoint y: 104, distance: 14.2
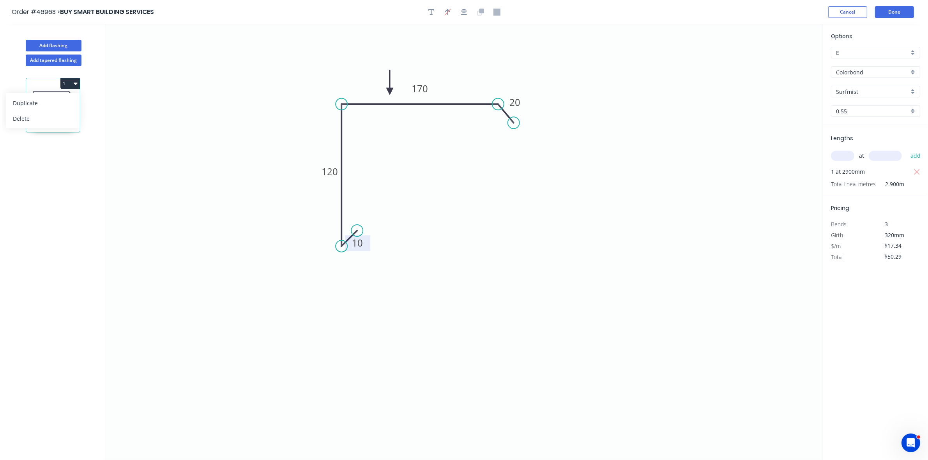
click at [73, 97] on button "Duplicate" at bounding box center [43, 103] width 74 height 16
type input "$0.00"
click at [324, 172] on tspan "120" at bounding box center [329, 171] width 16 height 13
click at [844, 156] on input "text" at bounding box center [842, 156] width 23 height 10
type input "1"
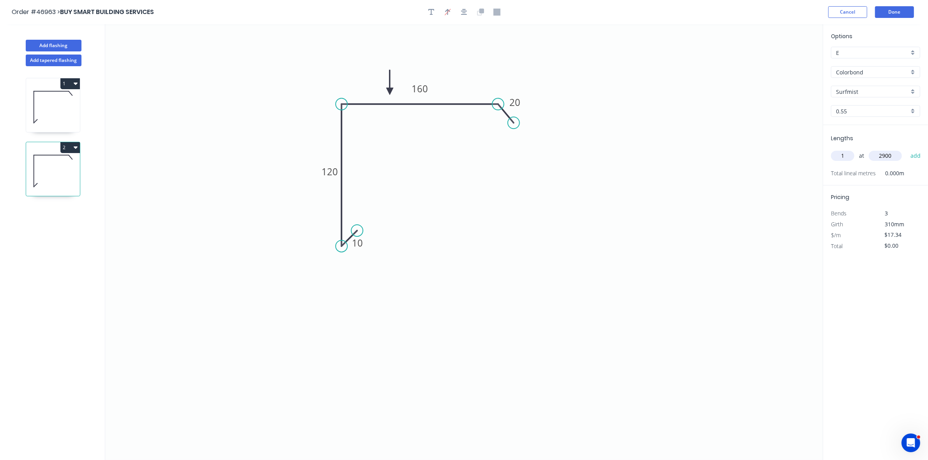
type input "2900"
click at [906, 149] on button "add" at bounding box center [915, 155] width 18 height 13
type input "$50.29"
click at [890, 12] on button "Done" at bounding box center [894, 12] width 39 height 12
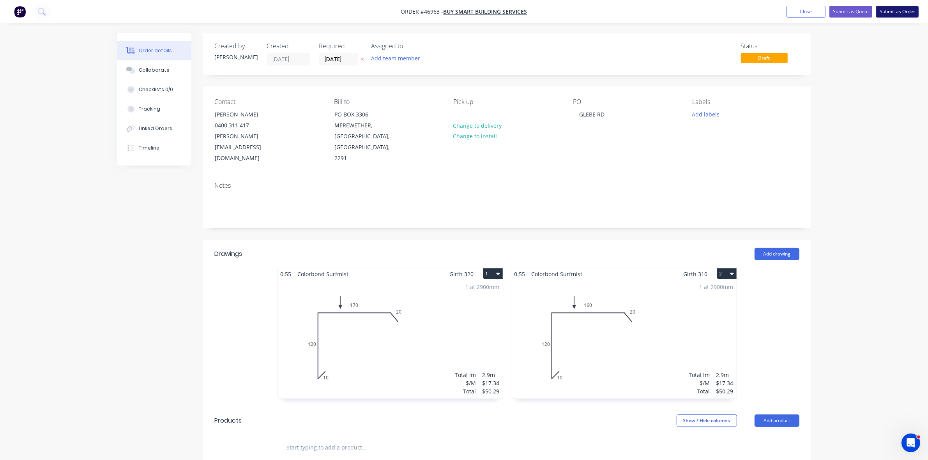
click at [891, 13] on button "Submit as Order" at bounding box center [897, 12] width 42 height 12
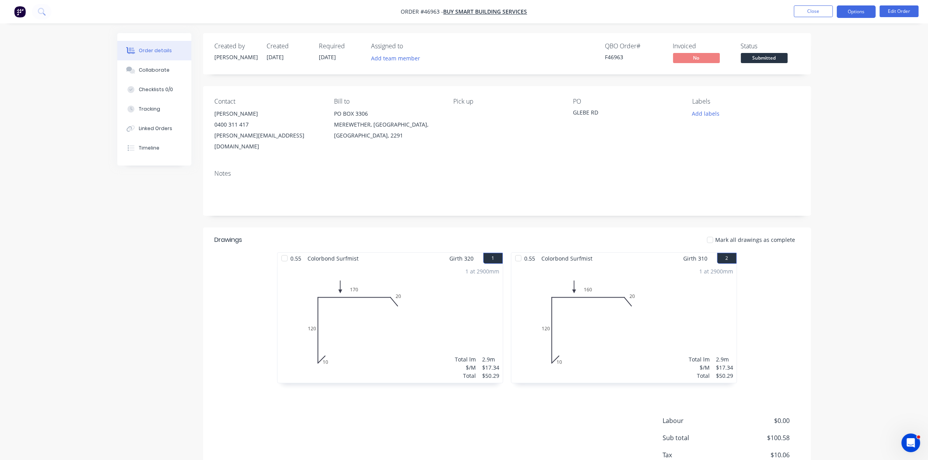
click at [856, 5] on button "Options" at bounding box center [855, 11] width 39 height 12
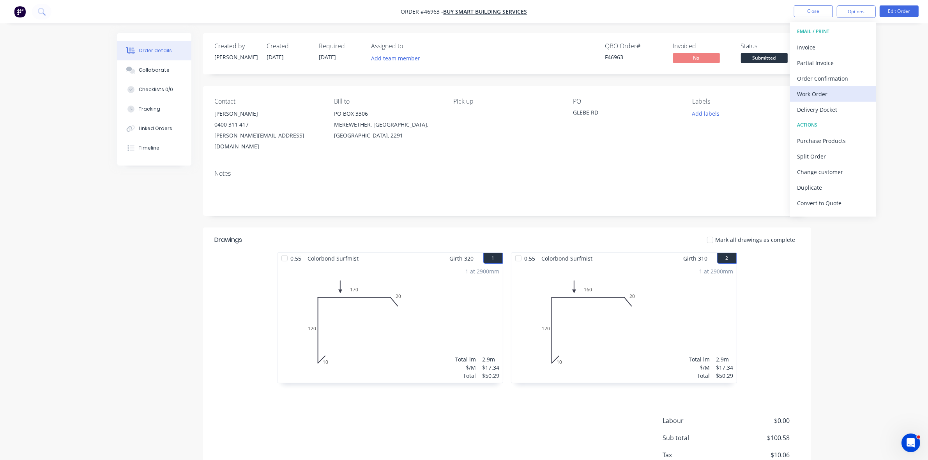
click at [845, 88] on button "Work Order" at bounding box center [833, 94] width 86 height 16
click at [838, 80] on div "Without pricing" at bounding box center [833, 78] width 72 height 11
click at [767, 57] on span "Submitted" at bounding box center [764, 58] width 47 height 10
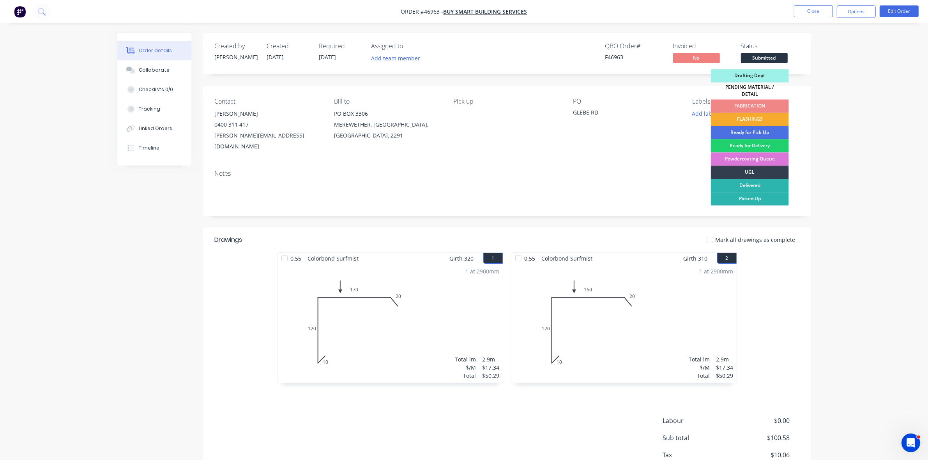
click at [769, 115] on div "FLASHINGS" at bounding box center [750, 119] width 78 height 13
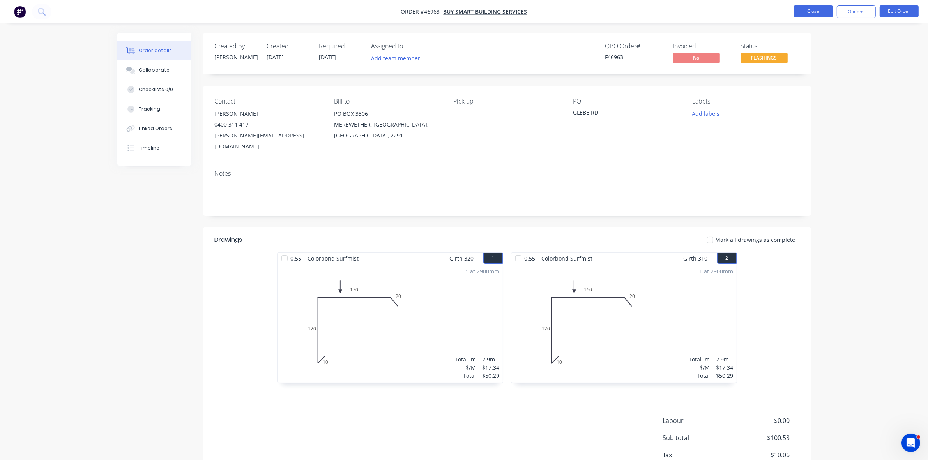
click at [811, 14] on button "Close" at bounding box center [813, 11] width 39 height 12
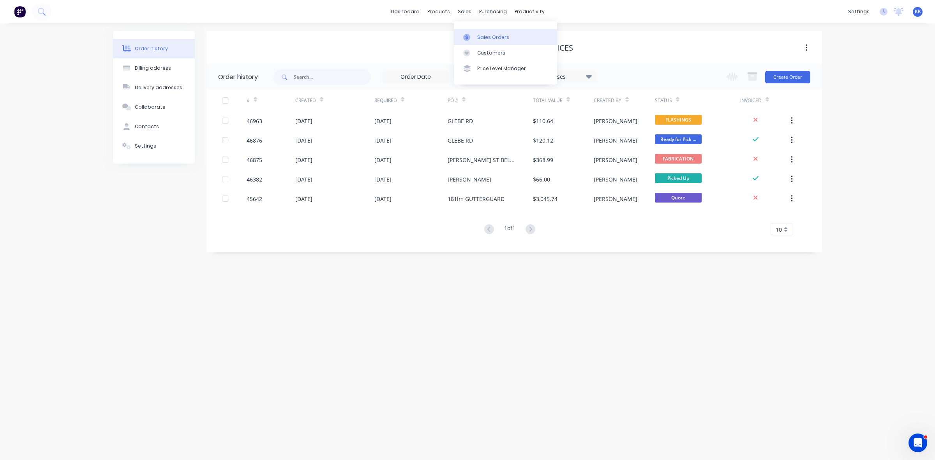
click at [497, 34] on div "Sales Orders" at bounding box center [493, 37] width 32 height 7
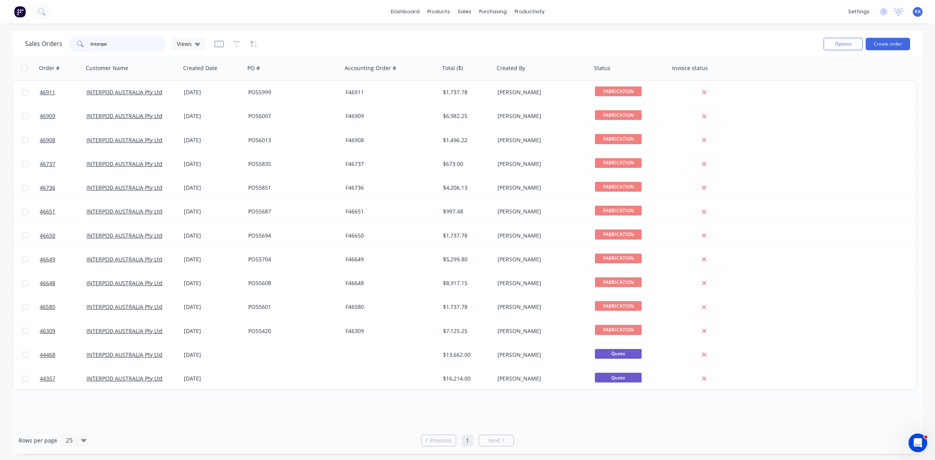
drag, startPoint x: 95, startPoint y: 45, endPoint x: 76, endPoint y: 45, distance: 19.5
click at [76, 45] on div "interpo" at bounding box center [117, 44] width 97 height 16
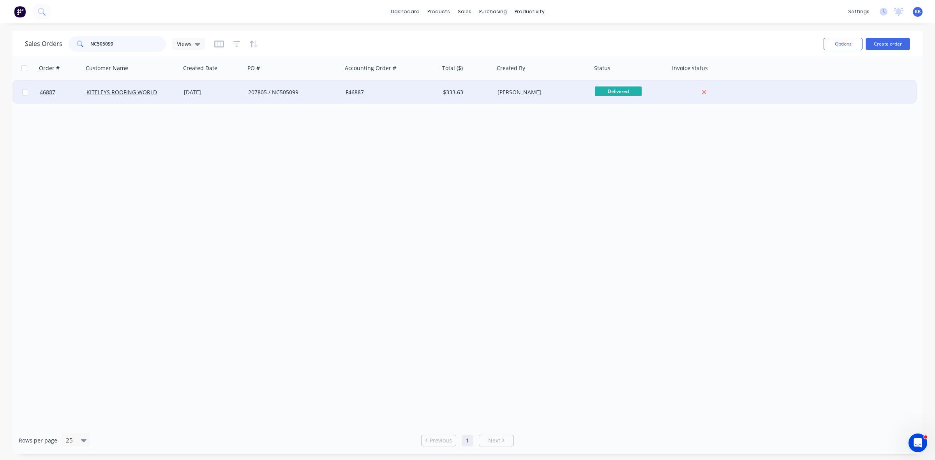
type input "NC505099"
click at [295, 92] on div "207805 / NC505099" at bounding box center [291, 92] width 86 height 8
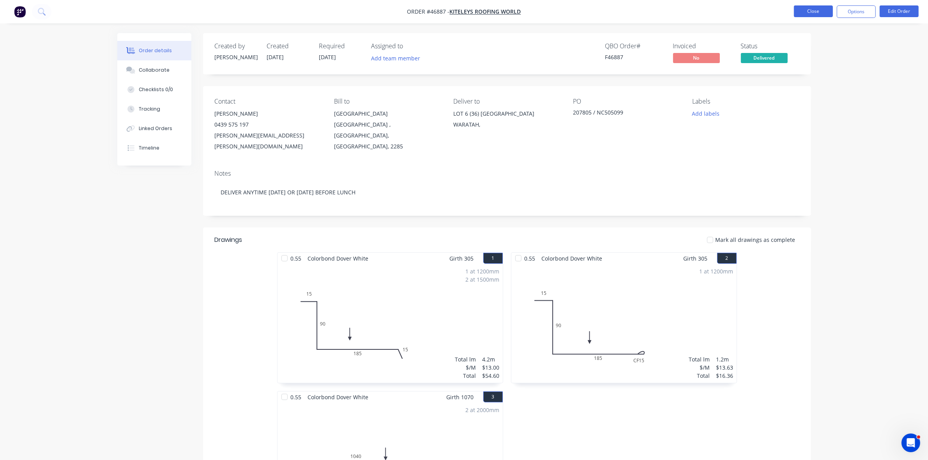
click at [798, 8] on button "Close" at bounding box center [813, 11] width 39 height 12
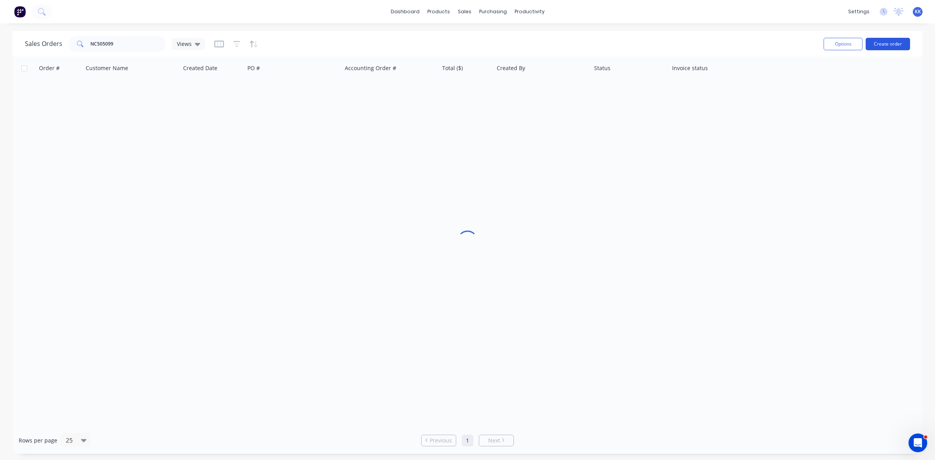
click at [900, 45] on button "Create order" at bounding box center [888, 44] width 44 height 12
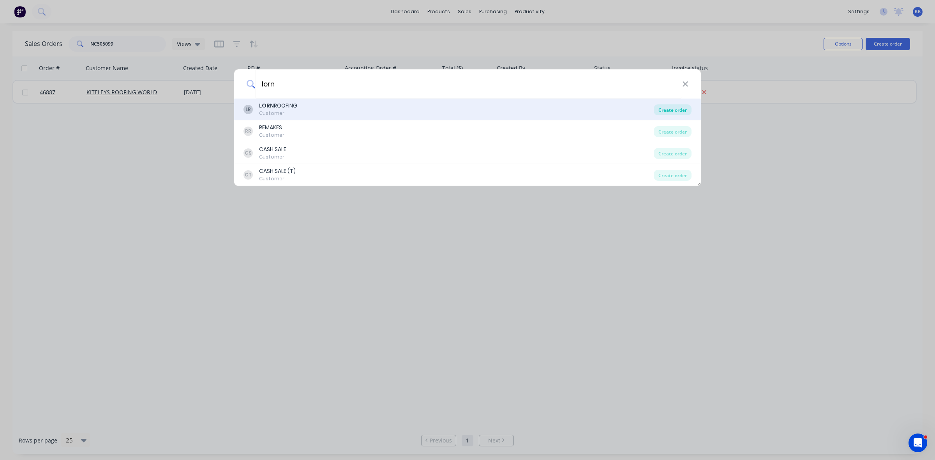
type input "lorn"
click at [679, 111] on div "Create order" at bounding box center [673, 109] width 38 height 11
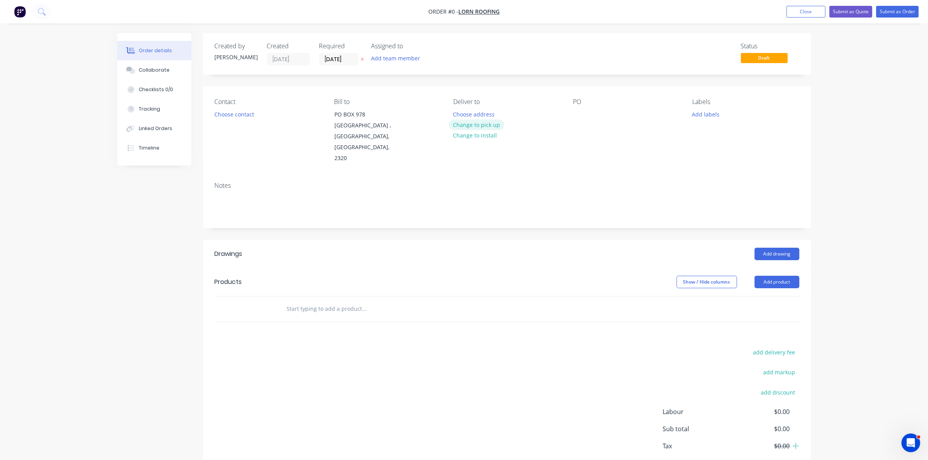
click at [478, 127] on button "Change to pick up" at bounding box center [476, 125] width 55 height 11
click at [245, 115] on button "Choose contact" at bounding box center [234, 114] width 48 height 11
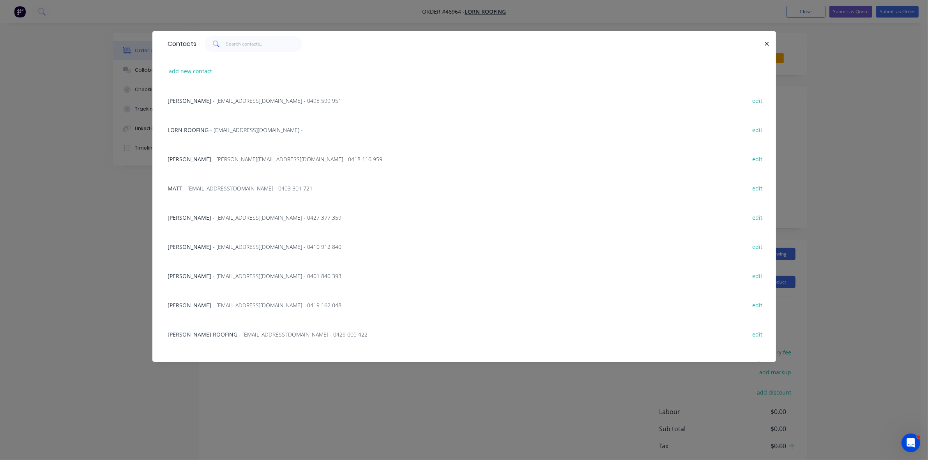
click at [196, 163] on div "PETER - peter@lornroofing.com.au - 0418 110 959 edit" at bounding box center [464, 158] width 600 height 29
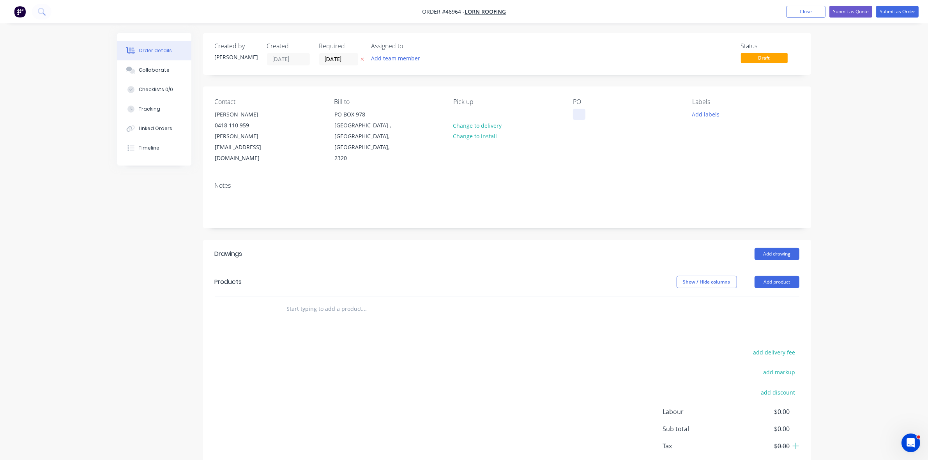
click at [578, 110] on div at bounding box center [579, 114] width 12 height 11
click at [621, 111] on div "ARAMAX INFILL" at bounding box center [599, 114] width 52 height 11
click at [787, 276] on button "Add product" at bounding box center [776, 282] width 45 height 12
click at [782, 296] on div "Product catalogue" at bounding box center [762, 301] width 60 height 11
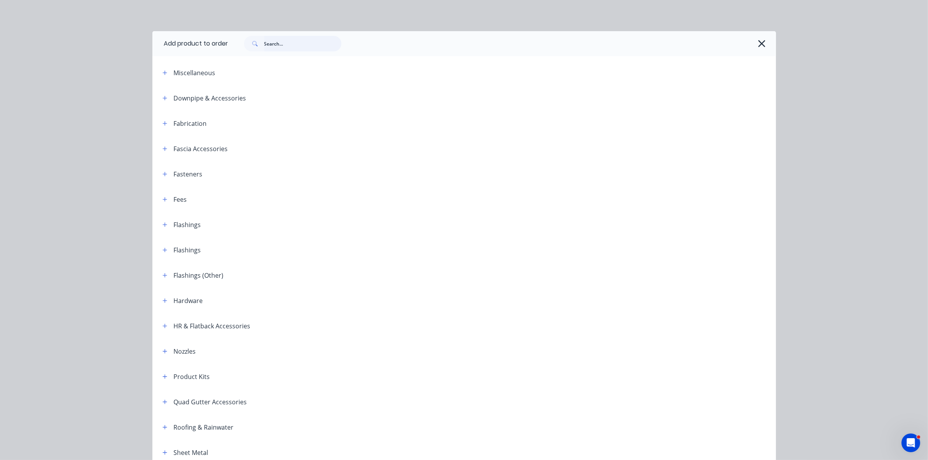
click at [281, 48] on input "text" at bounding box center [302, 44] width 77 height 16
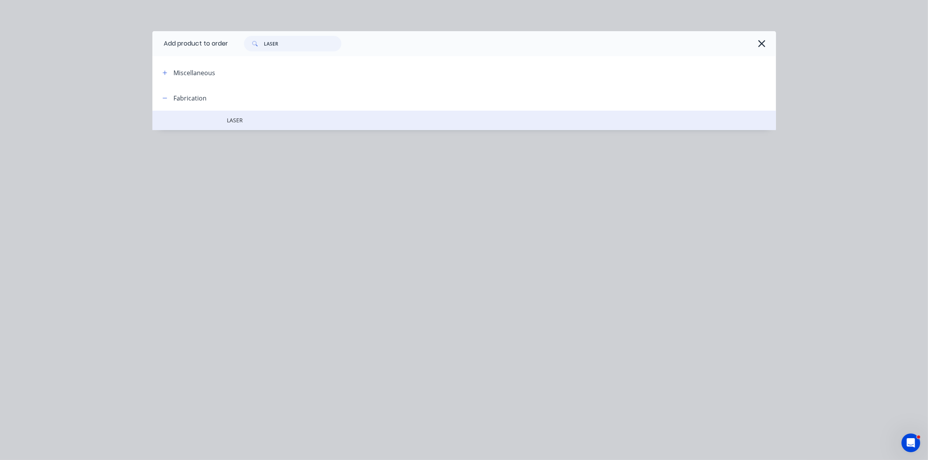
type input "LASER"
click at [257, 129] on td "LASER" at bounding box center [501, 120] width 548 height 19
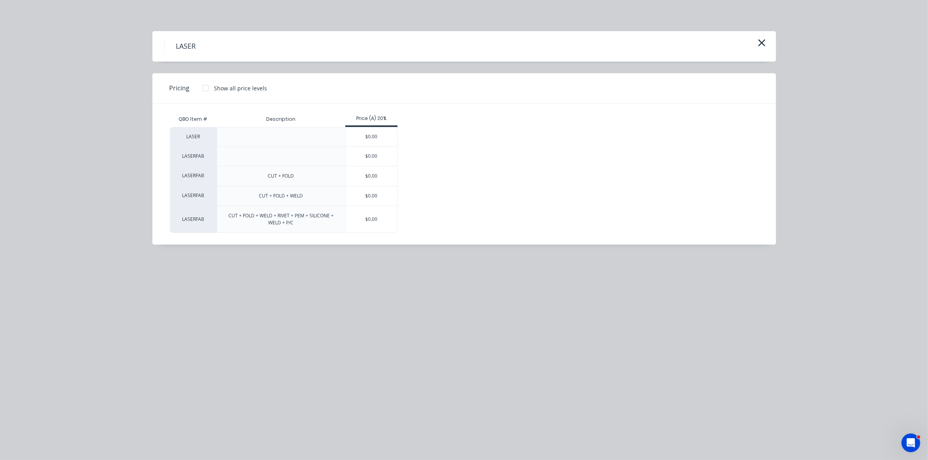
click at [373, 135] on div "$0.00" at bounding box center [372, 136] width 52 height 19
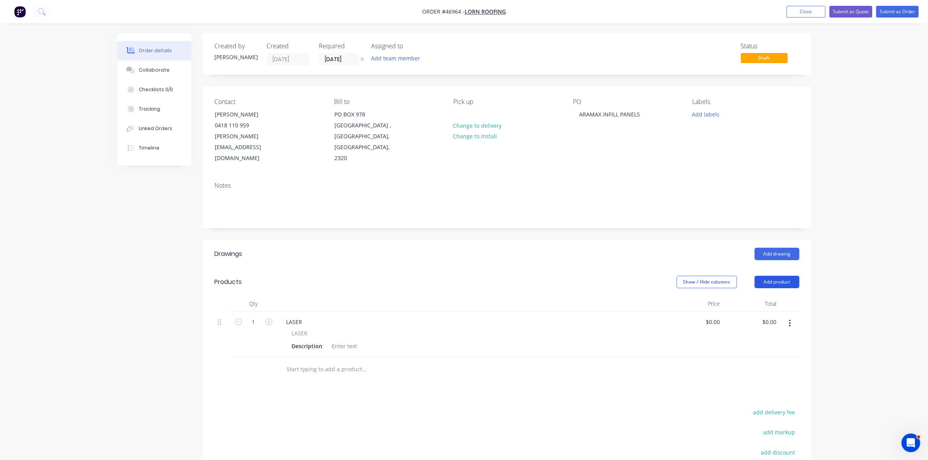
click at [770, 276] on button "Add product" at bounding box center [776, 282] width 45 height 12
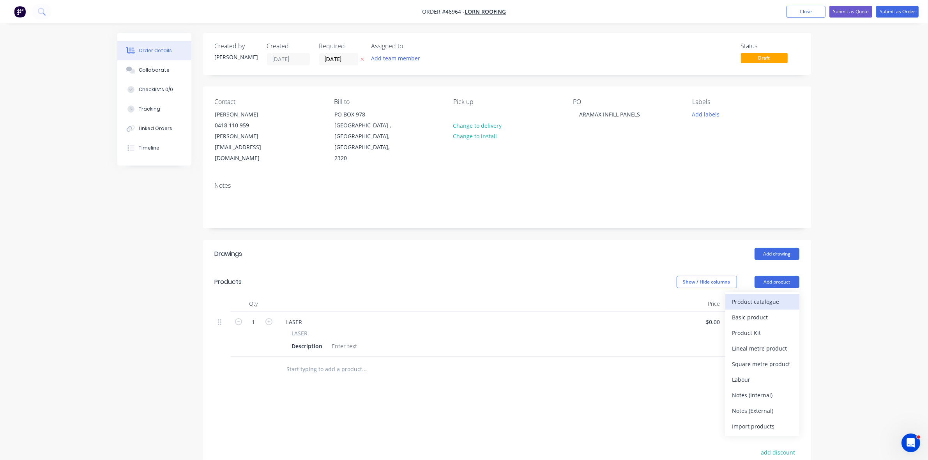
click at [766, 296] on div "Product catalogue" at bounding box center [762, 301] width 60 height 11
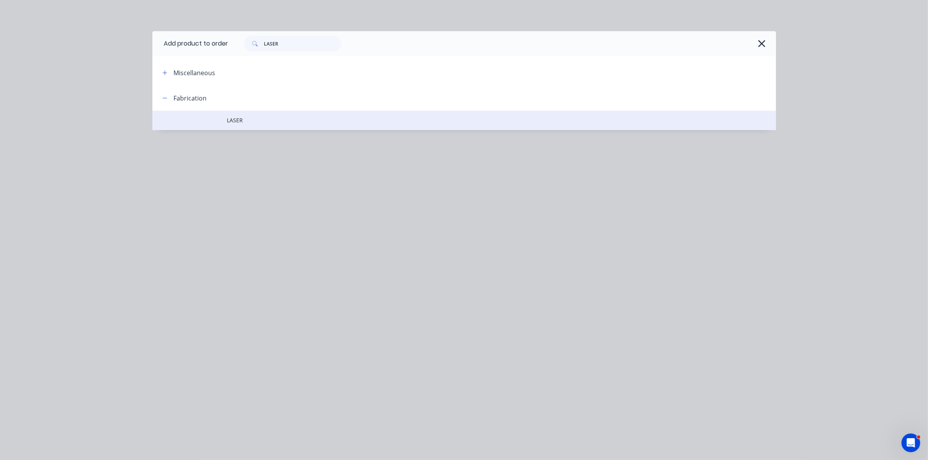
click at [294, 118] on span "LASER" at bounding box center [446, 120] width 439 height 8
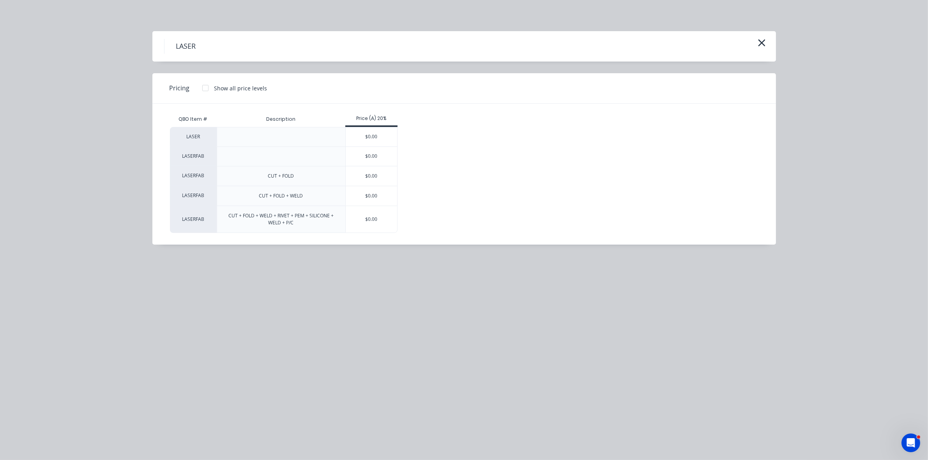
click at [361, 172] on div "$0.00" at bounding box center [372, 175] width 52 height 19
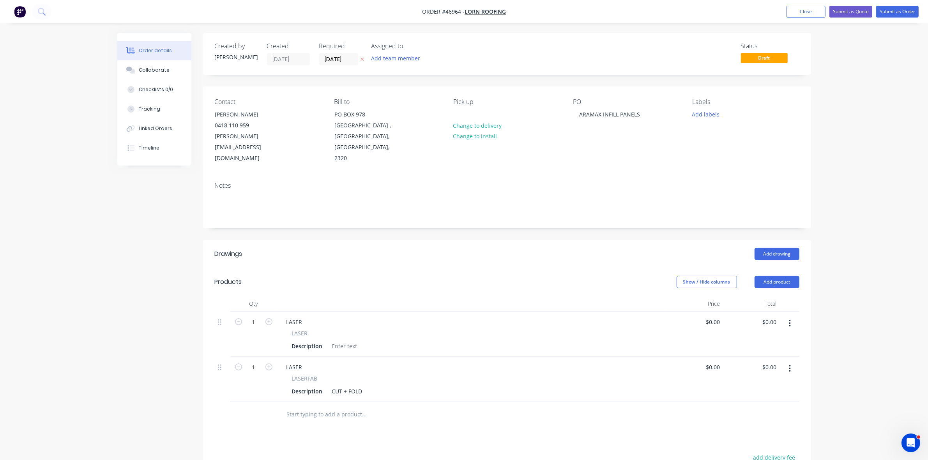
click at [790, 319] on icon "button" at bounding box center [789, 323] width 2 height 9
click at [750, 385] on div "Delete" at bounding box center [762, 390] width 60 height 11
click at [306, 316] on div "LASER" at bounding box center [294, 321] width 28 height 11
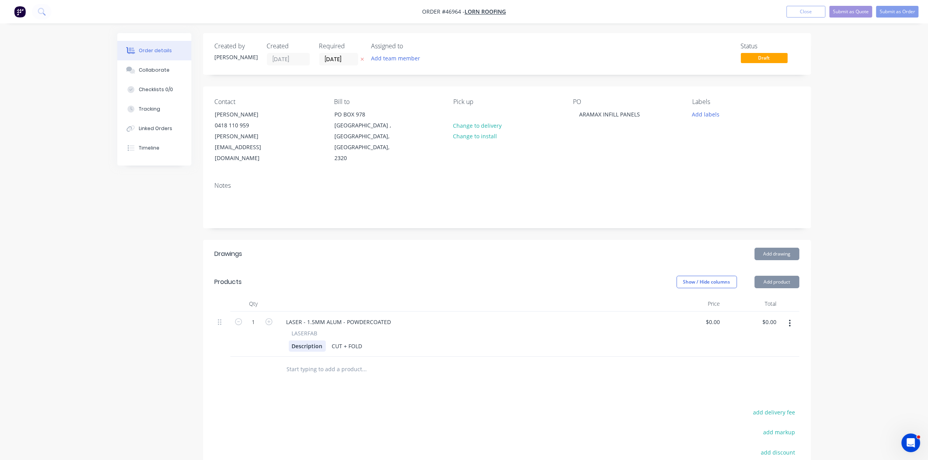
click at [310, 340] on div "Description" at bounding box center [307, 345] width 37 height 11
click at [291, 340] on div "30% OPEN AREA" at bounding box center [313, 345] width 49 height 11
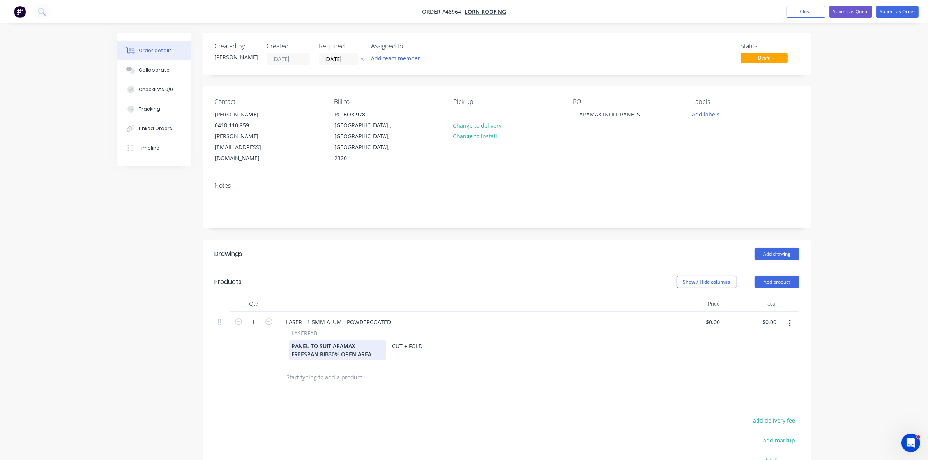
click at [382, 340] on div "PANEL TO SUIT ARAMAX FREESPAN RIB 30% OPEN AREA" at bounding box center [337, 349] width 97 height 19
click at [345, 342] on div "PANEL TO SUIT ARAMAX FREESPAN 800 RIB 30% OPEN AREA" at bounding box center [337, 349] width 97 height 19
click at [291, 342] on div "PANEL TO SUIT ARAMAX FREESPAN 800 RIB 30% OPEN AREA PERFORATIONS" at bounding box center [337, 354] width 97 height 28
drag, startPoint x: 349, startPoint y: 349, endPoint x: 305, endPoint y: 349, distance: 44.4
click at [305, 349] on div "PANEL TO SUIT ARAMAX FREESPAN 800 RIB PERFORATIONS TO SUIT 30% OPEN AREA PERFOR…" at bounding box center [337, 358] width 97 height 36
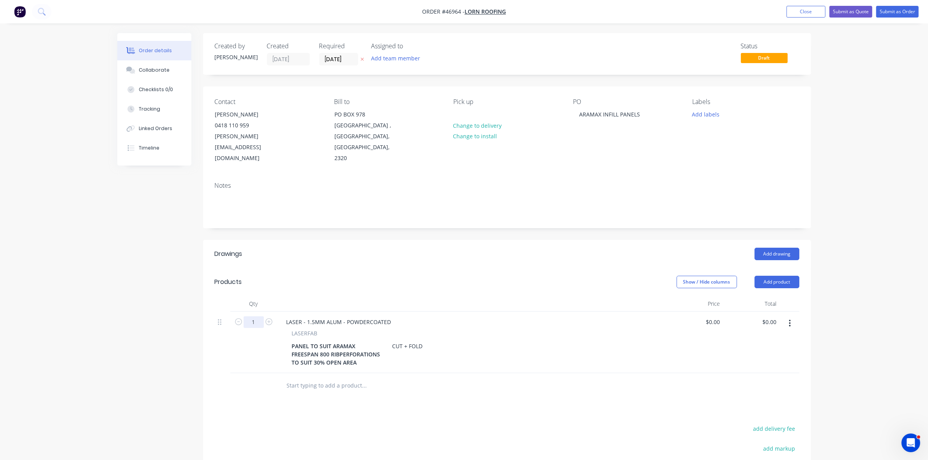
click at [256, 316] on input "1" at bounding box center [253, 322] width 20 height 12
type input "100"
click at [712, 316] on div "0 0" at bounding box center [717, 321] width 12 height 11
type input "$9.00"
type input "900.00"
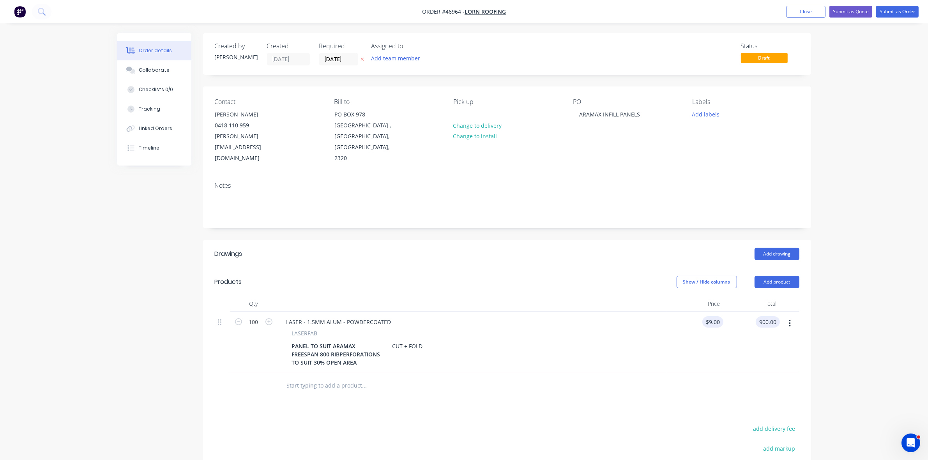
type input "9"
type input "$900.00"
click at [714, 316] on input "9" at bounding box center [714, 321] width 18 height 11
type input "$90.00"
type input "$9,000.00"
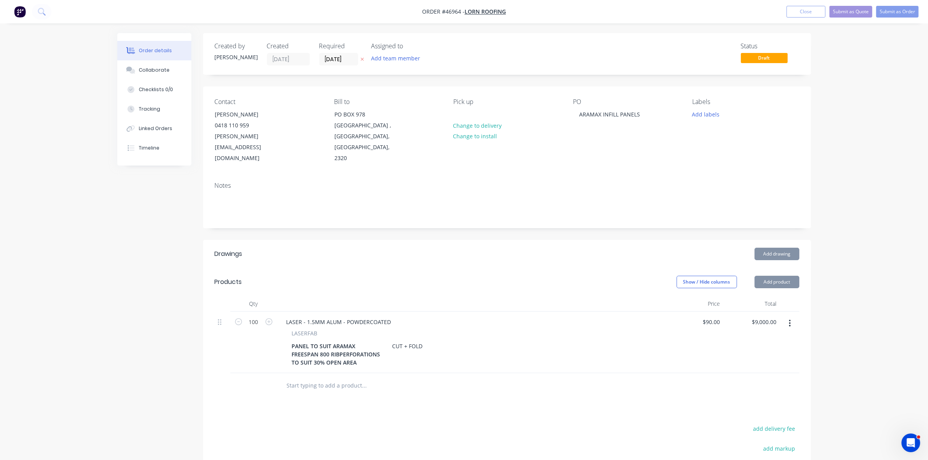
click at [695, 377] on div at bounding box center [507, 385] width 584 height 25
click at [864, 12] on button "Submit as Quote" at bounding box center [850, 12] width 43 height 12
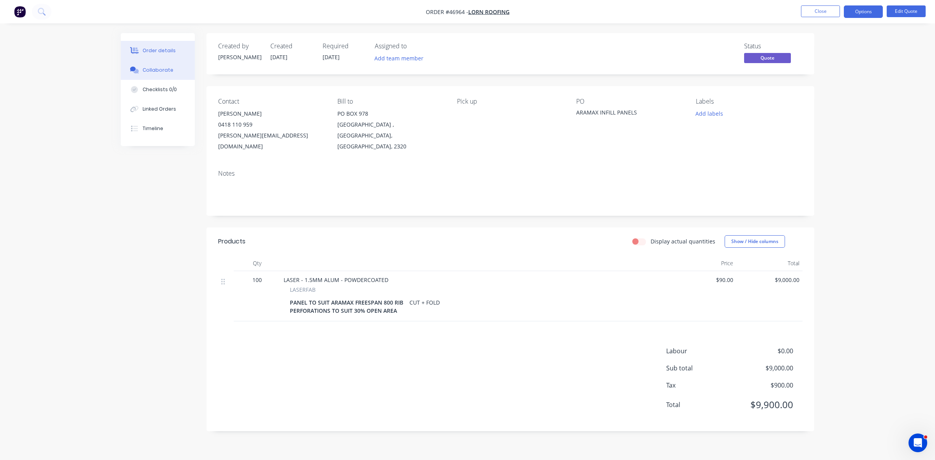
click at [182, 74] on button "Collaborate" at bounding box center [158, 69] width 74 height 19
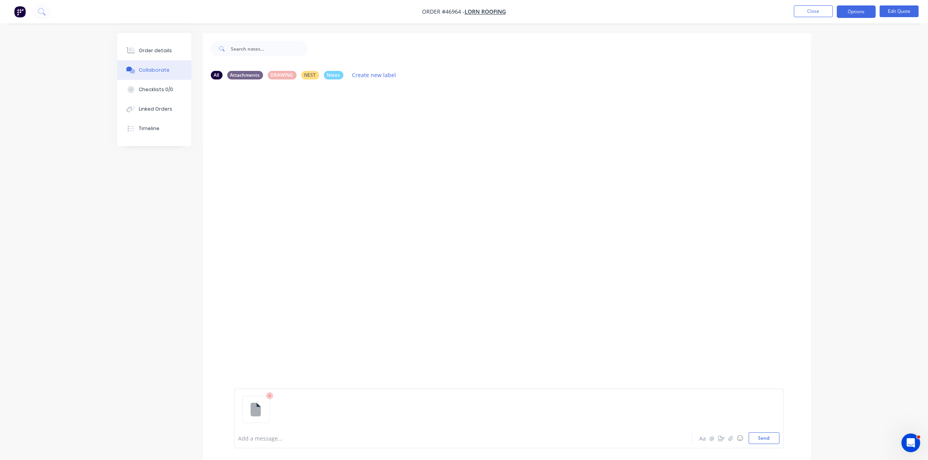
click at [275, 436] on div at bounding box center [441, 438] width 405 height 8
click at [162, 49] on div "Order details" at bounding box center [155, 50] width 33 height 7
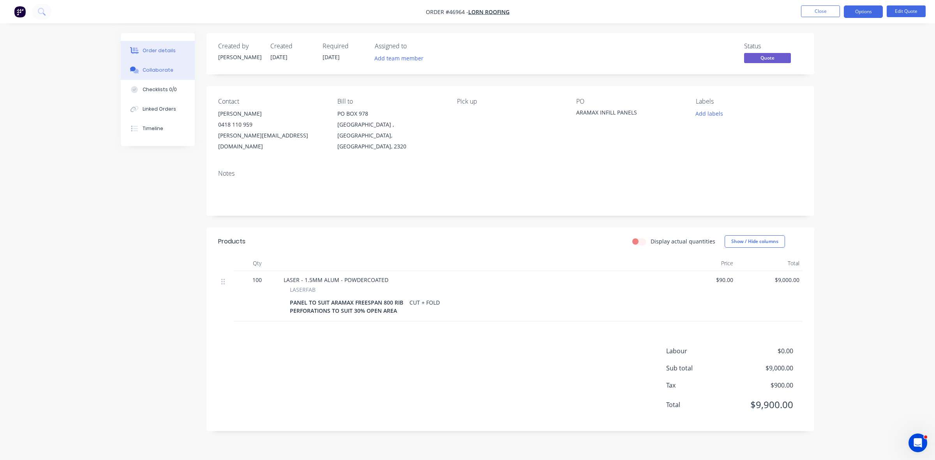
click at [172, 68] on button "Collaborate" at bounding box center [158, 69] width 74 height 19
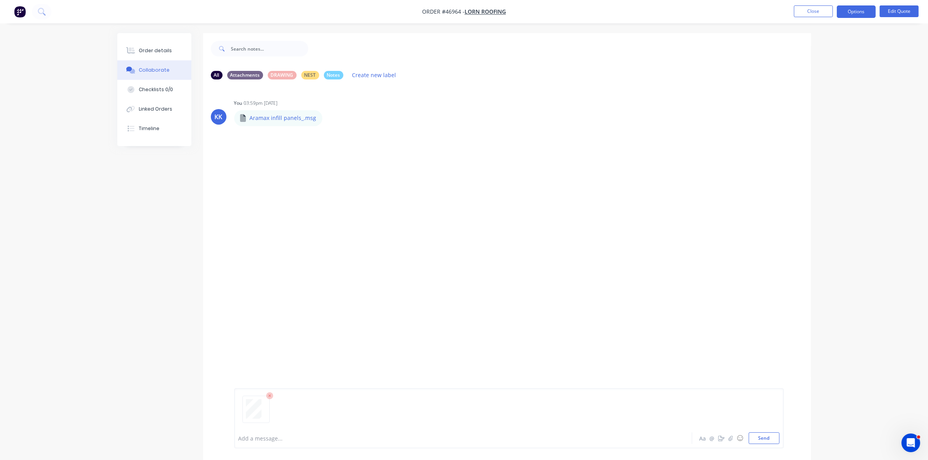
click at [248, 432] on div "Add a message..." at bounding box center [441, 438] width 406 height 12
click at [162, 53] on div "Order details" at bounding box center [155, 50] width 33 height 7
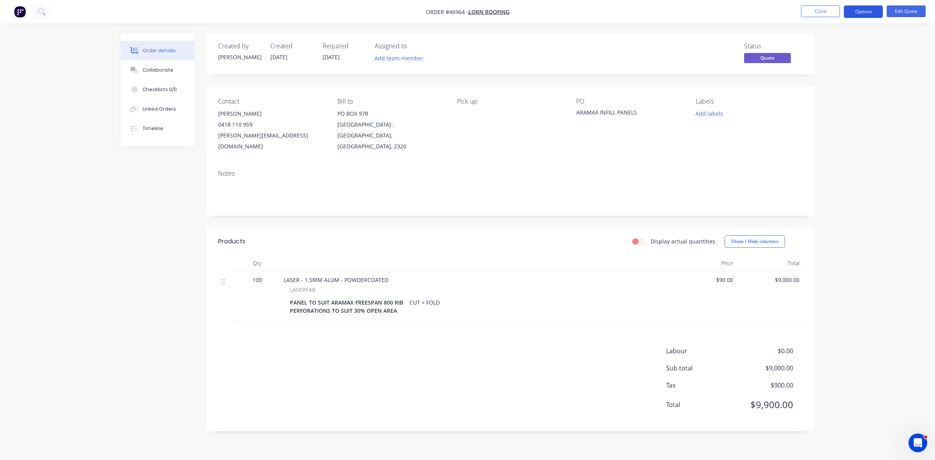
click at [862, 14] on button "Options" at bounding box center [863, 11] width 39 height 12
click at [819, 44] on div "Quote" at bounding box center [840, 47] width 72 height 11
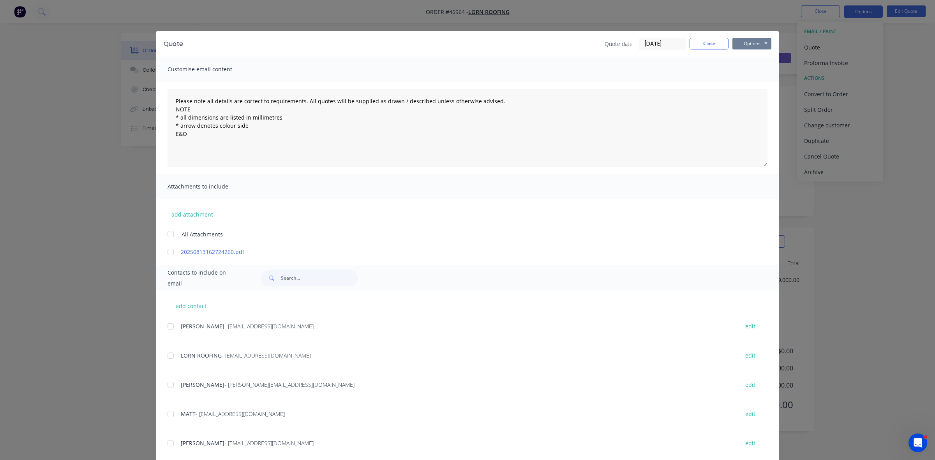
drag, startPoint x: 755, startPoint y: 41, endPoint x: 753, endPoint y: 46, distance: 5.6
click at [755, 41] on button "Options" at bounding box center [751, 44] width 39 height 12
click at [748, 67] on button "Print" at bounding box center [757, 70] width 50 height 13
click at [696, 42] on button "Close" at bounding box center [709, 44] width 39 height 12
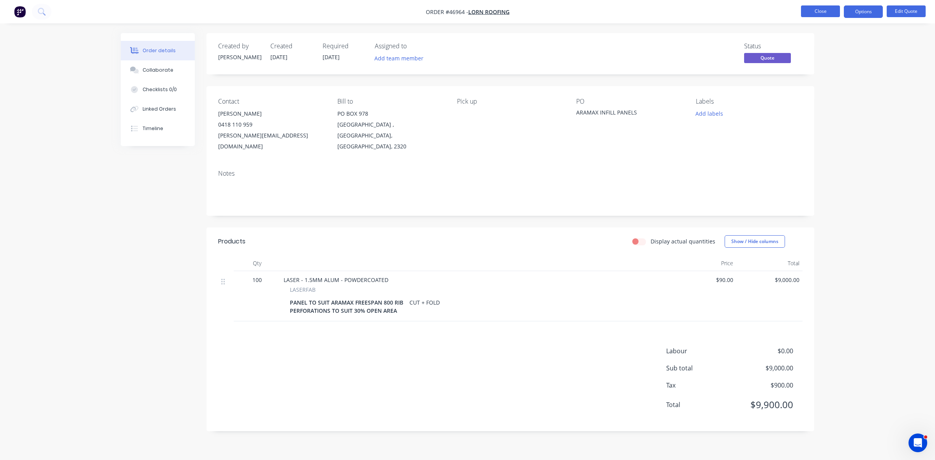
click at [814, 7] on button "Close" at bounding box center [820, 11] width 39 height 12
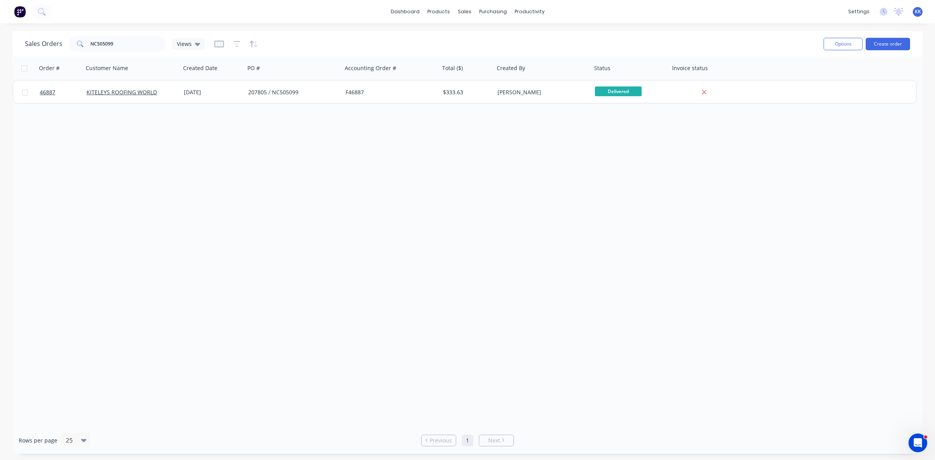
click at [271, 12] on div "dashboard products sales purchasing productivity dashboard products Product Cat…" at bounding box center [467, 11] width 935 height 23
click at [480, 25] on div "Purchase Orders Suppliers" at bounding box center [525, 44] width 103 height 47
click at [482, 40] on div "Sales Orders" at bounding box center [493, 37] width 32 height 7
drag, startPoint x: 105, startPoint y: 43, endPoint x: 65, endPoint y: 43, distance: 40.5
click at [65, 43] on div "Sales Orders NC505099 Views" at bounding box center [115, 44] width 180 height 16
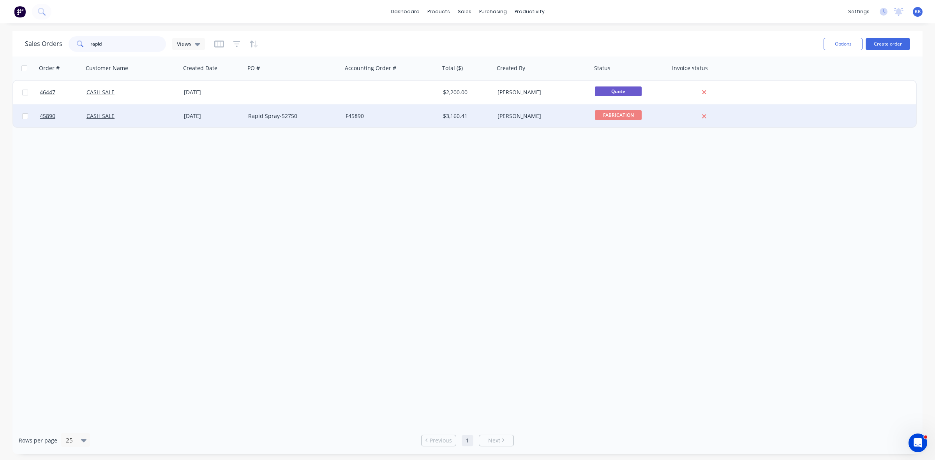
type input "rapid"
click at [271, 114] on div "Rapid Spray-52750" at bounding box center [291, 116] width 86 height 8
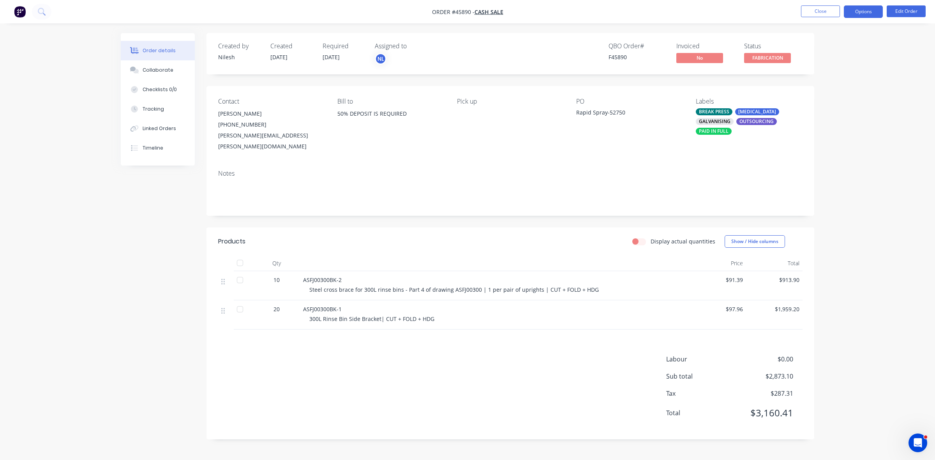
click at [857, 10] on button "Options" at bounding box center [863, 11] width 39 height 12
click at [825, 104] on div "Delivery Docket" at bounding box center [840, 109] width 72 height 11
click at [825, 81] on div "Without pricing" at bounding box center [840, 78] width 72 height 11
click at [904, 12] on button "Edit Order" at bounding box center [906, 11] width 39 height 12
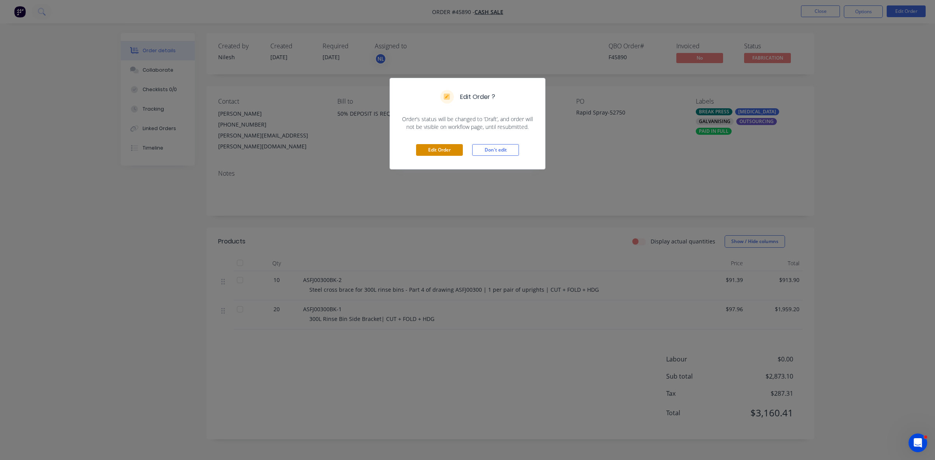
click at [425, 154] on button "Edit Order" at bounding box center [439, 150] width 47 height 12
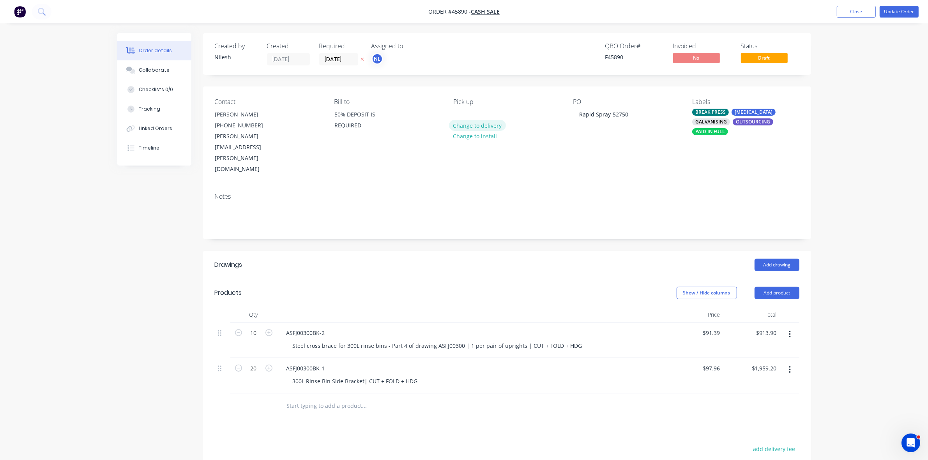
click at [482, 125] on button "Change to delivery" at bounding box center [477, 125] width 57 height 11
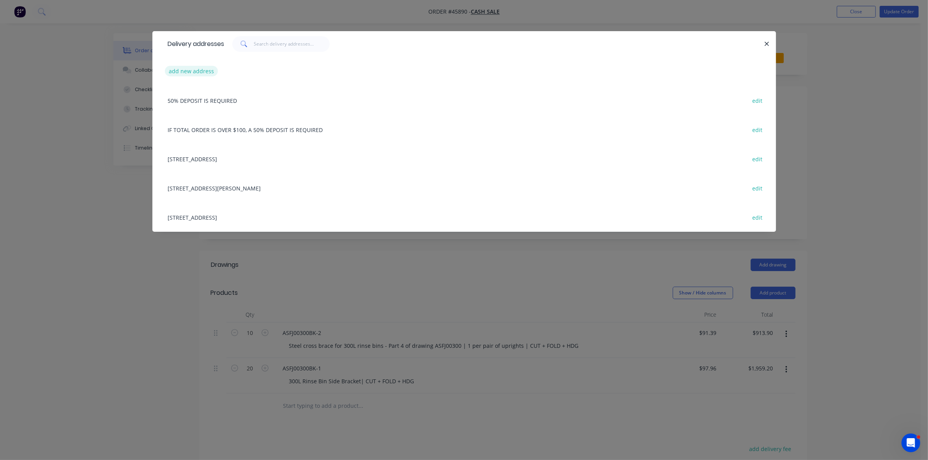
click at [203, 69] on button "add new address" at bounding box center [191, 71] width 53 height 11
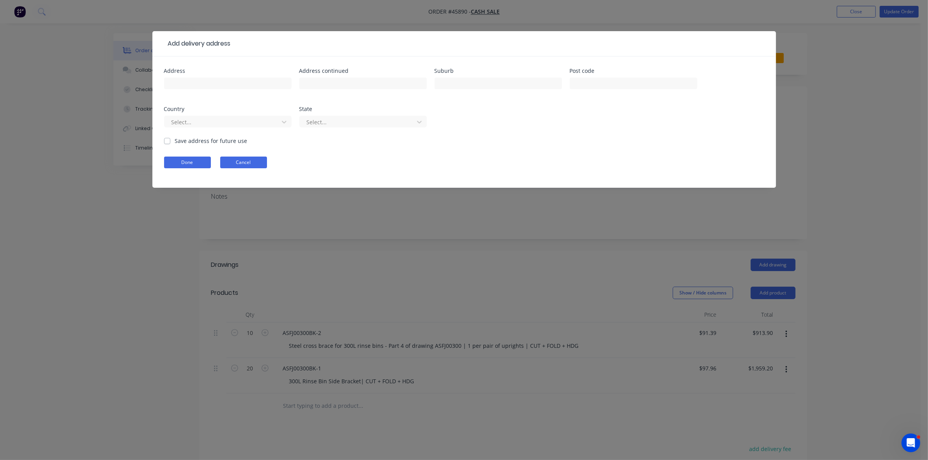
click at [257, 164] on button "Cancel" at bounding box center [243, 163] width 47 height 12
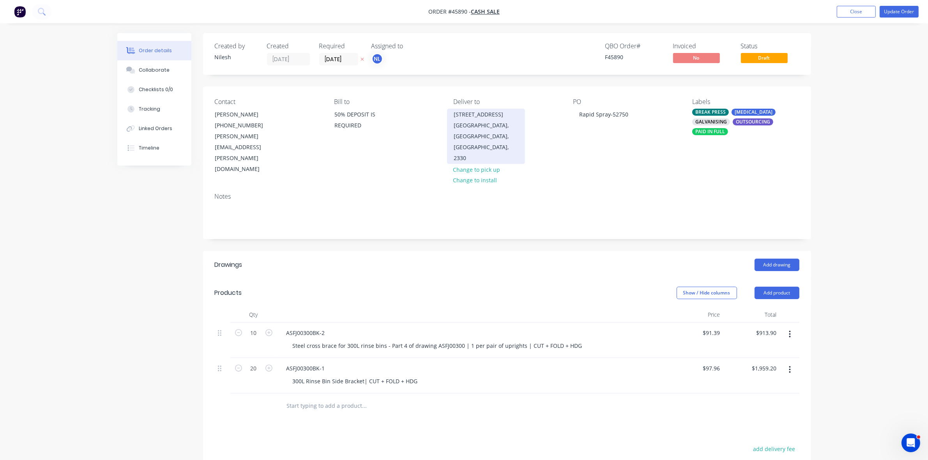
click at [496, 130] on div "McDougalls Hill, New South Wales, Australia, 2330" at bounding box center [485, 142] width 65 height 44
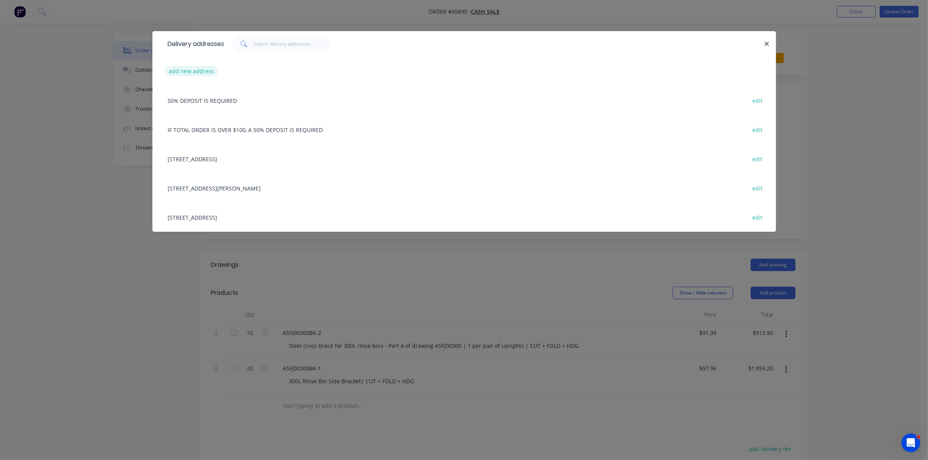
click at [195, 72] on button "add new address" at bounding box center [191, 71] width 53 height 11
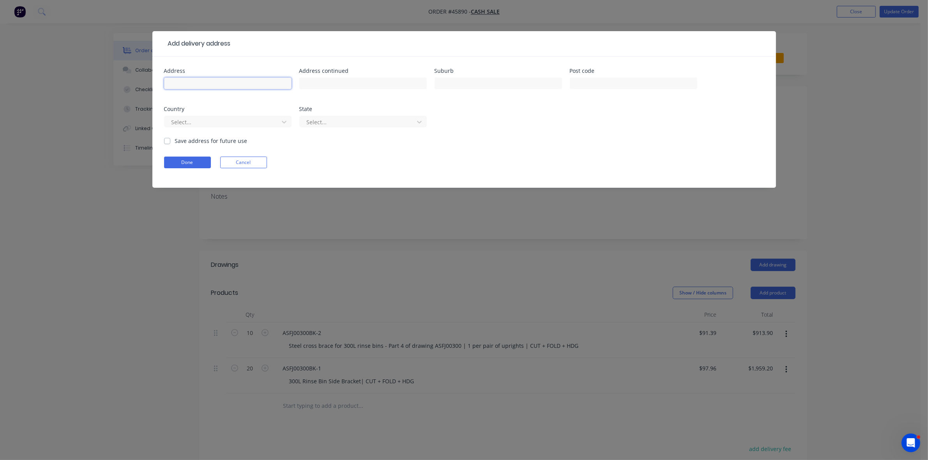
click at [201, 78] on input "text" at bounding box center [227, 84] width 127 height 12
type input "35 ENTERPRISE CRES"
type input "SINGLETON"
click at [174, 164] on button "Done" at bounding box center [187, 163] width 47 height 12
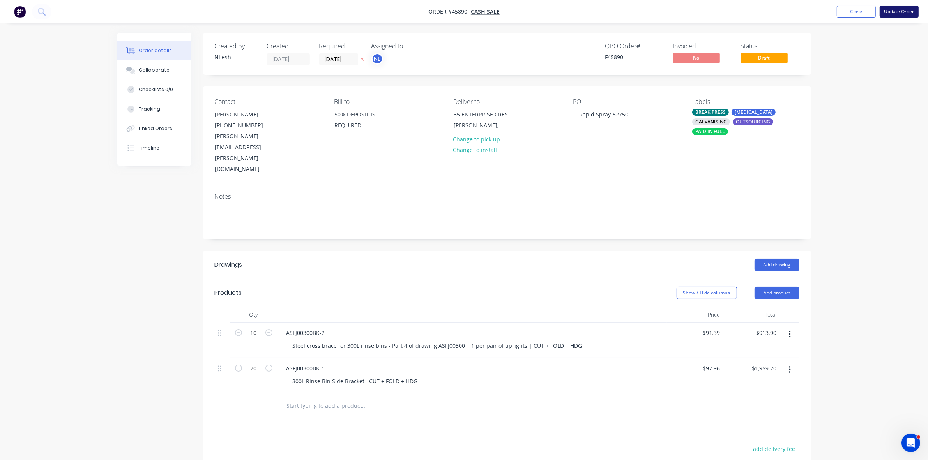
click at [904, 13] on button "Update Order" at bounding box center [898, 12] width 39 height 12
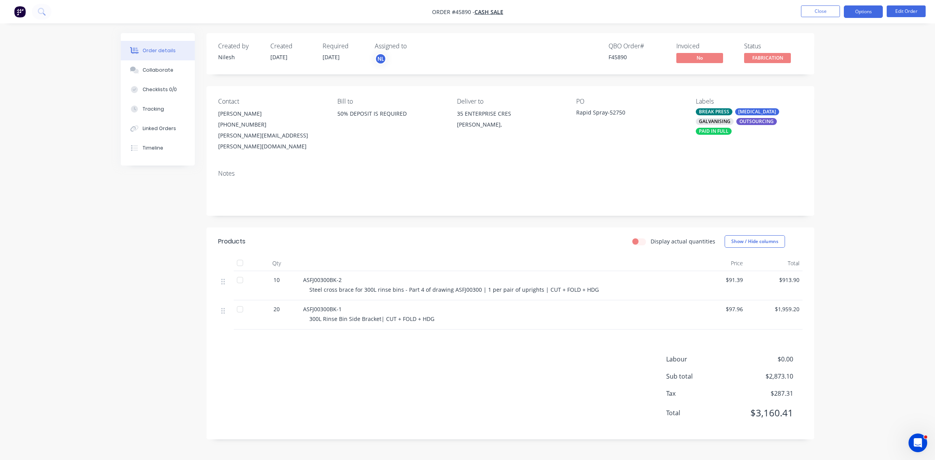
click at [865, 11] on button "Options" at bounding box center [863, 11] width 39 height 12
click at [934, 66] on div "Order details Collaborate Checklists 0/0 Tracking Linked Orders Timeline Order …" at bounding box center [467, 230] width 935 height 460
click at [815, 11] on button "Close" at bounding box center [820, 11] width 39 height 12
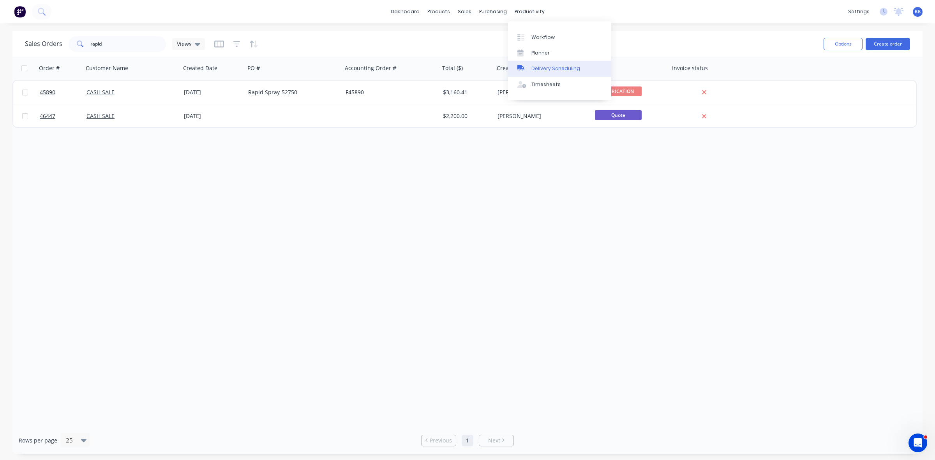
click at [554, 63] on link "Delivery Scheduling" at bounding box center [559, 69] width 103 height 16
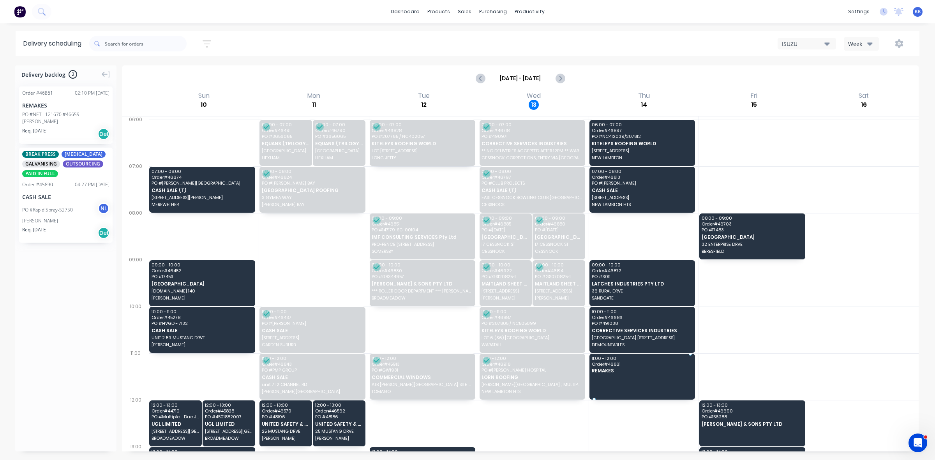
drag, startPoint x: 45, startPoint y: 122, endPoint x: 620, endPoint y: 365, distance: 623.9
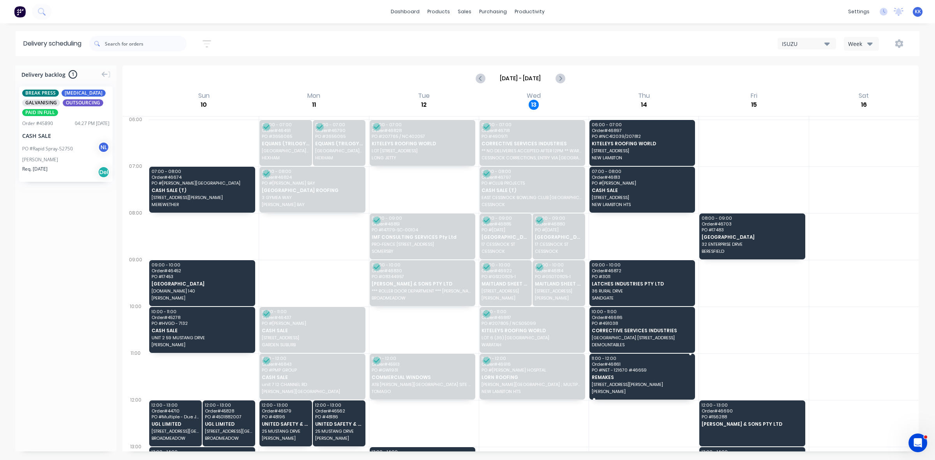
drag, startPoint x: 622, startPoint y: 369, endPoint x: 607, endPoint y: 371, distance: 15.1
click at [660, 410] on div "Moved to Backlog" at bounding box center [649, 414] width 78 height 16
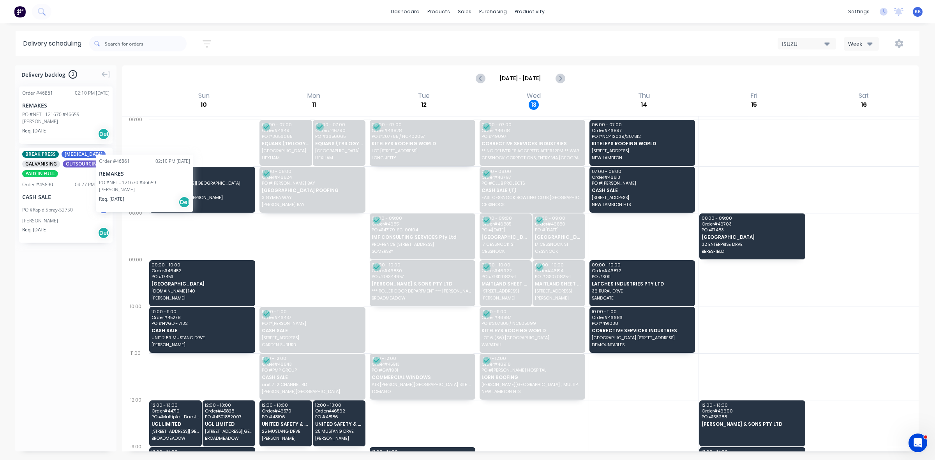
drag, startPoint x: 45, startPoint y: 112, endPoint x: 14, endPoint y: 108, distance: 31.8
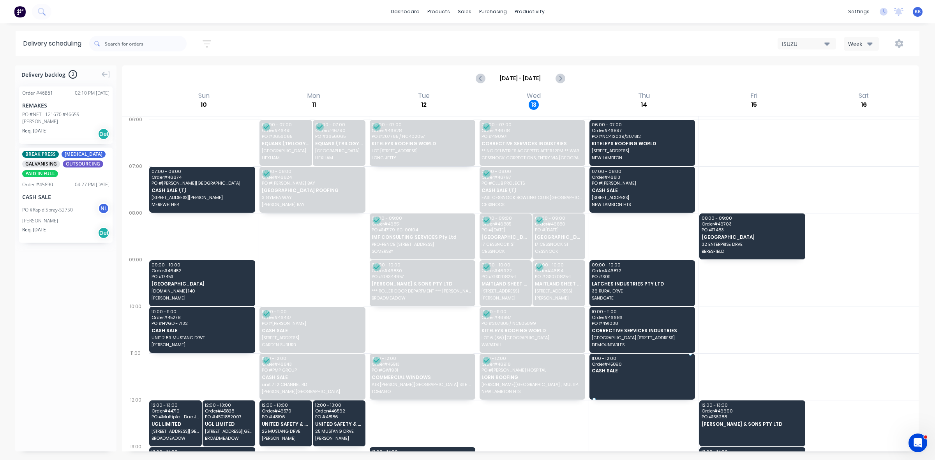
drag, startPoint x: 55, startPoint y: 205, endPoint x: 661, endPoint y: 369, distance: 628.7
click at [479, 79] on icon "Previous page" at bounding box center [480, 78] width 9 height 9
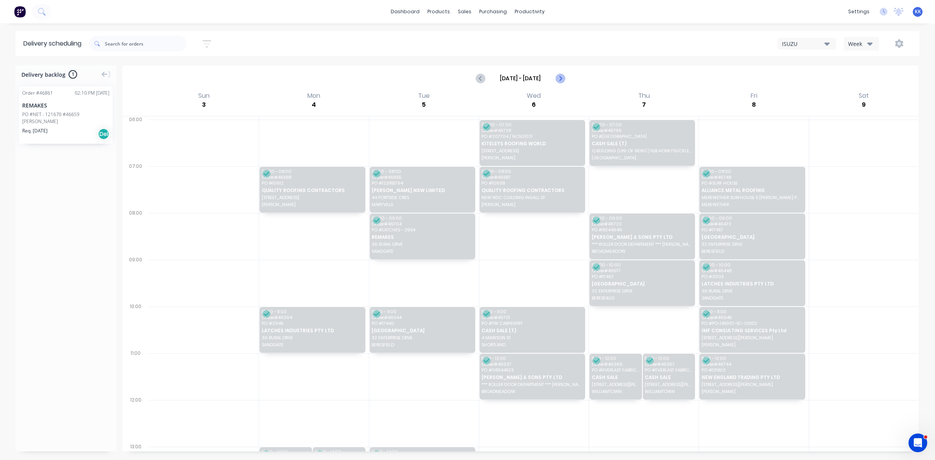
click at [561, 74] on icon "Next page" at bounding box center [559, 78] width 9 height 9
type input "Aug 10 - Aug 16"
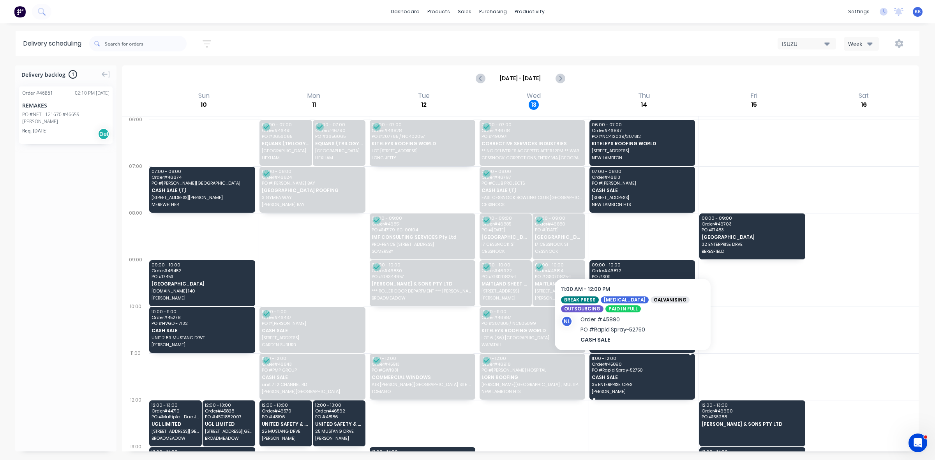
click at [633, 375] on span "CASH SALE" at bounding box center [642, 377] width 100 height 5
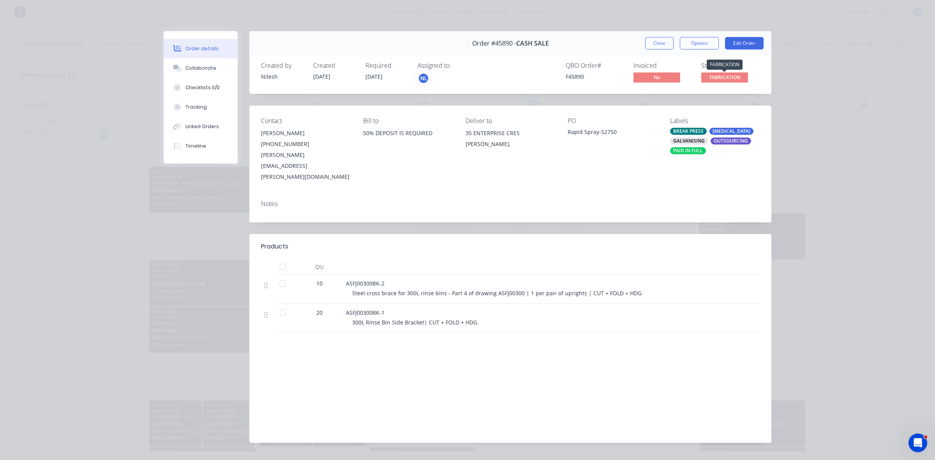
click at [732, 77] on span "FABRICATION" at bounding box center [724, 77] width 47 height 10
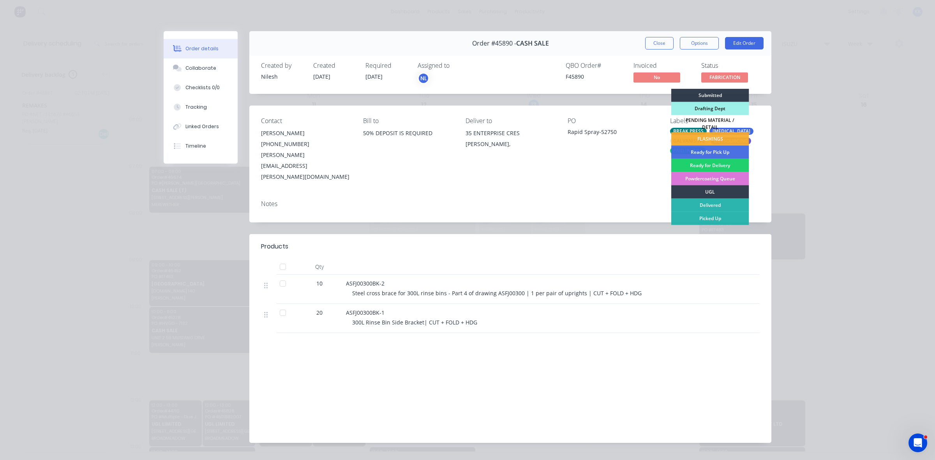
click at [708, 162] on div "Ready for Delivery" at bounding box center [710, 165] width 78 height 13
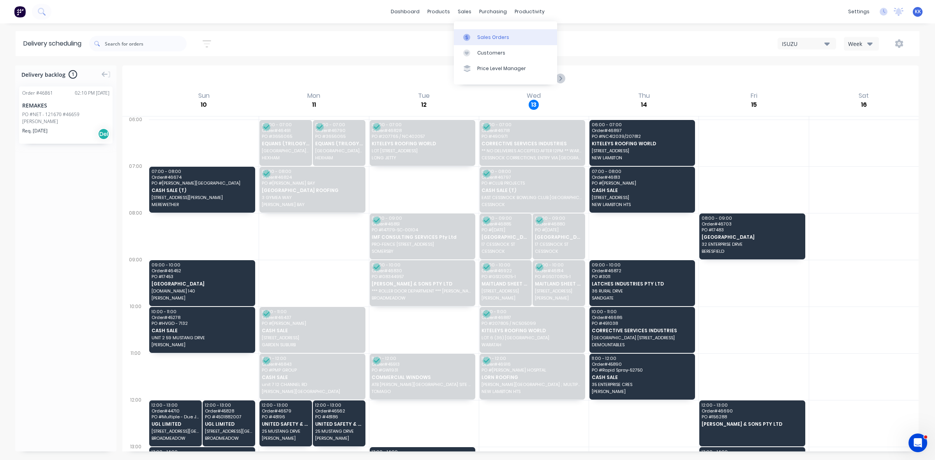
click at [478, 36] on div "Sales Orders" at bounding box center [493, 37] width 32 height 7
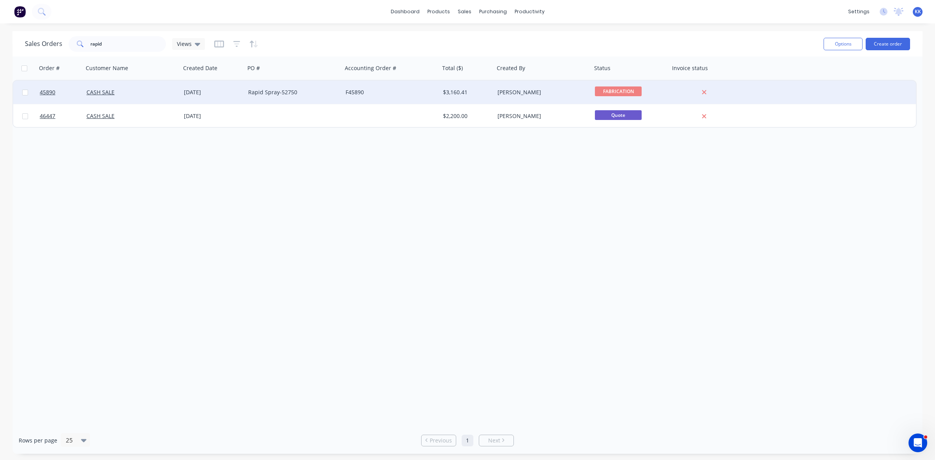
click at [182, 95] on div "[DATE]" at bounding box center [213, 92] width 64 height 23
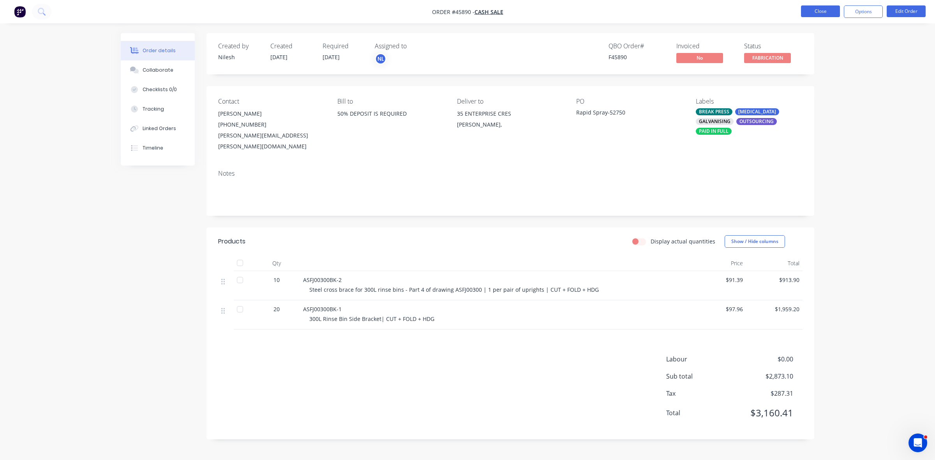
click at [817, 11] on button "Close" at bounding box center [820, 11] width 39 height 12
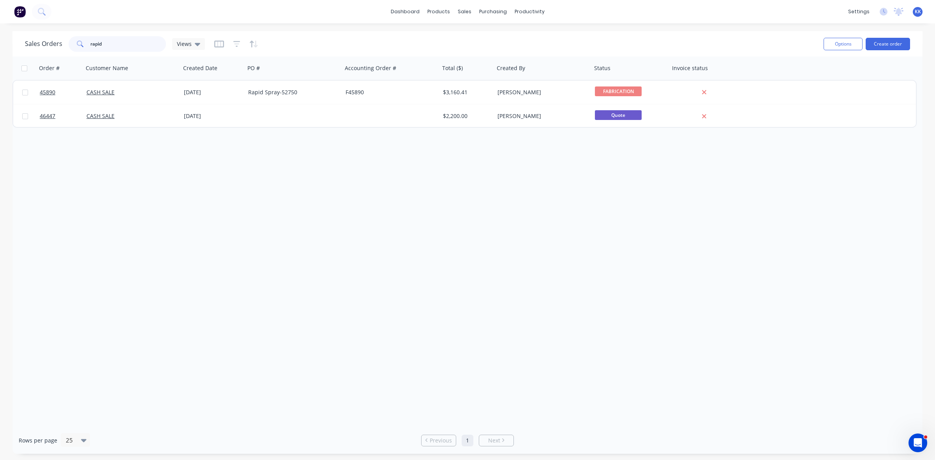
drag, startPoint x: 136, startPoint y: 45, endPoint x: 82, endPoint y: 44, distance: 54.2
click at [82, 44] on div "rapid" at bounding box center [117, 44] width 97 height 16
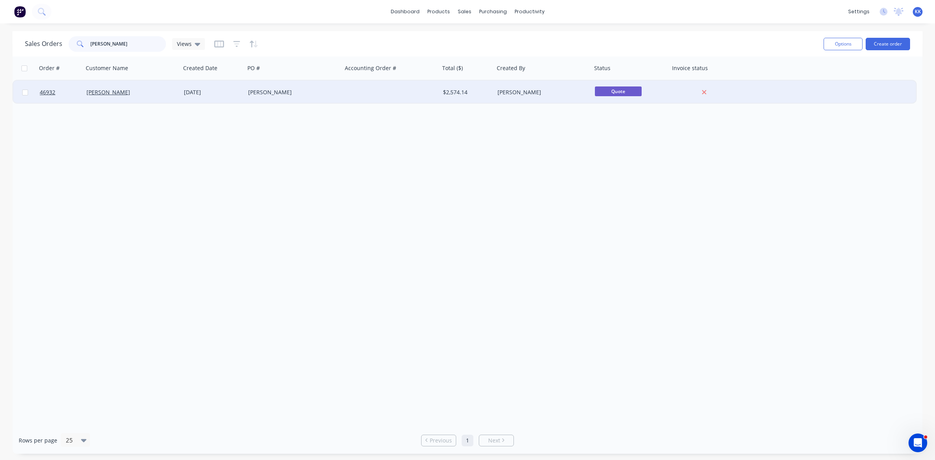
type input "sattler"
click at [329, 92] on div "[PERSON_NAME]" at bounding box center [291, 92] width 86 height 8
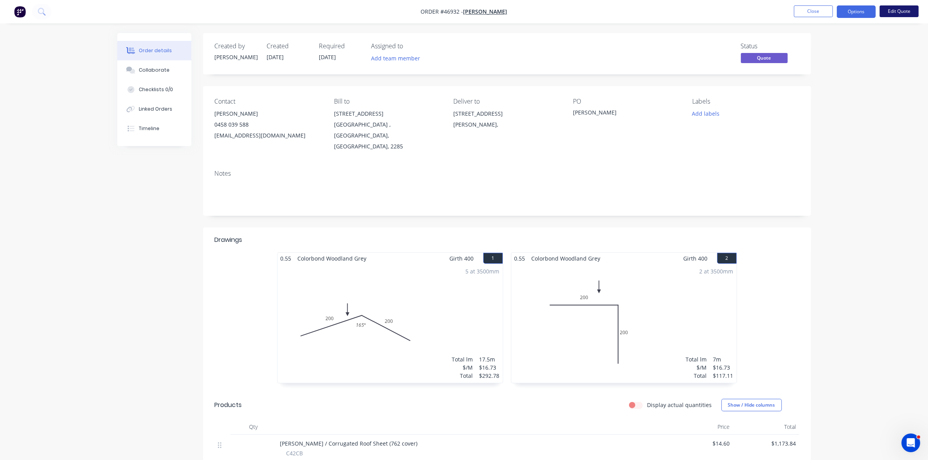
click at [897, 9] on button "Edit Quote" at bounding box center [898, 11] width 39 height 12
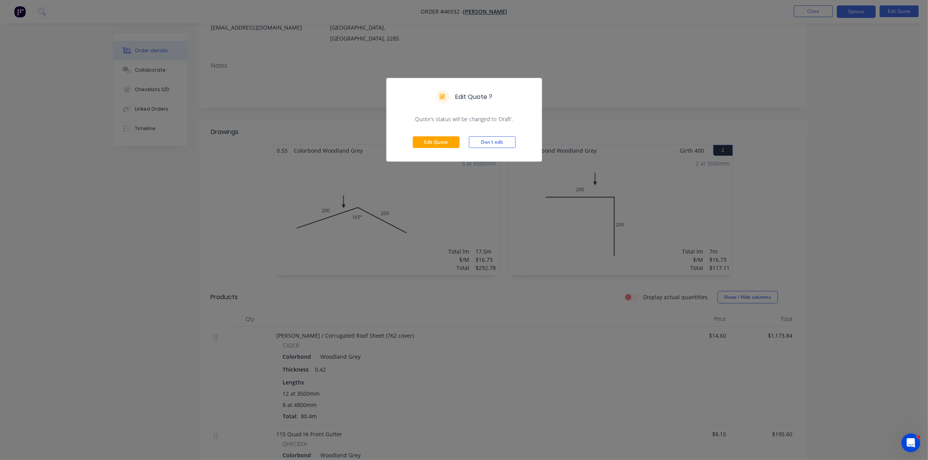
scroll to position [390, 0]
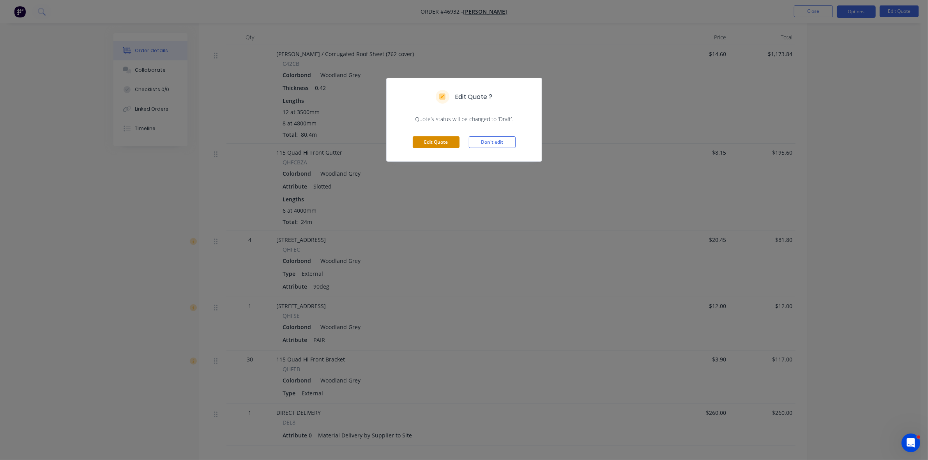
click at [439, 145] on button "Edit Quote" at bounding box center [436, 142] width 47 height 12
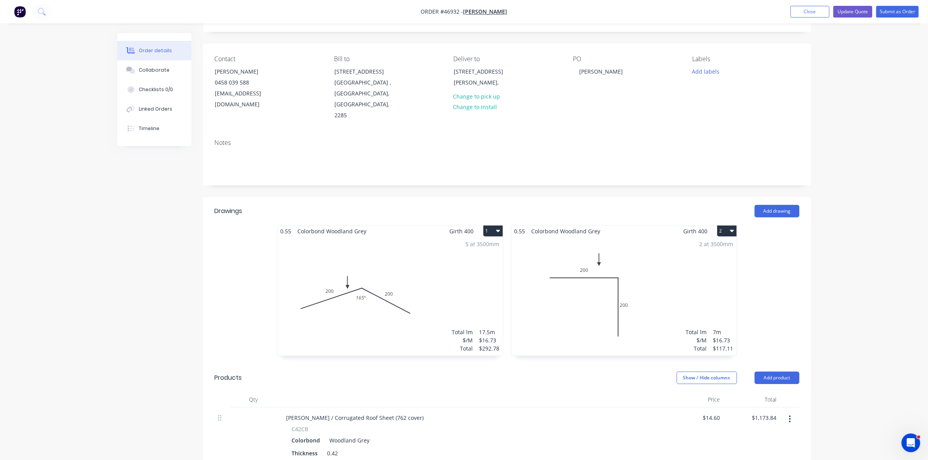
scroll to position [49, 0]
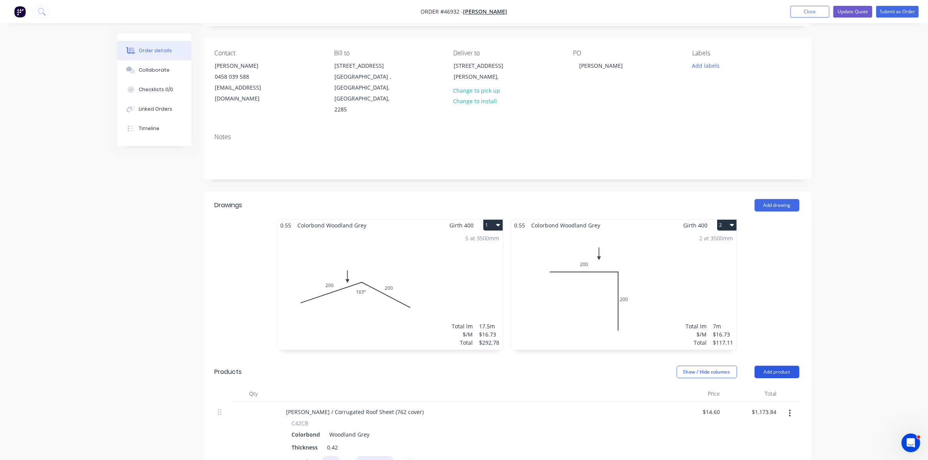
click at [779, 367] on button "Add product" at bounding box center [776, 372] width 45 height 12
click at [772, 386] on div "Product catalogue" at bounding box center [762, 391] width 60 height 11
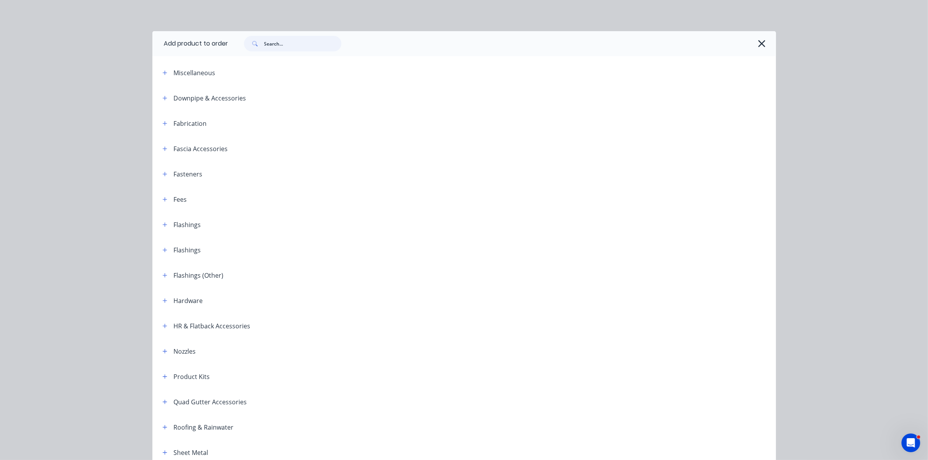
click at [310, 47] on input "text" at bounding box center [302, 44] width 77 height 16
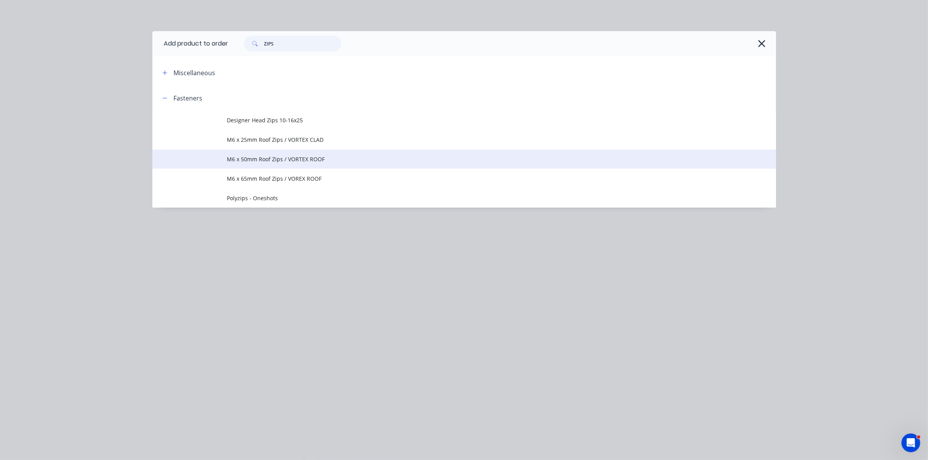
type input "ZIPS"
click at [265, 156] on span "M6 x 50mm Roof Zips / VORTEX ROOF" at bounding box center [446, 159] width 439 height 8
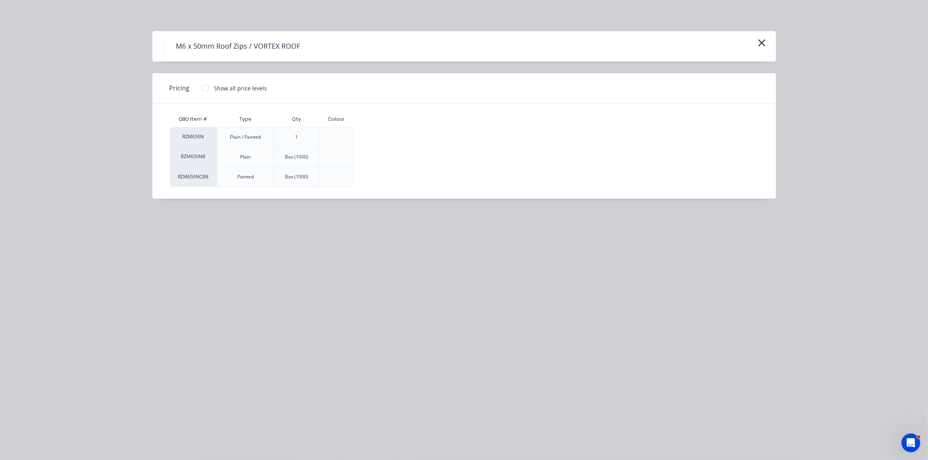
drag, startPoint x: 201, startPoint y: 91, endPoint x: 213, endPoint y: 93, distance: 12.4
click at [201, 90] on div at bounding box center [206, 88] width 16 height 16
click at [367, 136] on div "$0.25" at bounding box center [380, 136] width 52 height 19
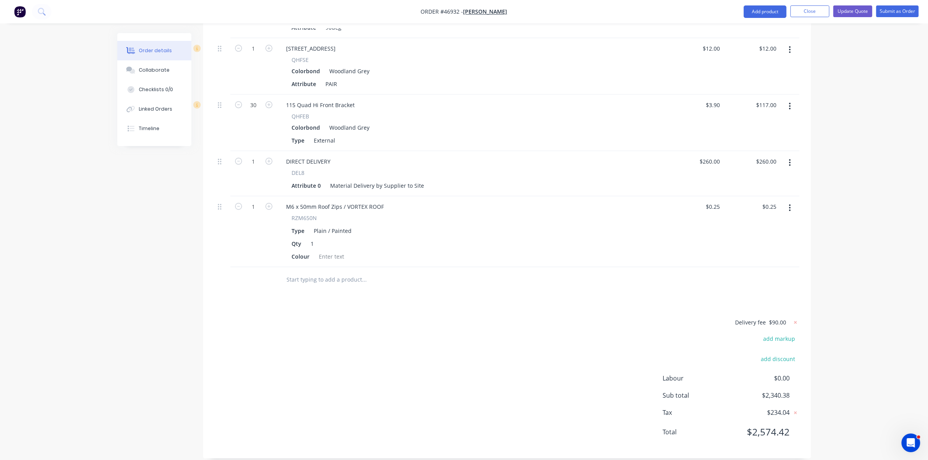
scroll to position [685, 0]
type input "500"
type input "$125.00"
click at [324, 250] on div at bounding box center [332, 255] width 32 height 11
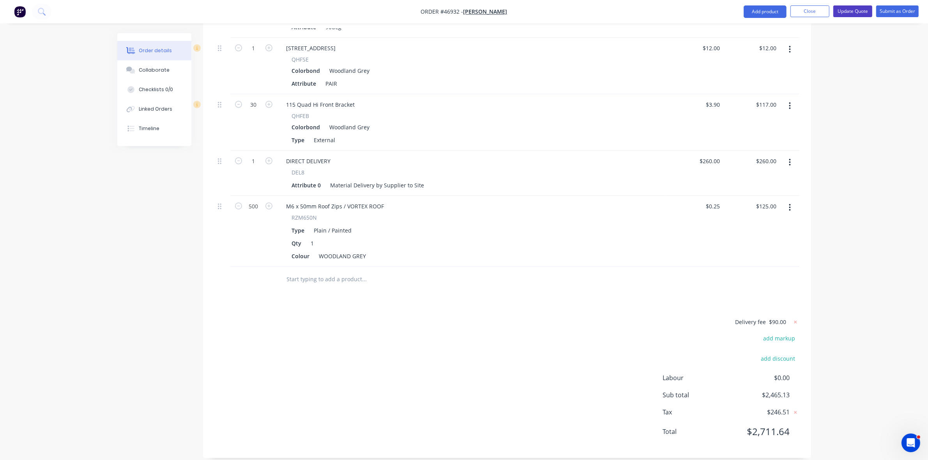
click at [853, 13] on button "Update Quote" at bounding box center [852, 11] width 39 height 12
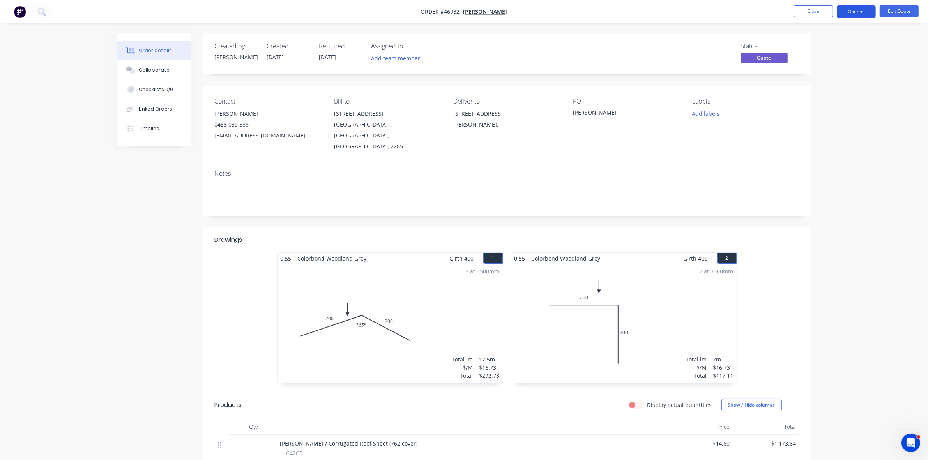
click at [852, 13] on button "Options" at bounding box center [855, 11] width 39 height 12
click at [826, 48] on div "Quote" at bounding box center [833, 47] width 72 height 11
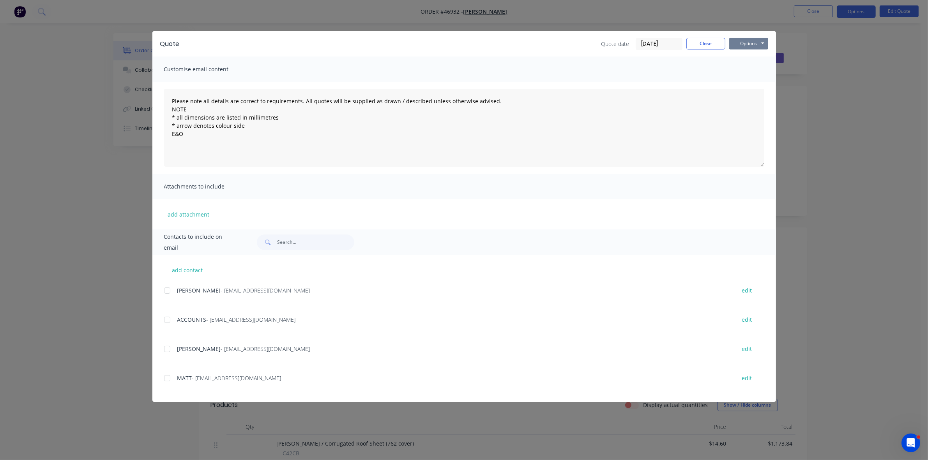
click at [755, 41] on button "Options" at bounding box center [748, 44] width 39 height 12
click at [753, 67] on button "Print" at bounding box center [754, 70] width 50 height 13
click at [700, 42] on button "Close" at bounding box center [705, 44] width 39 height 12
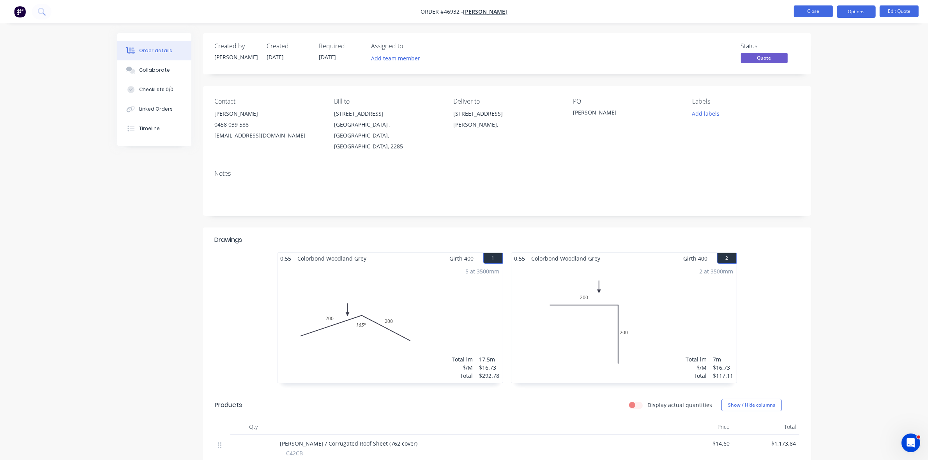
click at [803, 12] on button "Close" at bounding box center [813, 11] width 39 height 12
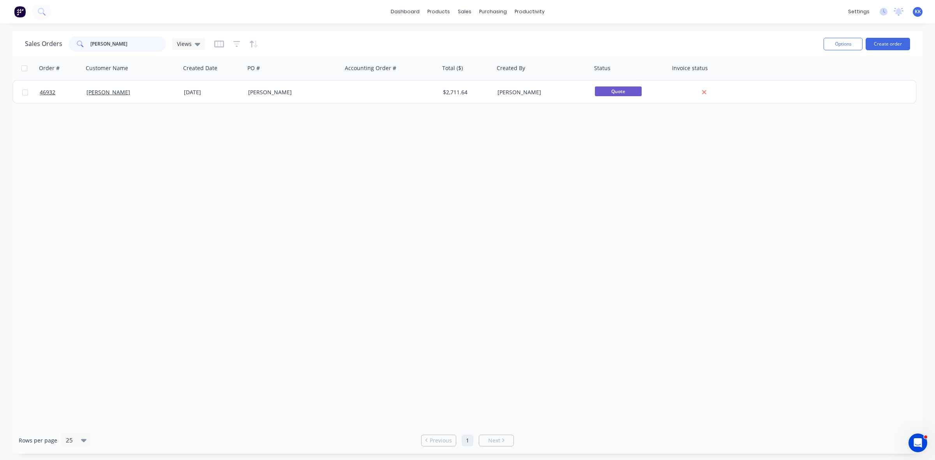
drag, startPoint x: 119, startPoint y: 43, endPoint x: 63, endPoint y: 46, distance: 55.8
click at [63, 46] on div "Sales Orders sattler Views" at bounding box center [115, 44] width 180 height 16
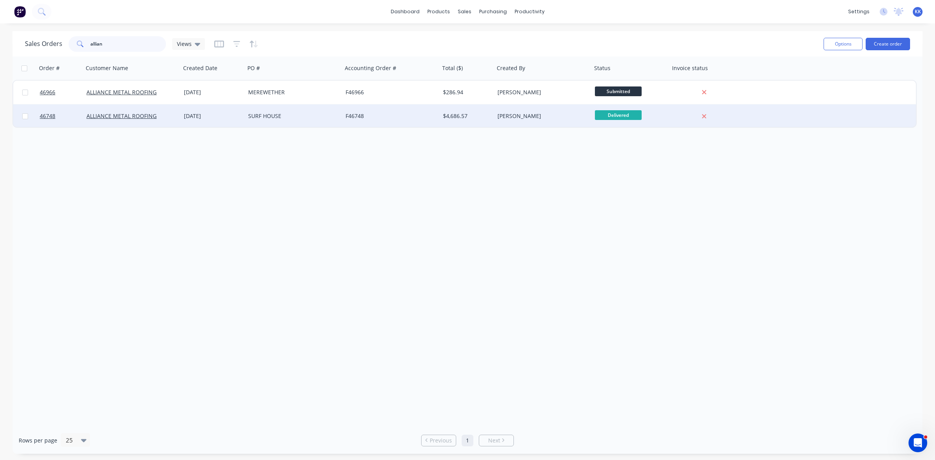
type input "allian"
click at [257, 114] on div "SURF HOUSE" at bounding box center [291, 116] width 86 height 8
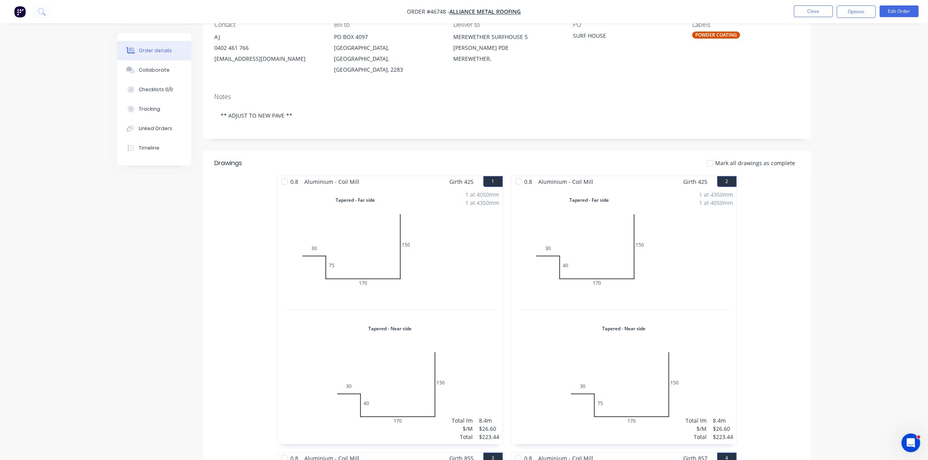
scroll to position [10, 0]
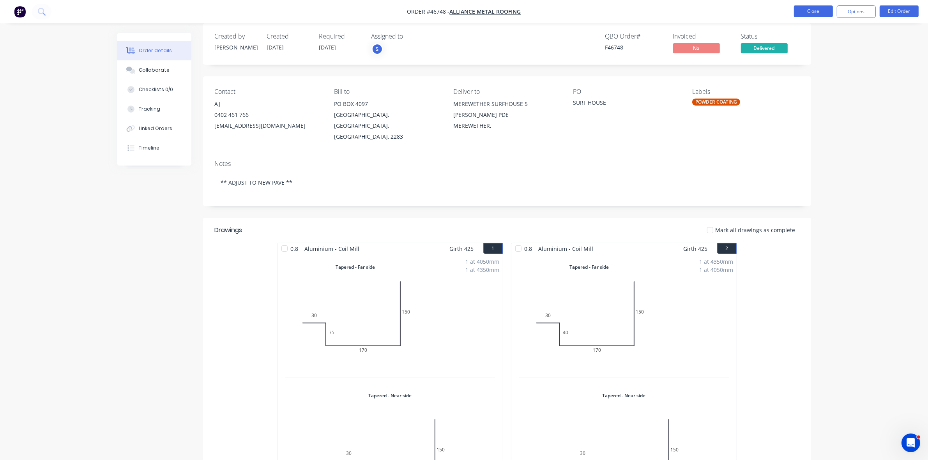
click at [815, 13] on button "Close" at bounding box center [813, 11] width 39 height 12
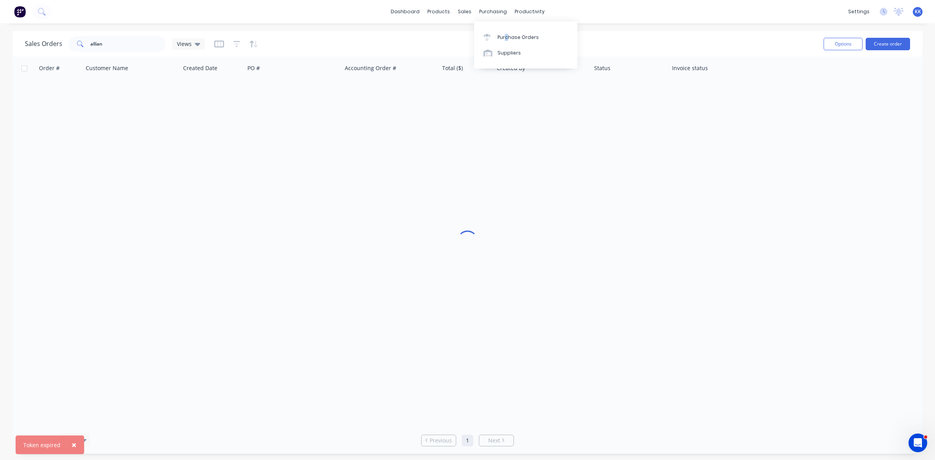
click at [506, 26] on div "Purchase Orders Suppliers" at bounding box center [525, 44] width 103 height 47
click at [509, 36] on div "Purchase Orders" at bounding box center [517, 37] width 41 height 7
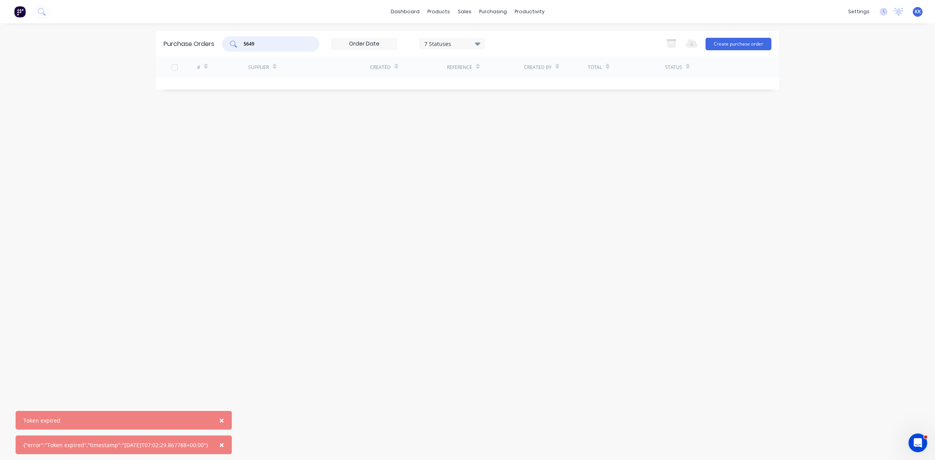
drag, startPoint x: 277, startPoint y: 47, endPoint x: 240, endPoint y: 51, distance: 37.2
click at [240, 51] on div "5649" at bounding box center [270, 44] width 97 height 16
type input "5054"
click at [470, 41] on div "7 Statuses" at bounding box center [452, 43] width 56 height 8
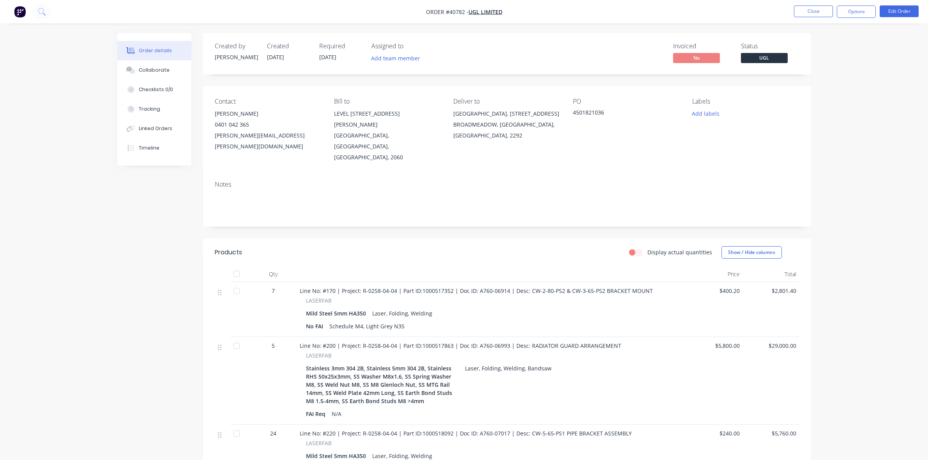
scroll to position [49, 0]
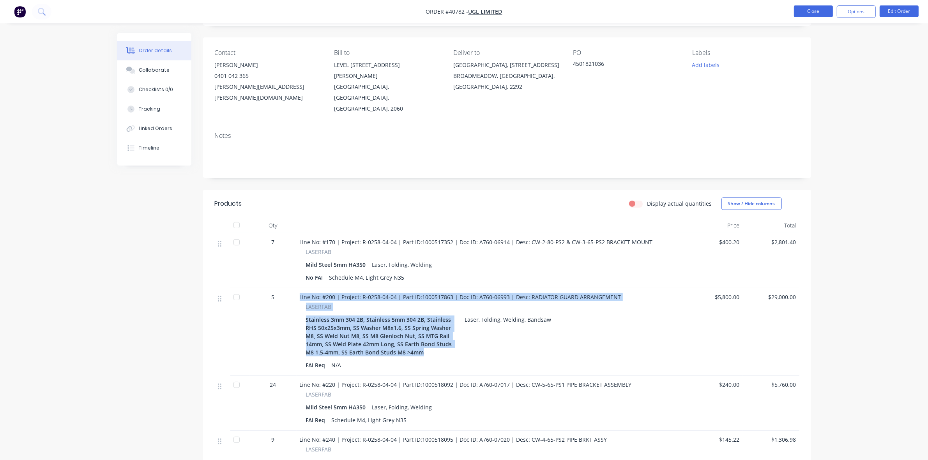
click at [807, 16] on button "Close" at bounding box center [813, 11] width 39 height 12
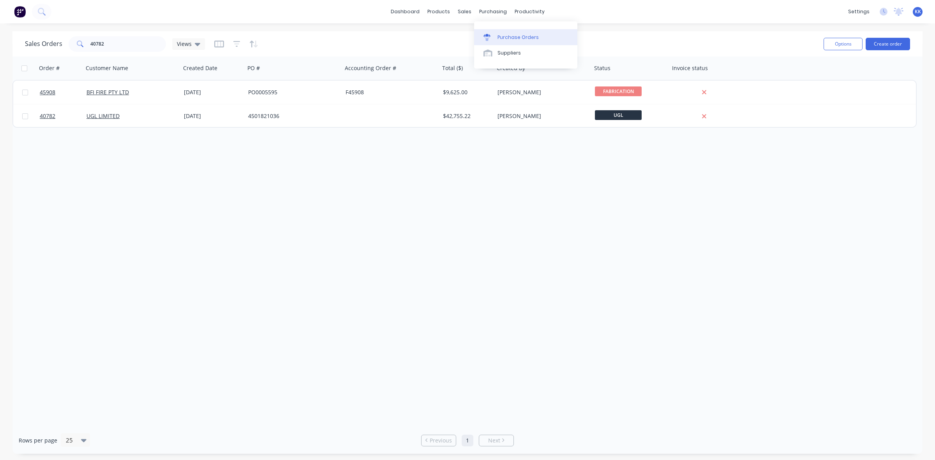
click at [511, 35] on div "Purchase Orders" at bounding box center [517, 37] width 41 height 7
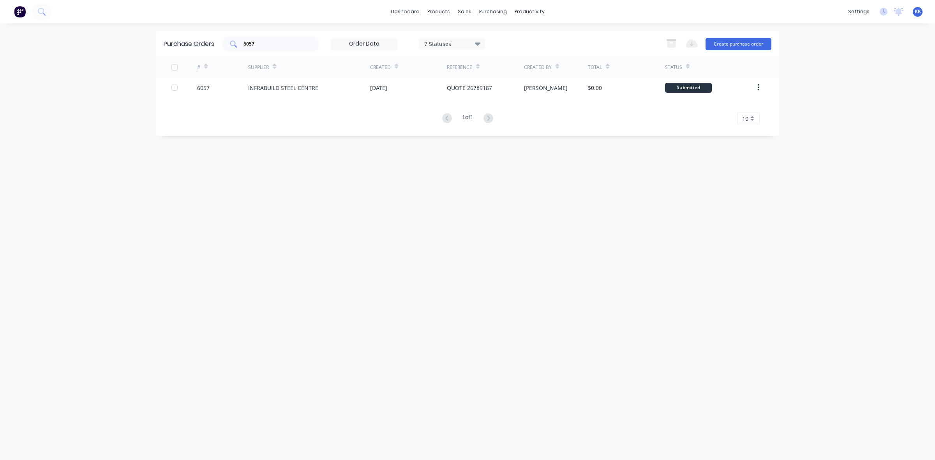
drag, startPoint x: 261, startPoint y: 48, endPoint x: 235, endPoint y: 44, distance: 26.7
click at [235, 44] on div "6057" at bounding box center [270, 44] width 97 height 16
type input "6"
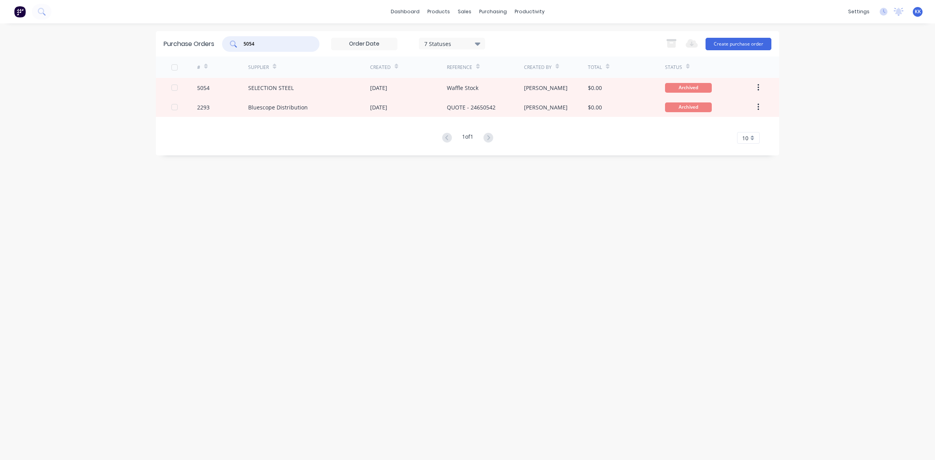
type input "5054"
click at [387, 86] on div "05 Mar 2025" at bounding box center [378, 88] width 17 height 8
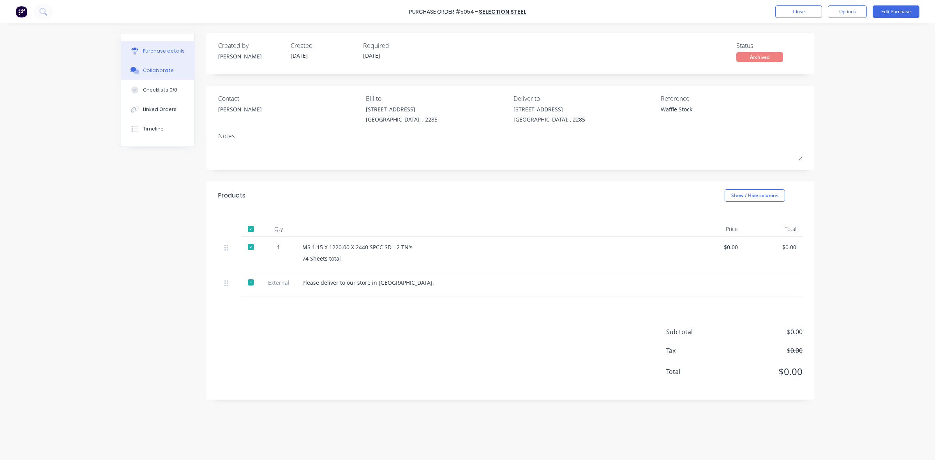
click at [151, 69] on div "Collaborate" at bounding box center [158, 70] width 31 height 7
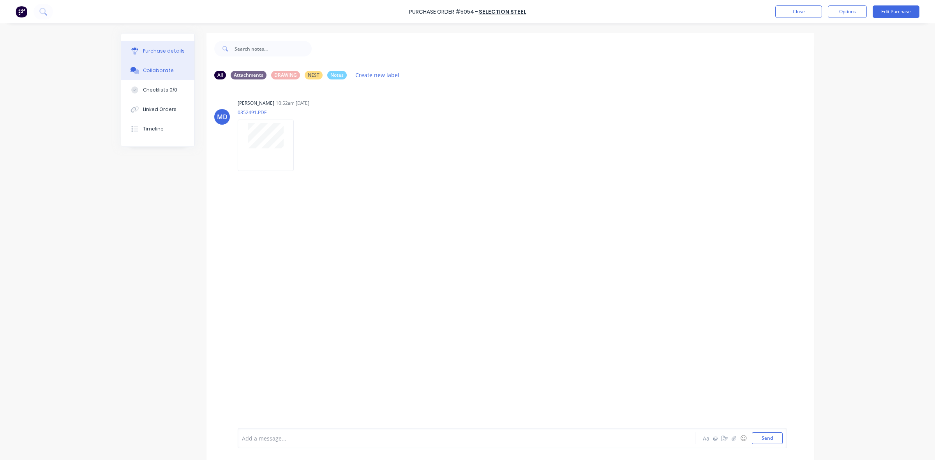
click at [150, 51] on div "Purchase details" at bounding box center [164, 51] width 42 height 7
type textarea "x"
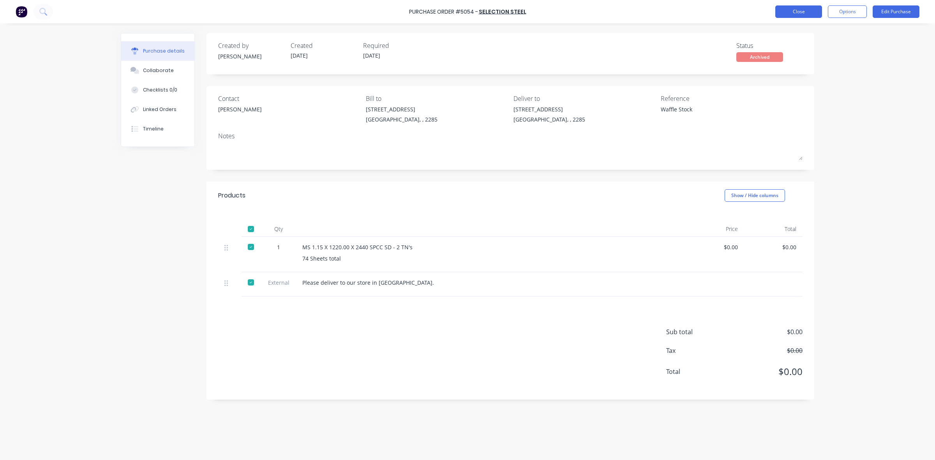
click at [796, 11] on button "Close" at bounding box center [798, 11] width 47 height 12
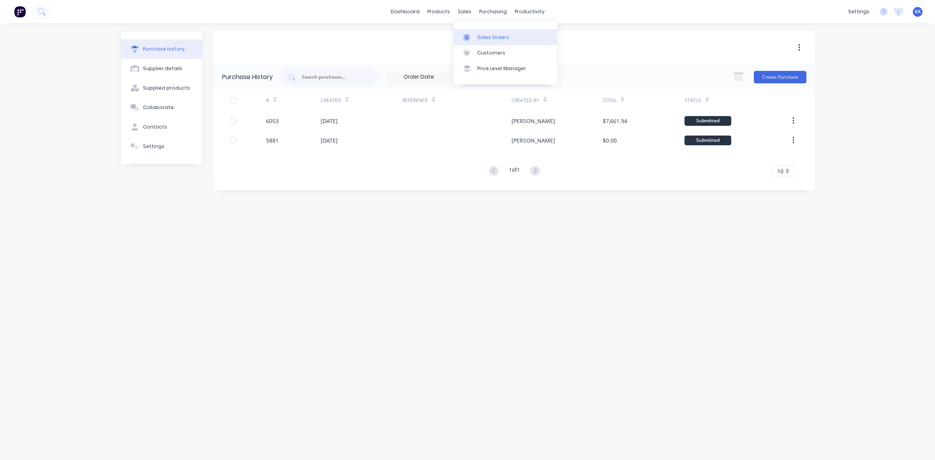
click at [481, 34] on div "Sales Orders" at bounding box center [493, 37] width 32 height 7
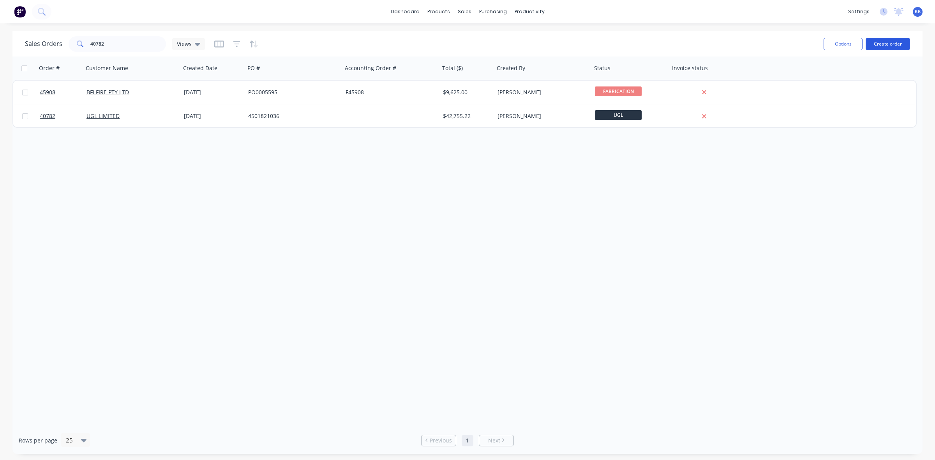
click at [892, 42] on button "Create order" at bounding box center [888, 44] width 44 height 12
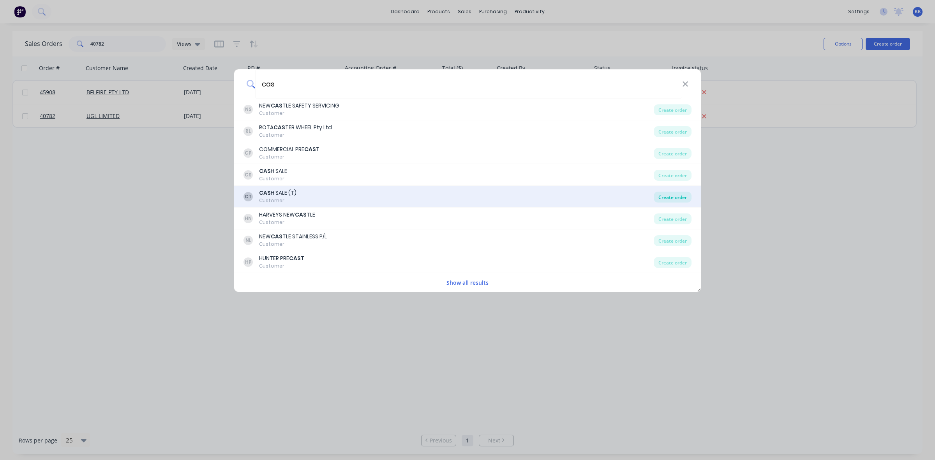
type input "cas"
click at [665, 197] on div "Create order" at bounding box center [673, 197] width 38 height 11
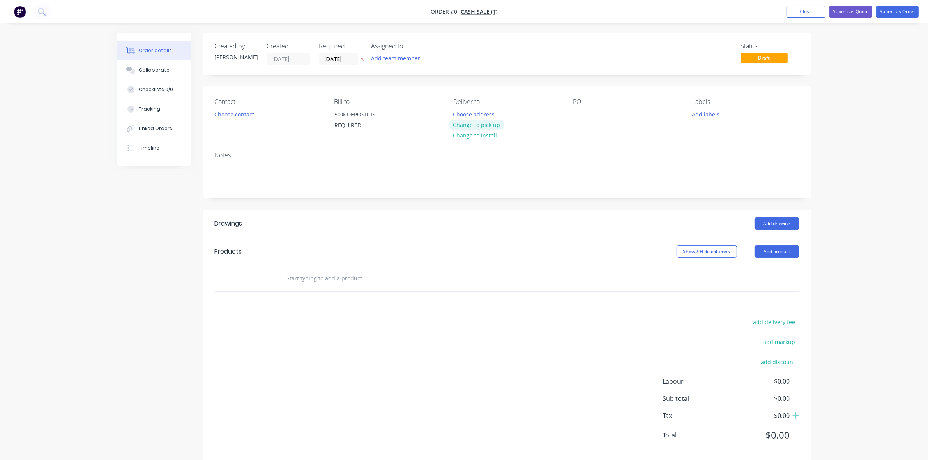
click at [472, 127] on button "Change to pick up" at bounding box center [476, 125] width 55 height 11
click at [249, 111] on button "Choose contact" at bounding box center [234, 114] width 48 height 11
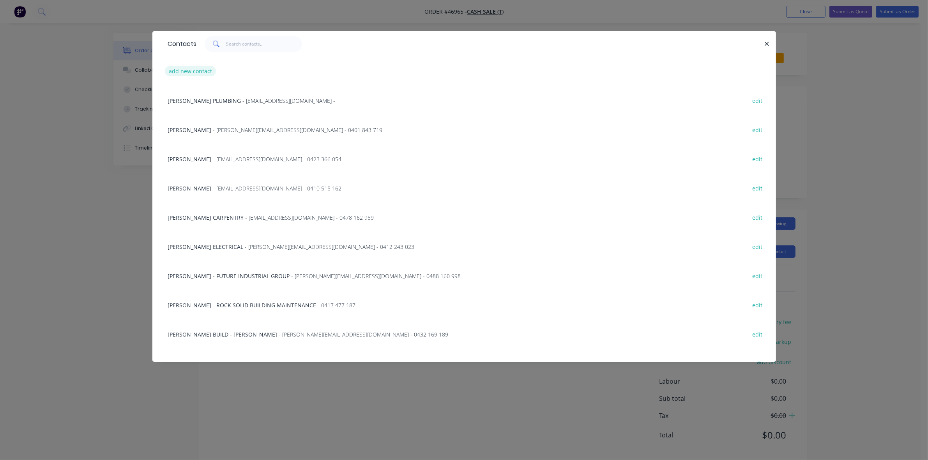
click at [178, 71] on button "add new contact" at bounding box center [190, 71] width 51 height 11
select select "AU"
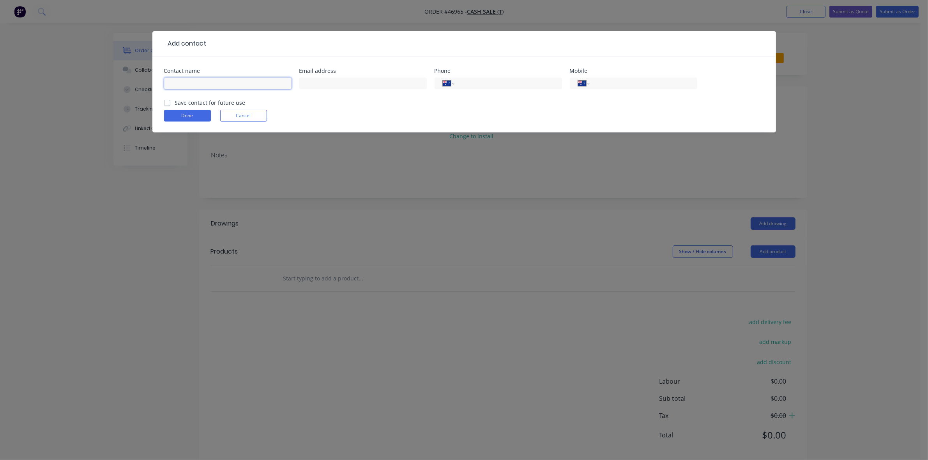
drag, startPoint x: 178, startPoint y: 71, endPoint x: 180, endPoint y: 83, distance: 11.8
click at [180, 83] on input "text" at bounding box center [227, 84] width 127 height 12
type input "chris eyb"
click at [650, 86] on input "tel" at bounding box center [641, 83] width 93 height 9
type input "0401 747 697"
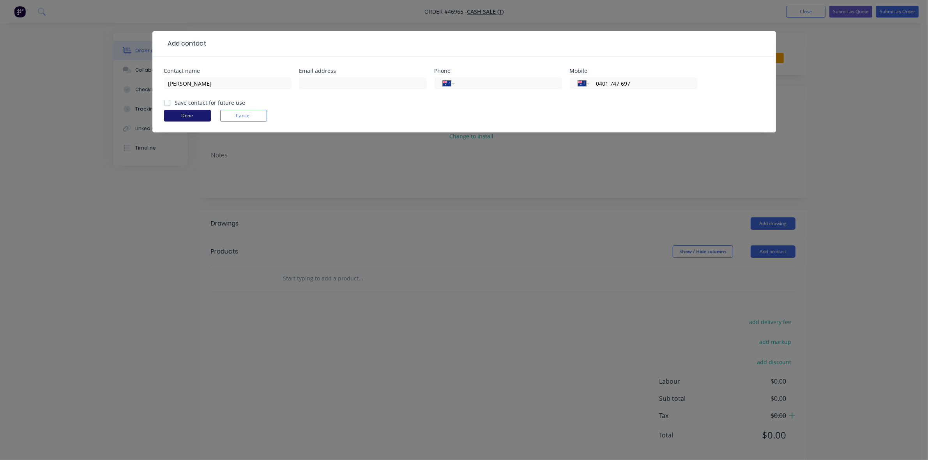
click at [191, 116] on button "Done" at bounding box center [187, 116] width 47 height 12
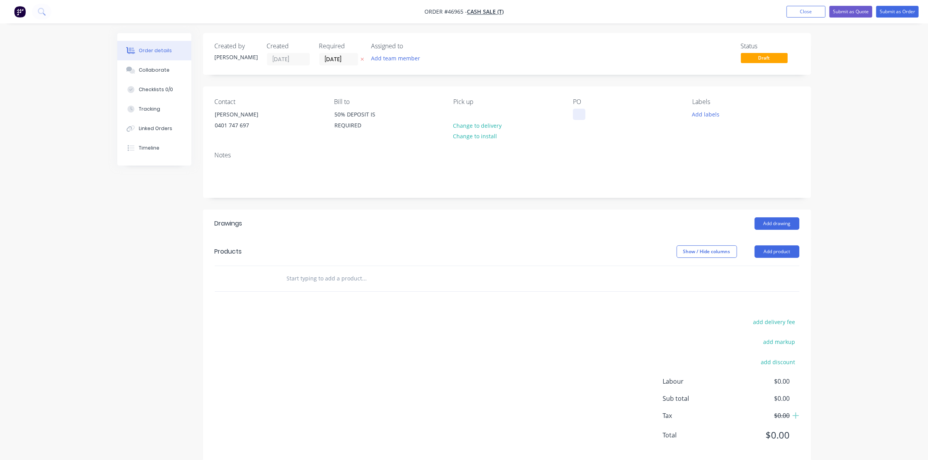
click at [581, 113] on div at bounding box center [579, 114] width 12 height 11
click at [784, 223] on button "Add drawing" at bounding box center [776, 223] width 45 height 12
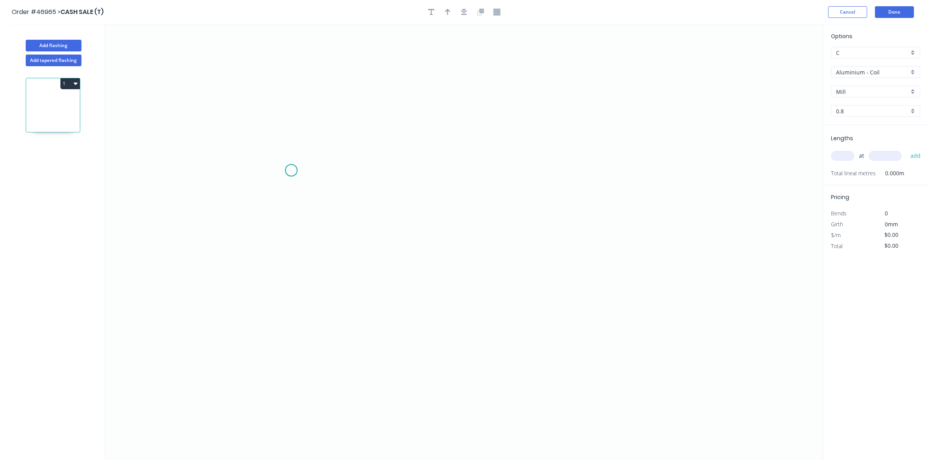
drag, startPoint x: 291, startPoint y: 171, endPoint x: 381, endPoint y: 146, distance: 92.9
click at [293, 171] on icon "0" at bounding box center [463, 242] width 717 height 436
click at [526, 114] on icon "0" at bounding box center [463, 242] width 717 height 436
click at [529, 231] on icon "0 ?" at bounding box center [463, 242] width 717 height 436
drag, startPoint x: 435, startPoint y: 260, endPoint x: 436, endPoint y: 269, distance: 9.4
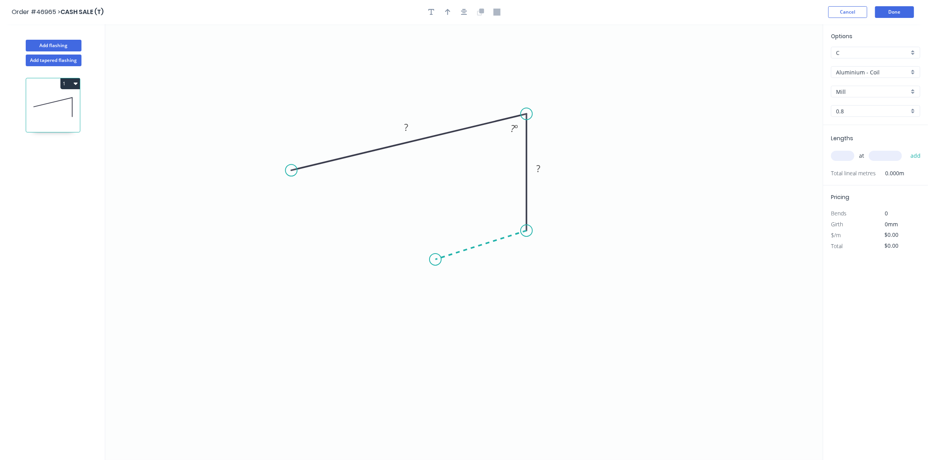
click at [436, 259] on icon at bounding box center [480, 245] width 91 height 29
click at [435, 291] on icon "0 ? ? ? ? º ? º" at bounding box center [463, 242] width 717 height 436
click at [406, 125] on tspan "?" at bounding box center [406, 127] width 4 height 13
type input "$15.44"
click at [841, 155] on input "text" at bounding box center [842, 156] width 23 height 10
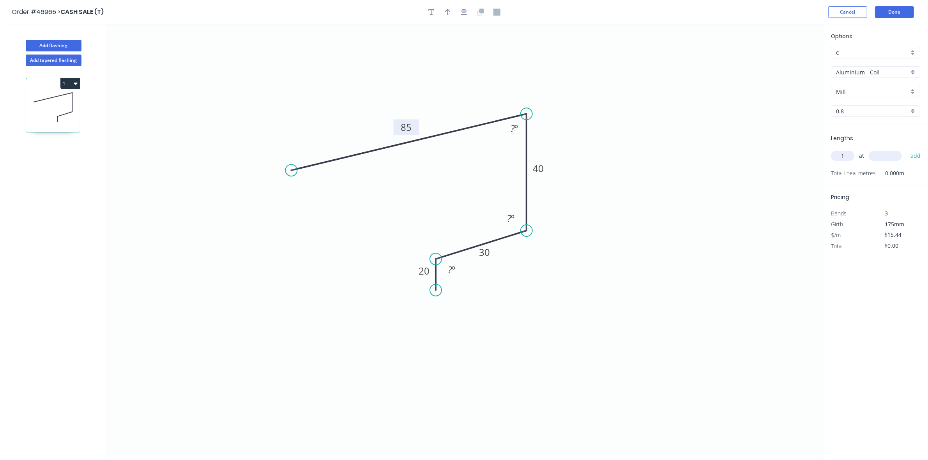
type input "1"
type input "4"
type input "4050"
click at [862, 74] on input "Aluminium - Coil" at bounding box center [872, 72] width 73 height 8
click at [871, 127] on div "Colorbond" at bounding box center [875, 129] width 88 height 14
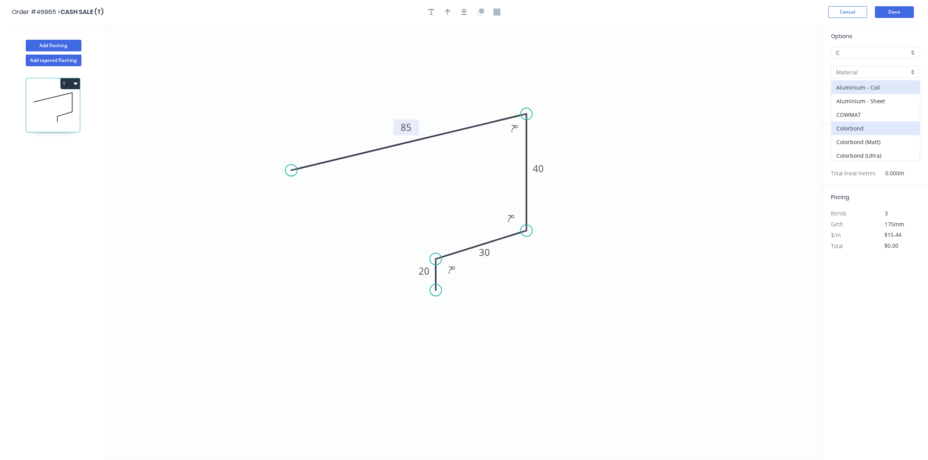
type input "Colorbond"
type input "Basalt"
type input "0.55"
type input "$11.27"
click at [861, 94] on input "Basalt" at bounding box center [872, 92] width 73 height 8
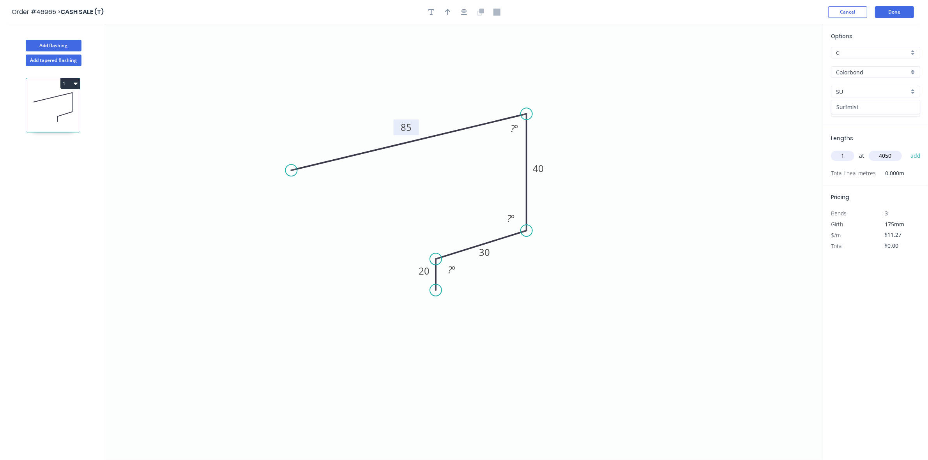
click at [864, 103] on div "Surfmist" at bounding box center [875, 107] width 88 height 14
type input "Surfmist"
click at [891, 153] on input "4050" at bounding box center [884, 156] width 33 height 10
click at [906, 149] on button "add" at bounding box center [915, 155] width 18 height 13
type input "$45.64"
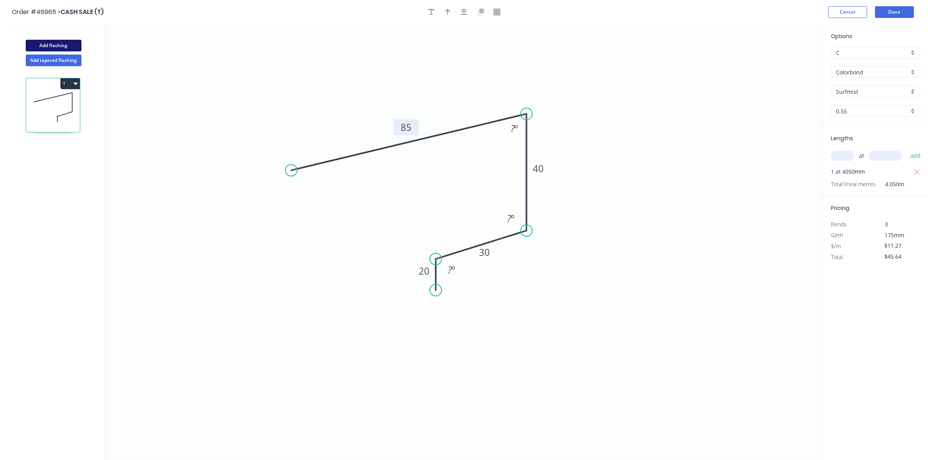
click at [78, 40] on button "Add flashing" at bounding box center [54, 46] width 56 height 12
type input "$0.00"
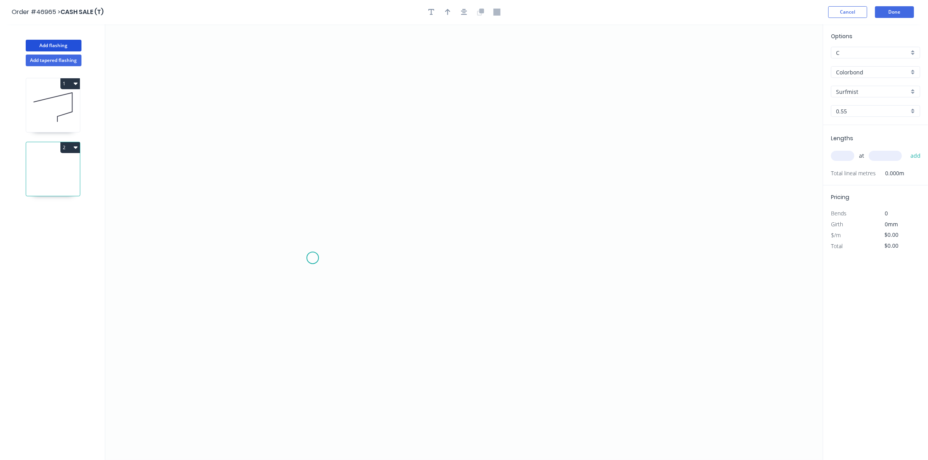
click at [326, 268] on icon "0" at bounding box center [463, 242] width 717 height 436
click at [335, 152] on icon at bounding box center [329, 210] width 11 height 117
click at [449, 163] on icon "0 ?" at bounding box center [463, 242] width 717 height 436
click at [332, 263] on circle at bounding box center [335, 263] width 12 height 12
drag, startPoint x: 454, startPoint y: 160, endPoint x: 462, endPoint y: 155, distance: 9.4
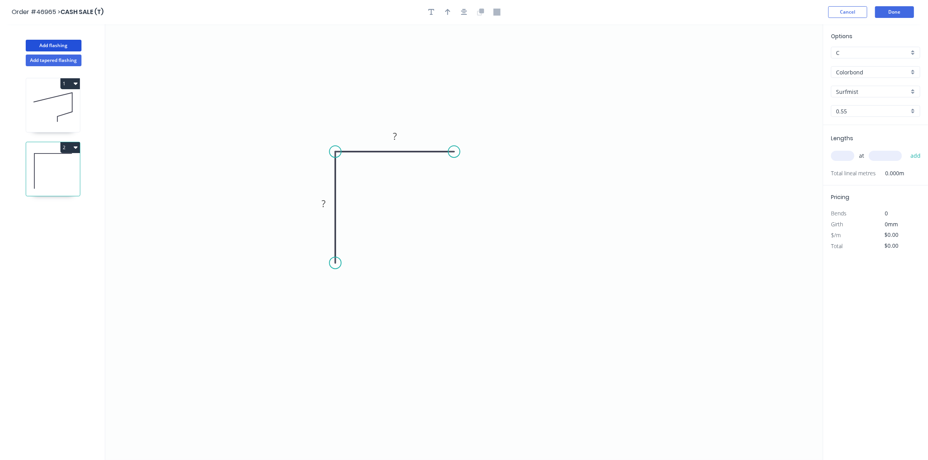
click at [460, 155] on circle at bounding box center [454, 152] width 12 height 12
click at [326, 202] on rect at bounding box center [324, 204] width 16 height 11
type input "$7.47"
click at [839, 153] on input "text" at bounding box center [842, 156] width 23 height 10
type input "1"
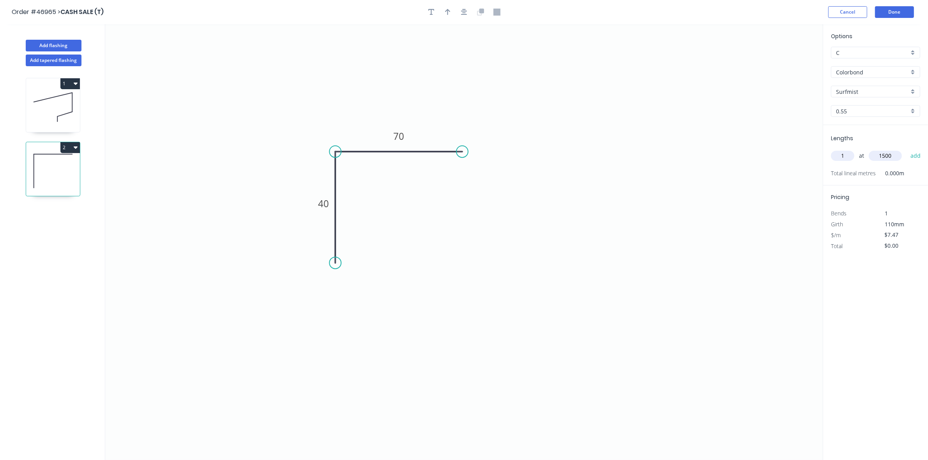
type input "1500"
click at [906, 149] on button "add" at bounding box center [915, 155] width 18 height 13
type input "$11.21"
drag, startPoint x: 449, startPoint y: 16, endPoint x: 675, endPoint y: 9, distance: 226.1
click at [450, 17] on button "button" at bounding box center [448, 12] width 12 height 12
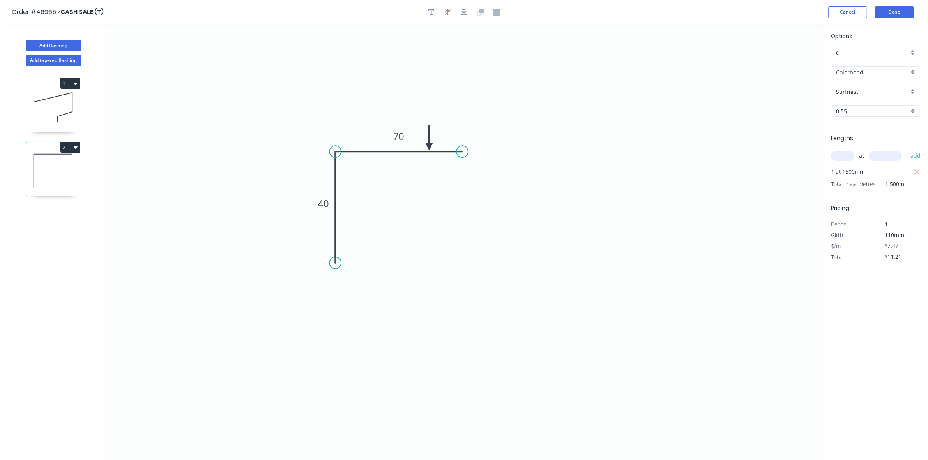
drag, startPoint x: 781, startPoint y: 63, endPoint x: 429, endPoint y: 147, distance: 362.4
click at [429, 147] on icon at bounding box center [428, 137] width 7 height 25
click at [887, 18] on button "Done" at bounding box center [894, 12] width 39 height 12
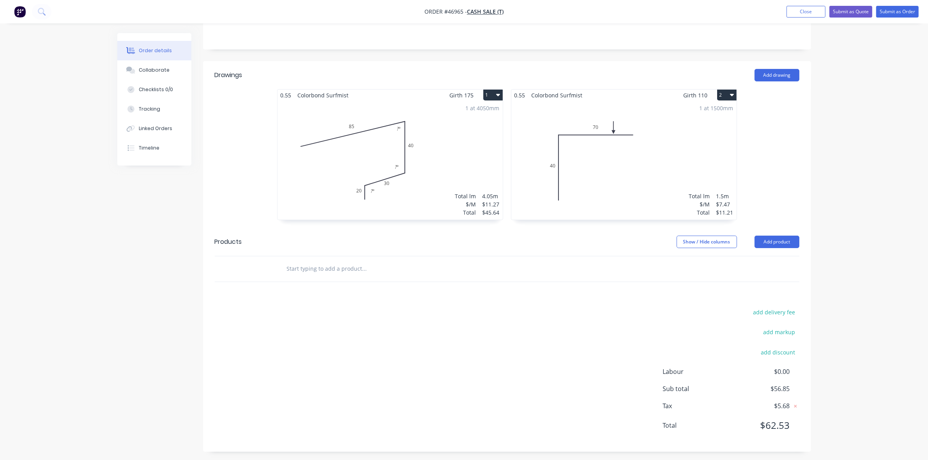
scroll to position [152, 0]
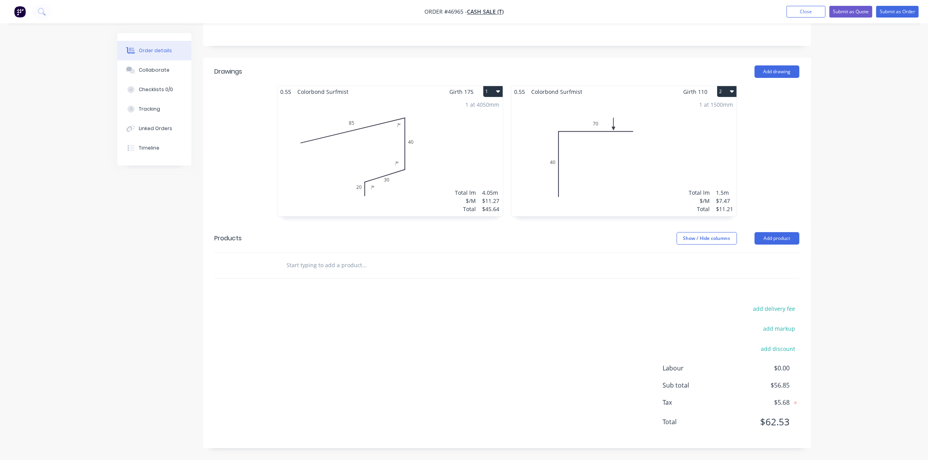
click at [478, 154] on div "1 at 4050mm Total lm $/M Total 4.05m $11.27 $45.64" at bounding box center [389, 156] width 225 height 119
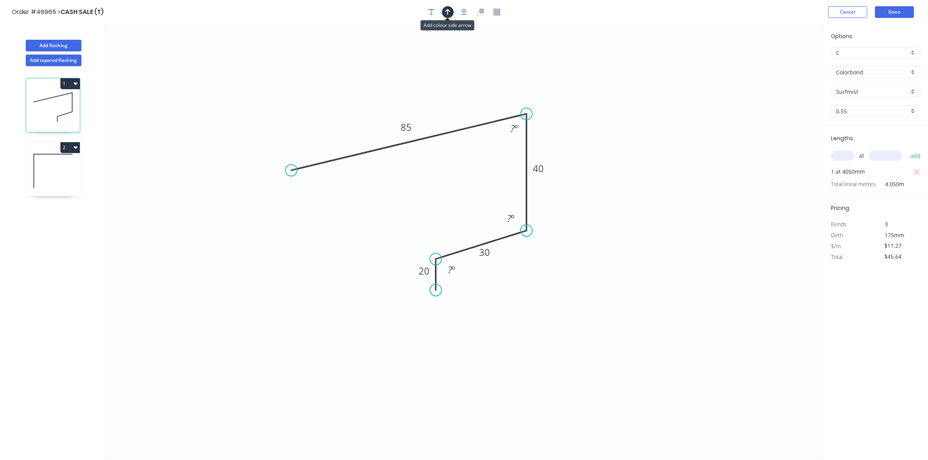
click at [448, 11] on icon "button" at bounding box center [447, 12] width 5 height 7
drag, startPoint x: 783, startPoint y: 63, endPoint x: 485, endPoint y: 114, distance: 302.4
click at [485, 114] on icon at bounding box center [485, 102] width 7 height 25
click at [894, 12] on button "Done" at bounding box center [894, 12] width 39 height 12
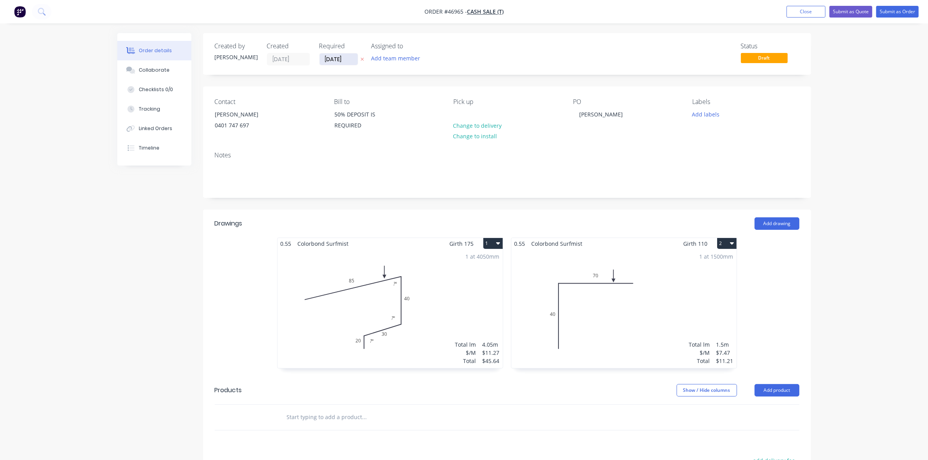
click at [335, 59] on input "[DATE]" at bounding box center [338, 59] width 38 height 12
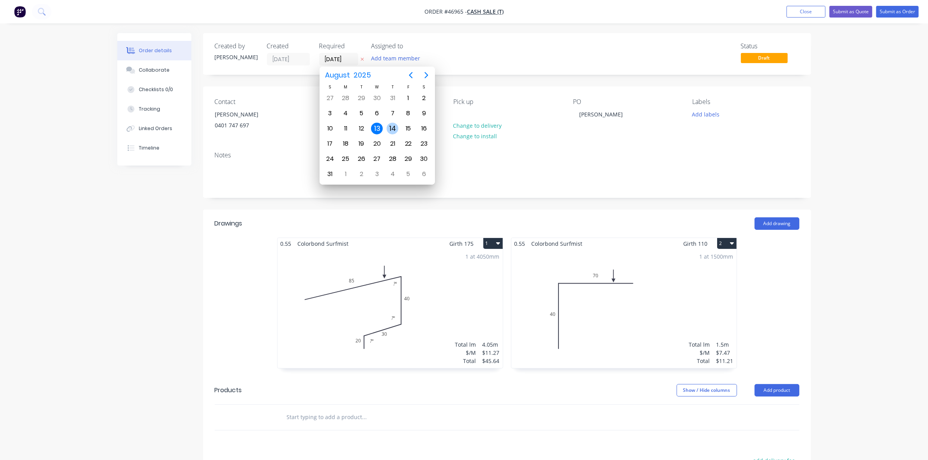
click at [389, 126] on div "14" at bounding box center [392, 129] width 12 height 12
type input "[DATE]"
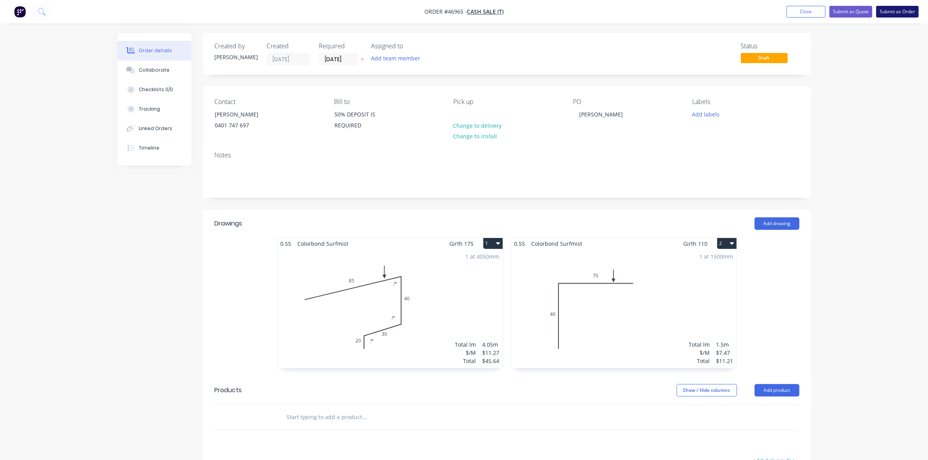
click at [898, 12] on button "Submit as Order" at bounding box center [897, 12] width 42 height 12
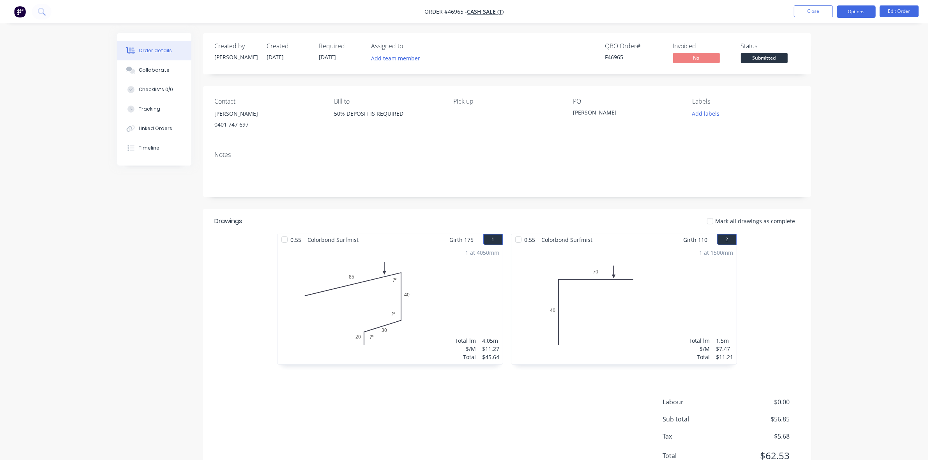
click at [857, 9] on button "Options" at bounding box center [855, 11] width 39 height 12
click at [821, 95] on div "Work Order" at bounding box center [833, 93] width 72 height 11
click at [821, 81] on div "Without pricing" at bounding box center [833, 78] width 72 height 11
click at [760, 51] on div "Submitted" at bounding box center [763, 45] width 28 height 15
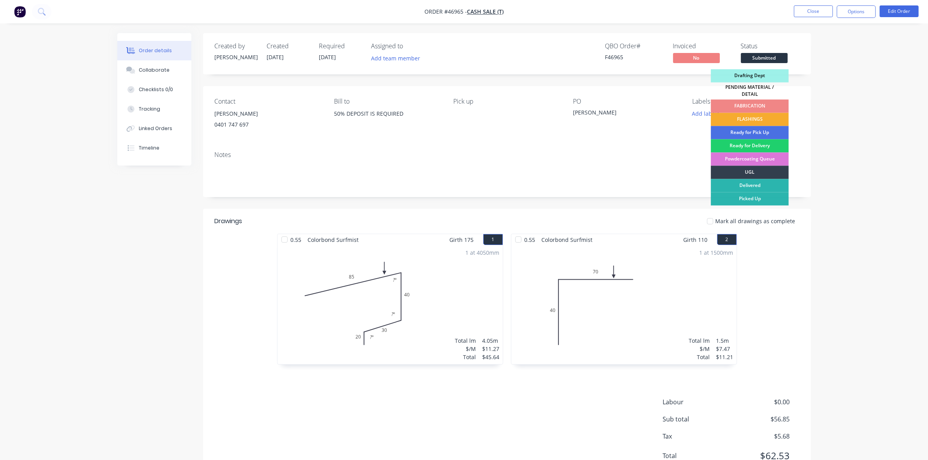
click at [762, 115] on div "FLASHINGS" at bounding box center [750, 119] width 78 height 13
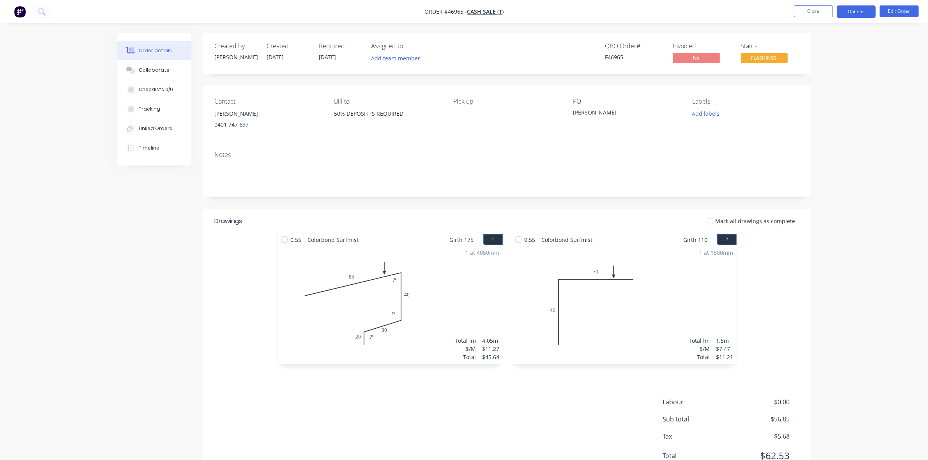
click at [863, 8] on button "Options" at bounding box center [855, 11] width 39 height 12
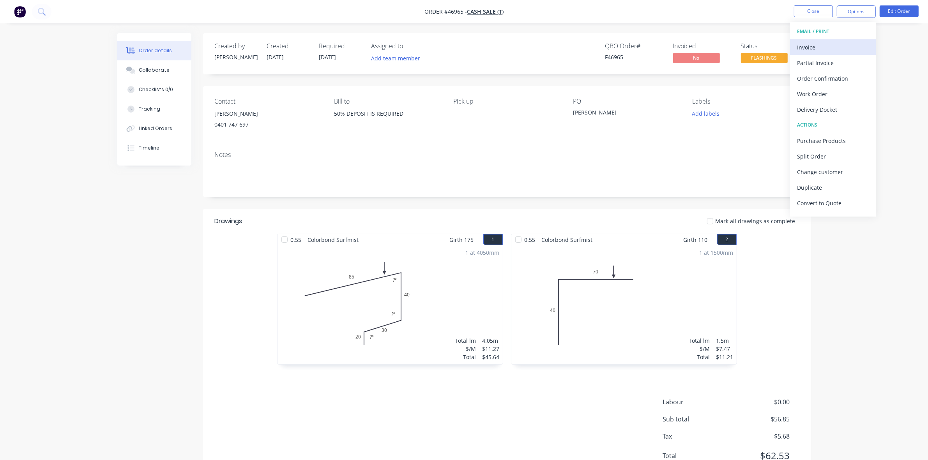
click at [834, 47] on div "Invoice" at bounding box center [833, 47] width 72 height 11
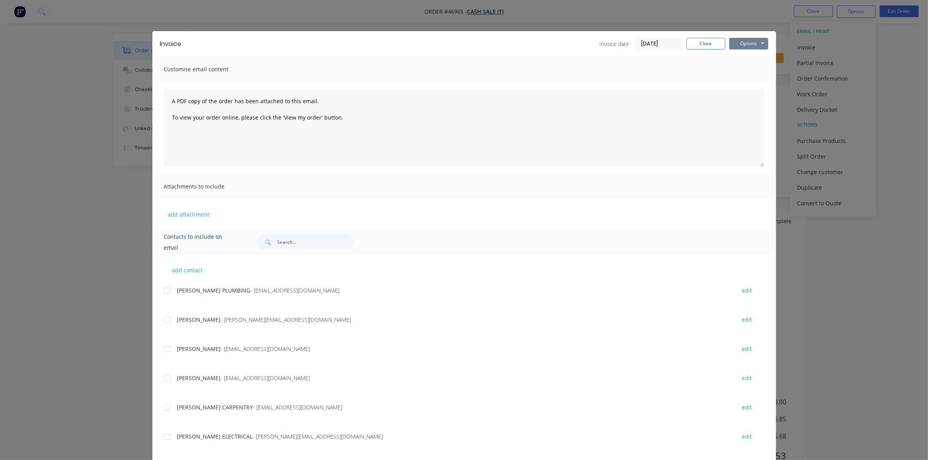
click at [753, 43] on button "Options" at bounding box center [748, 44] width 39 height 12
click at [754, 65] on button "Print" at bounding box center [754, 70] width 50 height 13
click at [691, 44] on button "Close" at bounding box center [705, 44] width 39 height 12
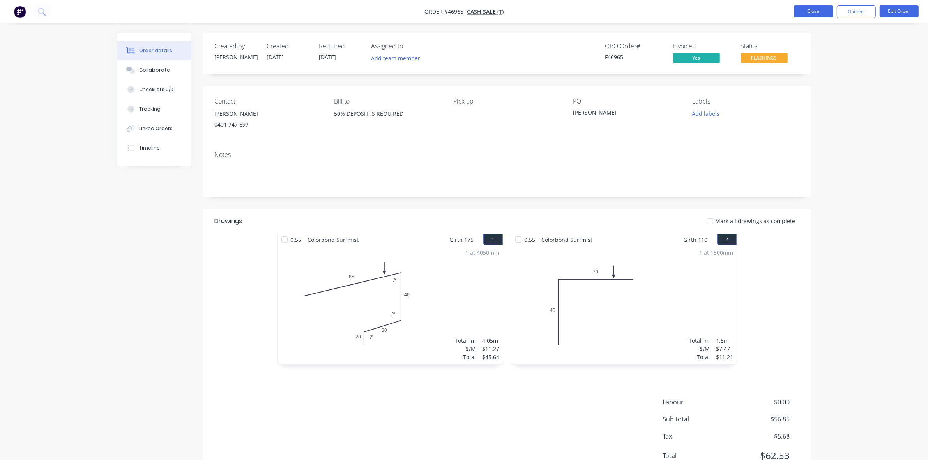
click at [806, 11] on button "Close" at bounding box center [813, 11] width 39 height 12
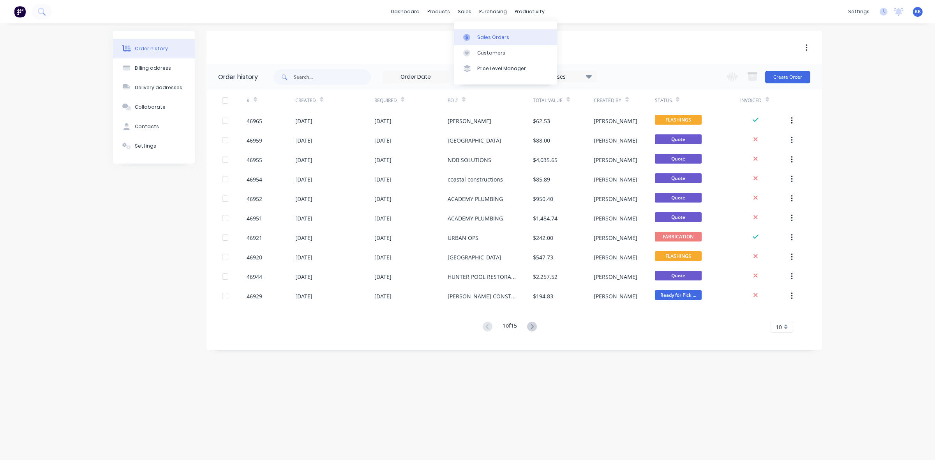
click at [479, 34] on div "Sales Orders" at bounding box center [493, 37] width 32 height 7
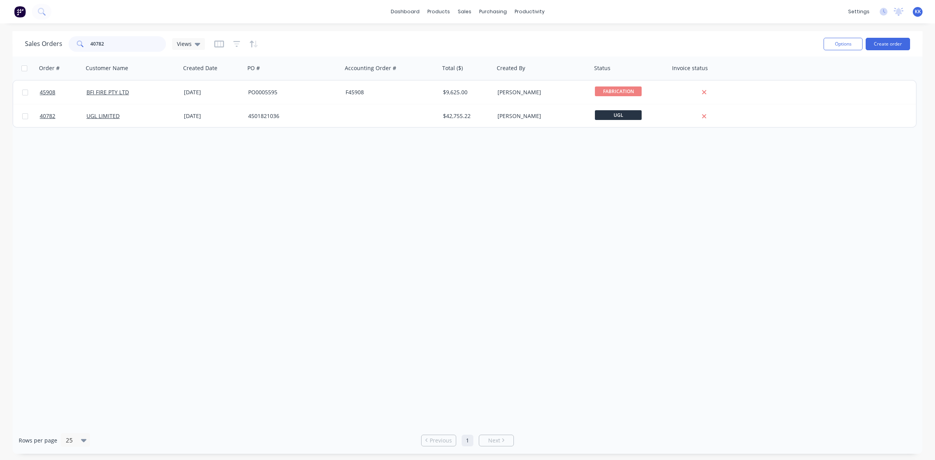
drag, startPoint x: 118, startPoint y: 45, endPoint x: 69, endPoint y: 38, distance: 49.6
click at [69, 41] on div "40782" at bounding box center [117, 44] width 97 height 16
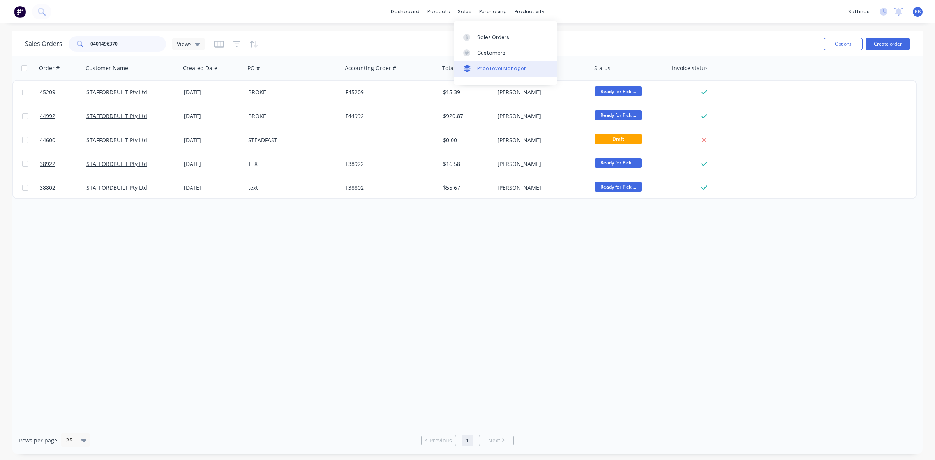
type input "0401496370"
click at [482, 61] on link "Price Level Manager" at bounding box center [505, 69] width 103 height 16
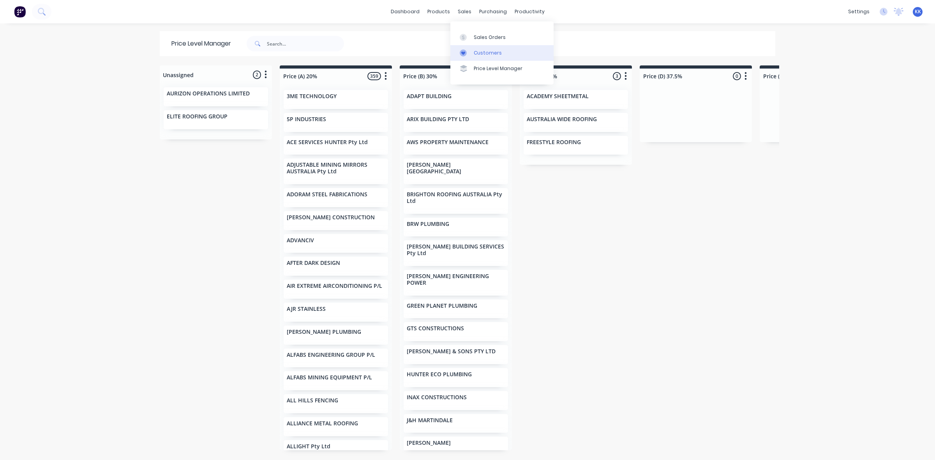
click at [476, 48] on link "Customers" at bounding box center [501, 53] width 103 height 16
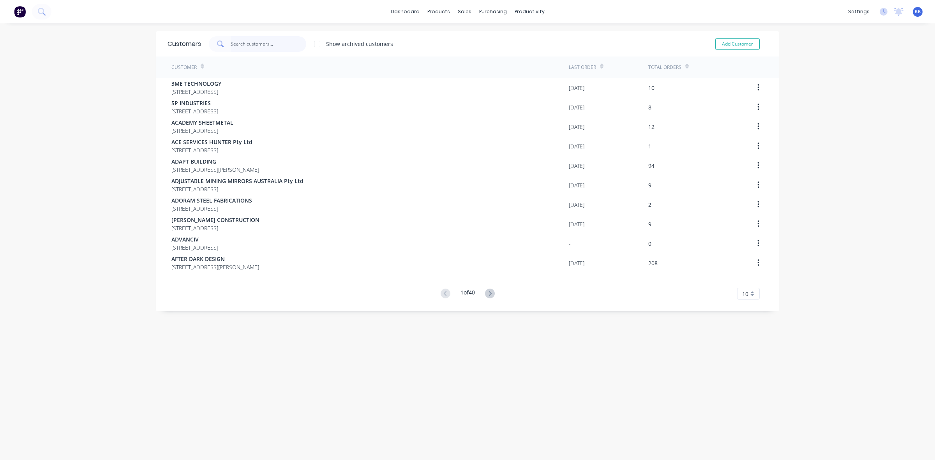
click at [231, 48] on input "text" at bounding box center [269, 44] width 76 height 16
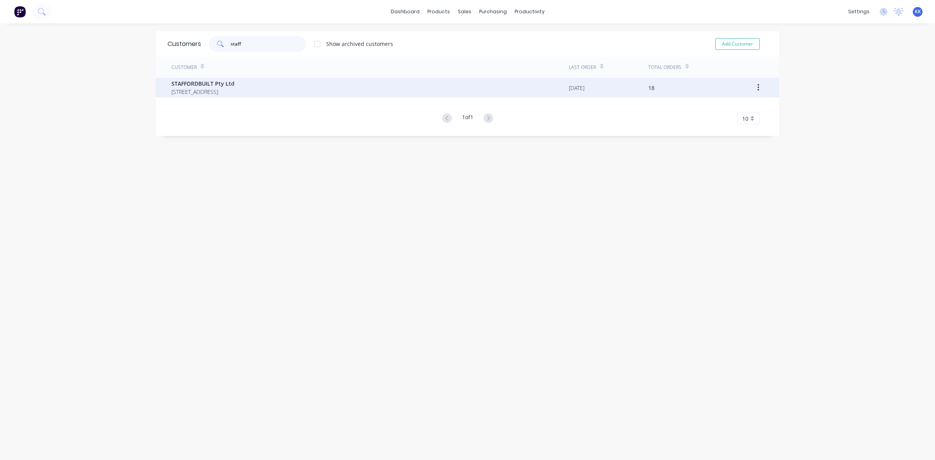
type input "staff"
click at [210, 78] on div "STAFFORDBUILT Pty Ltd 23 FIRST ST BOORAGUL New South Wales Australia 2284" at bounding box center [369, 87] width 397 height 19
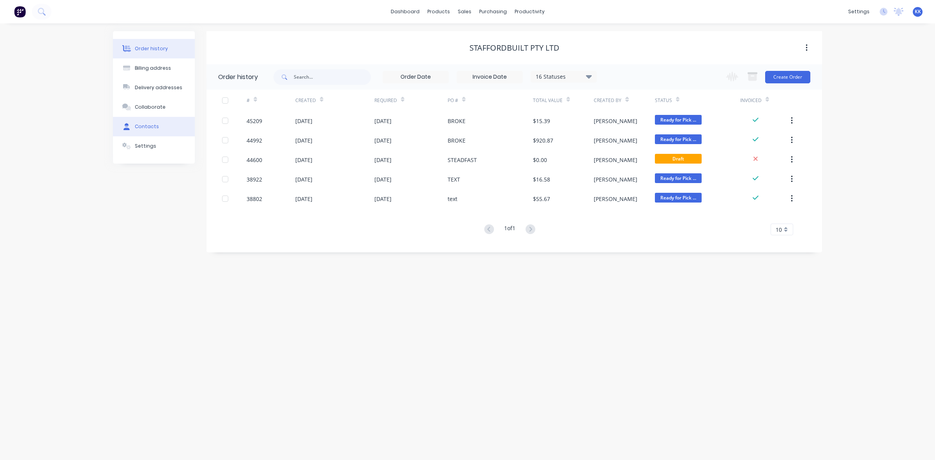
click at [139, 127] on div "Contacts" at bounding box center [147, 126] width 24 height 7
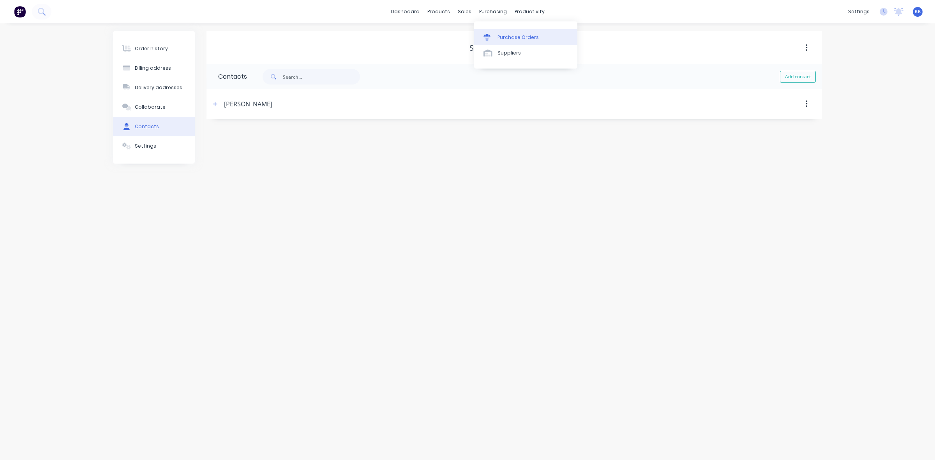
click at [509, 36] on div "Purchase Orders" at bounding box center [517, 37] width 41 height 7
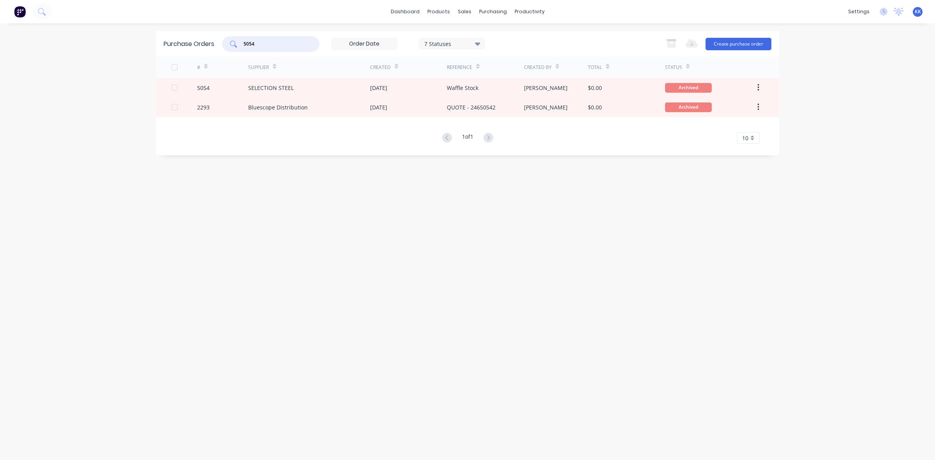
drag, startPoint x: 261, startPoint y: 47, endPoint x: 232, endPoint y: 45, distance: 28.9
click at [232, 45] on div "5054" at bounding box center [270, 44] width 97 height 16
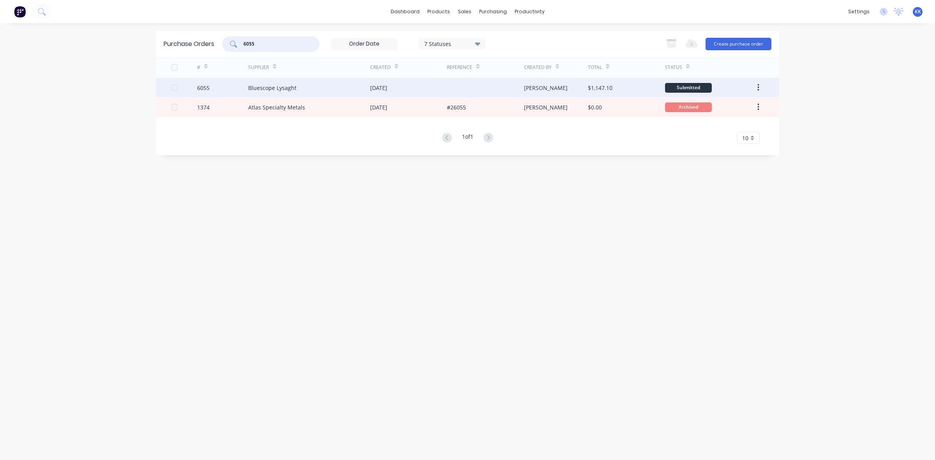
type input "6055"
click at [351, 89] on div "Bluescope Lysaght" at bounding box center [309, 87] width 122 height 19
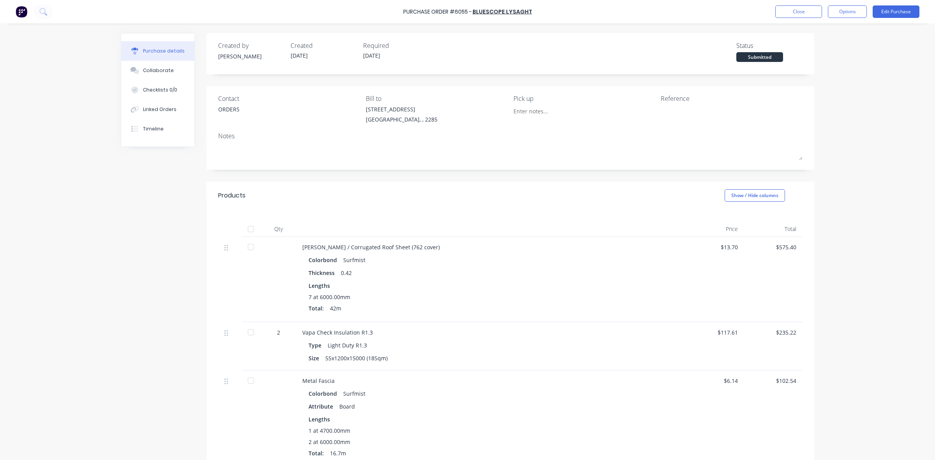
click at [243, 229] on div at bounding box center [251, 229] width 16 height 16
click at [158, 108] on div "Linked Orders" at bounding box center [160, 109] width 34 height 7
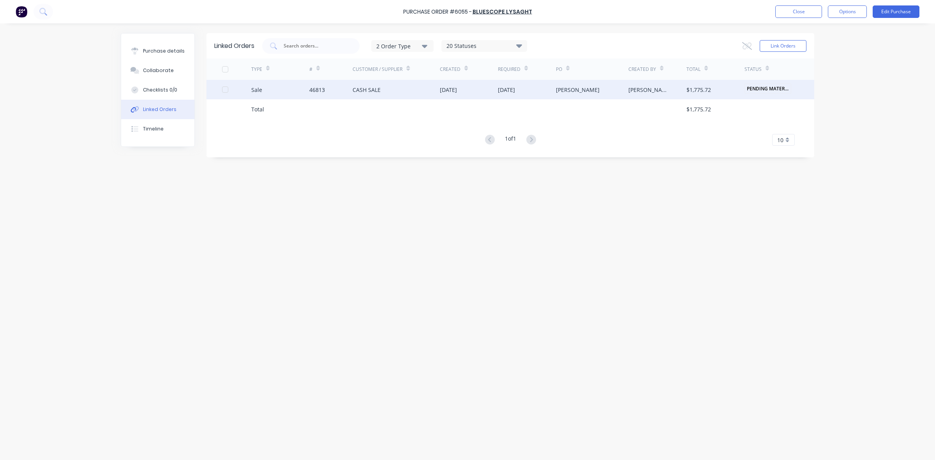
click at [606, 92] on div "[PERSON_NAME]" at bounding box center [592, 89] width 72 height 19
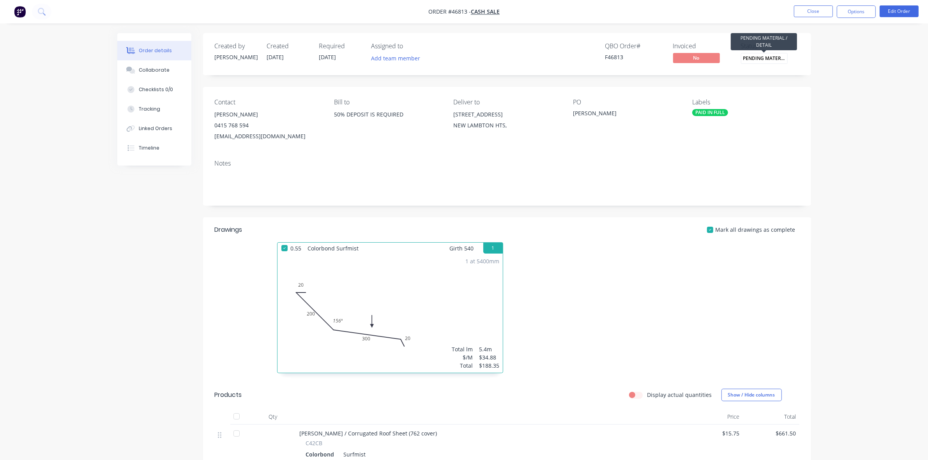
click at [774, 59] on span "PENDING MATERIA..." at bounding box center [764, 58] width 47 height 11
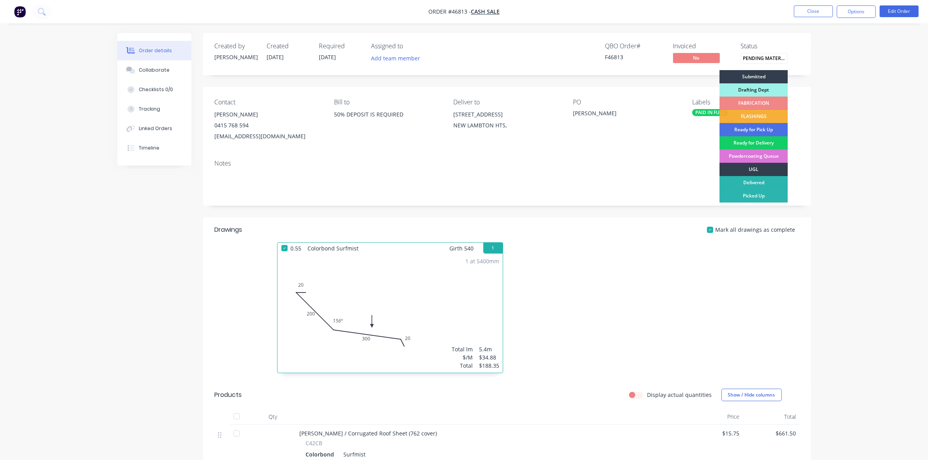
click at [768, 143] on div "Ready for Delivery" at bounding box center [753, 142] width 68 height 13
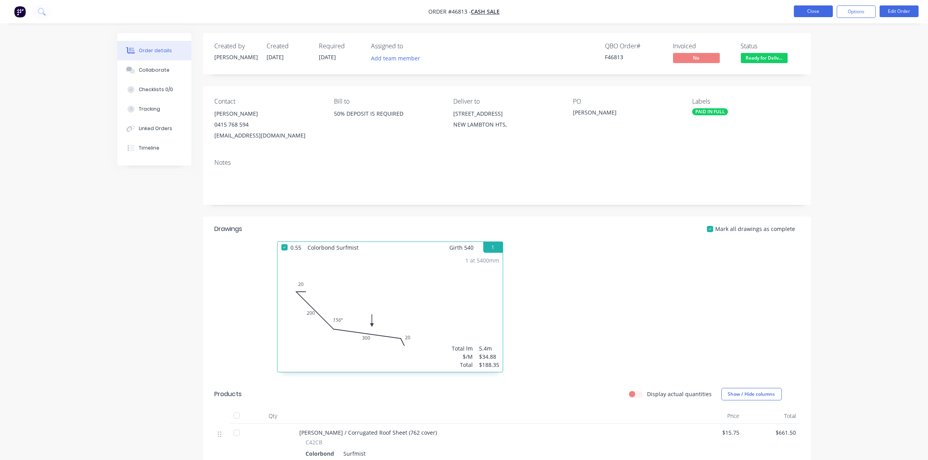
click at [813, 15] on button "Close" at bounding box center [813, 11] width 39 height 12
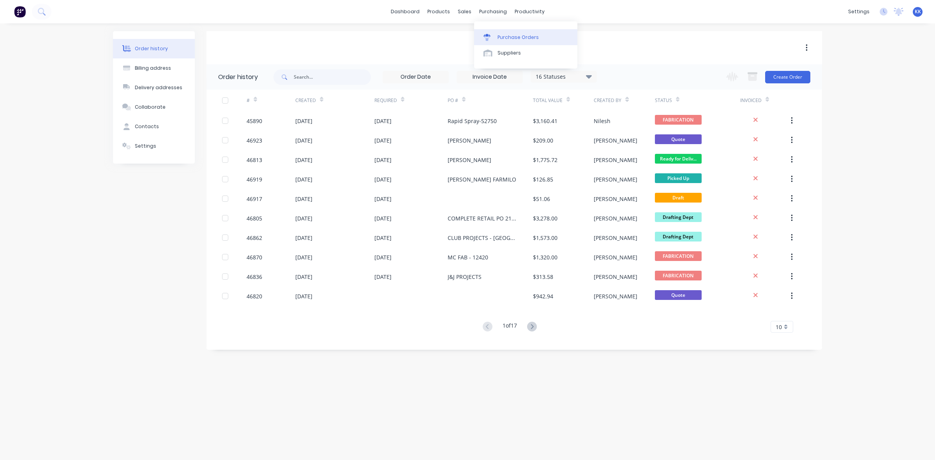
click at [508, 40] on div "Purchase Orders" at bounding box center [517, 37] width 41 height 7
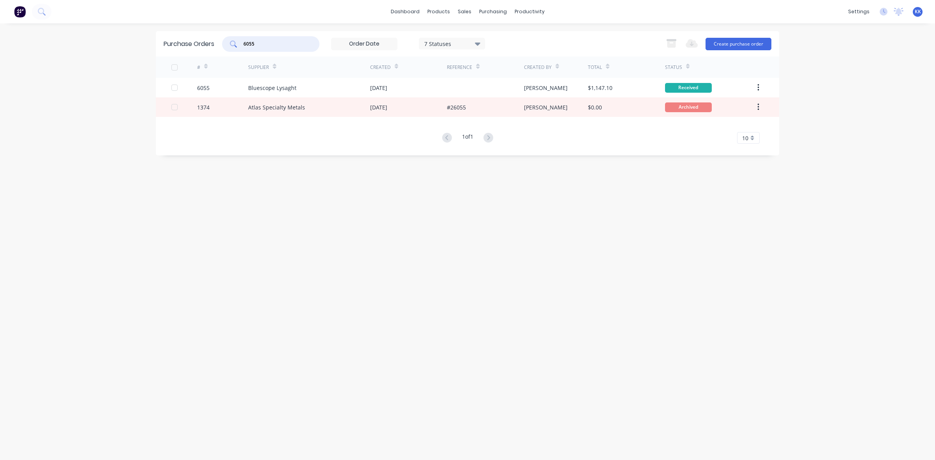
drag, startPoint x: 269, startPoint y: 42, endPoint x: 227, endPoint y: 43, distance: 42.1
click at [227, 43] on div "6055" at bounding box center [270, 44] width 97 height 16
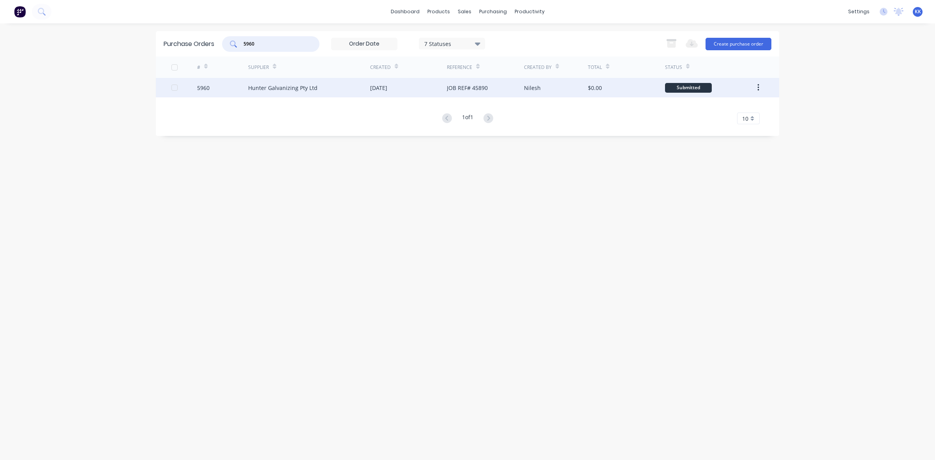
type input "5960"
click at [302, 88] on div "Hunter Galvanizing Pty Ltd" at bounding box center [282, 88] width 69 height 8
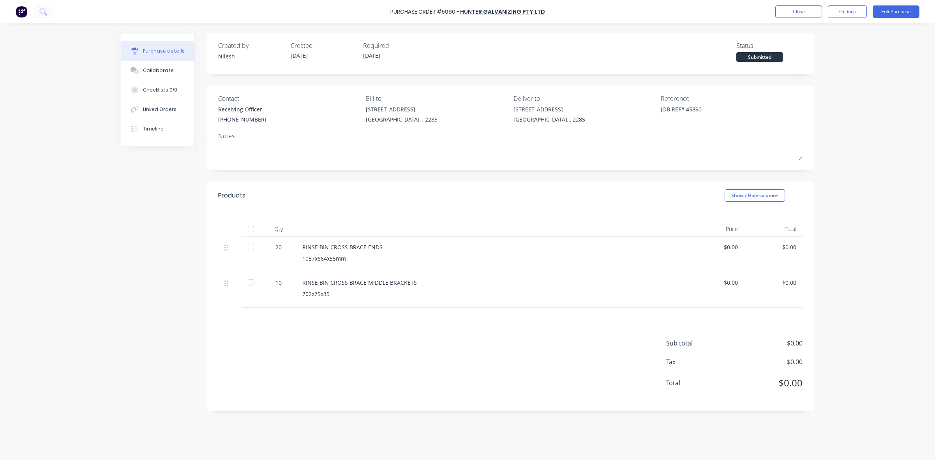
click at [249, 229] on div at bounding box center [251, 229] width 16 height 16
type textarea "x"
click at [799, 7] on button "Close" at bounding box center [798, 11] width 47 height 12
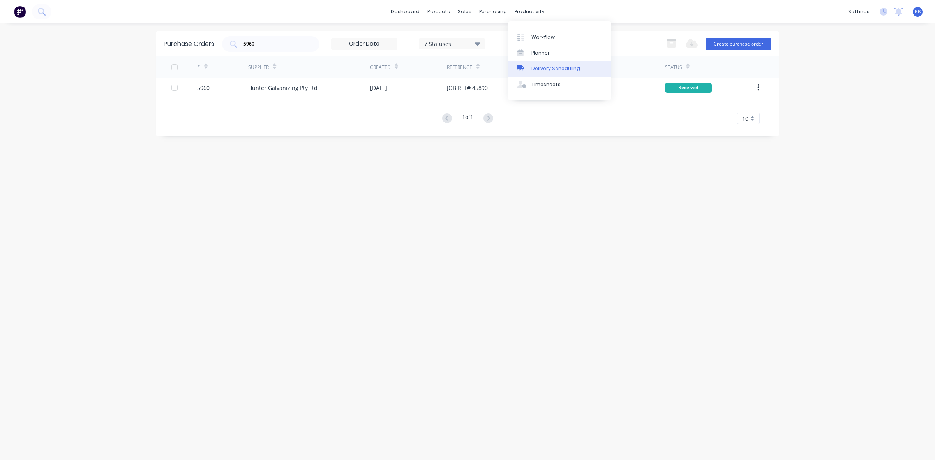
click at [558, 65] on div "Delivery Scheduling" at bounding box center [555, 68] width 49 height 7
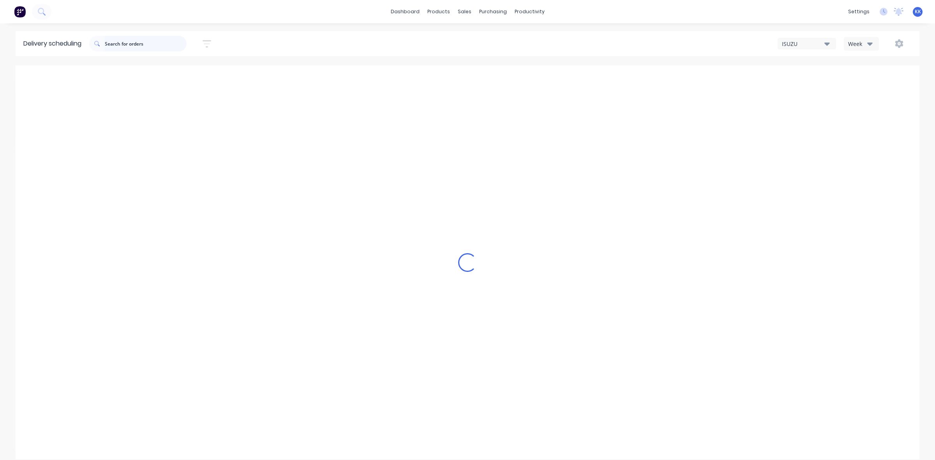
click at [153, 41] on input "text" at bounding box center [146, 44] width 82 height 16
type input "45500"
click at [562, 79] on icon "Next page" at bounding box center [559, 78] width 9 height 9
click at [561, 79] on icon "Next page" at bounding box center [559, 78] width 9 height 9
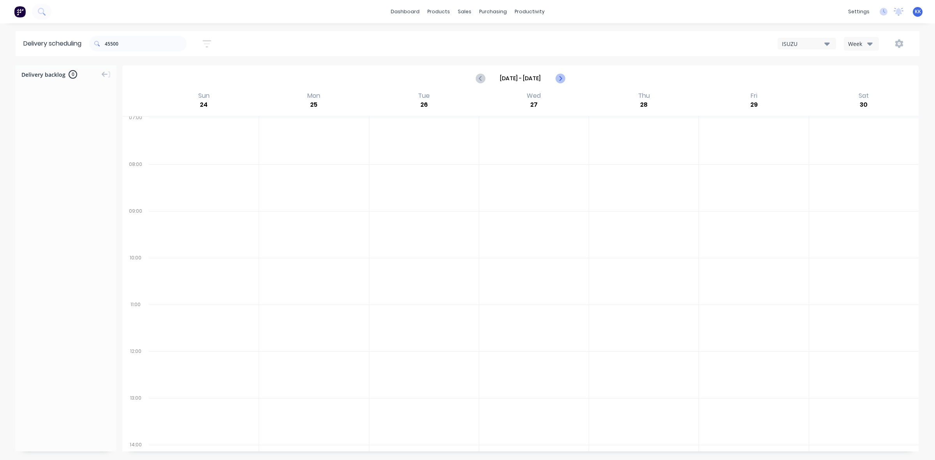
click at [561, 79] on icon "Next page" at bounding box center [559, 78] width 9 height 9
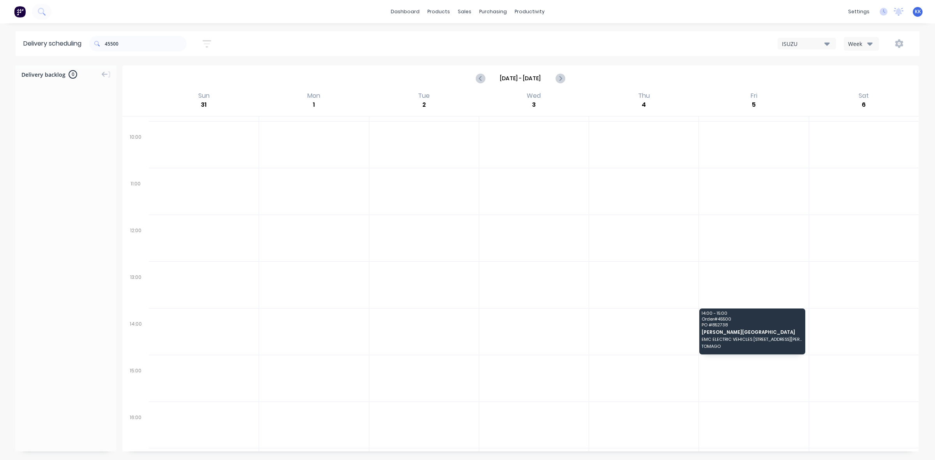
scroll to position [185, 0]
click at [799, 360] on div "Moved to Backlog" at bounding box center [791, 356] width 78 height 16
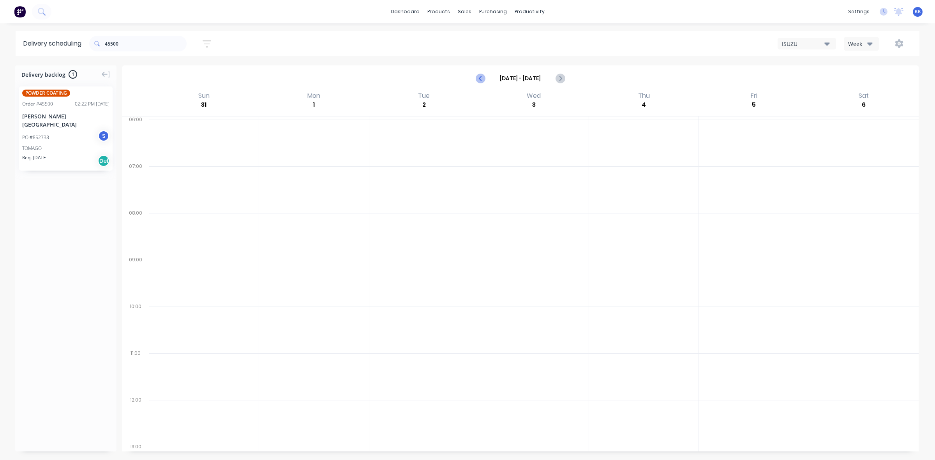
click at [481, 79] on icon "Previous page" at bounding box center [480, 78] width 9 height 9
type input "Aug 10 - Aug 16"
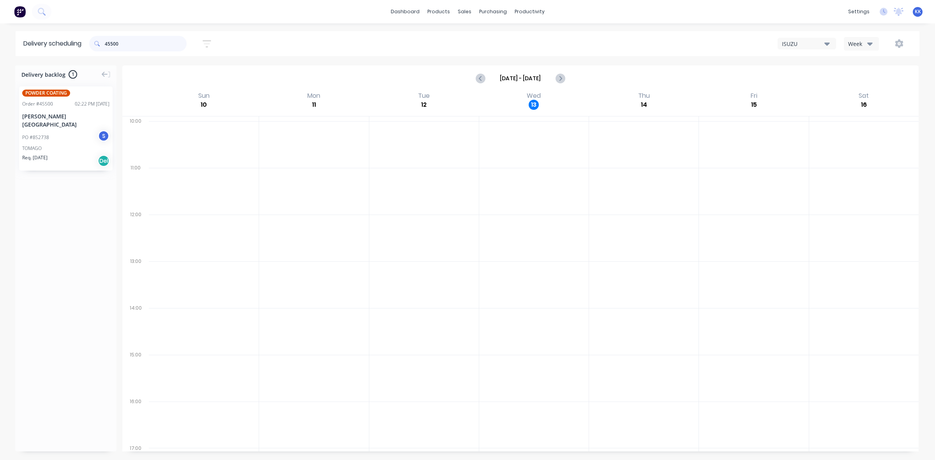
drag, startPoint x: 112, startPoint y: 46, endPoint x: 86, endPoint y: 49, distance: 25.9
click at [86, 49] on header "Delivery scheduling 45500 Sort by Most recent Created date Required date Order …" at bounding box center [468, 43] width 904 height 25
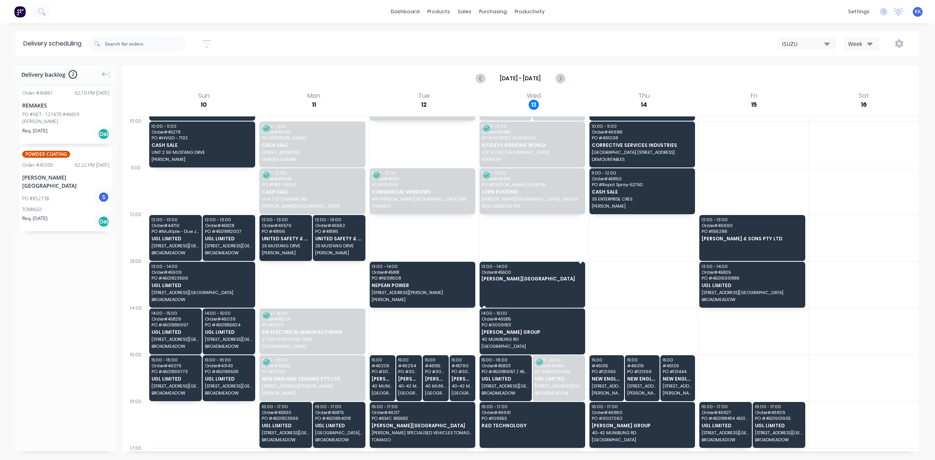
drag, startPoint x: 67, startPoint y: 178, endPoint x: 504, endPoint y: 265, distance: 446.5
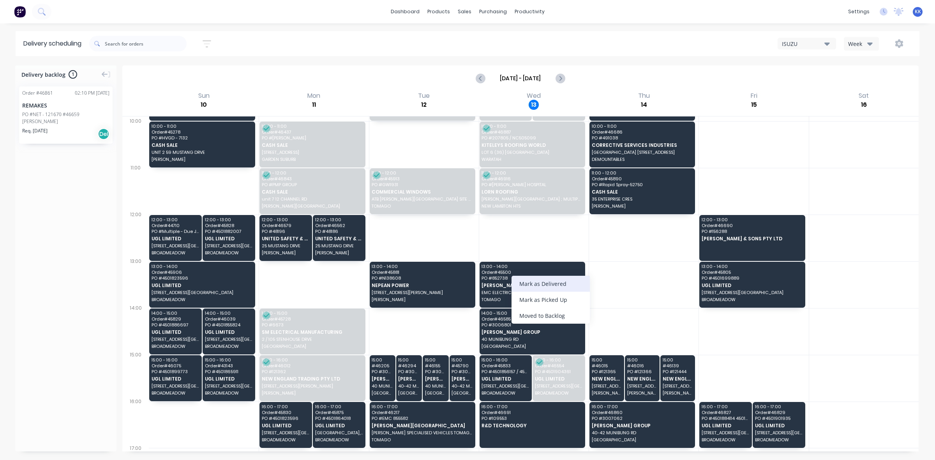
click at [554, 281] on div "Mark as Delivered" at bounding box center [550, 284] width 78 height 16
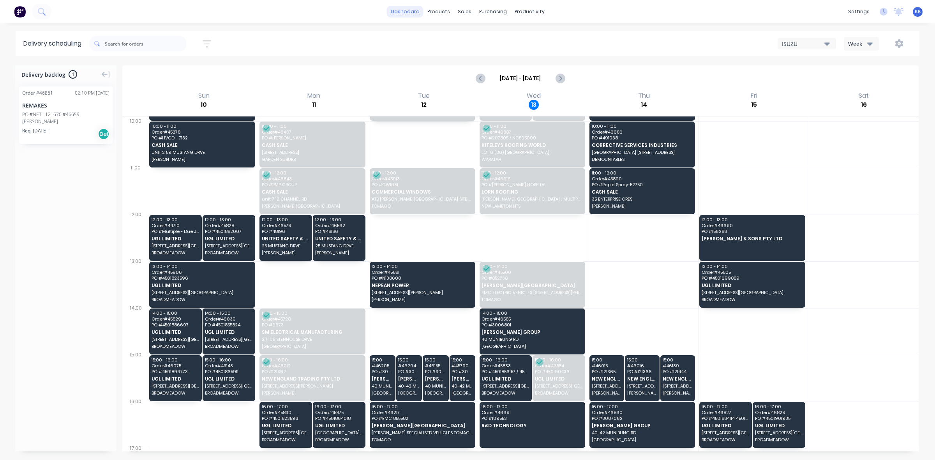
click at [296, 3] on div "dashboard products sales purchasing productivity dashboard products Product Cat…" at bounding box center [467, 11] width 935 height 23
click at [473, 30] on link "Sales Orders" at bounding box center [505, 37] width 103 height 16
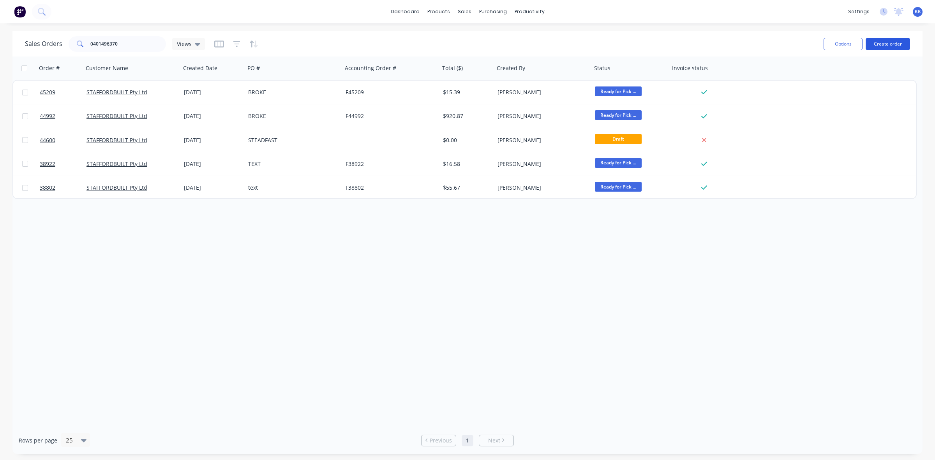
click at [888, 46] on button "Create order" at bounding box center [888, 44] width 44 height 12
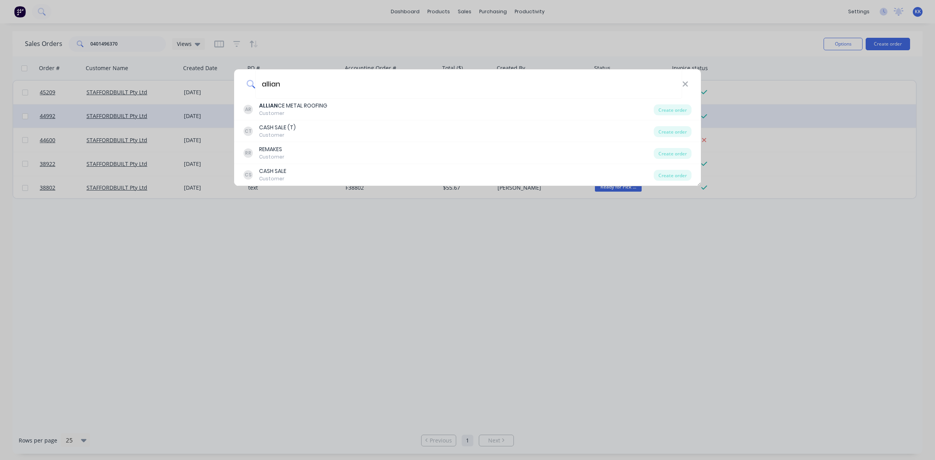
type input "allian"
click at [681, 109] on div "Create order" at bounding box center [673, 109] width 38 height 11
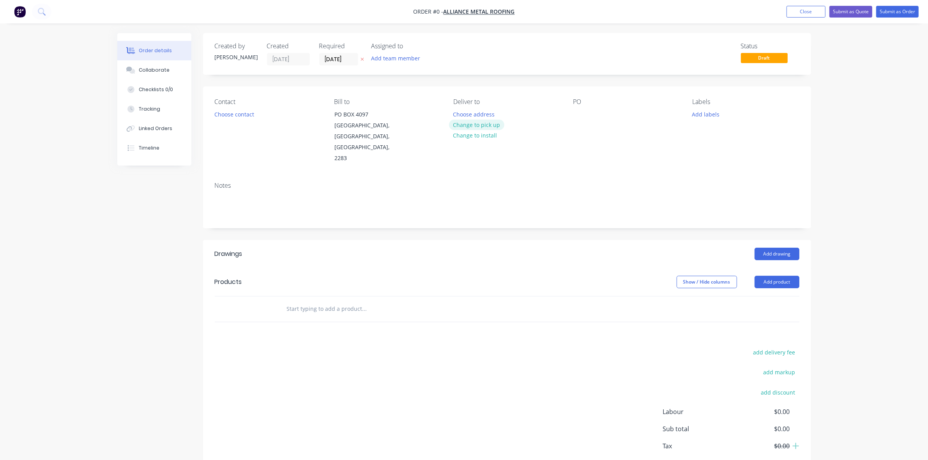
click at [481, 127] on button "Change to pick up" at bounding box center [476, 125] width 55 height 11
click at [233, 116] on button "Choose contact" at bounding box center [234, 114] width 48 height 11
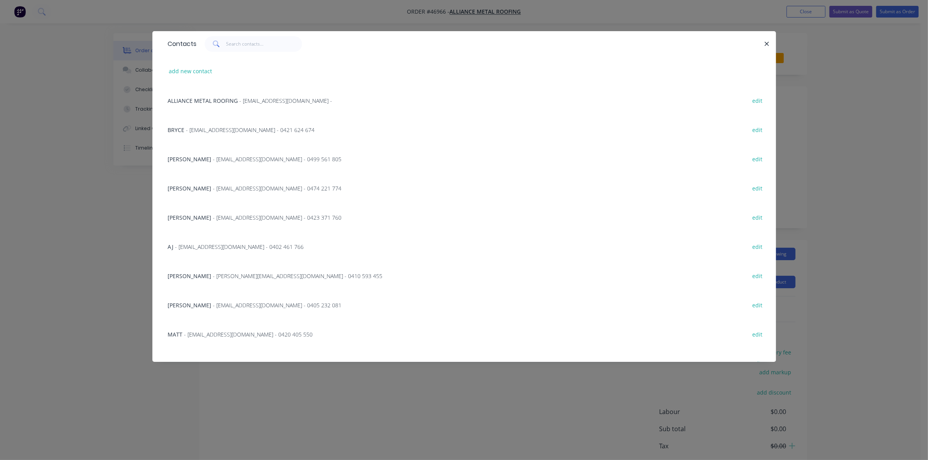
click at [202, 249] on span "- accounts@alliancemetalroofing.com.au - 0402 461 766" at bounding box center [239, 246] width 129 height 7
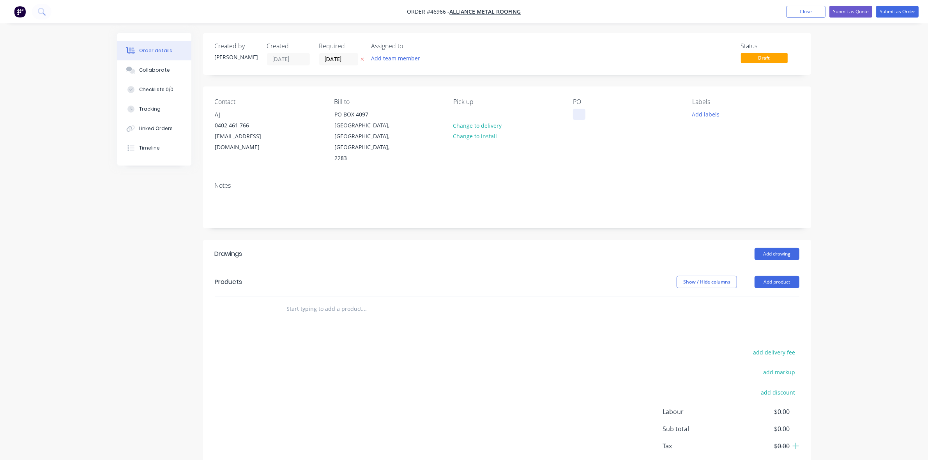
click at [577, 116] on div at bounding box center [579, 114] width 12 height 11
click at [333, 59] on input "[DATE]" at bounding box center [338, 59] width 38 height 12
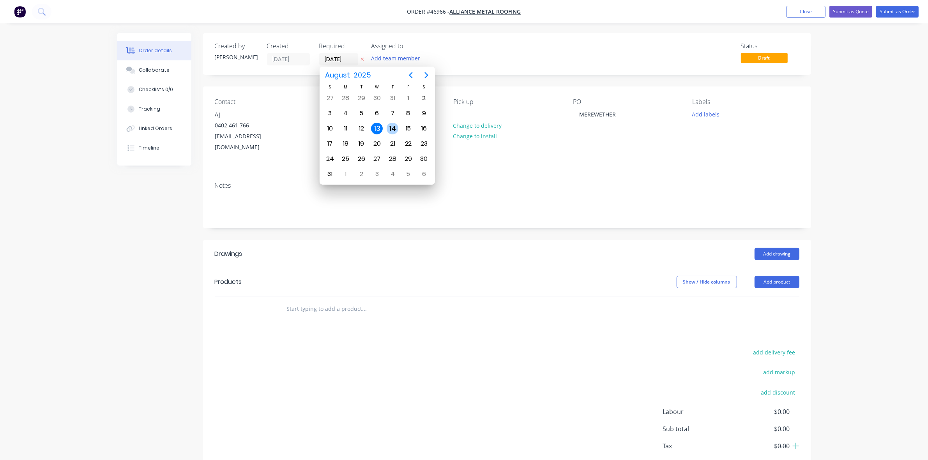
click at [390, 127] on div "14" at bounding box center [392, 129] width 12 height 12
type input "[DATE]"
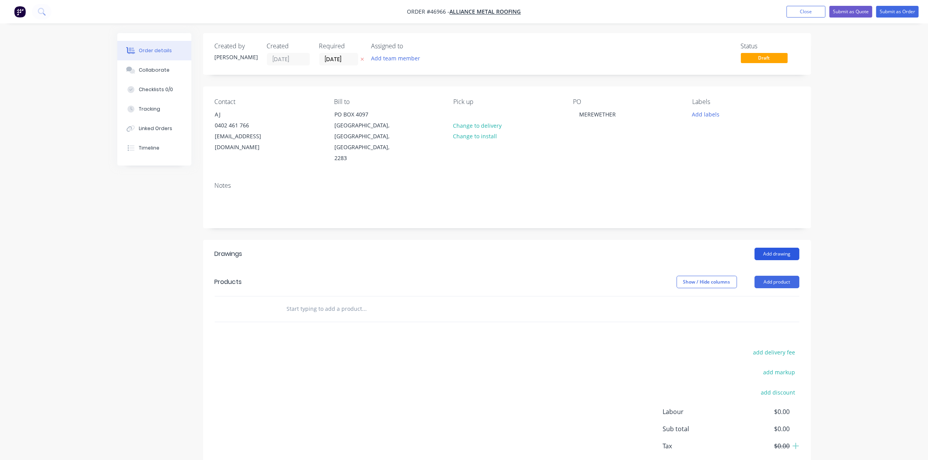
click at [776, 248] on button "Add drawing" at bounding box center [776, 254] width 45 height 12
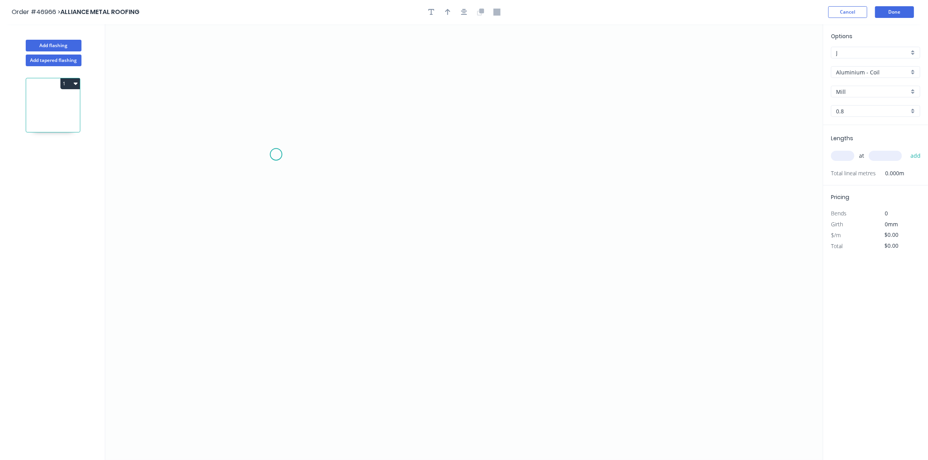
click at [275, 155] on icon "0" at bounding box center [463, 242] width 717 height 436
drag, startPoint x: 310, startPoint y: 156, endPoint x: 317, endPoint y: 185, distance: 29.9
click at [311, 156] on icon "0" at bounding box center [463, 242] width 717 height 436
drag, startPoint x: 313, startPoint y: 263, endPoint x: 318, endPoint y: 263, distance: 5.1
click at [314, 263] on icon "0 ?" at bounding box center [463, 242] width 717 height 436
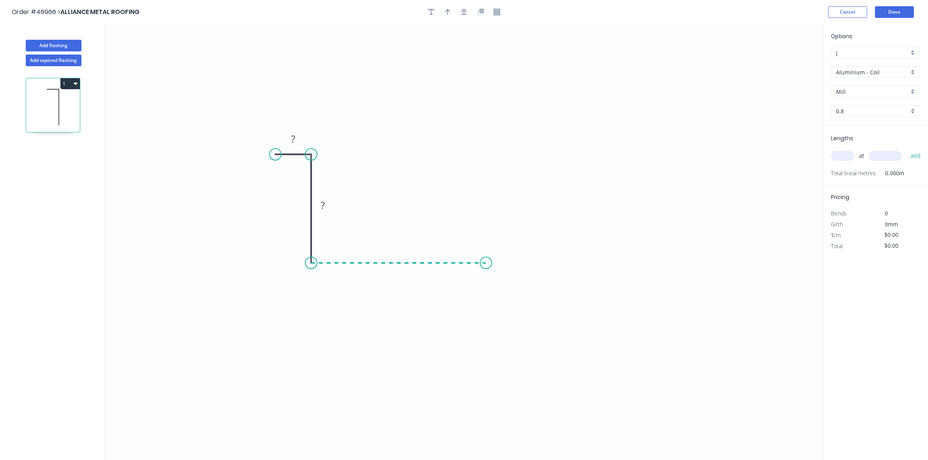
click at [493, 254] on icon "0 ? ?" at bounding box center [463, 242] width 717 height 436
click at [486, 108] on icon "0 ? ? ?" at bounding box center [463, 242] width 717 height 436
click at [298, 141] on rect at bounding box center [293, 139] width 16 height 11
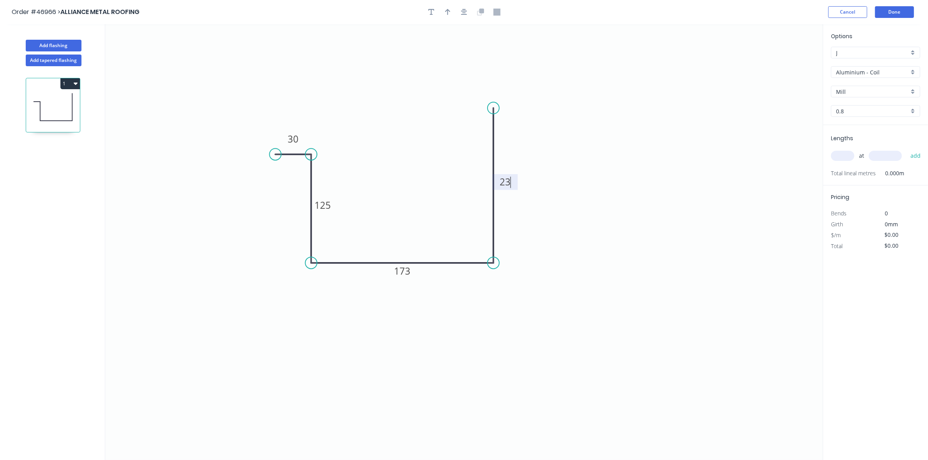
type input "$28.25"
click at [843, 153] on input "text" at bounding box center [842, 156] width 23 height 10
type input "1"
type input "1000"
click at [906, 149] on button "add" at bounding box center [915, 155] width 18 height 13
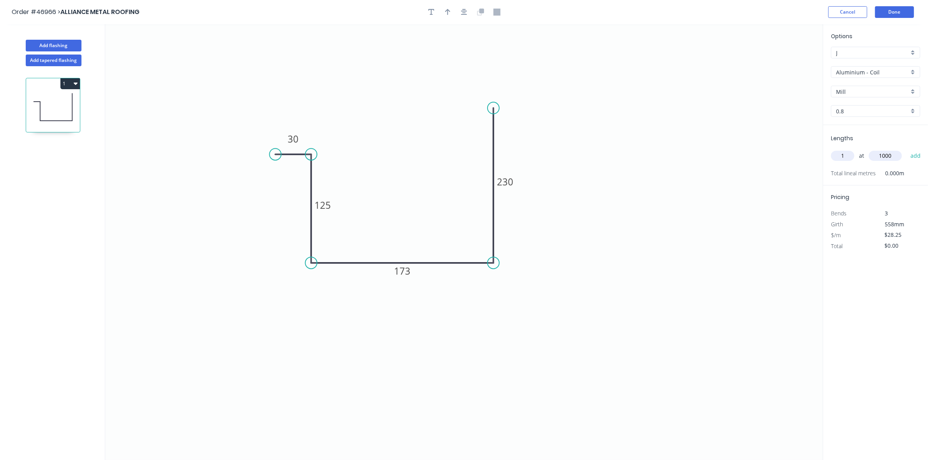
type input "$28.25"
click at [884, 13] on button "Done" at bounding box center [894, 12] width 39 height 12
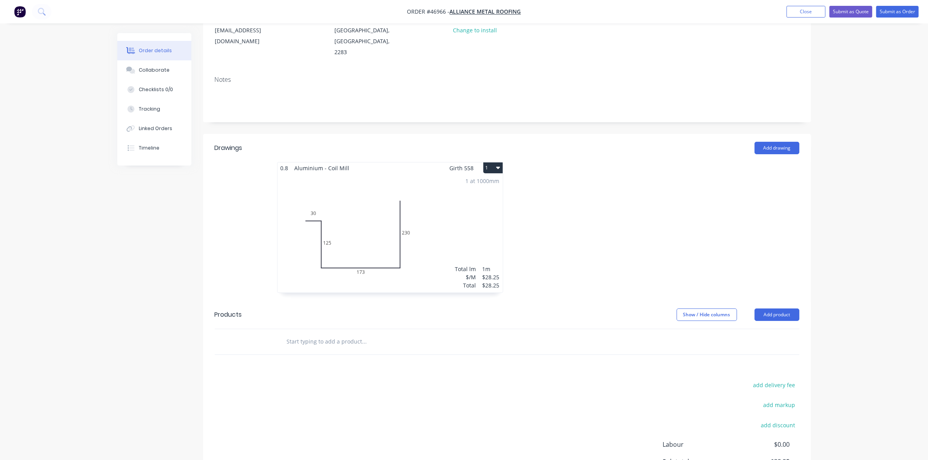
scroll to position [113, 0]
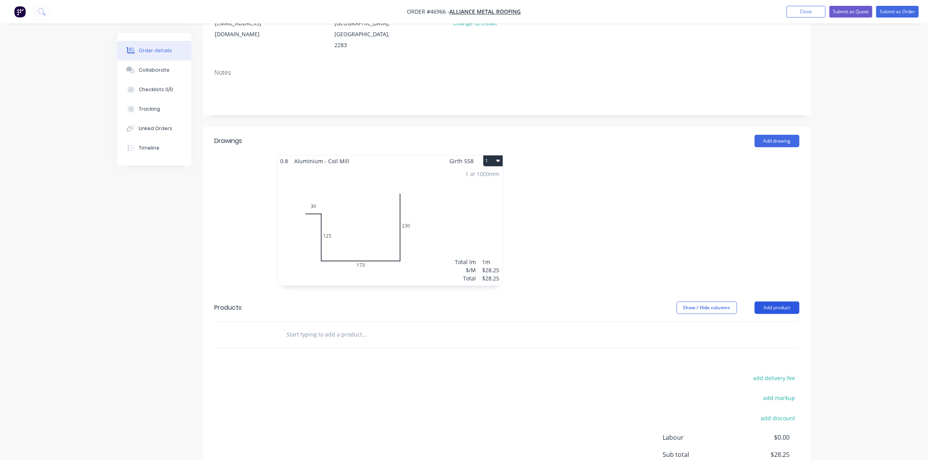
click at [790, 302] on button "Add product" at bounding box center [776, 308] width 45 height 12
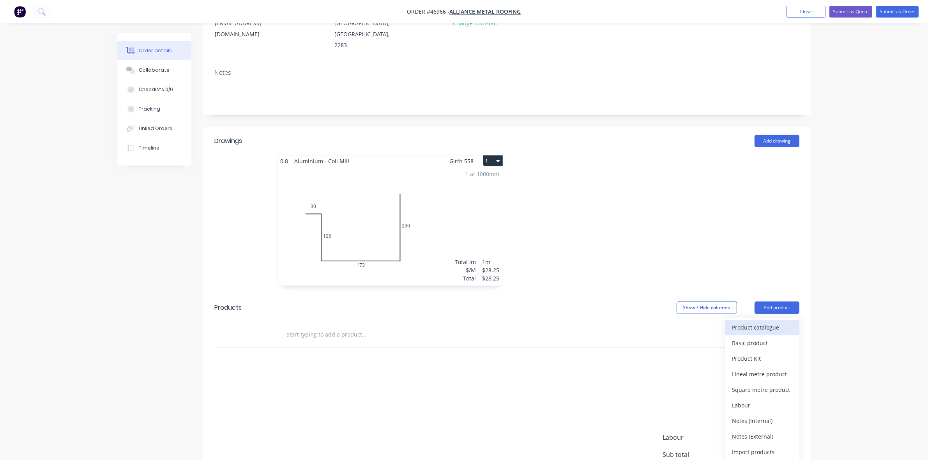
click at [782, 322] on div "Product catalogue" at bounding box center [762, 327] width 60 height 11
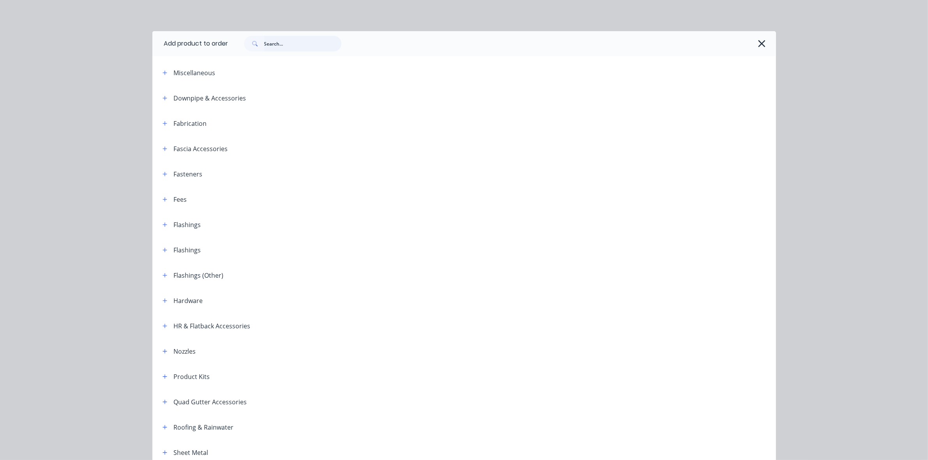
click at [307, 49] on input "text" at bounding box center [302, 44] width 77 height 16
type input "E"
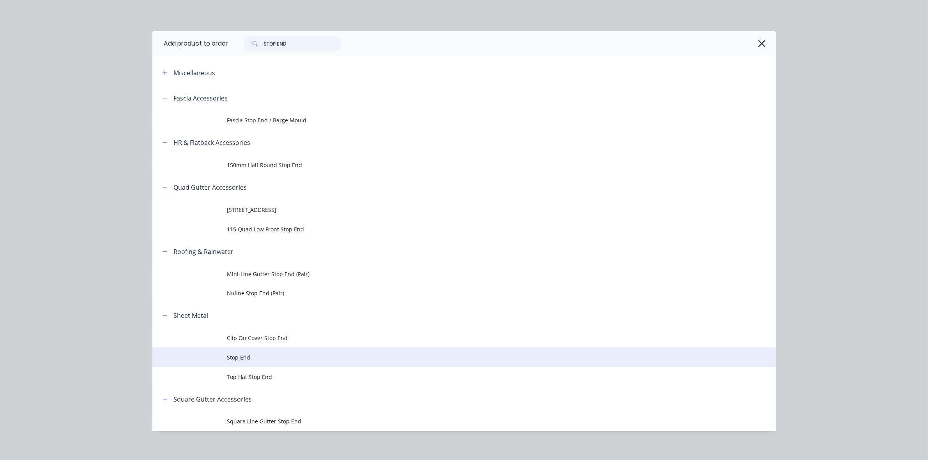
type input "STOP END"
click at [252, 353] on span "Stop End" at bounding box center [446, 357] width 439 height 8
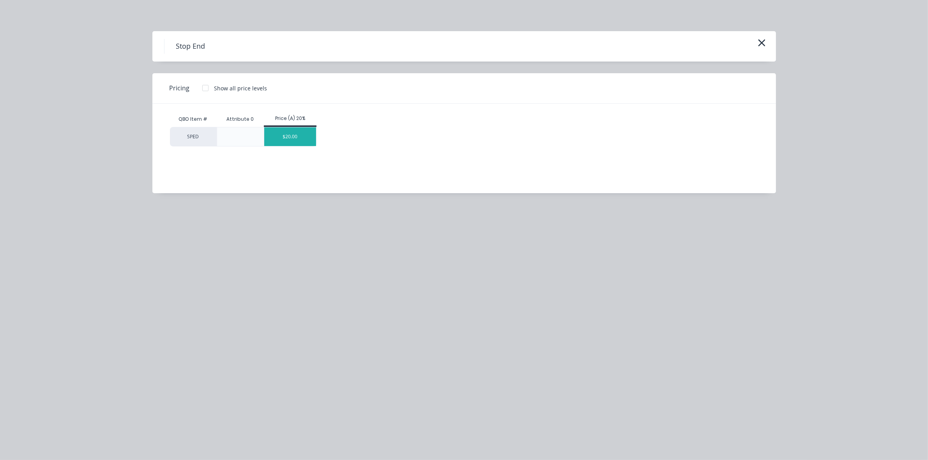
click at [300, 138] on div "$20.00" at bounding box center [290, 136] width 52 height 19
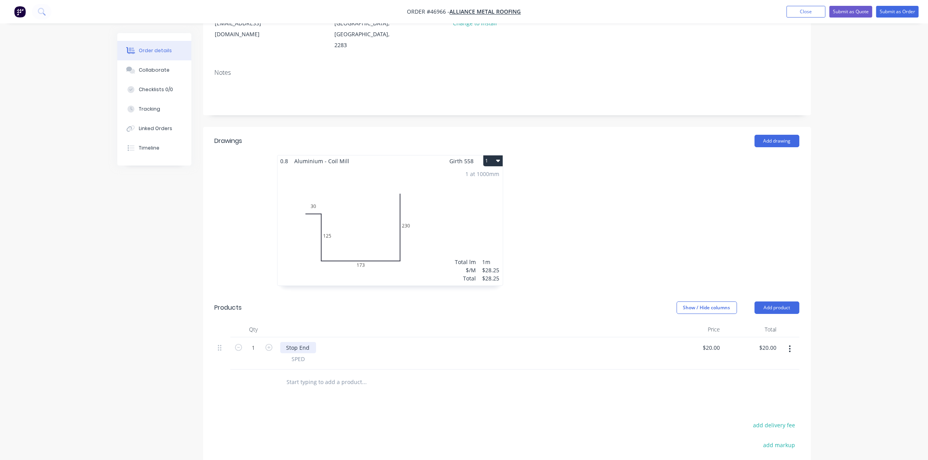
click at [310, 342] on div "Stop End" at bounding box center [298, 347] width 36 height 11
click at [346, 342] on div "Stop End - 0.8 ALUM 125x173x230" at bounding box center [330, 347] width 101 height 11
click at [711, 342] on div "20 20" at bounding box center [716, 347] width 13 height 11
type input "$35.00"
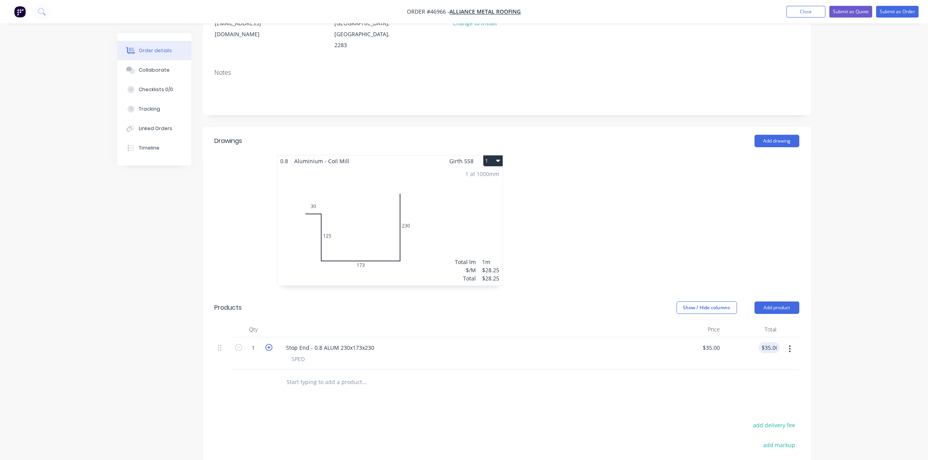
click at [267, 344] on icon "button" at bounding box center [268, 347] width 7 height 7
type input "2"
type input "$70.00"
click at [266, 344] on icon "button" at bounding box center [268, 347] width 7 height 7
type input "3"
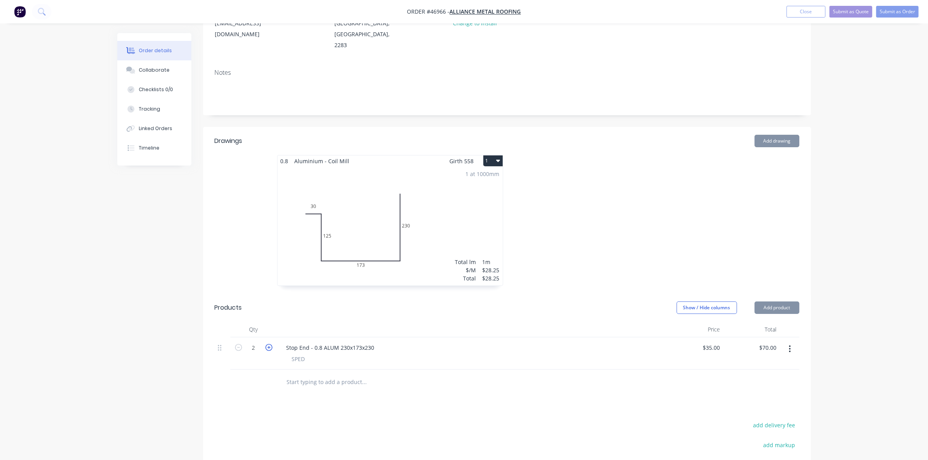
type input "$105.00"
click at [266, 344] on icon "button" at bounding box center [268, 347] width 7 height 7
type input "4"
type input "$140.00"
click at [266, 344] on icon "button" at bounding box center [268, 347] width 7 height 7
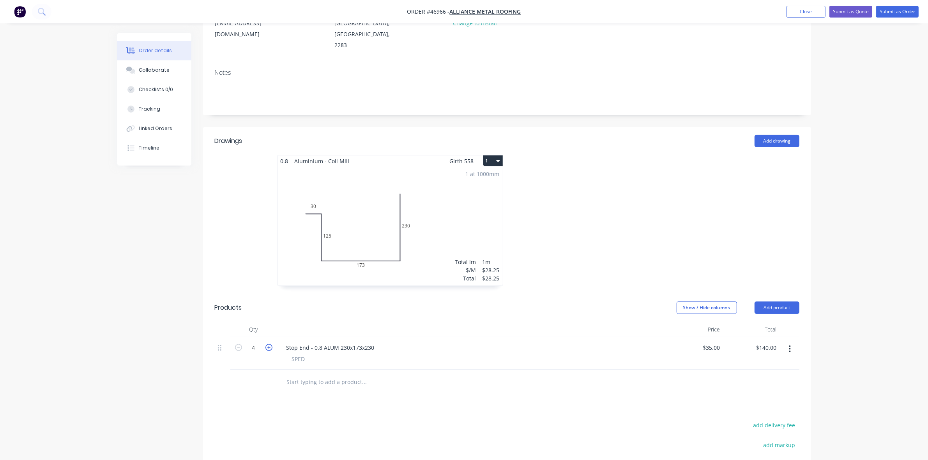
type input "5"
type input "$175.00"
click at [266, 344] on icon "button" at bounding box center [268, 347] width 7 height 7
type input "6"
type input "$210.00"
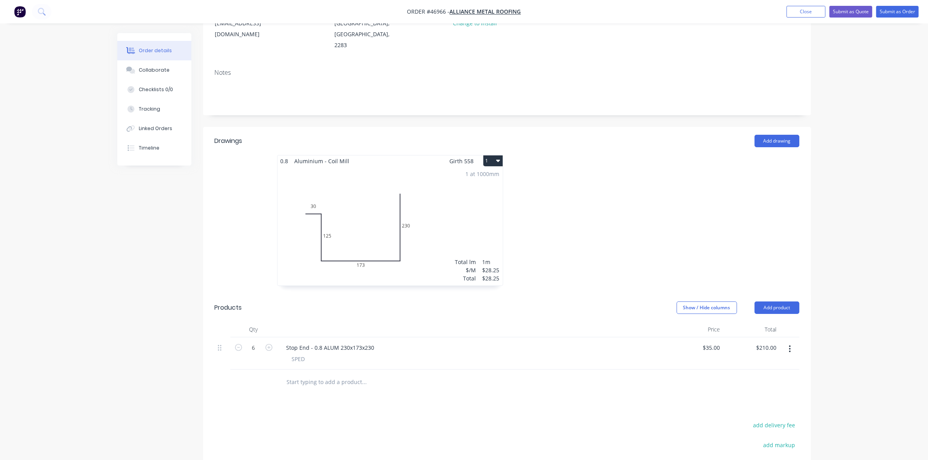
click at [596, 155] on div at bounding box center [624, 224] width 234 height 139
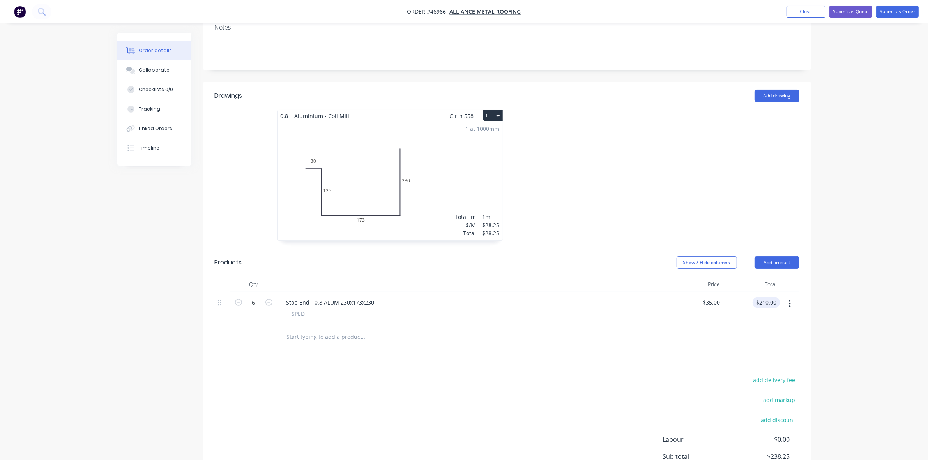
scroll to position [208, 0]
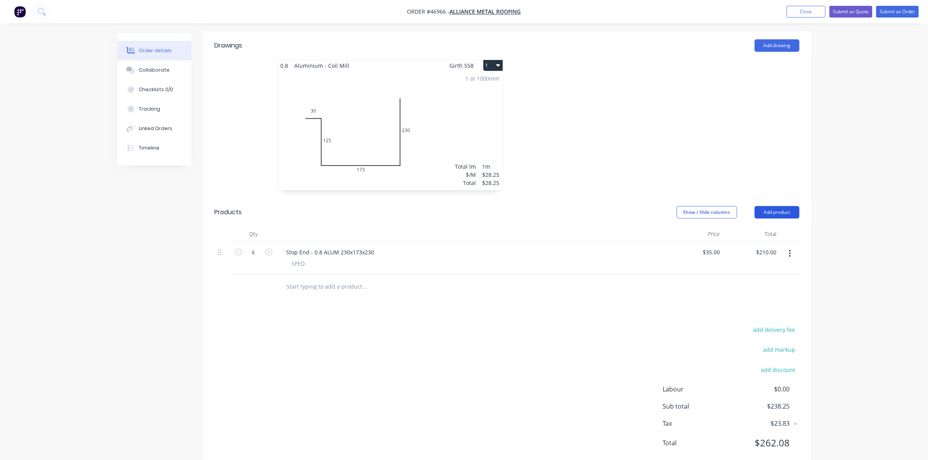
click at [774, 206] on button "Add product" at bounding box center [776, 212] width 45 height 12
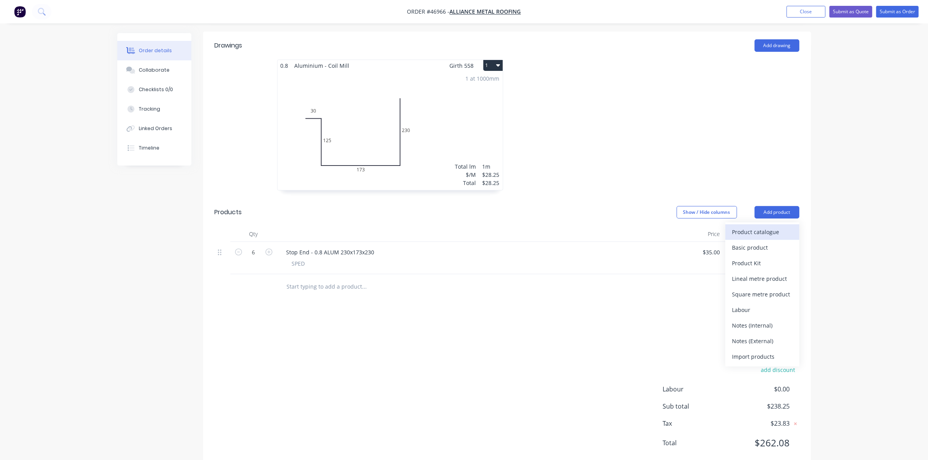
click at [771, 226] on div "Product catalogue" at bounding box center [762, 231] width 60 height 11
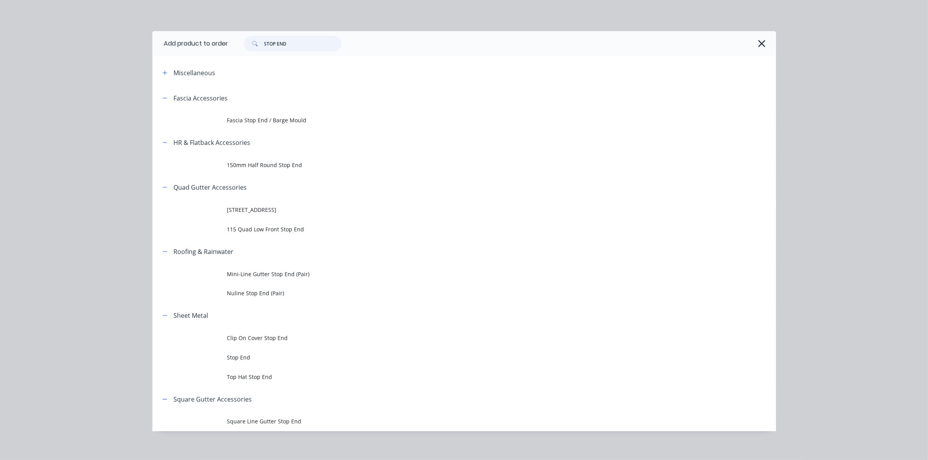
drag, startPoint x: 293, startPoint y: 38, endPoint x: 245, endPoint y: 38, distance: 47.5
click at [245, 38] on div "STOP END" at bounding box center [292, 44] width 97 height 16
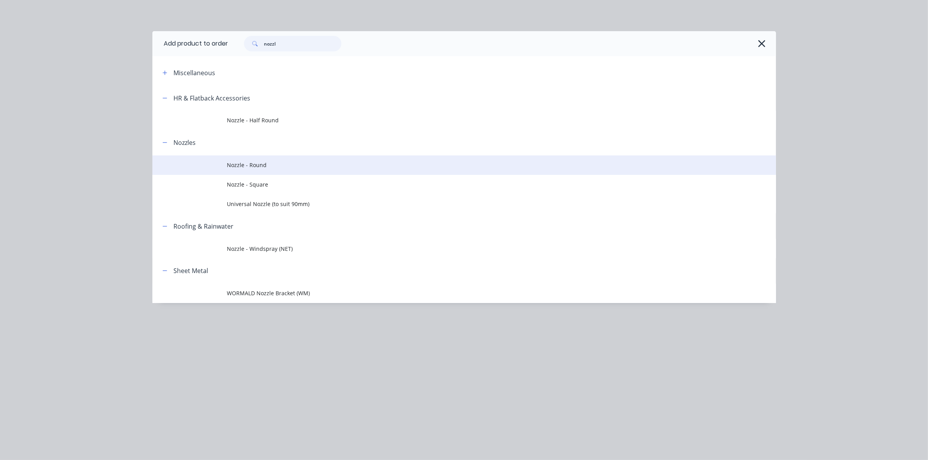
type input "nozzl"
click at [279, 165] on span "Nozzle - Round" at bounding box center [446, 165] width 439 height 8
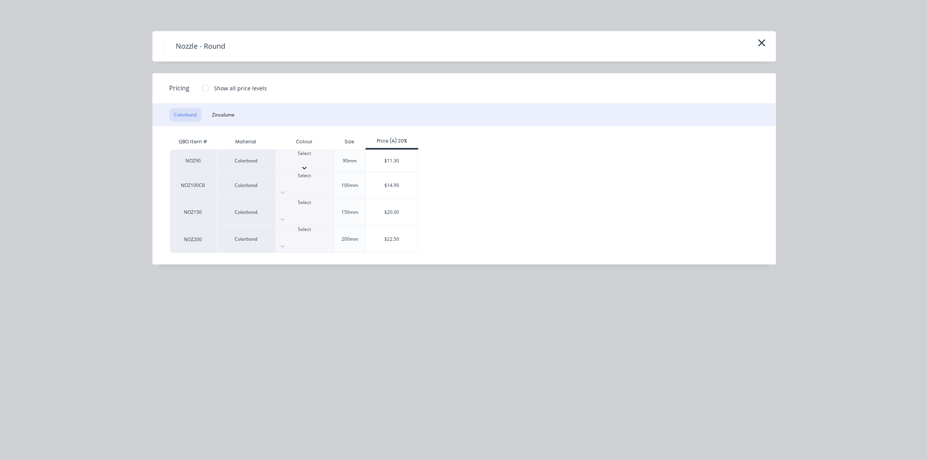
click at [297, 161] on div at bounding box center [304, 160] width 58 height 7
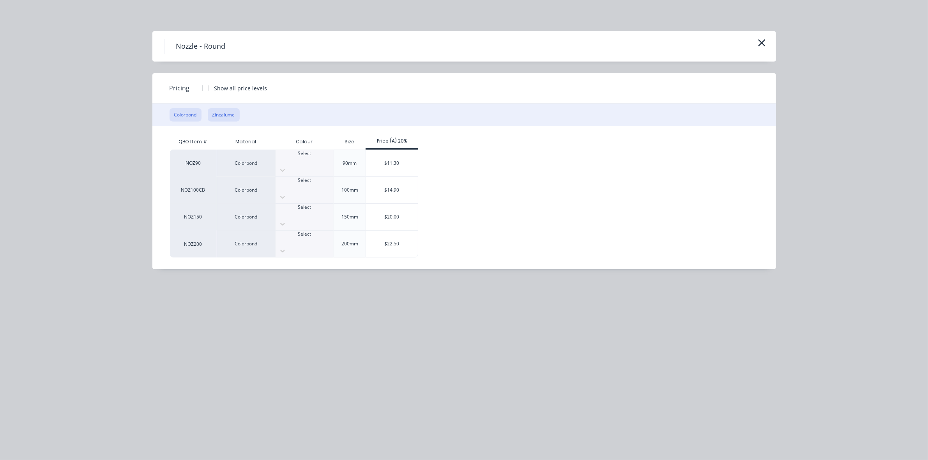
click at [227, 116] on button "Zincalume" at bounding box center [224, 114] width 32 height 13
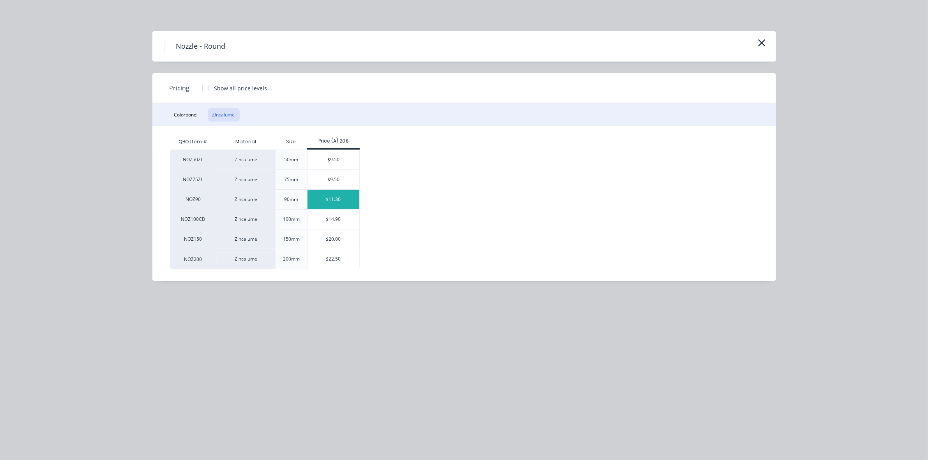
click at [326, 194] on div "$11.30" at bounding box center [333, 199] width 52 height 19
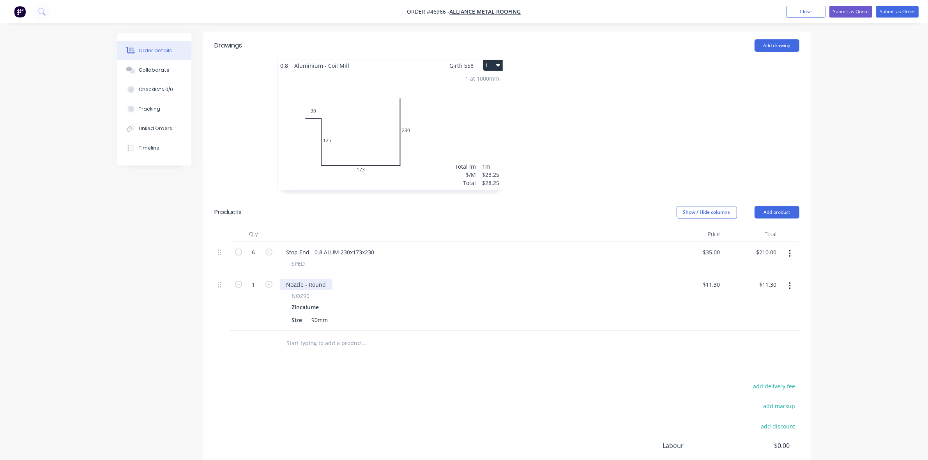
click at [327, 279] on div "Nozzle - Round" at bounding box center [306, 284] width 52 height 11
click at [267, 281] on icon "button" at bounding box center [268, 284] width 7 height 7
type input "2"
type input "$22.60"
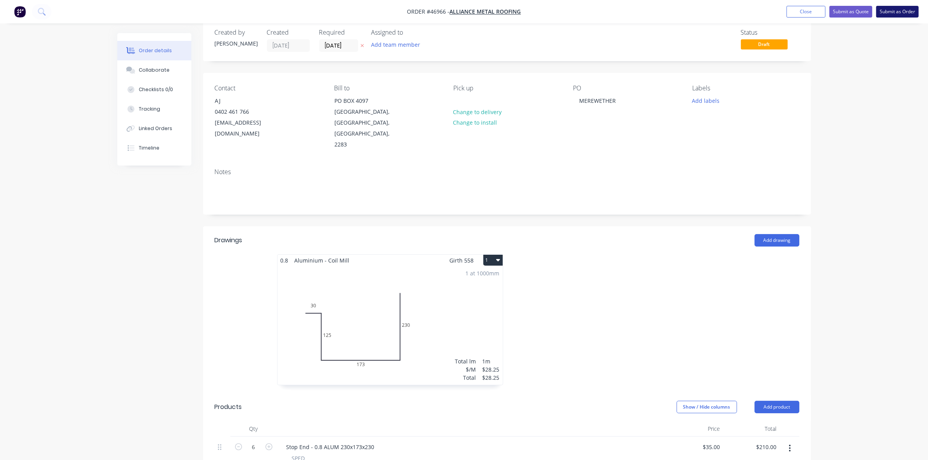
click at [891, 12] on button "Submit as Order" at bounding box center [897, 12] width 42 height 12
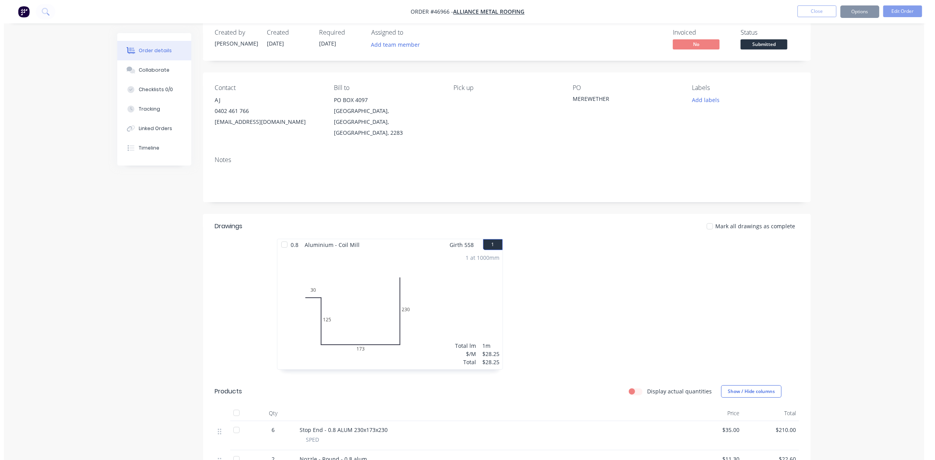
scroll to position [0, 0]
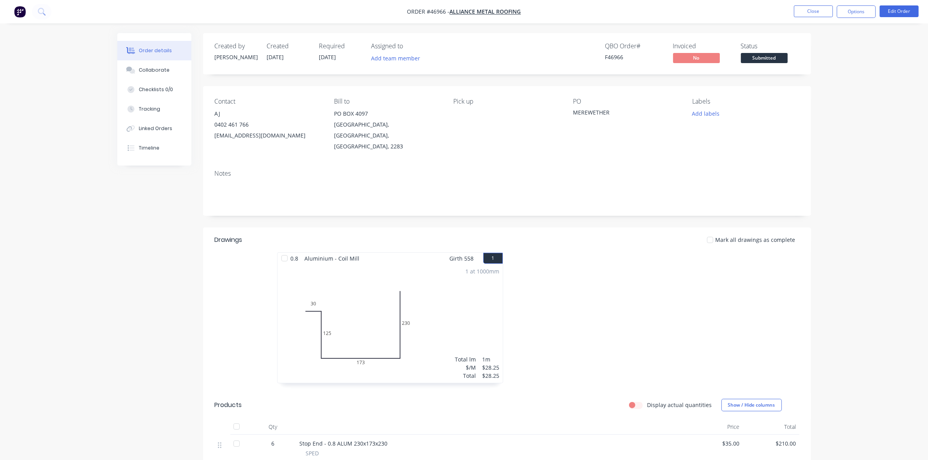
click at [857, 14] on button "Options" at bounding box center [855, 11] width 39 height 12
click at [832, 93] on div "Work Order" at bounding box center [833, 93] width 72 height 11
click at [832, 82] on div "Without pricing" at bounding box center [833, 78] width 72 height 11
click at [896, 12] on button "Edit Order" at bounding box center [898, 11] width 39 height 12
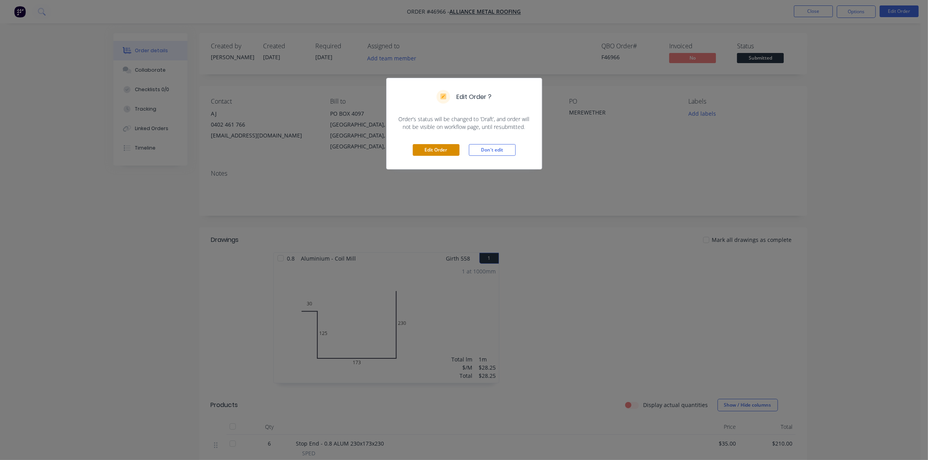
click at [443, 151] on button "Edit Order" at bounding box center [436, 150] width 47 height 12
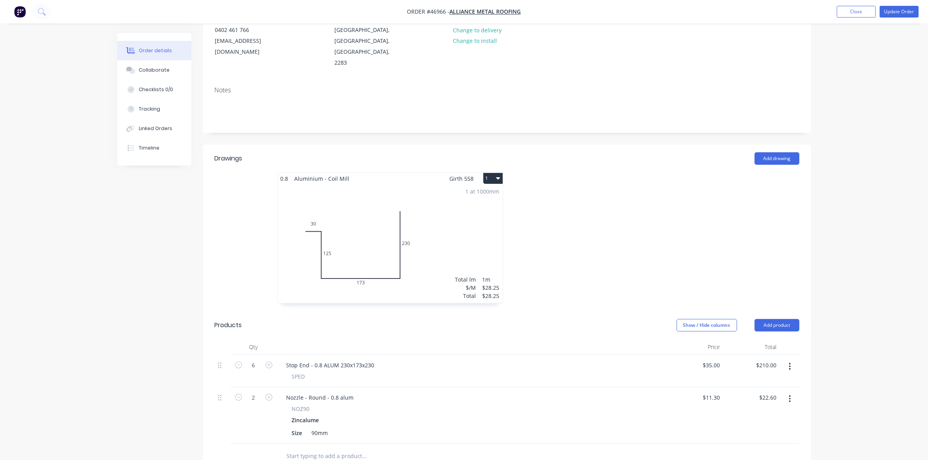
scroll to position [97, 0]
drag, startPoint x: 339, startPoint y: 339, endPoint x: 383, endPoint y: 342, distance: 43.7
click at [383, 358] on div "Stop End - 0.8 ALUM 230x173x230" at bounding box center [471, 363] width 383 height 11
click at [351, 358] on div "Stop End - 0.8 ALUM 170X150" at bounding box center [324, 363] width 89 height 11
type input "$35.00"
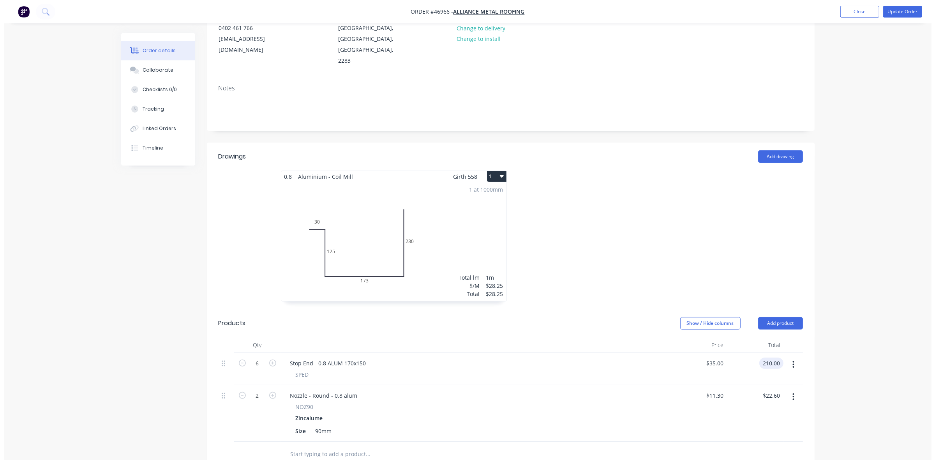
scroll to position [0, 0]
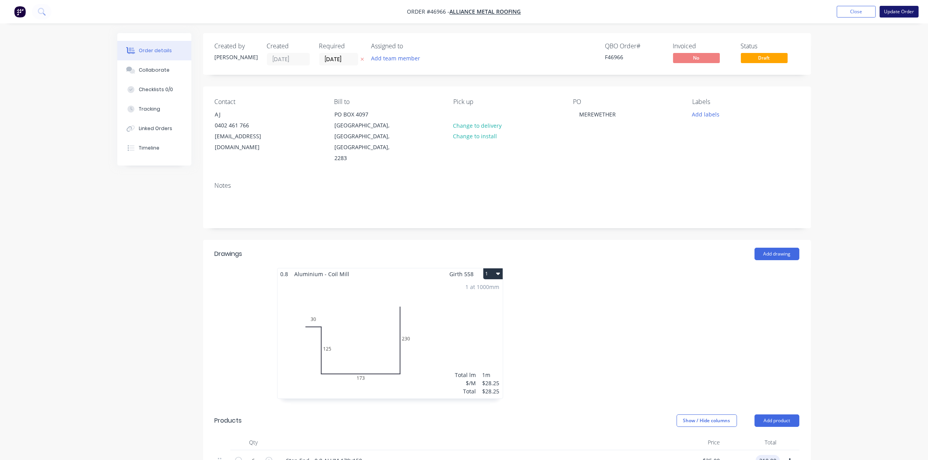
type input "$210.00"
click at [896, 14] on button "Update Order" at bounding box center [898, 12] width 39 height 12
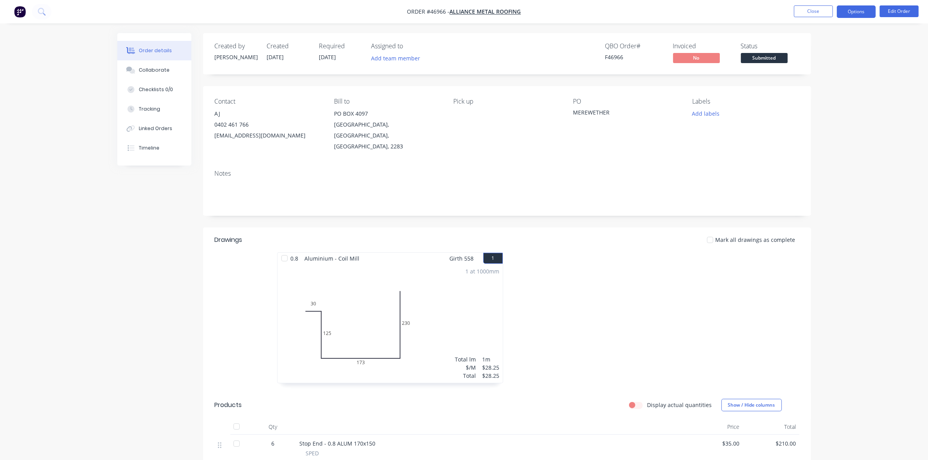
click at [859, 10] on button "Options" at bounding box center [855, 11] width 39 height 12
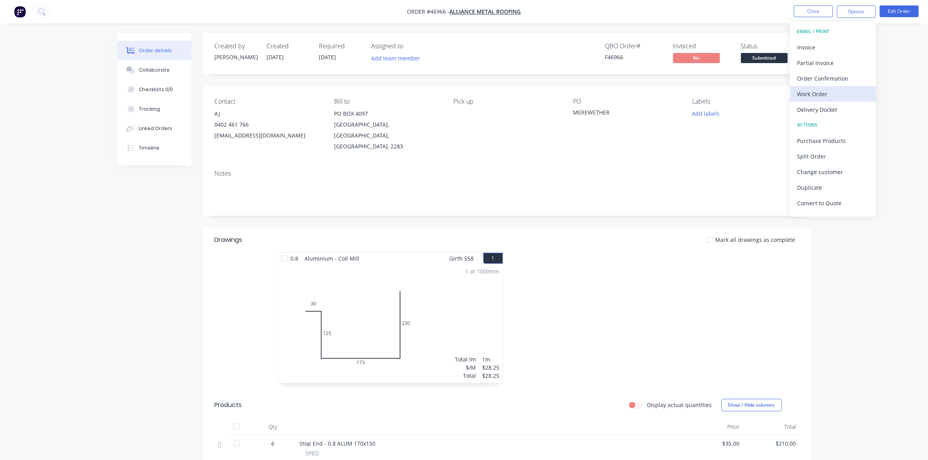
click at [826, 96] on div "Work Order" at bounding box center [833, 93] width 72 height 11
click at [825, 82] on div "Without pricing" at bounding box center [833, 78] width 72 height 11
click at [768, 57] on span "Submitted" at bounding box center [764, 58] width 47 height 10
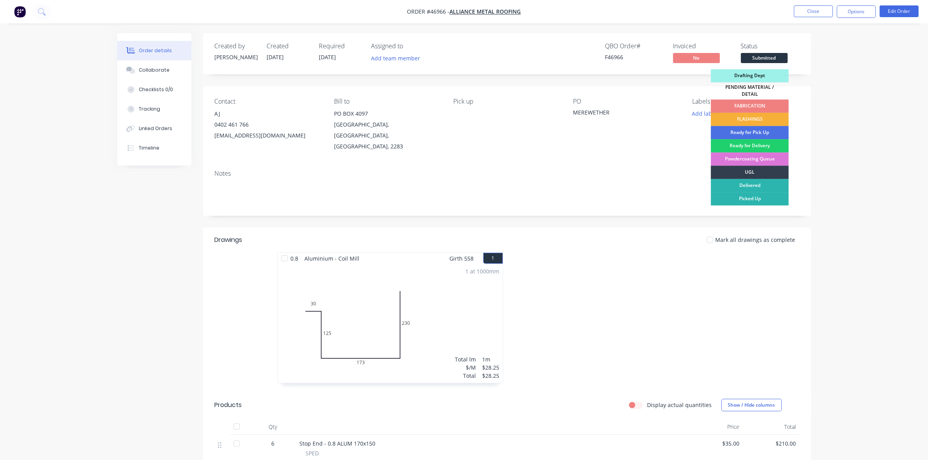
click at [749, 103] on div "FABRICATION" at bounding box center [750, 106] width 78 height 13
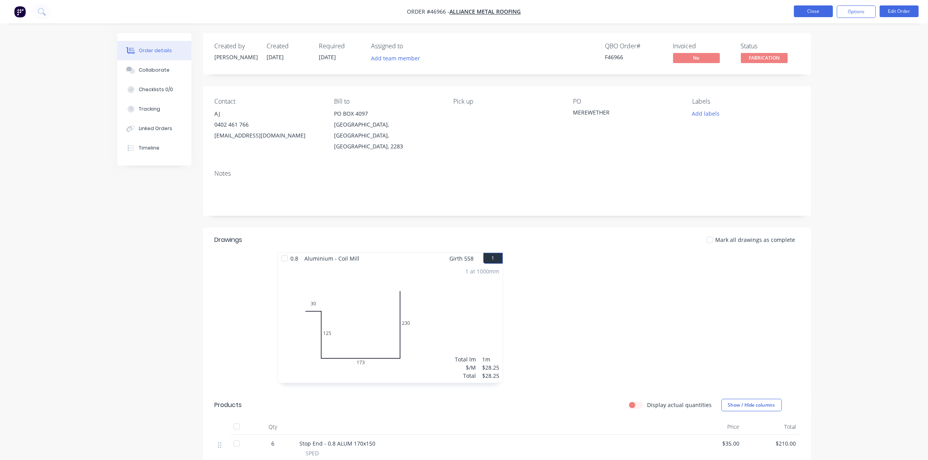
click at [813, 13] on button "Close" at bounding box center [813, 11] width 39 height 12
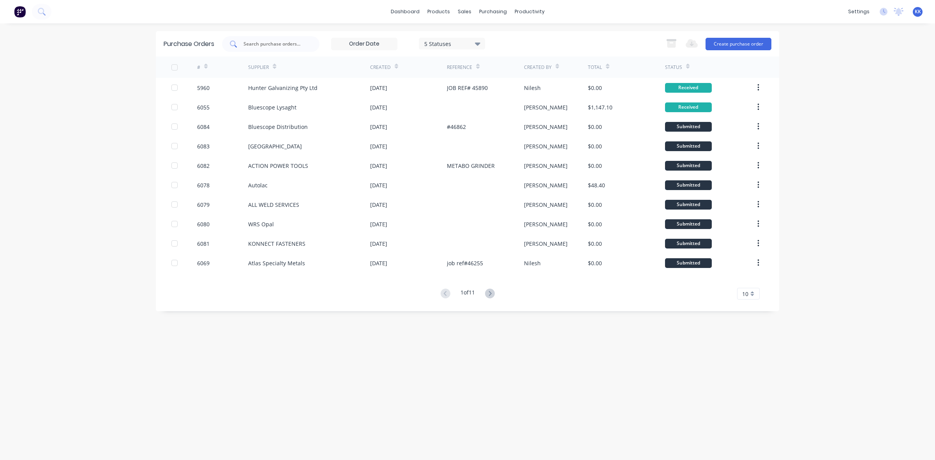
click at [267, 39] on div at bounding box center [270, 44] width 97 height 16
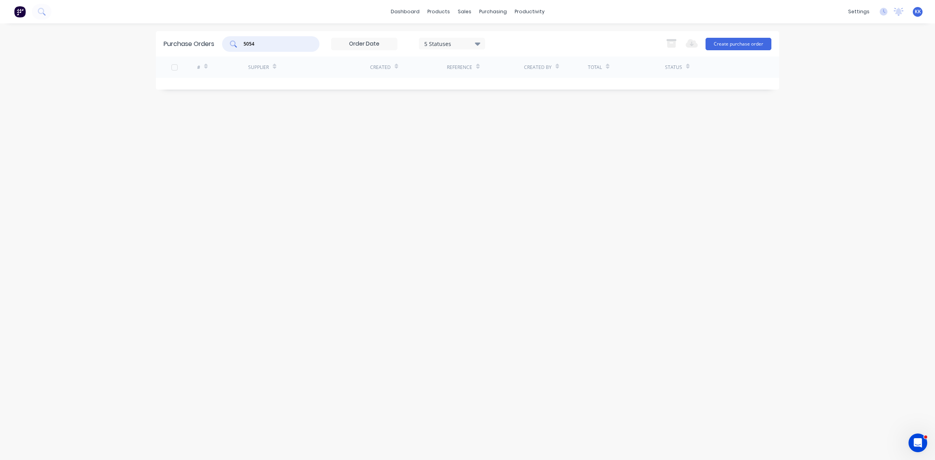
type input "5054"
click at [460, 40] on div "5 Statuses" at bounding box center [452, 43] width 56 height 8
click at [504, 62] on div at bounding box center [505, 64] width 16 height 16
click at [532, 46] on div "5054 7 Statuses 7 Statuses Export to Excel (XLSX) Create purchase order" at bounding box center [496, 44] width 549 height 16
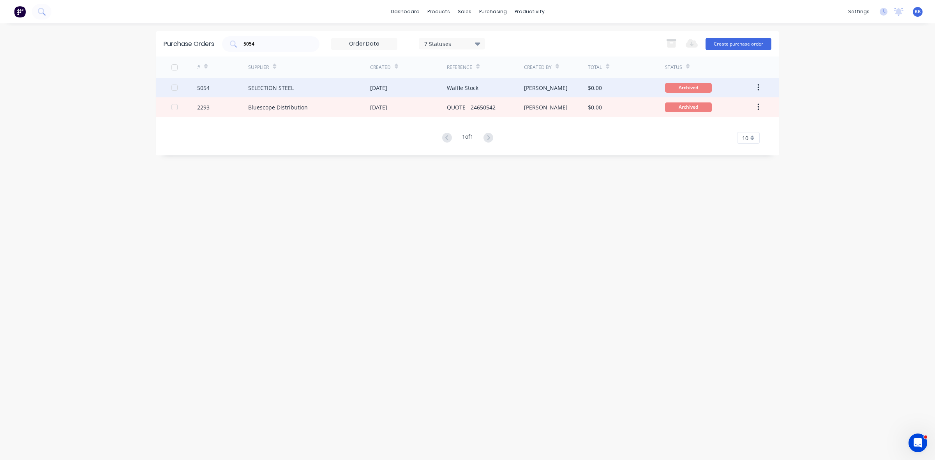
click at [246, 88] on div "5054" at bounding box center [222, 87] width 51 height 19
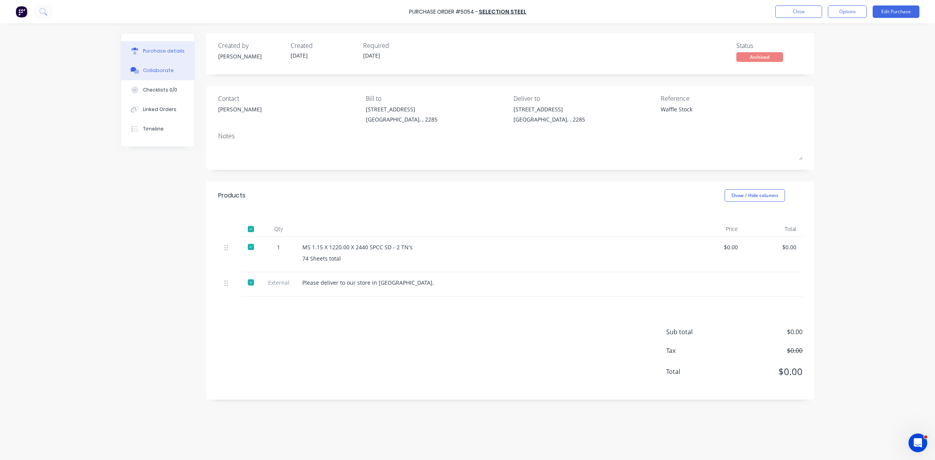
click at [173, 65] on button "Collaborate" at bounding box center [157, 70] width 73 height 19
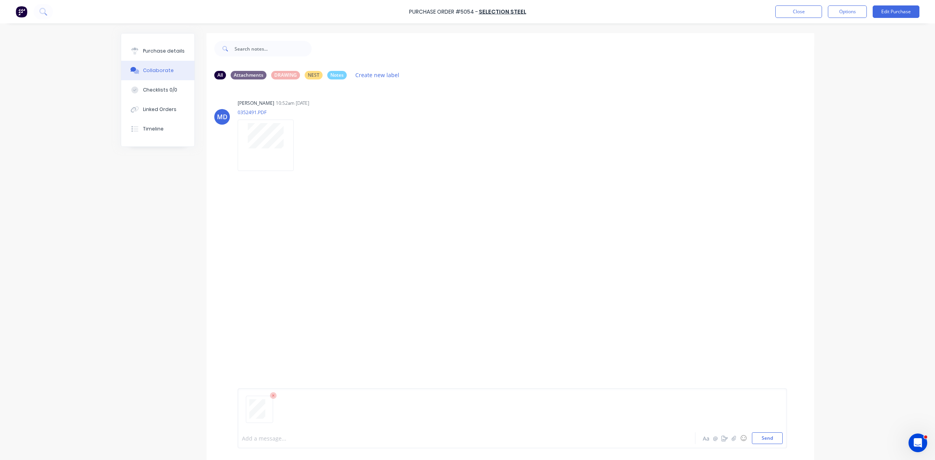
click at [256, 441] on div at bounding box center [444, 438] width 405 height 8
drag, startPoint x: 786, startPoint y: 14, endPoint x: 667, endPoint y: 14, distance: 118.4
click at [772, 15] on div "Purchase Order #5054 - SELECTION STEEL Close Options Edit Purchase" at bounding box center [467, 11] width 935 height 23
click at [801, 14] on button "Close" at bounding box center [798, 11] width 47 height 12
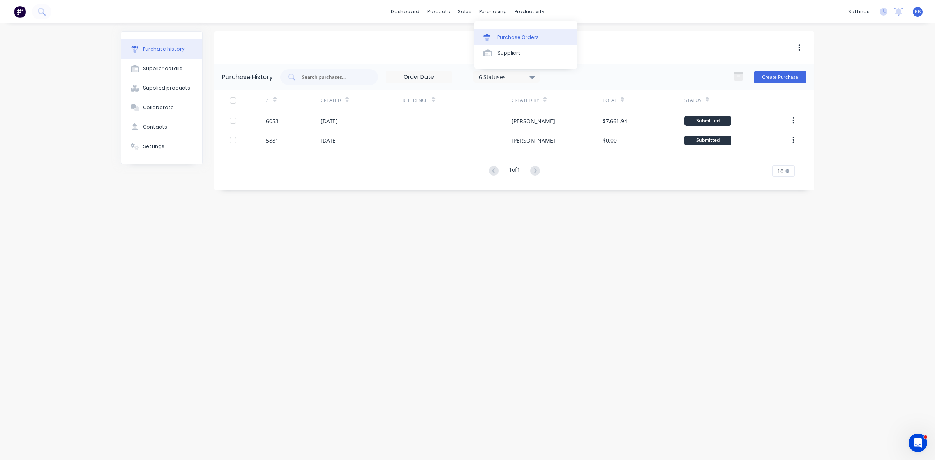
click at [503, 35] on div "Purchase Orders" at bounding box center [517, 37] width 41 height 7
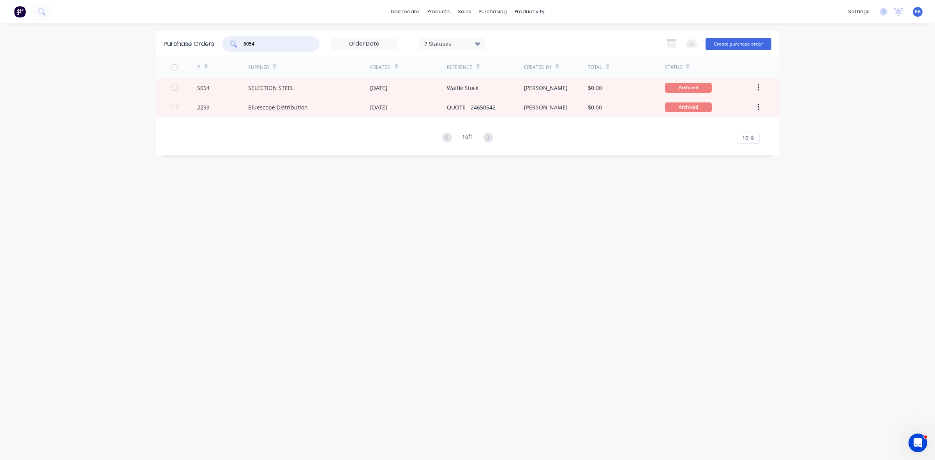
drag, startPoint x: 262, startPoint y: 41, endPoint x: 233, endPoint y: 43, distance: 29.3
click at [233, 43] on div "5054" at bounding box center [270, 44] width 97 height 16
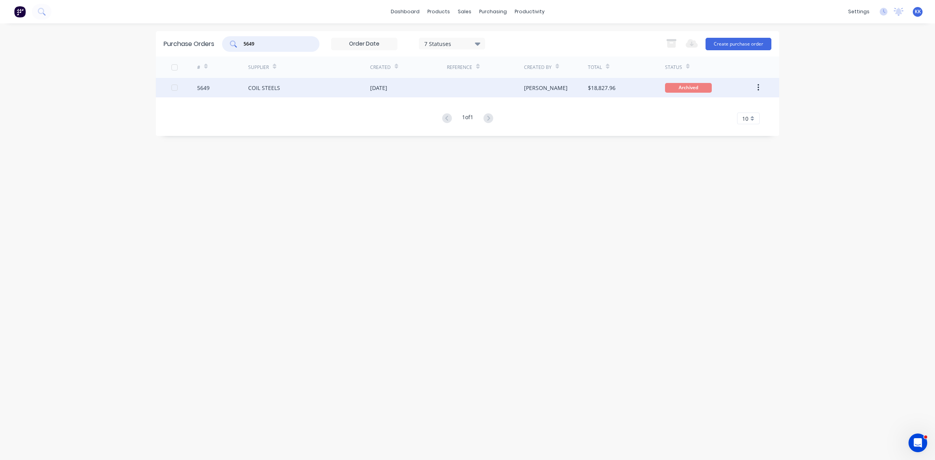
type input "5649"
click at [316, 82] on div "COIL STEELS" at bounding box center [309, 87] width 122 height 19
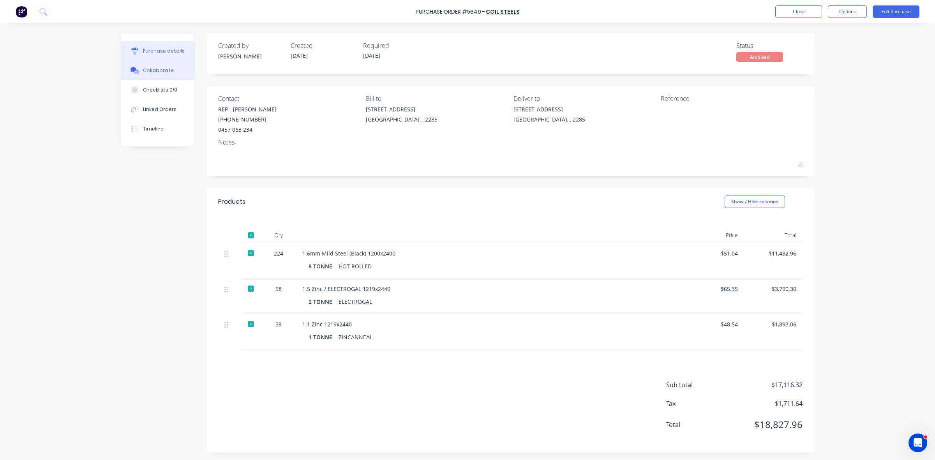
click at [173, 68] on button "Collaborate" at bounding box center [157, 70] width 73 height 19
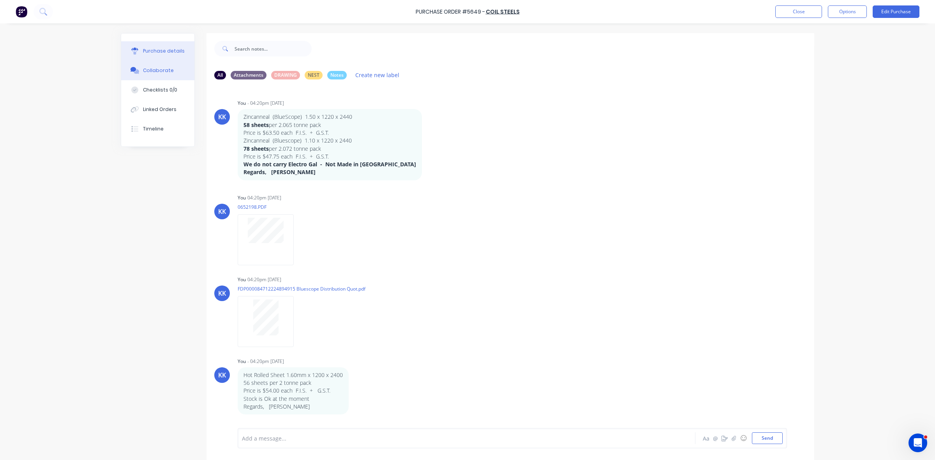
click at [152, 48] on div "Purchase details" at bounding box center [164, 51] width 42 height 7
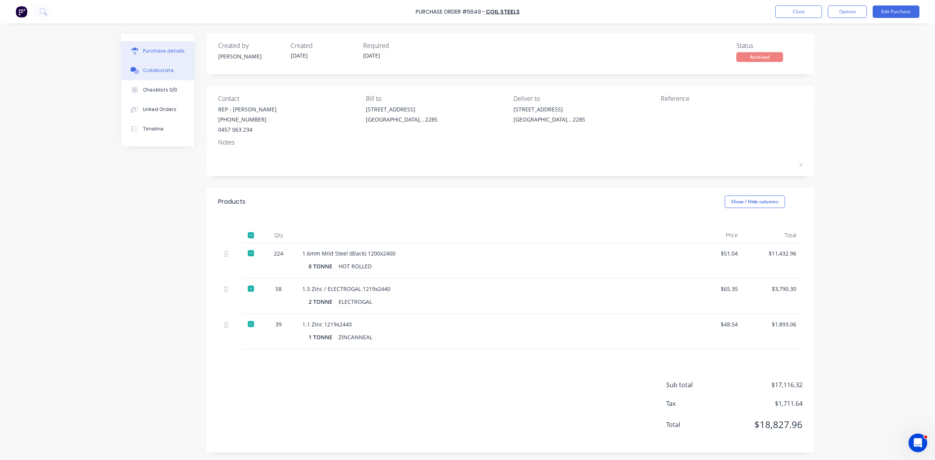
click at [152, 76] on button "Collaborate" at bounding box center [157, 70] width 73 height 19
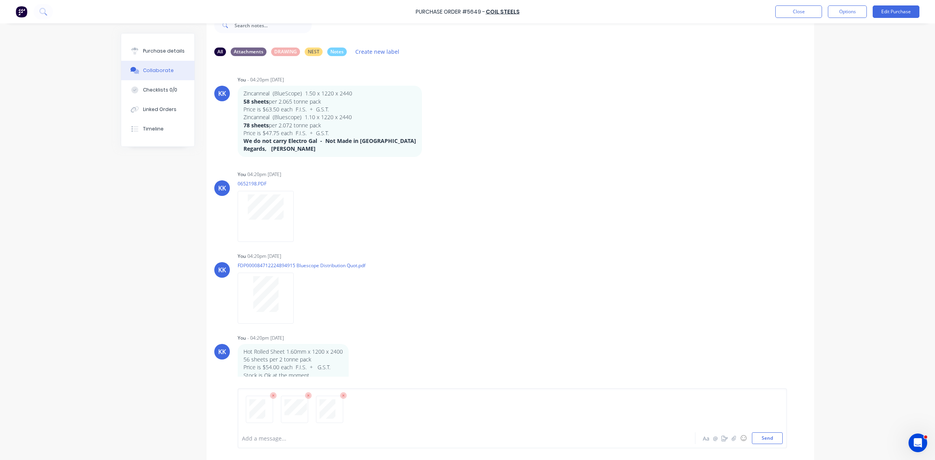
scroll to position [49, 0]
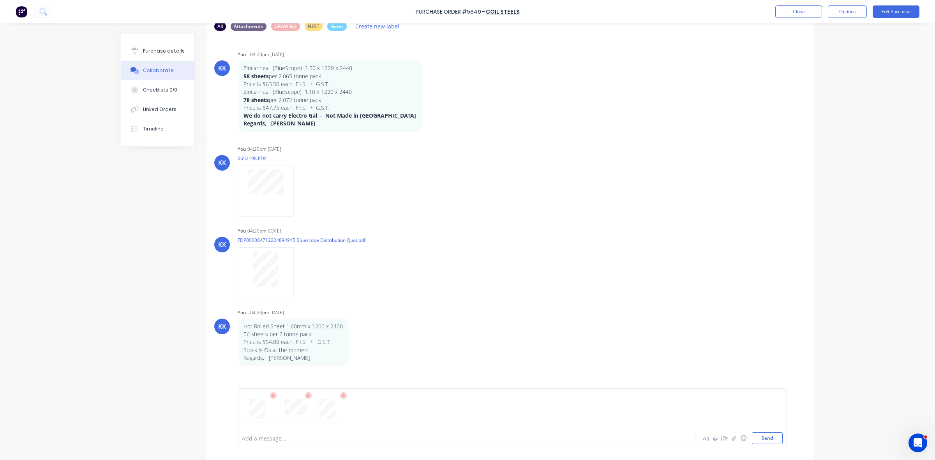
click at [277, 439] on div at bounding box center [444, 438] width 405 height 8
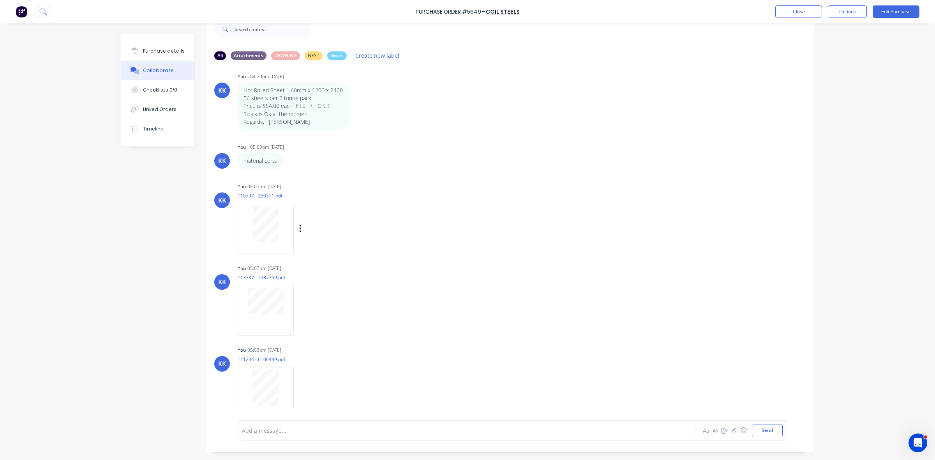
scroll to position [277, 0]
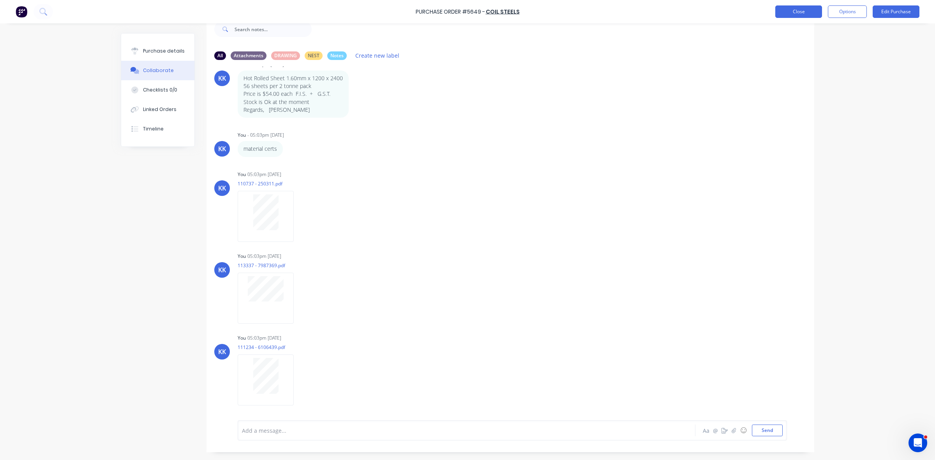
click at [799, 11] on button "Close" at bounding box center [798, 11] width 47 height 12
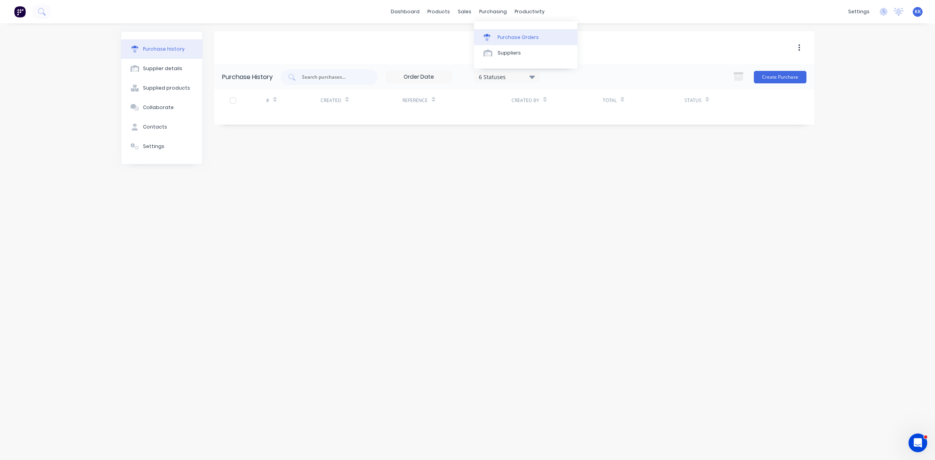
click at [507, 35] on div "Purchase Orders" at bounding box center [517, 37] width 41 height 7
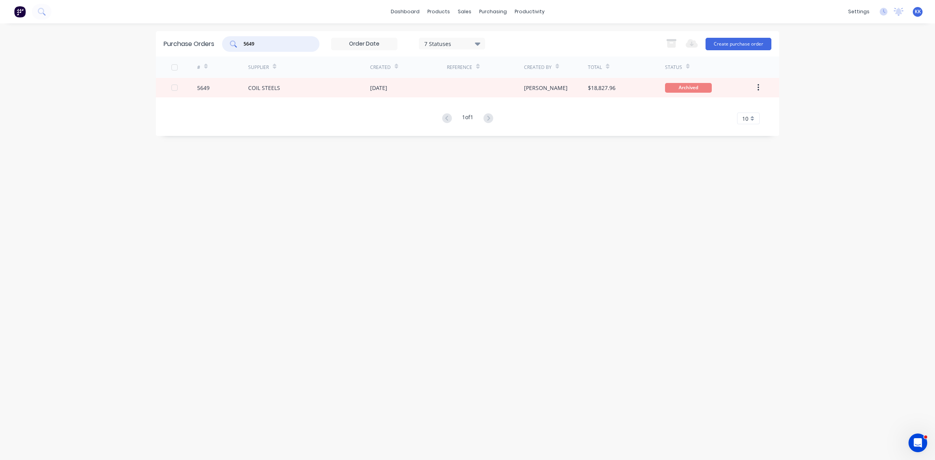
drag, startPoint x: 272, startPoint y: 42, endPoint x: 243, endPoint y: 43, distance: 28.9
click at [244, 43] on input "5649" at bounding box center [275, 44] width 65 height 8
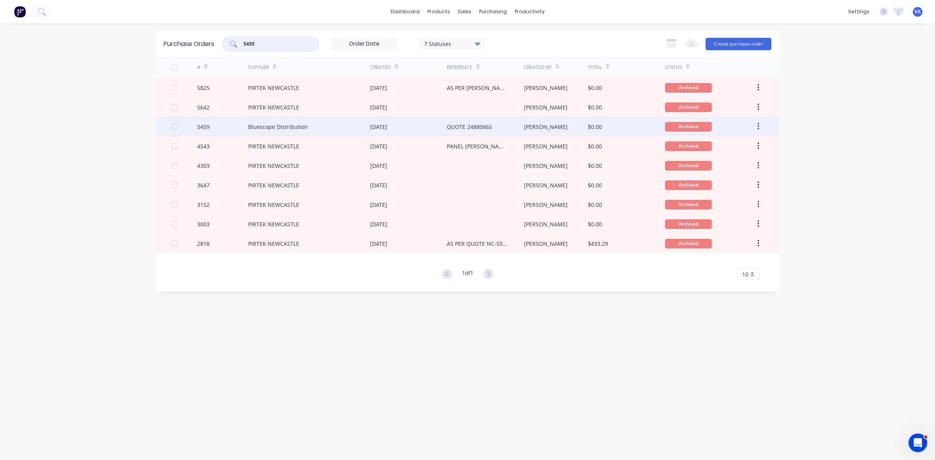
type input "5459"
click at [319, 123] on div "Bluescope Distribution" at bounding box center [309, 126] width 122 height 19
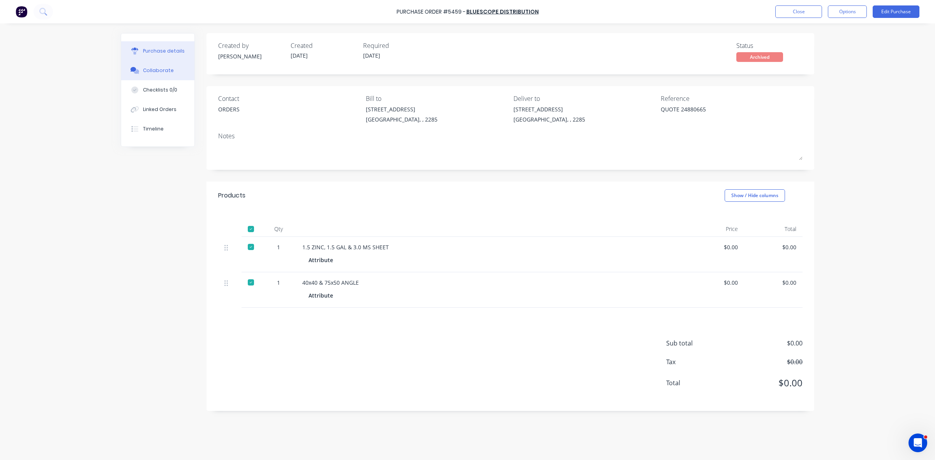
click at [164, 66] on button "Collaborate" at bounding box center [157, 70] width 73 height 19
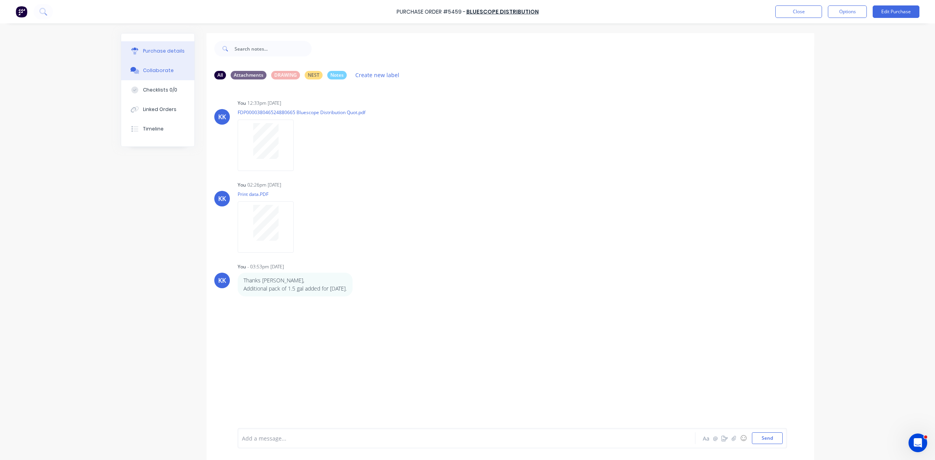
click at [160, 51] on div "Purchase details" at bounding box center [164, 51] width 42 height 7
type textarea "x"
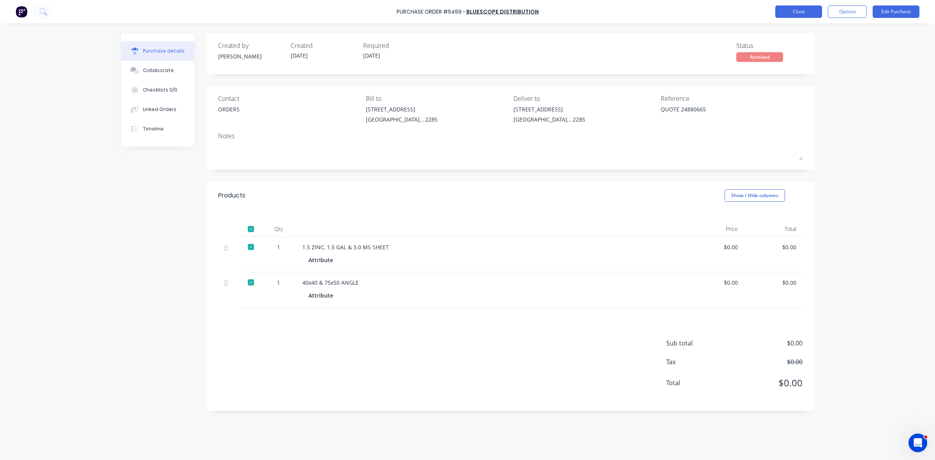
click at [810, 11] on button "Close" at bounding box center [798, 11] width 47 height 12
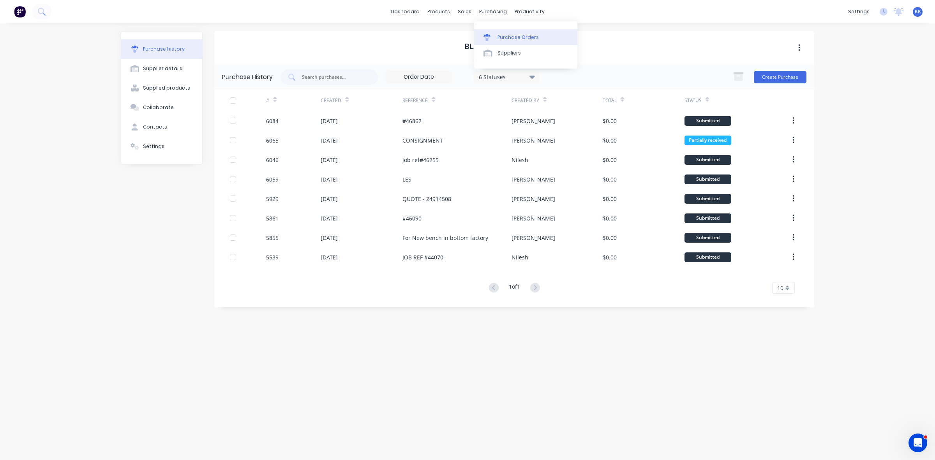
click at [499, 35] on div "Purchase Orders" at bounding box center [517, 37] width 41 height 7
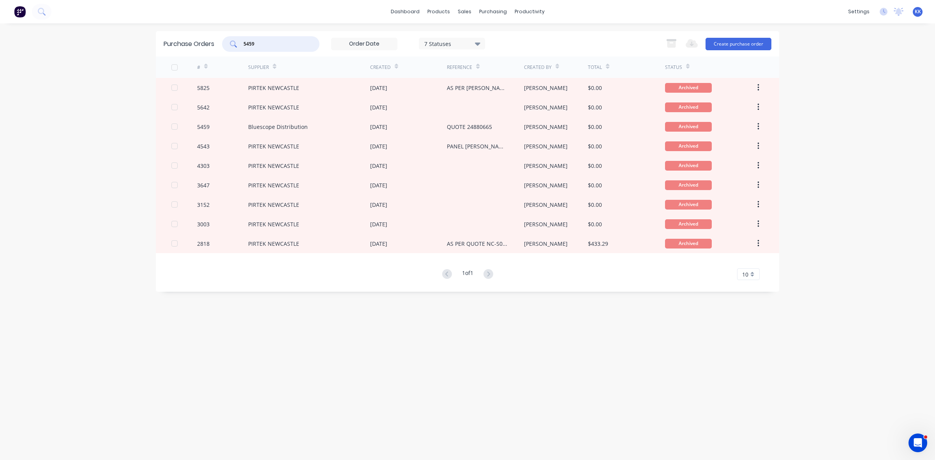
click at [229, 44] on div "5459" at bounding box center [270, 44] width 97 height 16
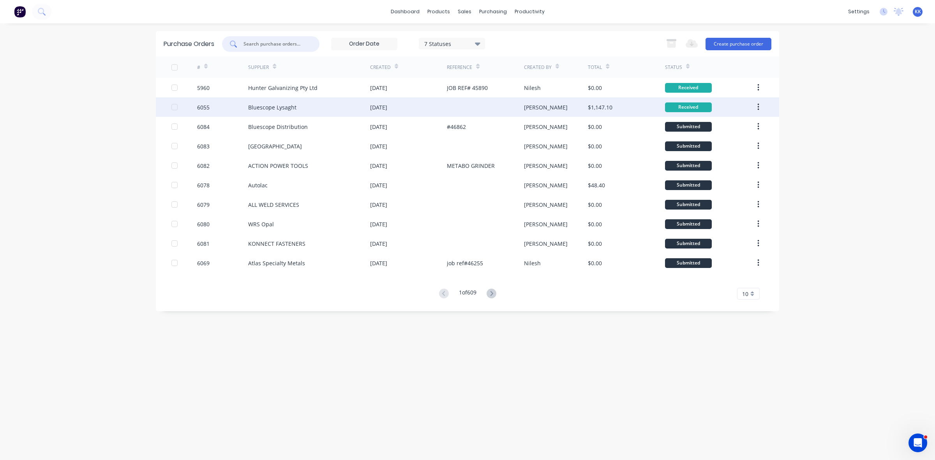
drag, startPoint x: 176, startPoint y: 108, endPoint x: 175, endPoint y: 101, distance: 6.4
click at [176, 108] on div at bounding box center [175, 107] width 16 height 16
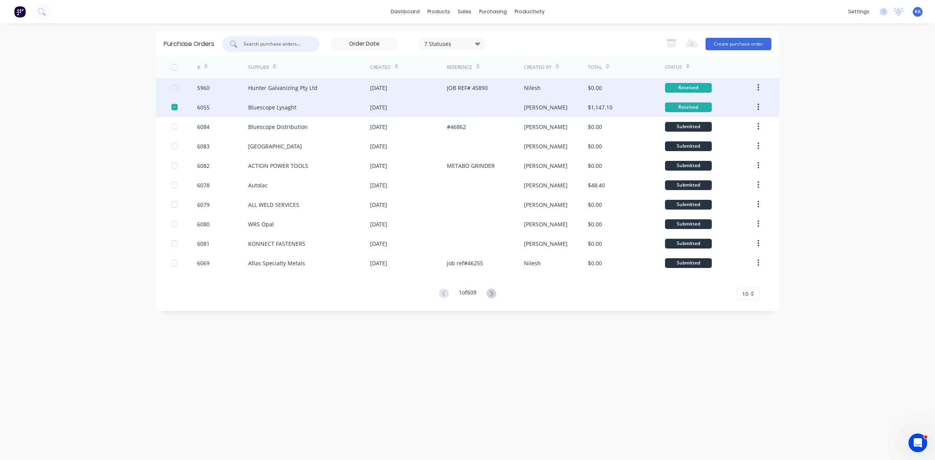
click at [174, 87] on div at bounding box center [175, 88] width 16 height 16
drag, startPoint x: 672, startPoint y: 44, endPoint x: 581, endPoint y: 42, distance: 90.8
click at [671, 44] on icon "button" at bounding box center [671, 44] width 9 height 7
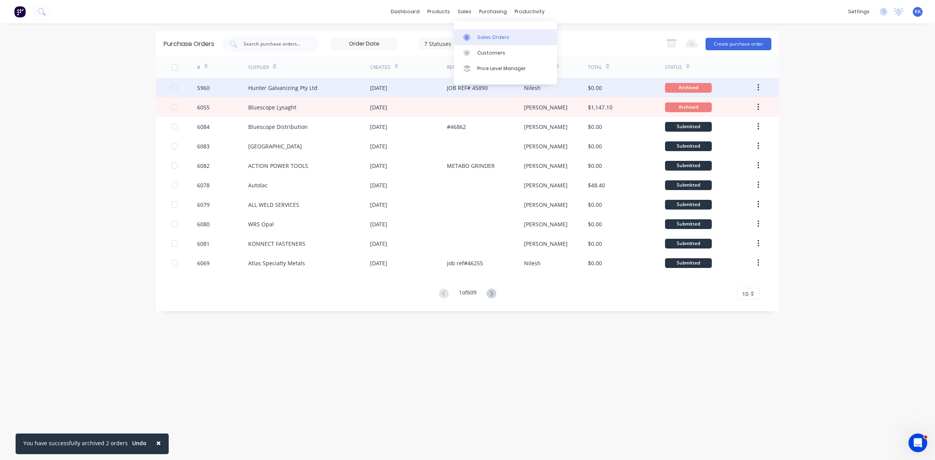
click at [480, 35] on div "Sales Orders" at bounding box center [493, 37] width 32 height 7
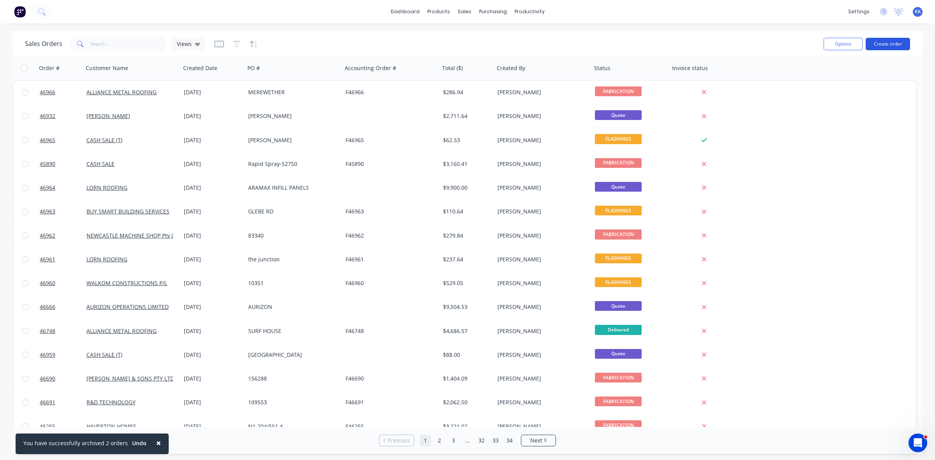
click at [875, 40] on button "Create order" at bounding box center [888, 44] width 44 height 12
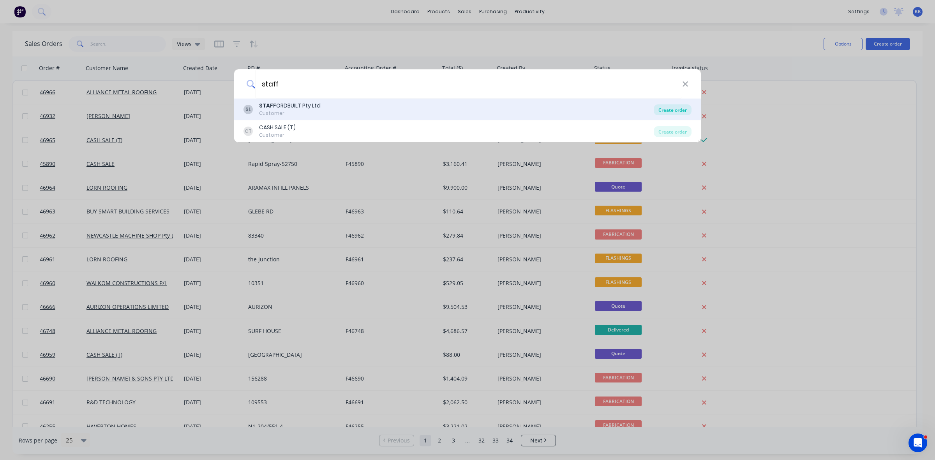
type input "staff"
click at [668, 112] on div "Create order" at bounding box center [673, 109] width 38 height 11
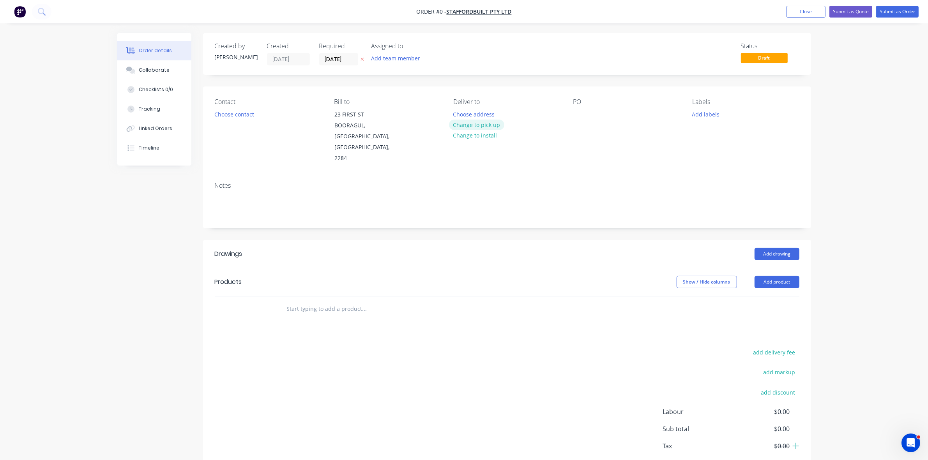
click at [473, 122] on button "Change to pick up" at bounding box center [476, 125] width 55 height 11
click at [231, 109] on button "Choose contact" at bounding box center [234, 114] width 48 height 11
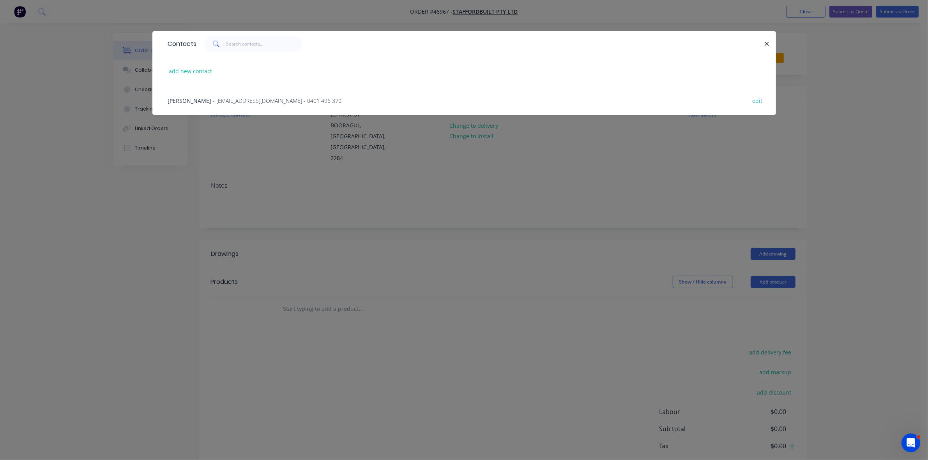
click at [231, 108] on div "[PERSON_NAME] - [EMAIL_ADDRESS][DOMAIN_NAME] - 0401 496 370 edit" at bounding box center [464, 100] width 600 height 29
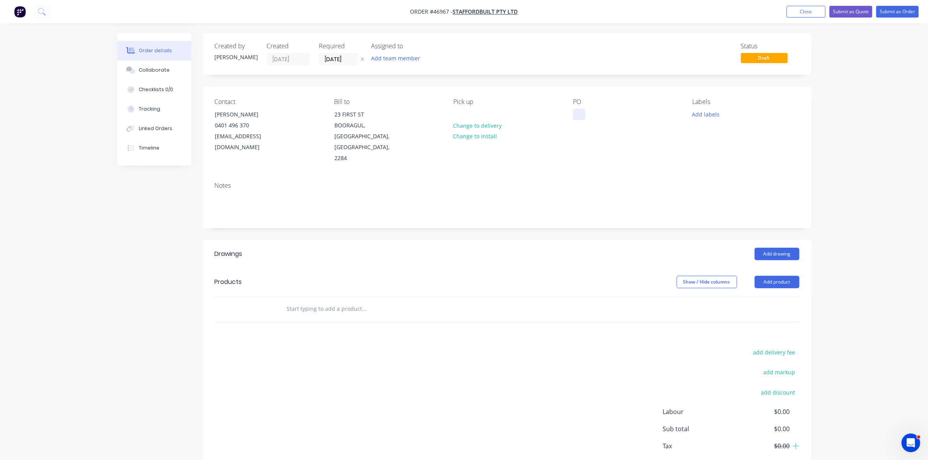
click at [575, 117] on div at bounding box center [579, 114] width 12 height 11
click at [343, 55] on input "[DATE]" at bounding box center [338, 59] width 38 height 12
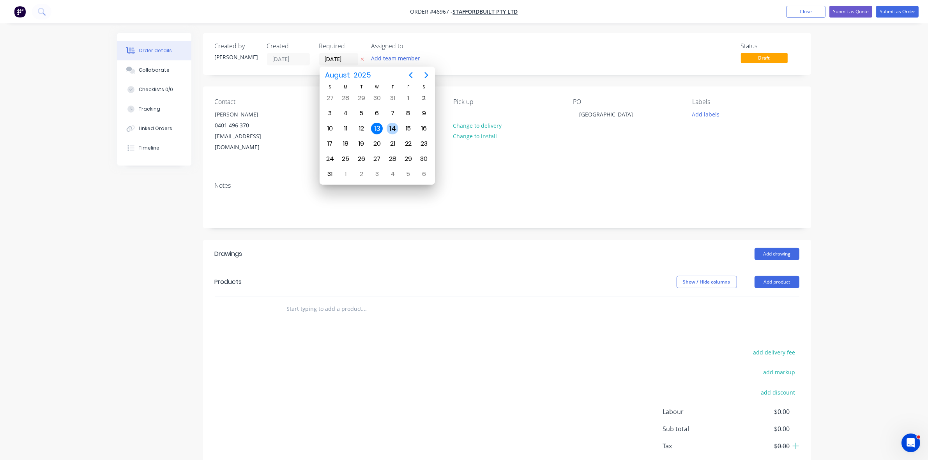
click at [392, 130] on div "14" at bounding box center [392, 129] width 12 height 12
type input "[DATE]"
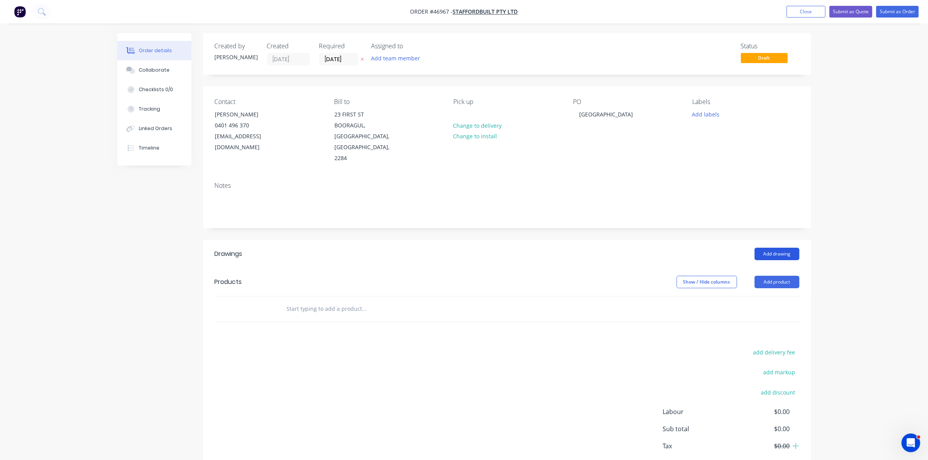
click at [779, 248] on button "Add drawing" at bounding box center [776, 254] width 45 height 12
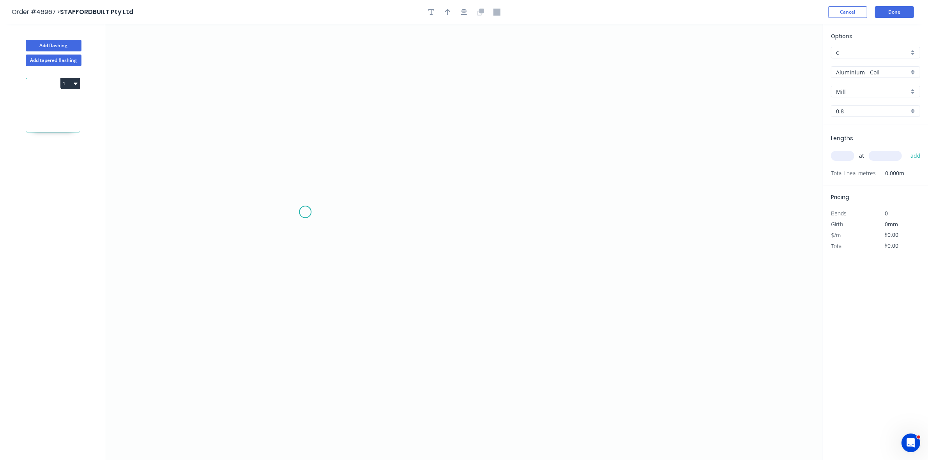
click at [304, 213] on icon "0" at bounding box center [463, 242] width 717 height 436
click at [438, 137] on icon "0" at bounding box center [463, 242] width 717 height 436
click at [601, 205] on icon "0 ?" at bounding box center [463, 242] width 717 height 436
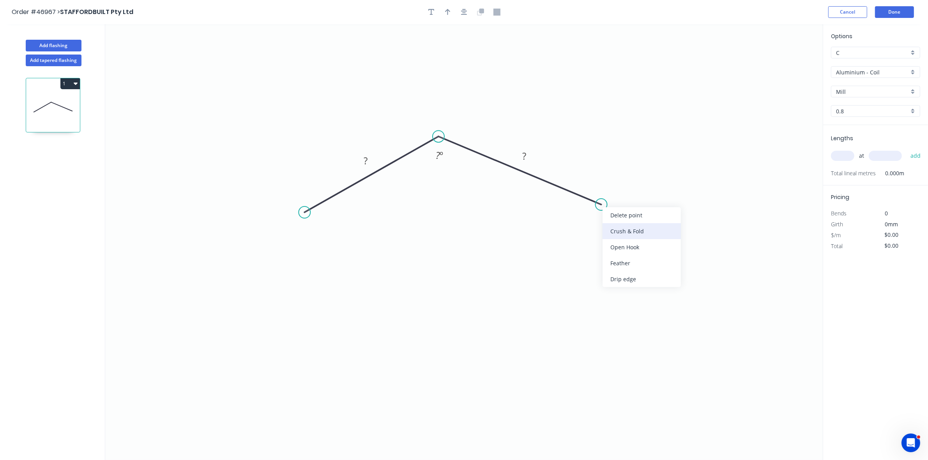
click at [614, 231] on div "Crush & Fold" at bounding box center [641, 231] width 78 height 16
drag, startPoint x: 297, startPoint y: 215, endPoint x: 313, endPoint y: 218, distance: 15.9
drag, startPoint x: 320, startPoint y: 236, endPoint x: 353, endPoint y: 242, distance: 33.6
click at [321, 236] on div "Crush & Fold" at bounding box center [346, 240] width 78 height 16
click at [613, 230] on div "Flip bend" at bounding box center [639, 232] width 78 height 16
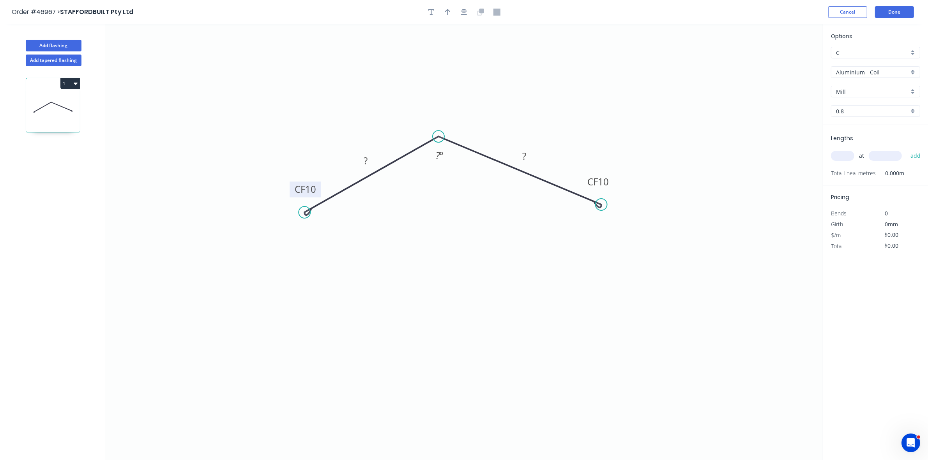
click at [312, 188] on tspan "10" at bounding box center [310, 189] width 11 height 13
type input "$30.28"
drag, startPoint x: 447, startPoint y: 13, endPoint x: 476, endPoint y: 23, distance: 30.7
click at [448, 13] on icon "button" at bounding box center [447, 12] width 5 height 7
drag, startPoint x: 782, startPoint y: 61, endPoint x: 481, endPoint y: 127, distance: 308.3
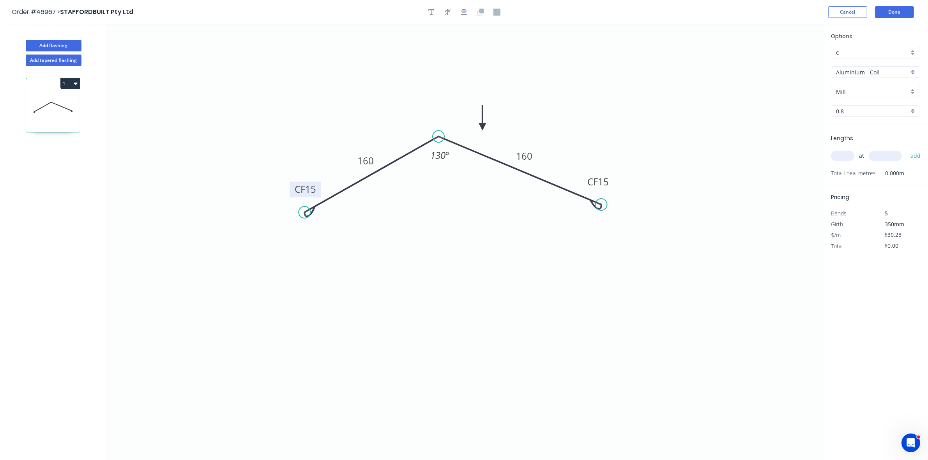
click at [482, 127] on icon at bounding box center [482, 117] width 7 height 25
click at [481, 127] on icon at bounding box center [481, 118] width 7 height 25
click at [841, 71] on input "Aluminium - Coil" at bounding box center [872, 72] width 73 height 8
click at [858, 124] on div "Colorbond" at bounding box center [875, 129] width 88 height 14
type input "Colorbond"
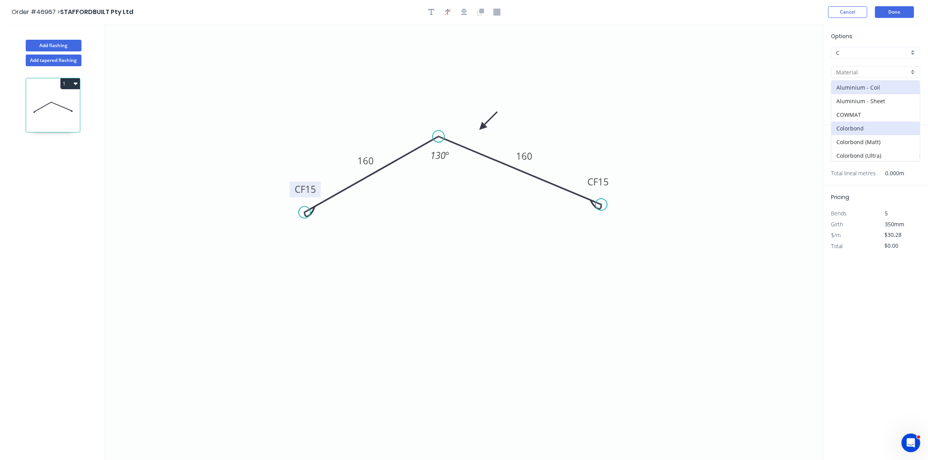
type input "Basalt"
type input "0.55"
type input "$20.36"
click at [855, 93] on input "Basalt" at bounding box center [872, 92] width 73 height 8
click at [852, 106] on div "Surfmist" at bounding box center [875, 107] width 88 height 14
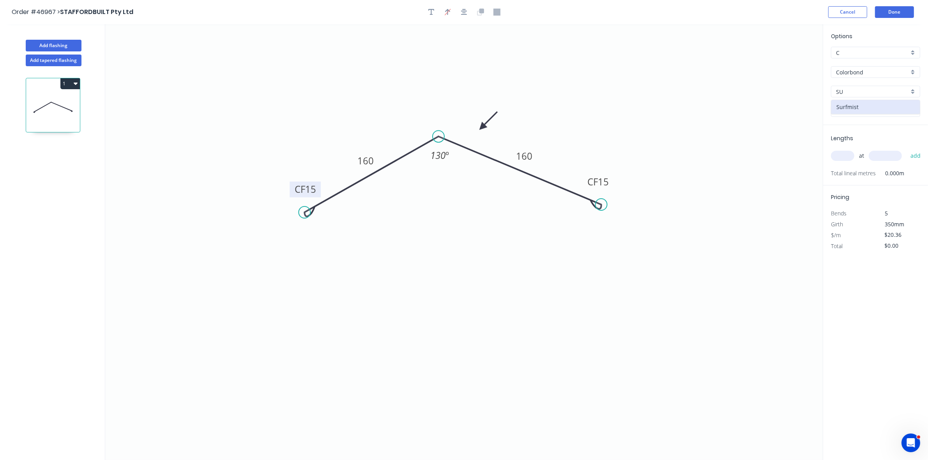
type input "Surfmist"
click at [836, 157] on input "text" at bounding box center [842, 156] width 23 height 10
type input "4"
type input "1900"
click at [906, 149] on button "add" at bounding box center [915, 155] width 18 height 13
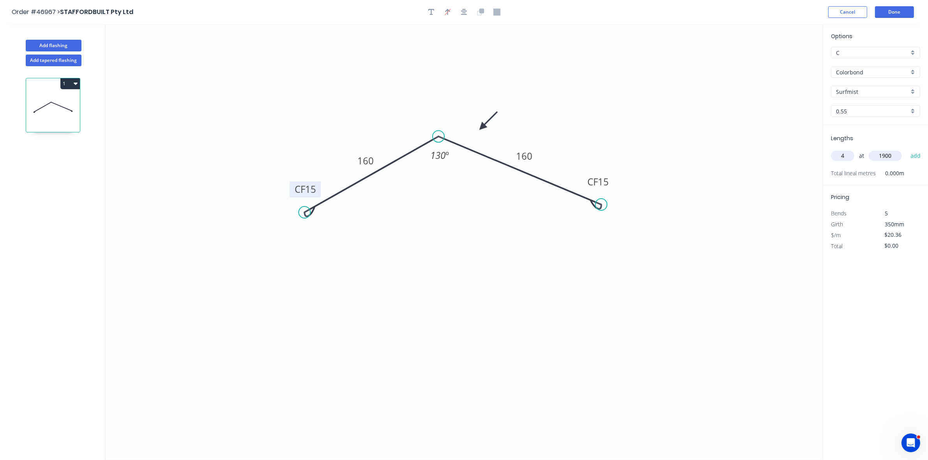
type input "$154.74"
click at [63, 40] on button "Add flashing" at bounding box center [54, 46] width 56 height 12
type input "$0.00"
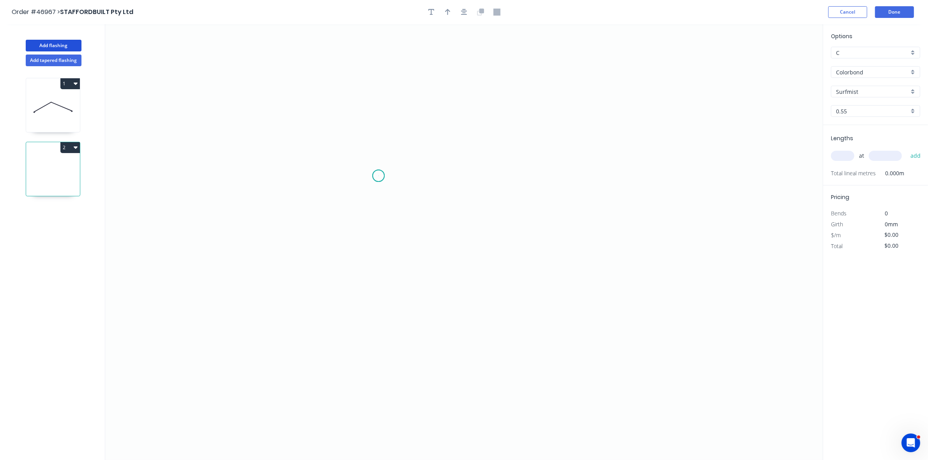
click at [378, 176] on icon "0" at bounding box center [463, 242] width 717 height 436
click at [542, 166] on icon "0" at bounding box center [463, 242] width 717 height 436
click at [558, 199] on div "Crush & Fold" at bounding box center [577, 202] width 78 height 16
drag, startPoint x: 403, startPoint y: 206, endPoint x: 488, endPoint y: 184, distance: 87.5
click at [404, 206] on div "Crush & Fold" at bounding box center [421, 204] width 78 height 16
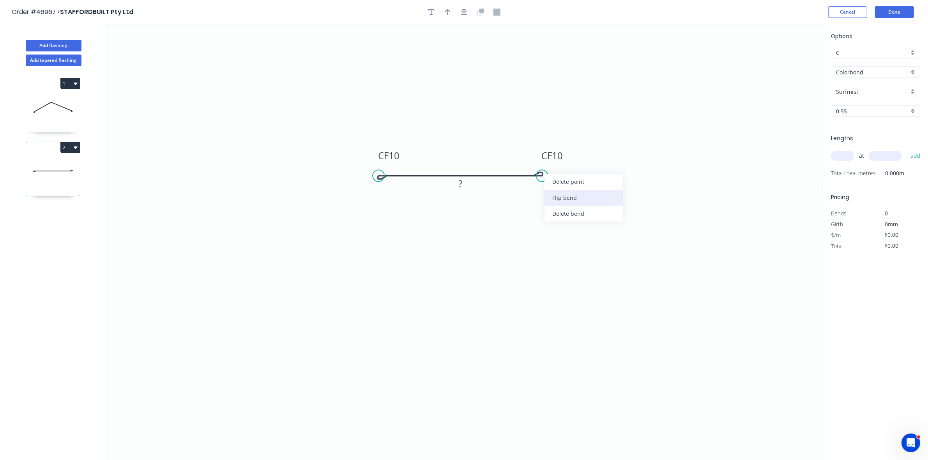
click at [562, 199] on div "Flip bend" at bounding box center [583, 198] width 78 height 16
click at [394, 151] on tspan "10" at bounding box center [393, 155] width 11 height 13
type input "$7.60"
click at [447, 12] on icon "button" at bounding box center [447, 12] width 5 height 7
drag, startPoint x: 784, startPoint y: 62, endPoint x: 491, endPoint y: 162, distance: 309.8
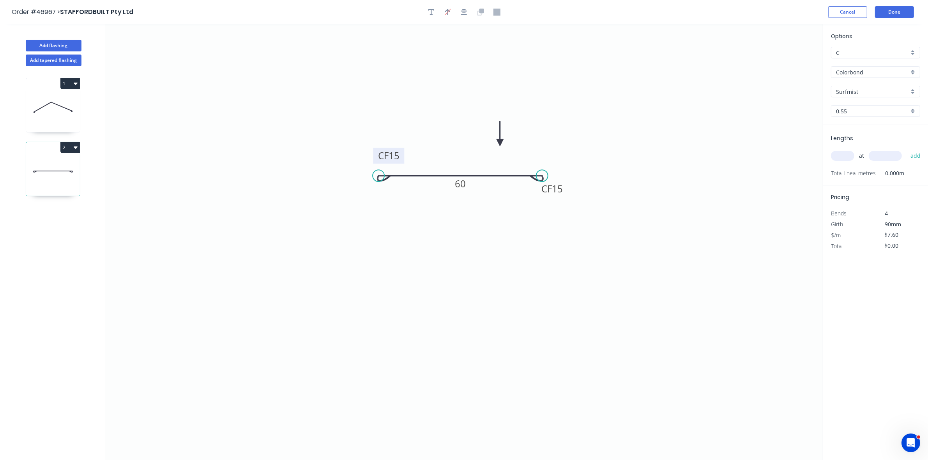
click at [496, 146] on icon at bounding box center [499, 133] width 7 height 25
click at [839, 153] on input "text" at bounding box center [842, 156] width 23 height 10
type input "1"
type input "1900"
click at [906, 149] on button "add" at bounding box center [915, 155] width 18 height 13
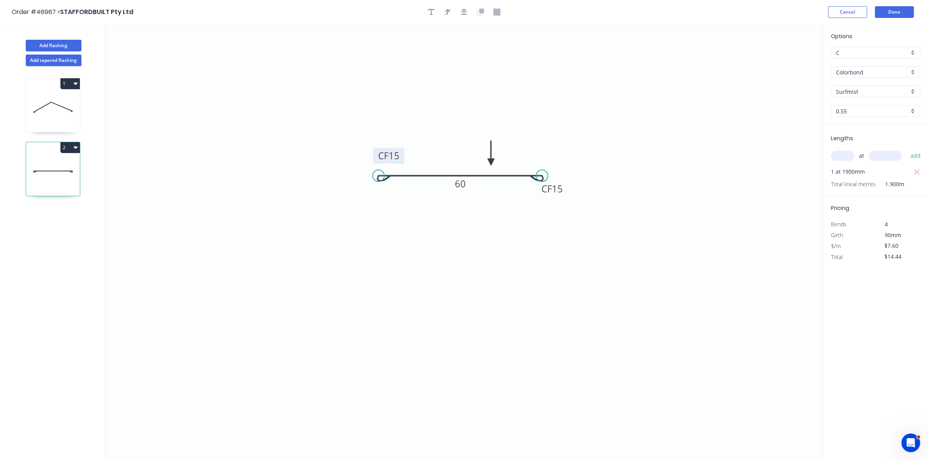
click at [74, 147] on icon "button" at bounding box center [76, 147] width 4 height 2
click at [65, 168] on div "Duplicate" at bounding box center [43, 166] width 60 height 11
type input "$0.00"
click at [460, 183] on tspan "60" at bounding box center [460, 183] width 11 height 13
click at [842, 156] on input "text" at bounding box center [842, 156] width 23 height 10
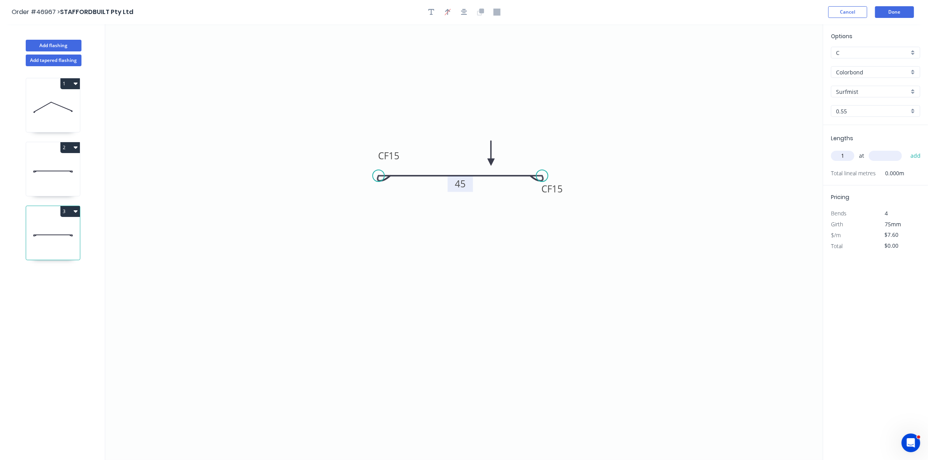
type input "1"
type input "1900"
click at [906, 149] on button "add" at bounding box center [915, 155] width 18 height 13
type input "$14.44"
click at [903, 11] on button "Done" at bounding box center [894, 12] width 39 height 12
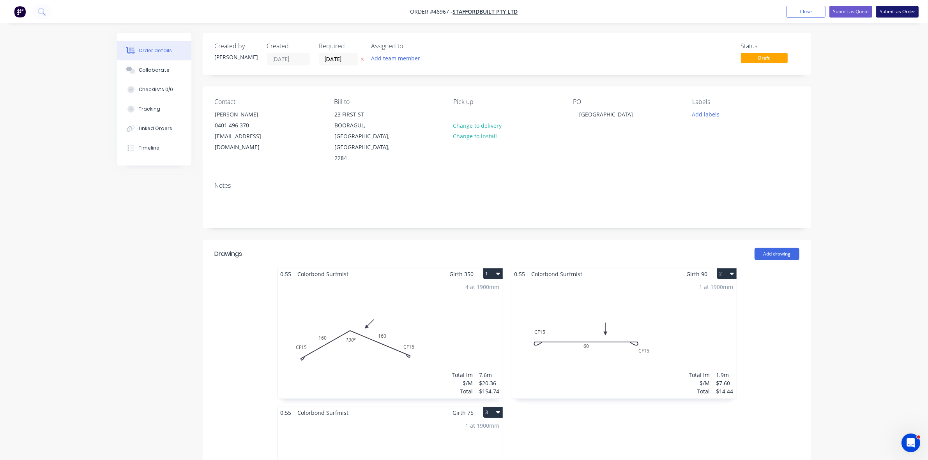
click at [898, 9] on button "Submit as Order" at bounding box center [897, 12] width 42 height 12
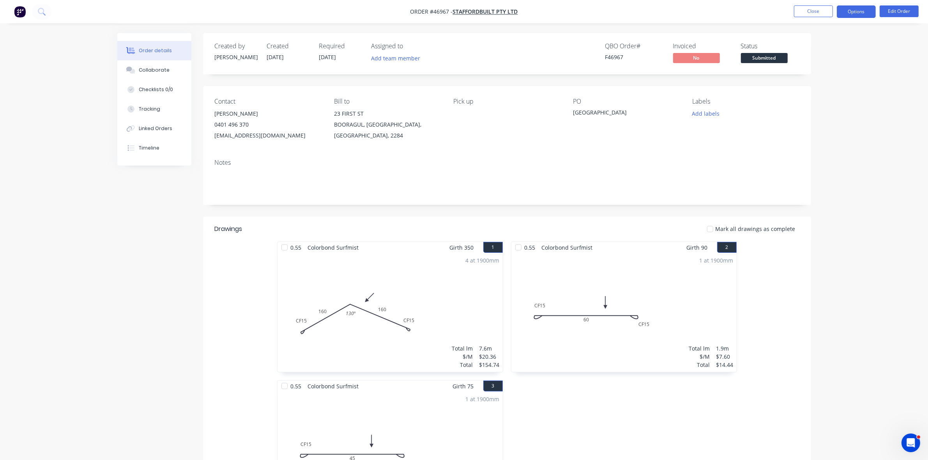
click at [850, 12] on button "Options" at bounding box center [855, 11] width 39 height 12
click at [830, 86] on button "Work Order" at bounding box center [833, 94] width 86 height 16
click at [828, 82] on div "Without pricing" at bounding box center [833, 78] width 72 height 11
click at [784, 55] on span "Submitted" at bounding box center [764, 58] width 47 height 10
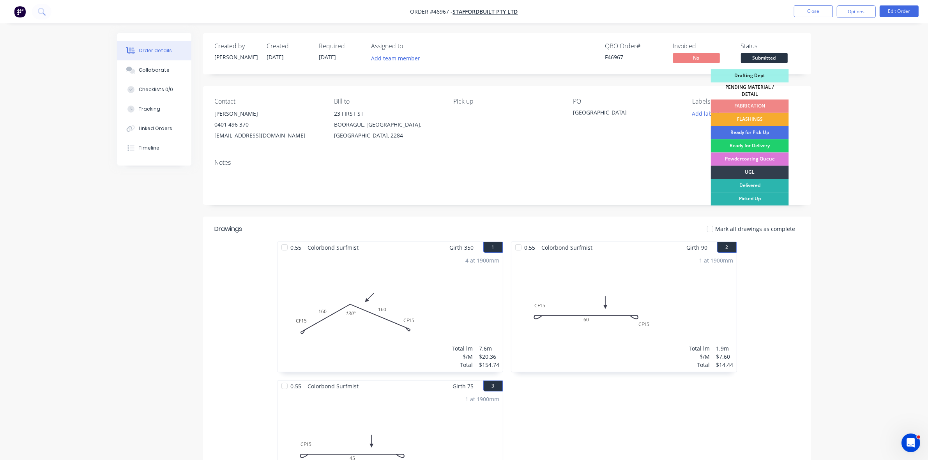
click at [765, 114] on div "FLASHINGS" at bounding box center [750, 119] width 78 height 13
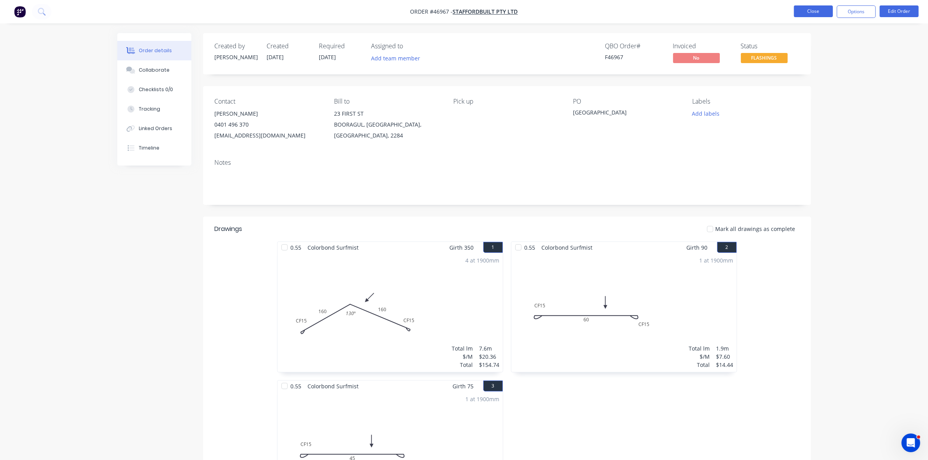
click at [816, 12] on button "Close" at bounding box center [813, 11] width 39 height 12
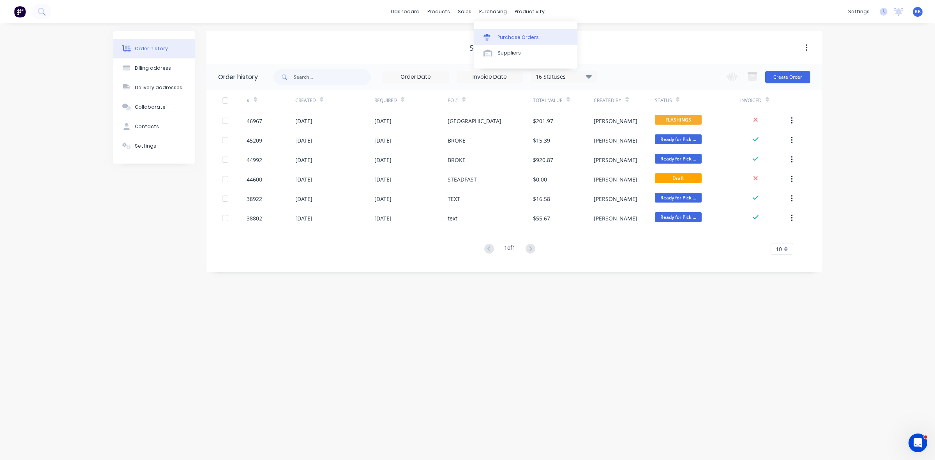
click at [510, 35] on div "Purchase Orders" at bounding box center [517, 37] width 41 height 7
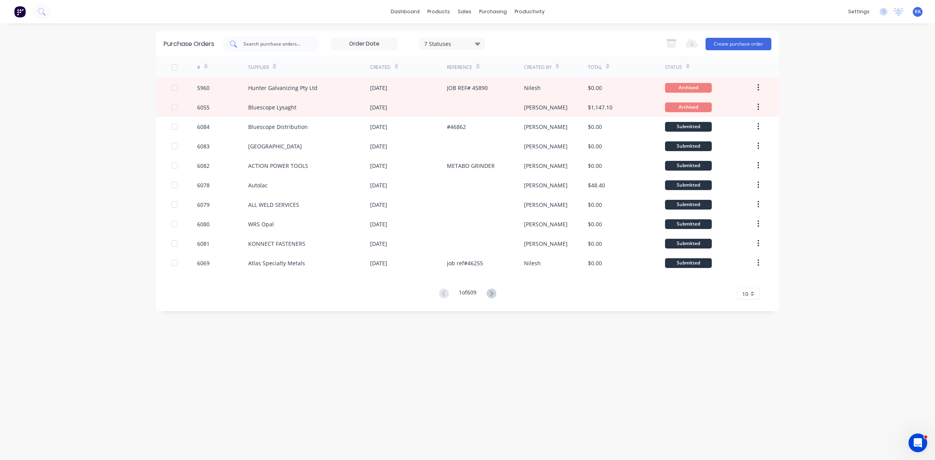
click at [275, 46] on input "text" at bounding box center [275, 44] width 65 height 8
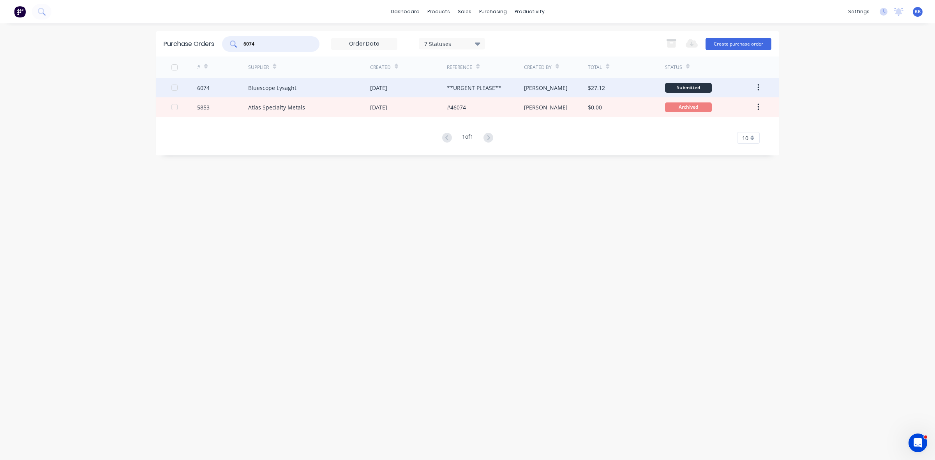
type input "6074"
click at [277, 88] on div "Bluescope Lysaght" at bounding box center [272, 88] width 48 height 8
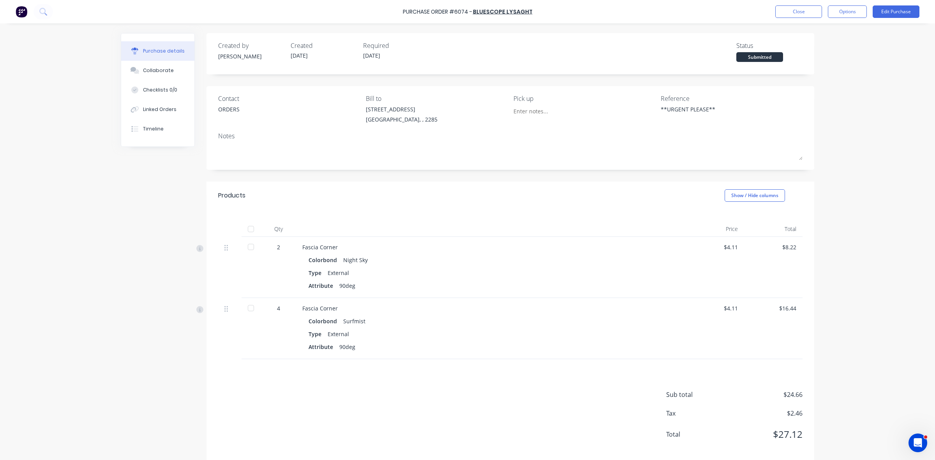
click at [243, 225] on div at bounding box center [251, 229] width 16 height 16
type textarea "x"
click at [782, 13] on button "Close" at bounding box center [798, 11] width 47 height 12
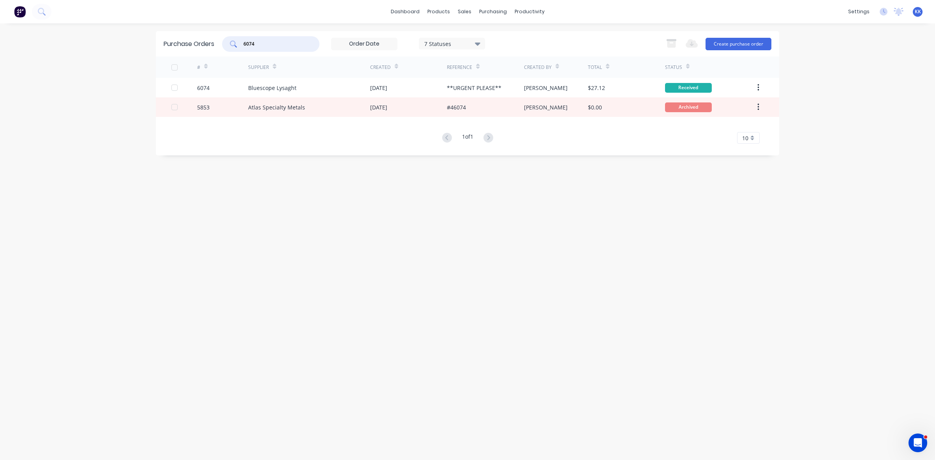
drag, startPoint x: 272, startPoint y: 42, endPoint x: 231, endPoint y: 41, distance: 41.3
click at [231, 41] on div "6074" at bounding box center [270, 44] width 97 height 16
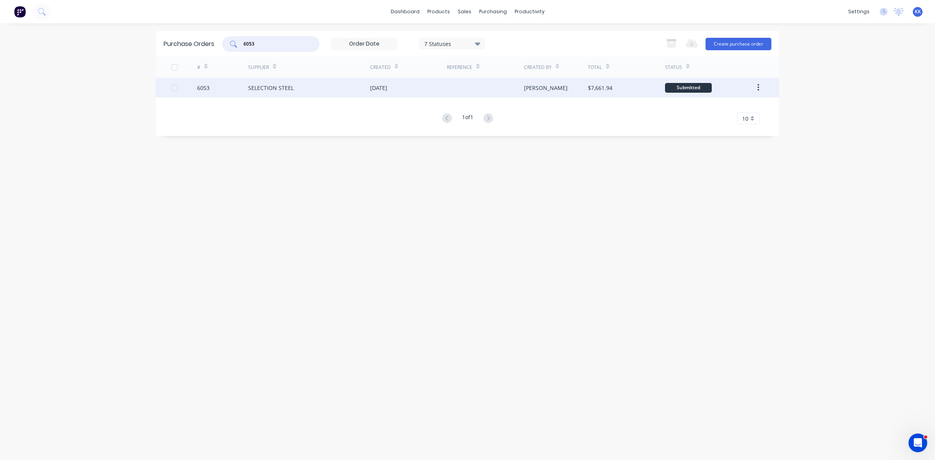
type input "6053"
click at [254, 79] on div "SELECTION STEEL" at bounding box center [309, 87] width 122 height 19
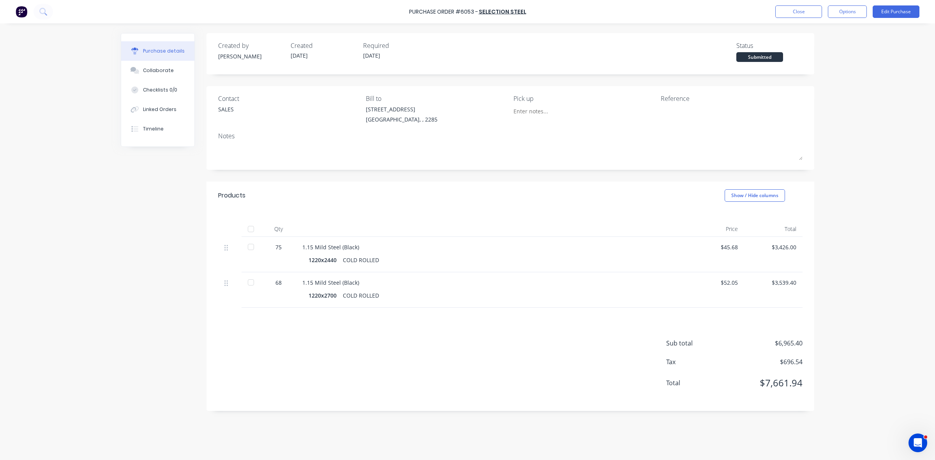
click at [251, 225] on div at bounding box center [251, 229] width 16 height 16
click at [788, 16] on button "Close" at bounding box center [798, 11] width 47 height 12
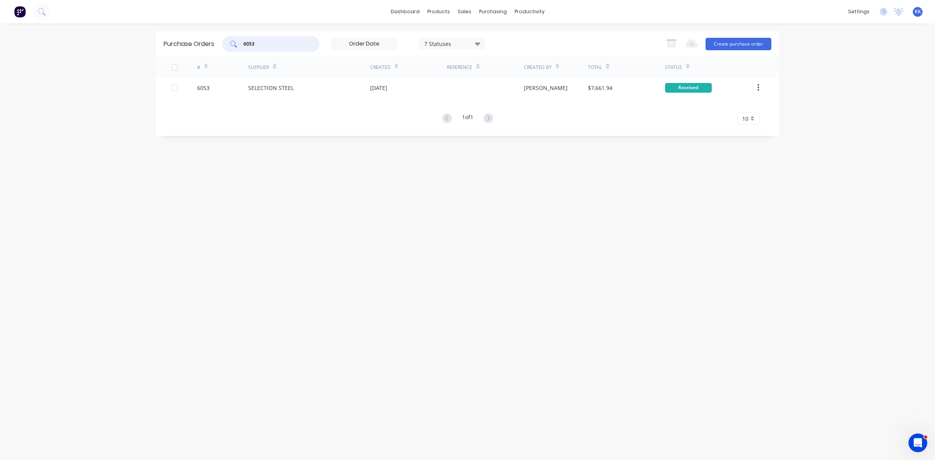
drag, startPoint x: 274, startPoint y: 41, endPoint x: 208, endPoint y: 40, distance: 65.5
click at [213, 40] on div "Purchase Orders 6053 7 Statuses 7 Statuses Export to Excel (XLSX) Create purcha…" at bounding box center [467, 43] width 623 height 25
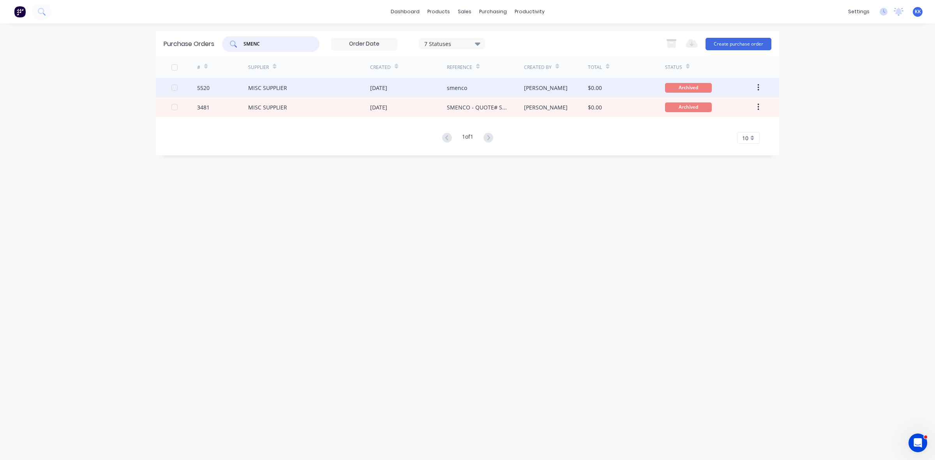
type input "SMENC"
click at [349, 90] on div "MISC SUPPLIER" at bounding box center [309, 87] width 122 height 19
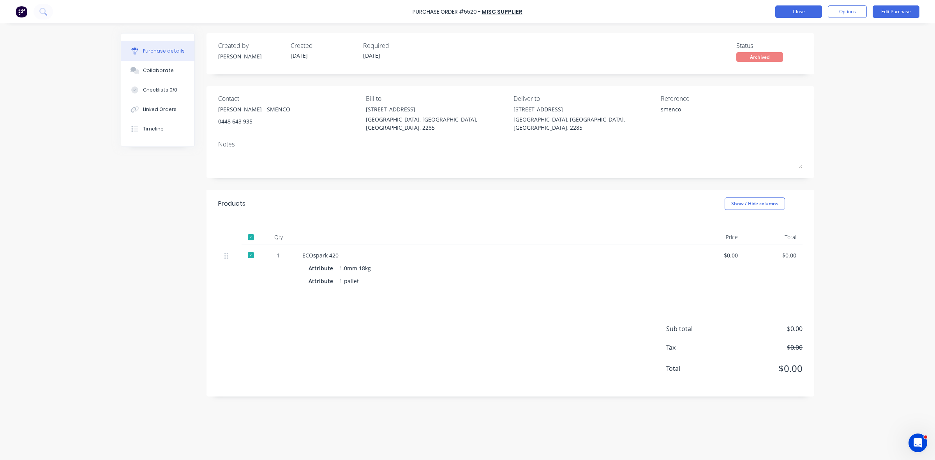
click at [787, 10] on button "Close" at bounding box center [798, 11] width 47 height 12
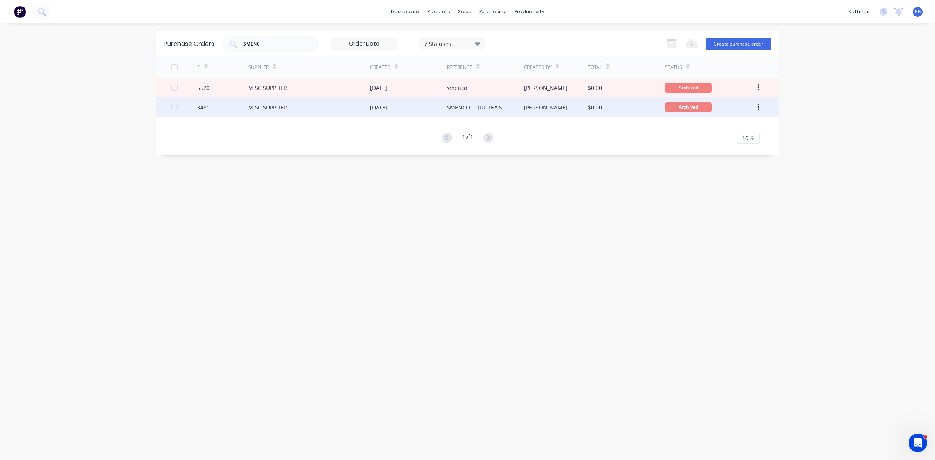
click at [433, 107] on div "[DATE]" at bounding box center [408, 106] width 77 height 19
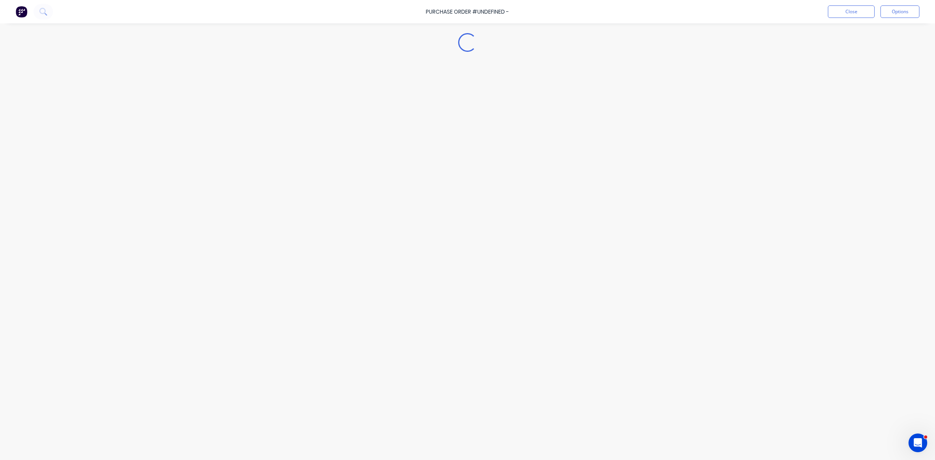
type textarea "x"
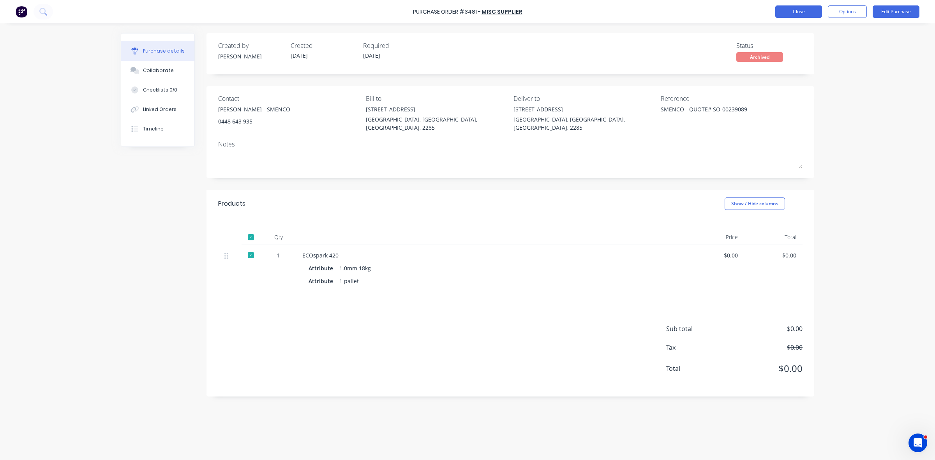
click at [802, 10] on button "Close" at bounding box center [798, 11] width 47 height 12
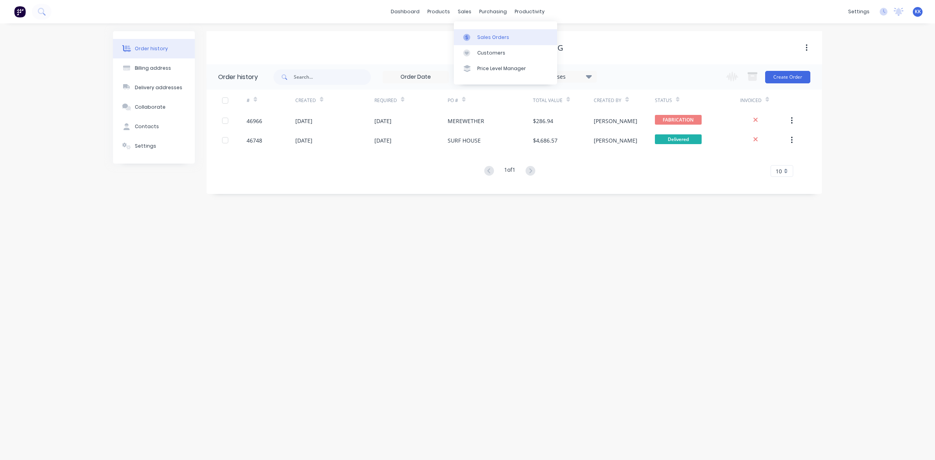
click at [472, 32] on link "Sales Orders" at bounding box center [505, 37] width 103 height 16
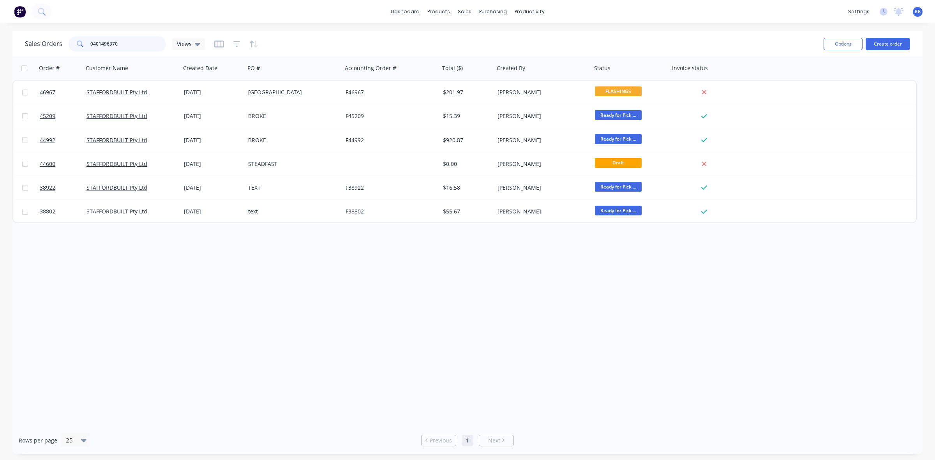
drag, startPoint x: 125, startPoint y: 47, endPoint x: 71, endPoint y: 45, distance: 54.6
click at [71, 45] on div "0401496370" at bounding box center [117, 44] width 97 height 16
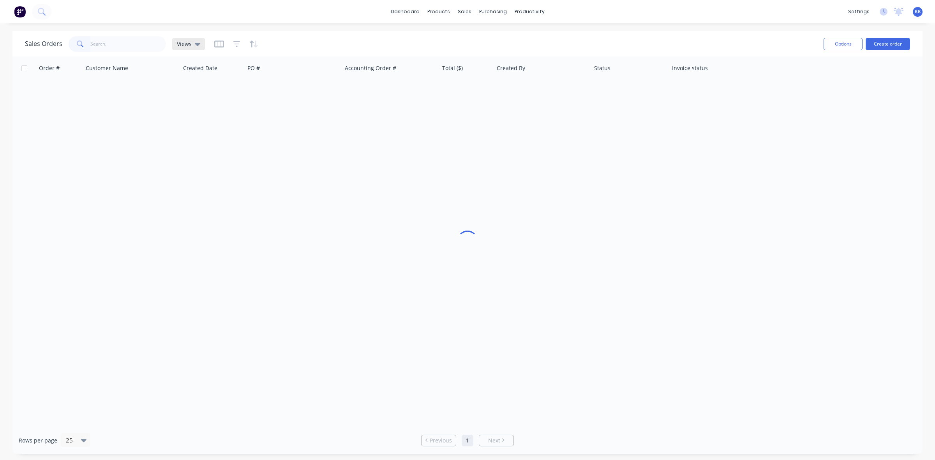
click at [186, 41] on span "Views" at bounding box center [184, 44] width 15 height 8
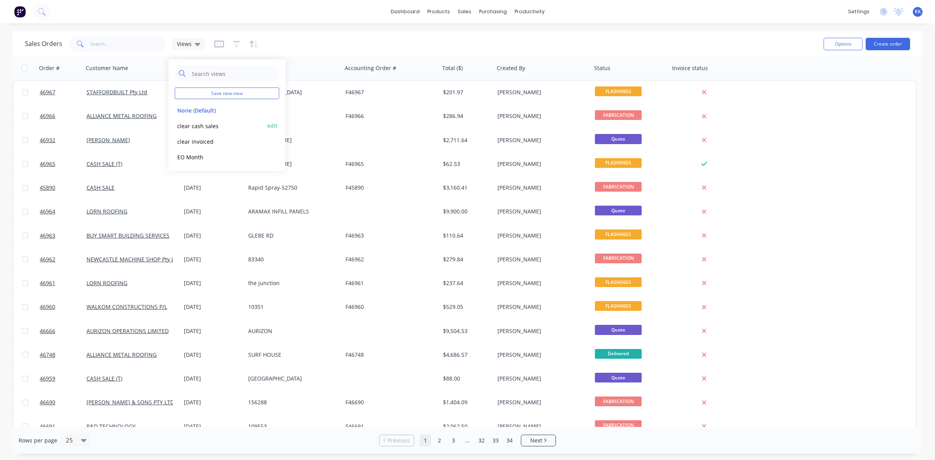
click at [208, 122] on button "clear cash sales" at bounding box center [219, 125] width 89 height 9
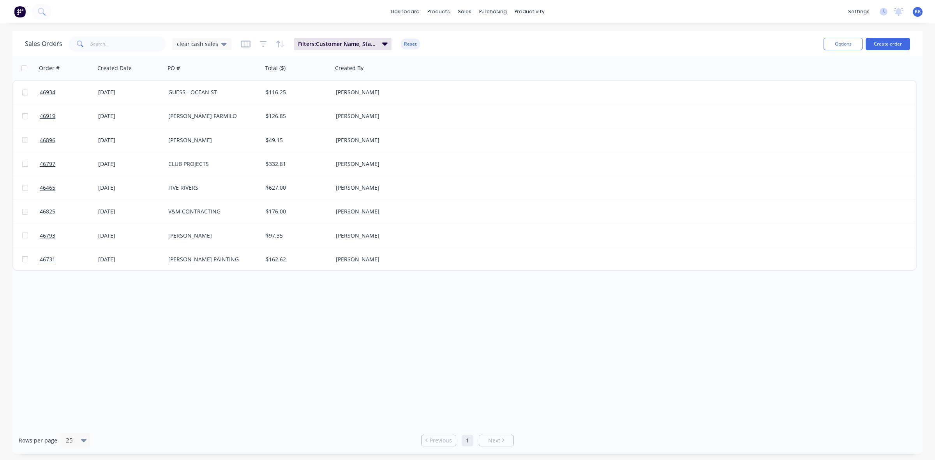
click at [28, 69] on div at bounding box center [24, 68] width 16 height 6
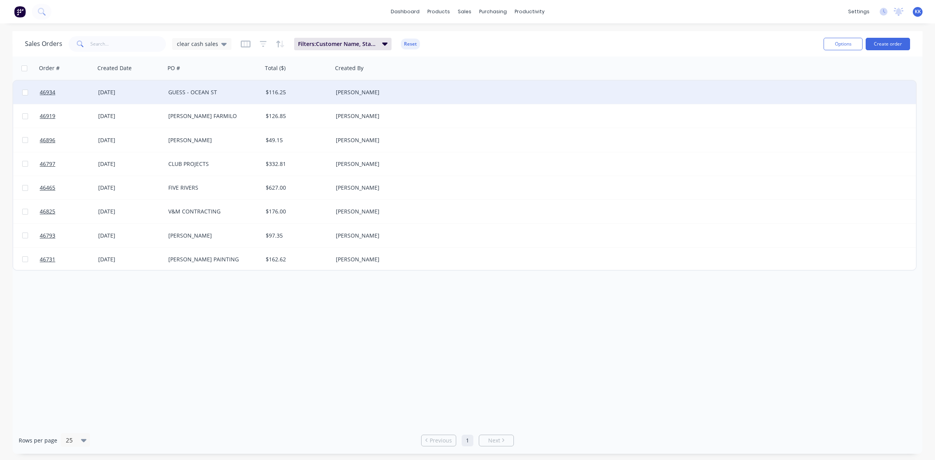
drag, startPoint x: 24, startPoint y: 69, endPoint x: 249, endPoint y: 86, distance: 225.4
click at [23, 69] on input "checkbox" at bounding box center [24, 68] width 6 height 6
checkbox input "true"
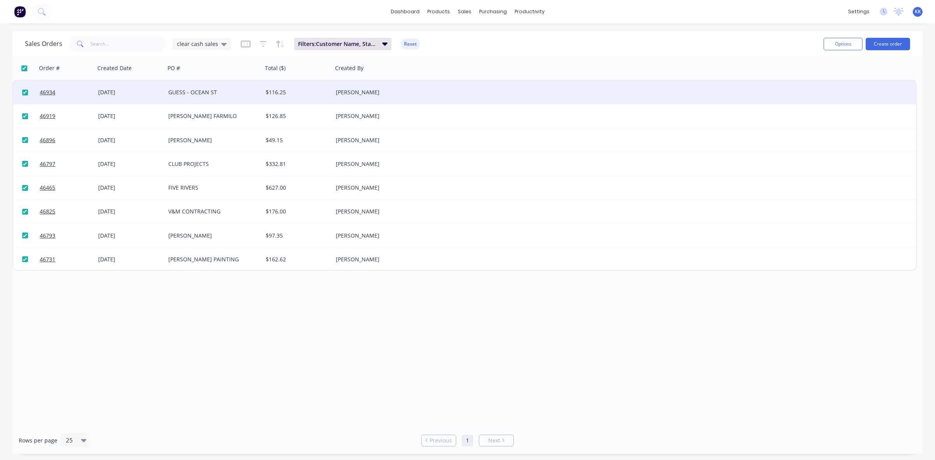
checkbox input "true"
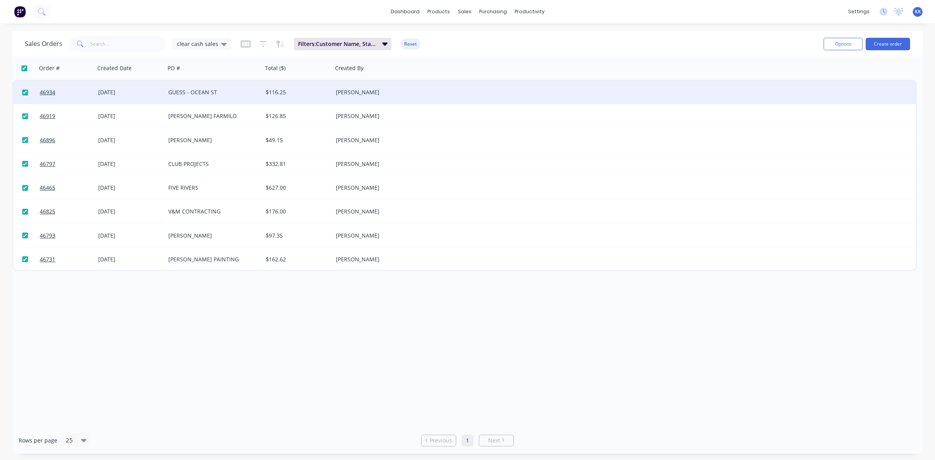
checkbox input "true"
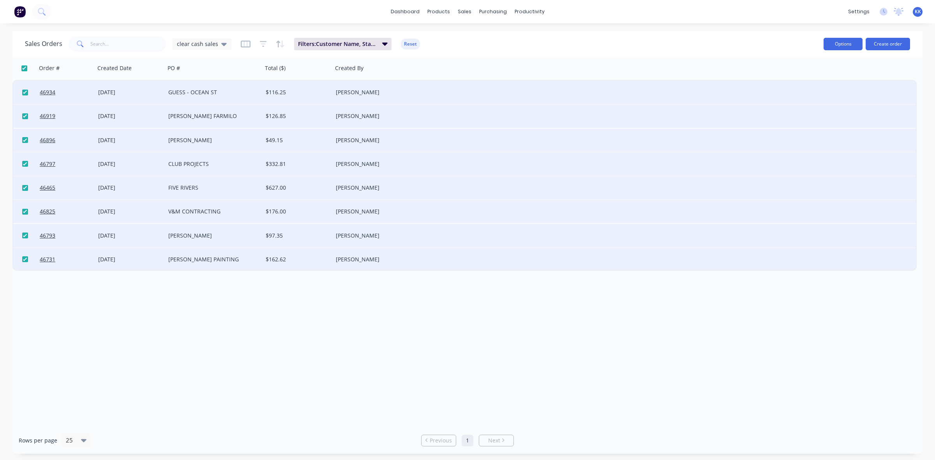
drag, startPoint x: 828, startPoint y: 45, endPoint x: 830, endPoint y: 49, distance: 4.2
click at [828, 45] on button "Options" at bounding box center [843, 44] width 39 height 12
click at [836, 80] on div "Archive" at bounding box center [820, 79] width 72 height 11
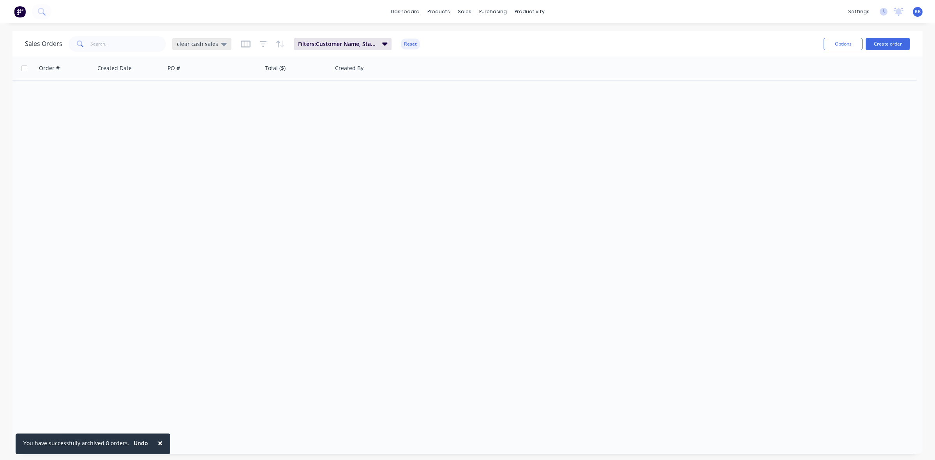
drag, startPoint x: 183, startPoint y: 44, endPoint x: 182, endPoint y: 49, distance: 5.3
click at [183, 44] on span "clear cash sales" at bounding box center [197, 44] width 41 height 8
click at [202, 138] on button "clear invoiced" at bounding box center [219, 141] width 89 height 9
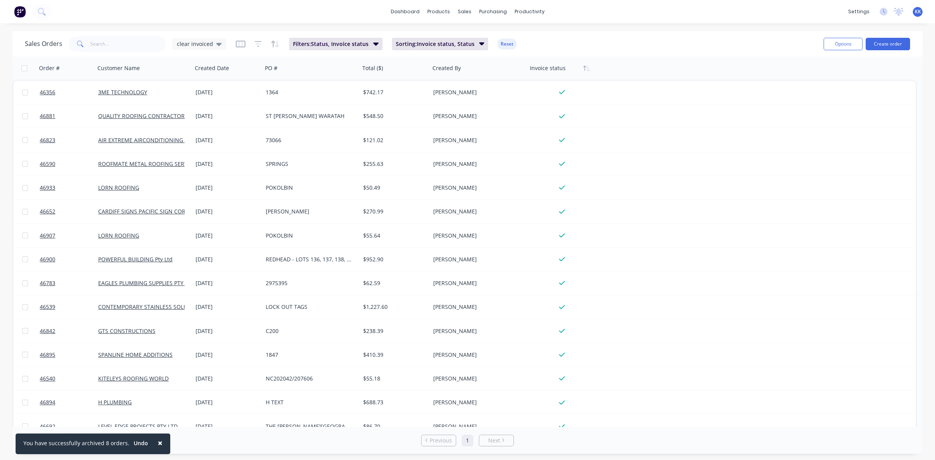
click at [24, 69] on input "checkbox" at bounding box center [24, 68] width 6 height 6
checkbox input "true"
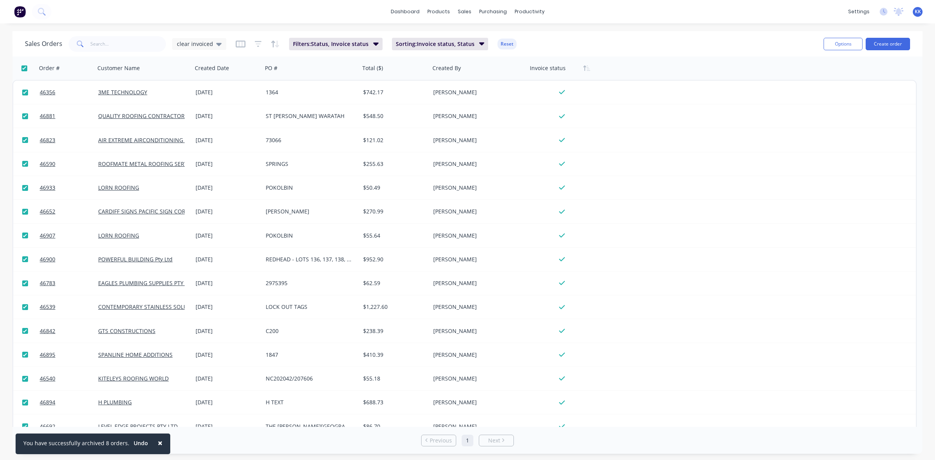
checkbox input "true"
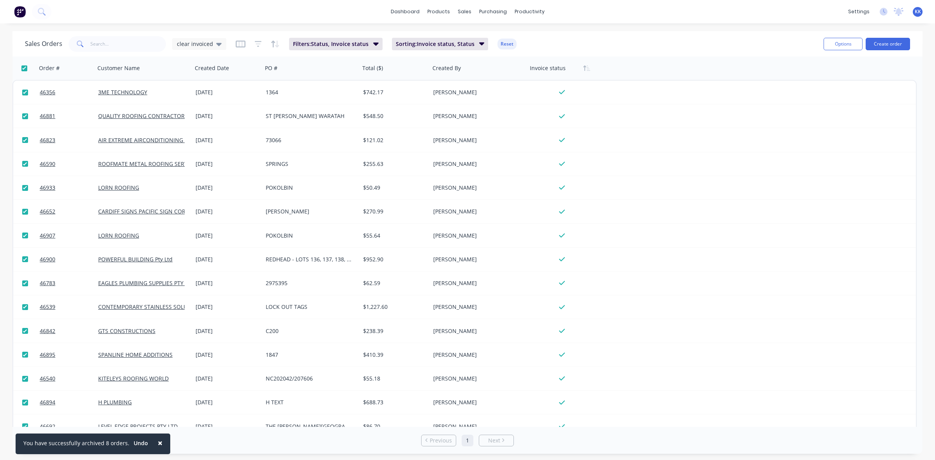
checkbox input "true"
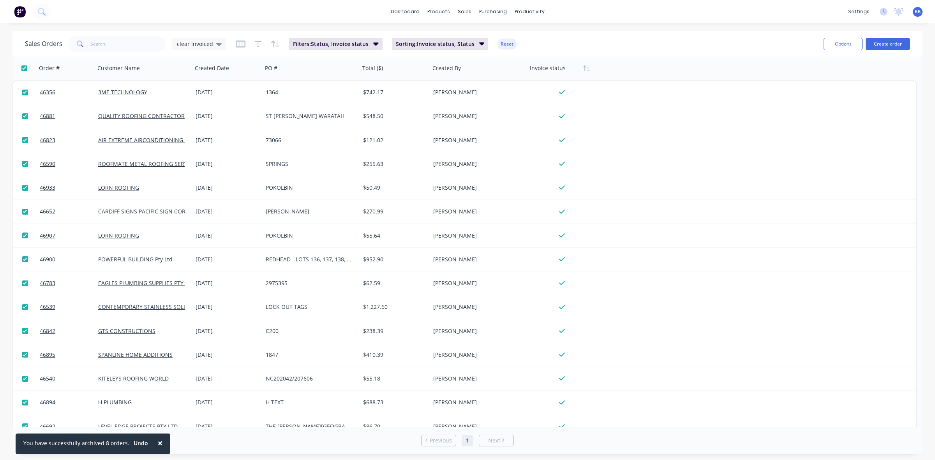
checkbox input "true"
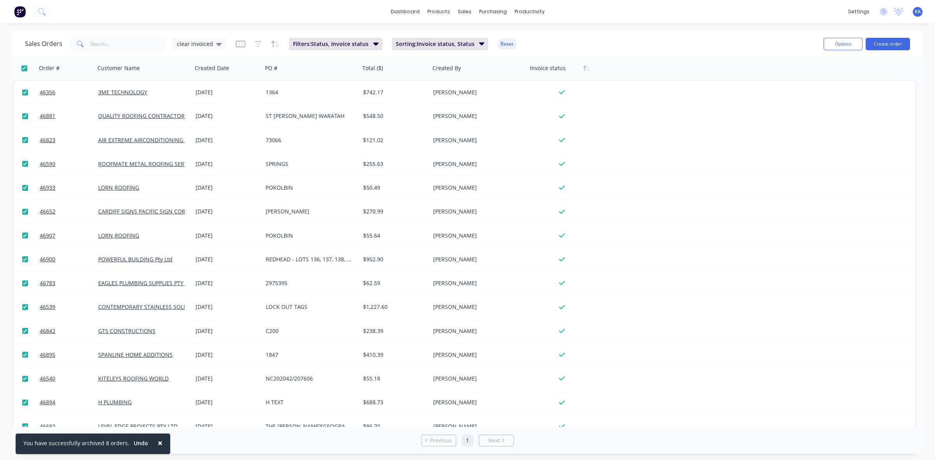
checkbox input "true"
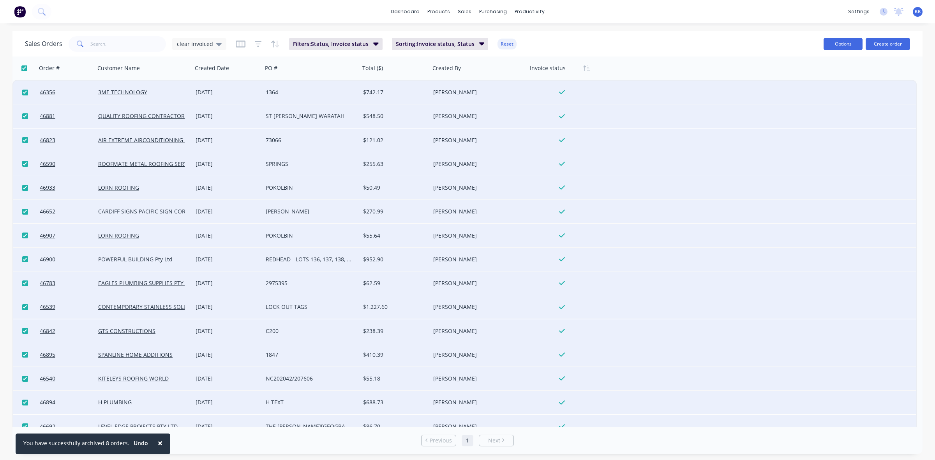
click at [831, 43] on button "Options" at bounding box center [843, 44] width 39 height 12
click at [820, 79] on div "Archive" at bounding box center [820, 79] width 72 height 11
checkbox input "false"
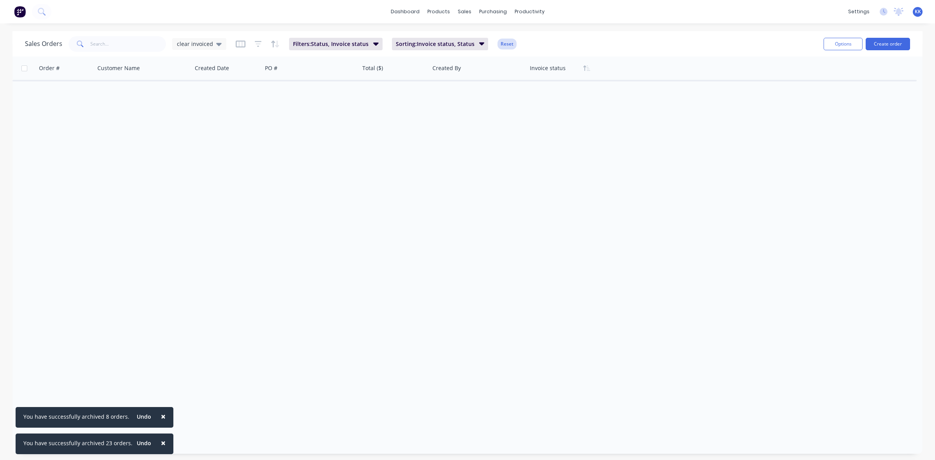
click at [501, 42] on button "Reset" at bounding box center [506, 44] width 19 height 11
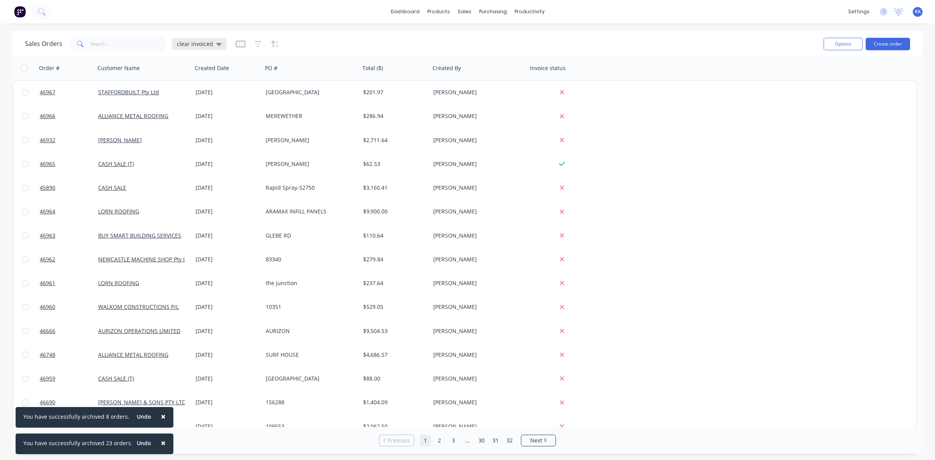
click at [194, 44] on span "clear invoiced" at bounding box center [195, 44] width 36 height 8
click at [198, 110] on button "None (Default)" at bounding box center [219, 110] width 89 height 9
